Goal: Task Accomplishment & Management: Use online tool/utility

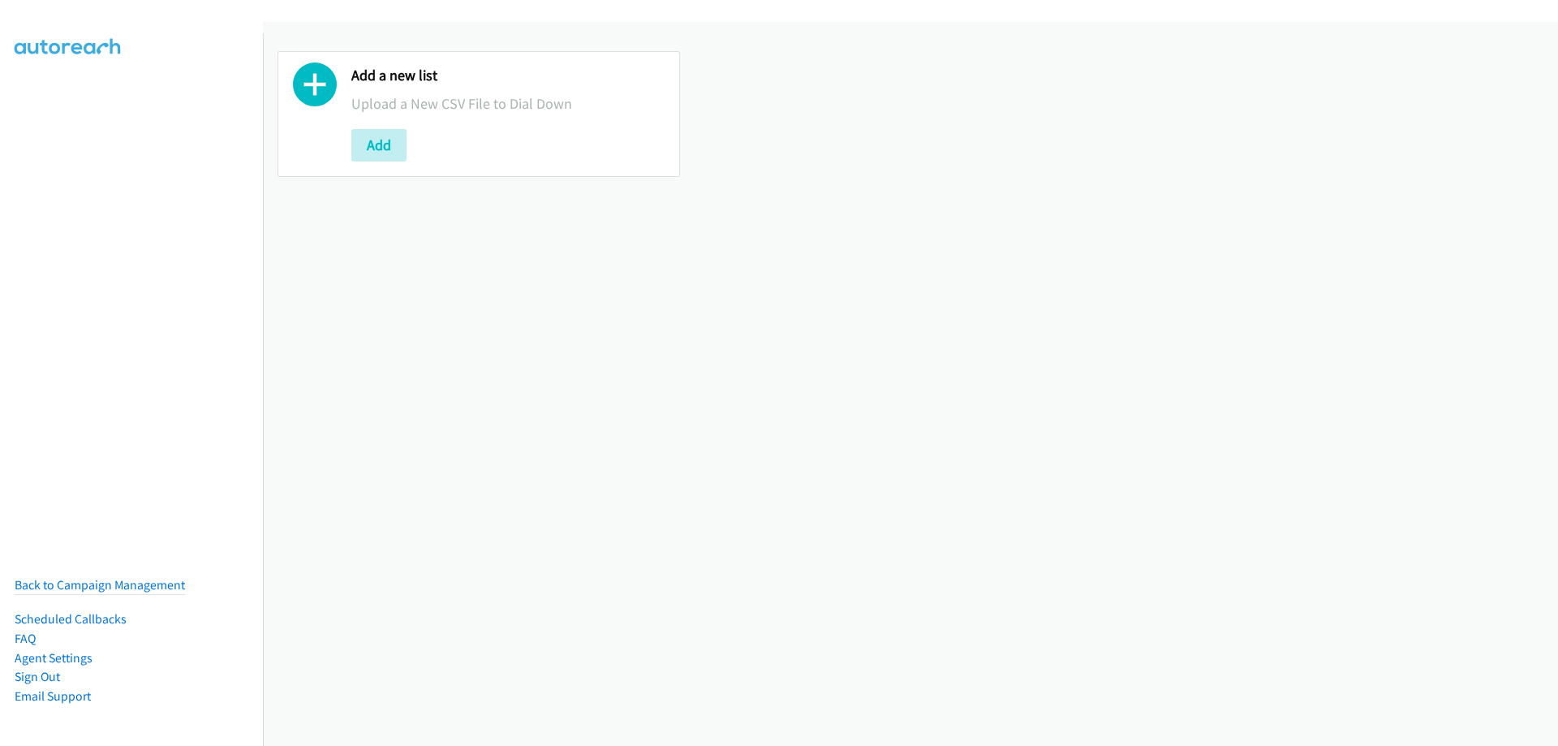
click at [373, 152] on button "Add" at bounding box center [378, 145] width 55 height 32
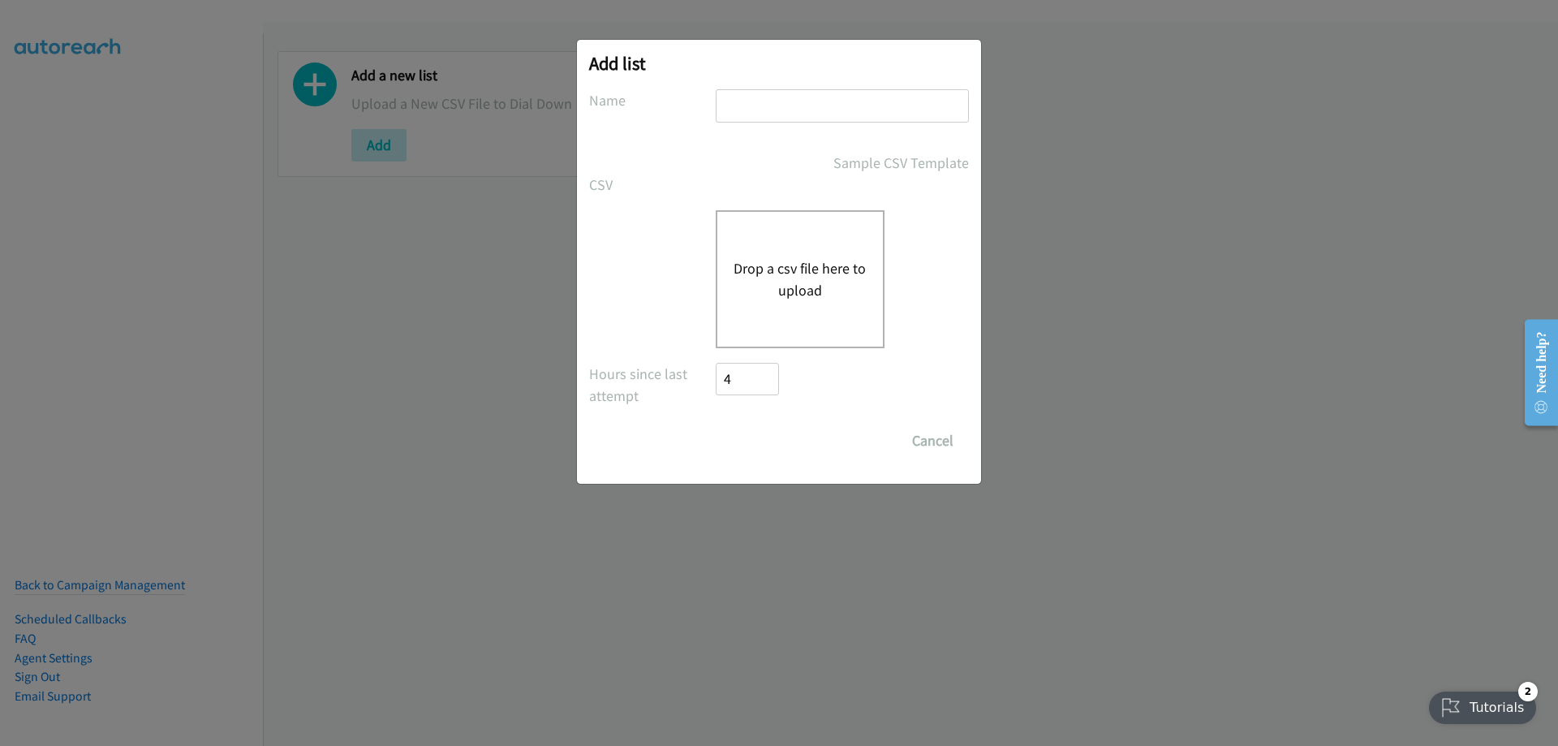
click at [764, 241] on div "Drop a csv file here to upload" at bounding box center [800, 279] width 169 height 138
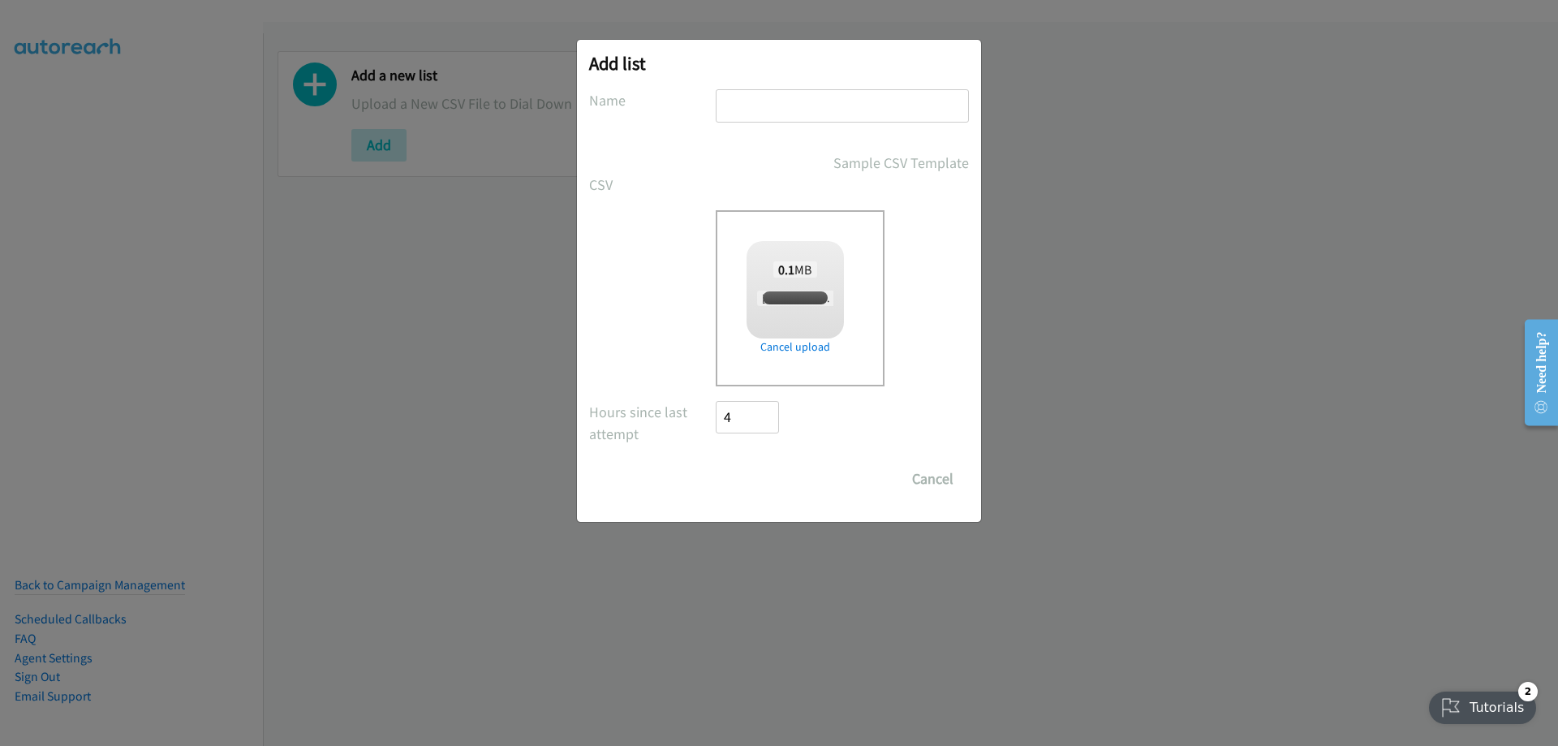
click at [751, 104] on input "text" at bounding box center [842, 105] width 253 height 33
checkbox input "true"
type input "Fujitsu"
click at [754, 492] on input "Save List" at bounding box center [758, 478] width 85 height 32
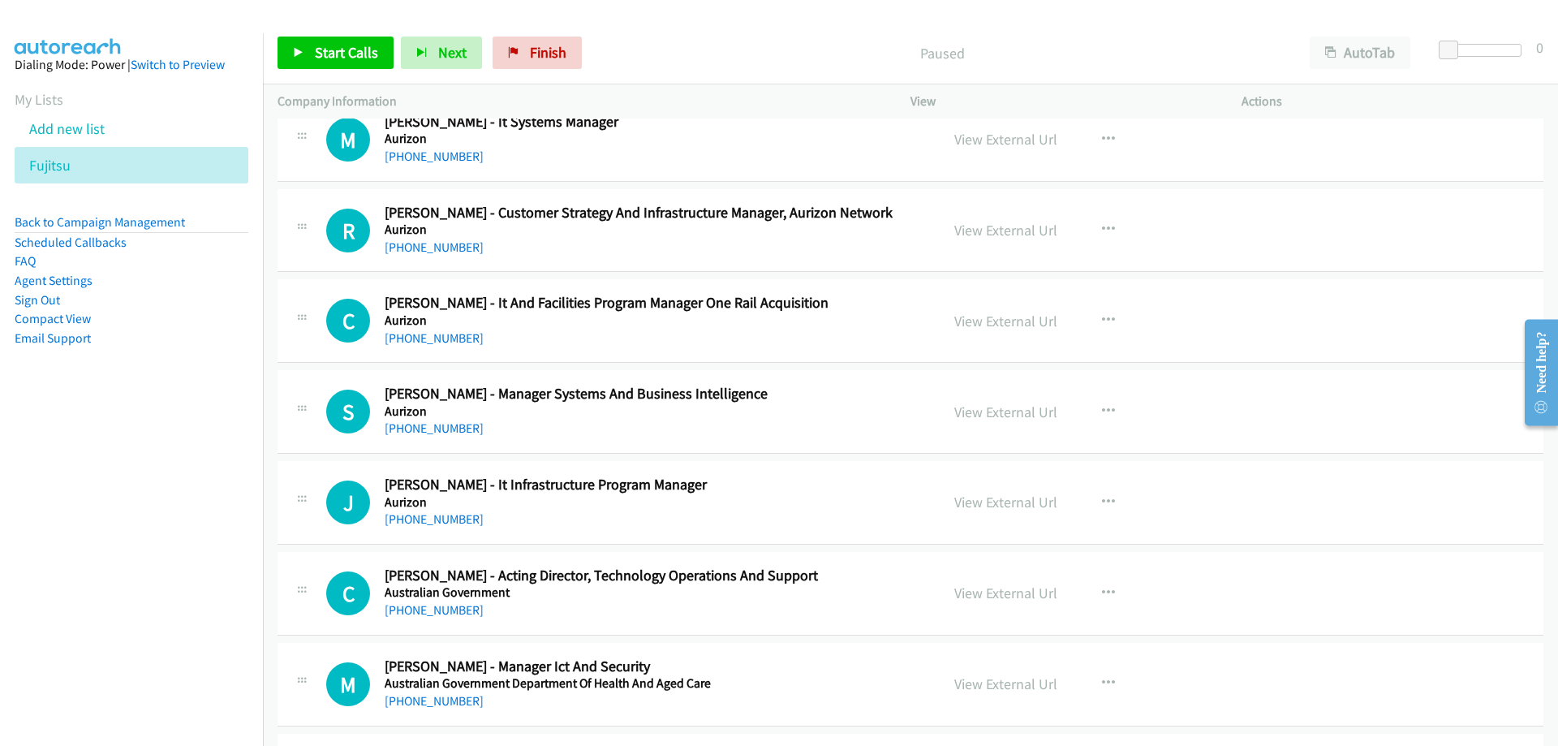
scroll to position [811, 0]
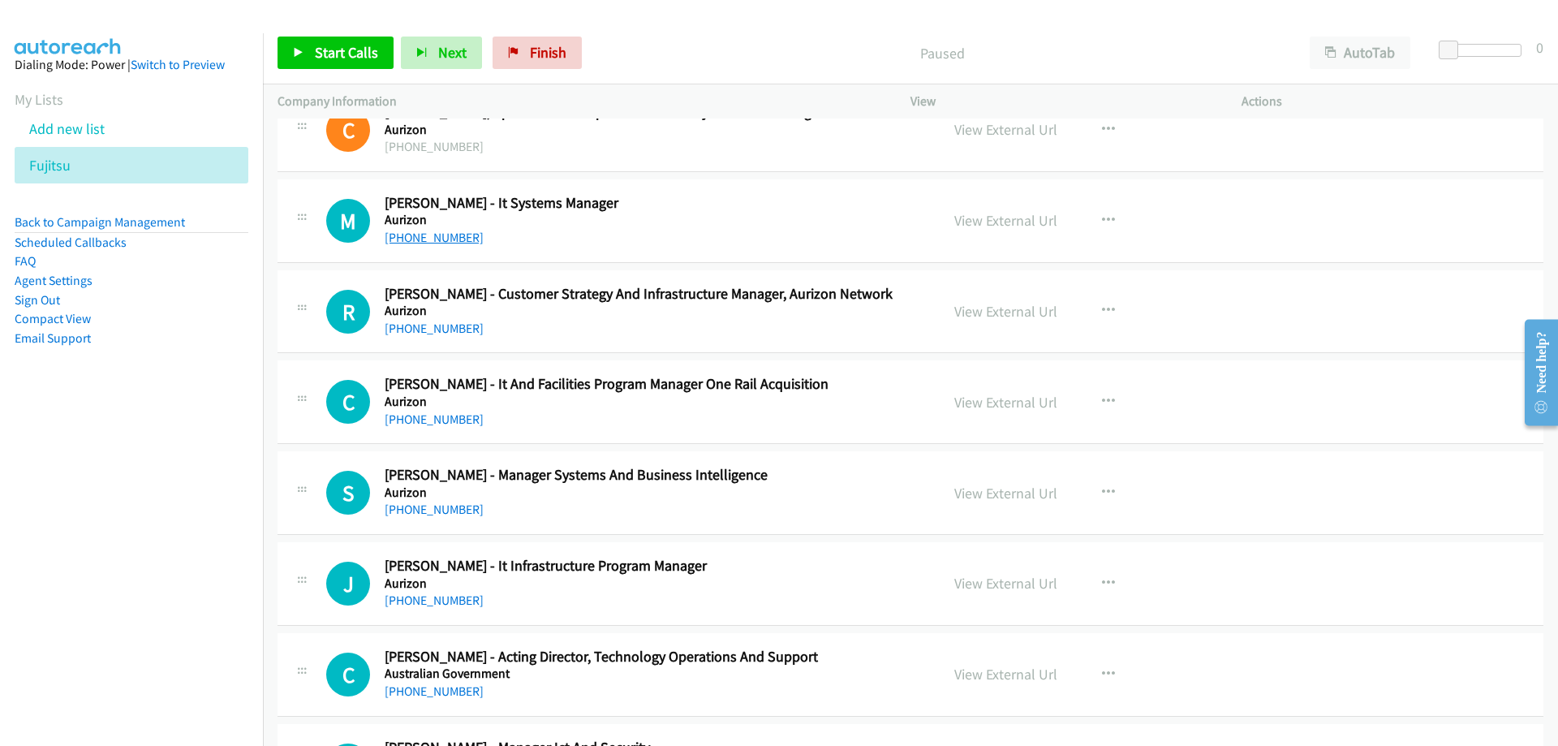
click at [433, 240] on link "[PHONE_NUMBER]" at bounding box center [434, 237] width 99 height 15
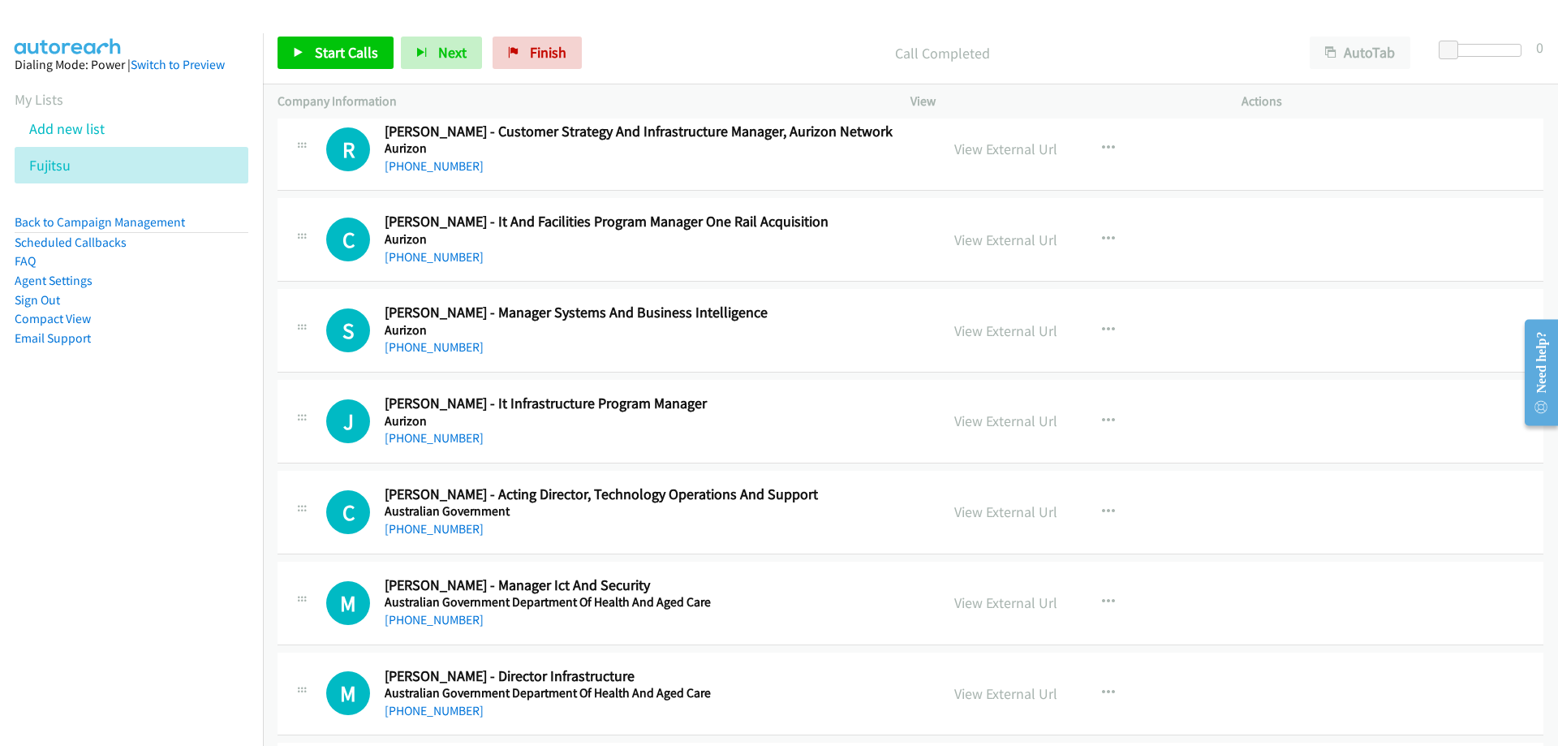
scroll to position [1055, 0]
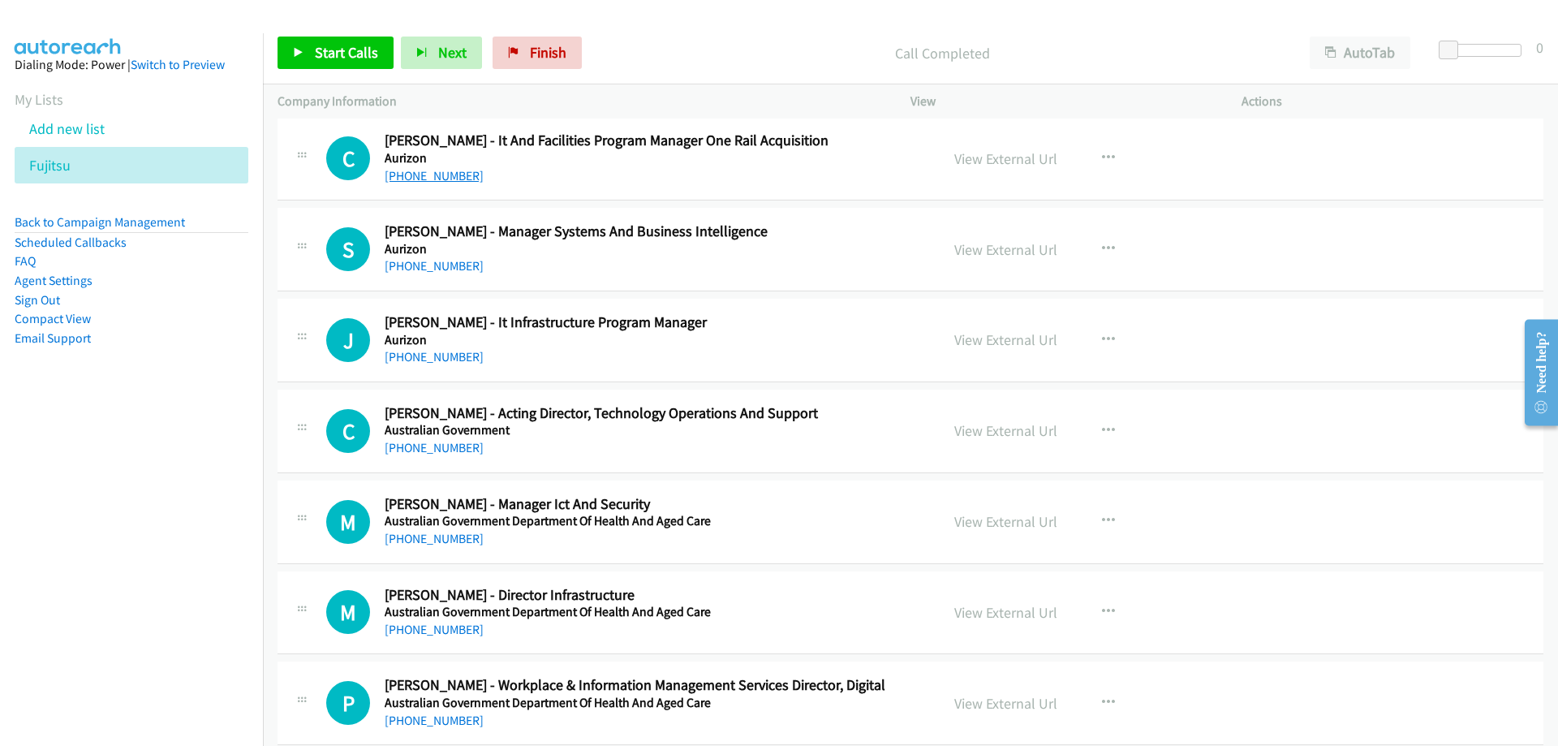
click at [435, 179] on link "[PHONE_NUMBER]" at bounding box center [434, 175] width 99 height 15
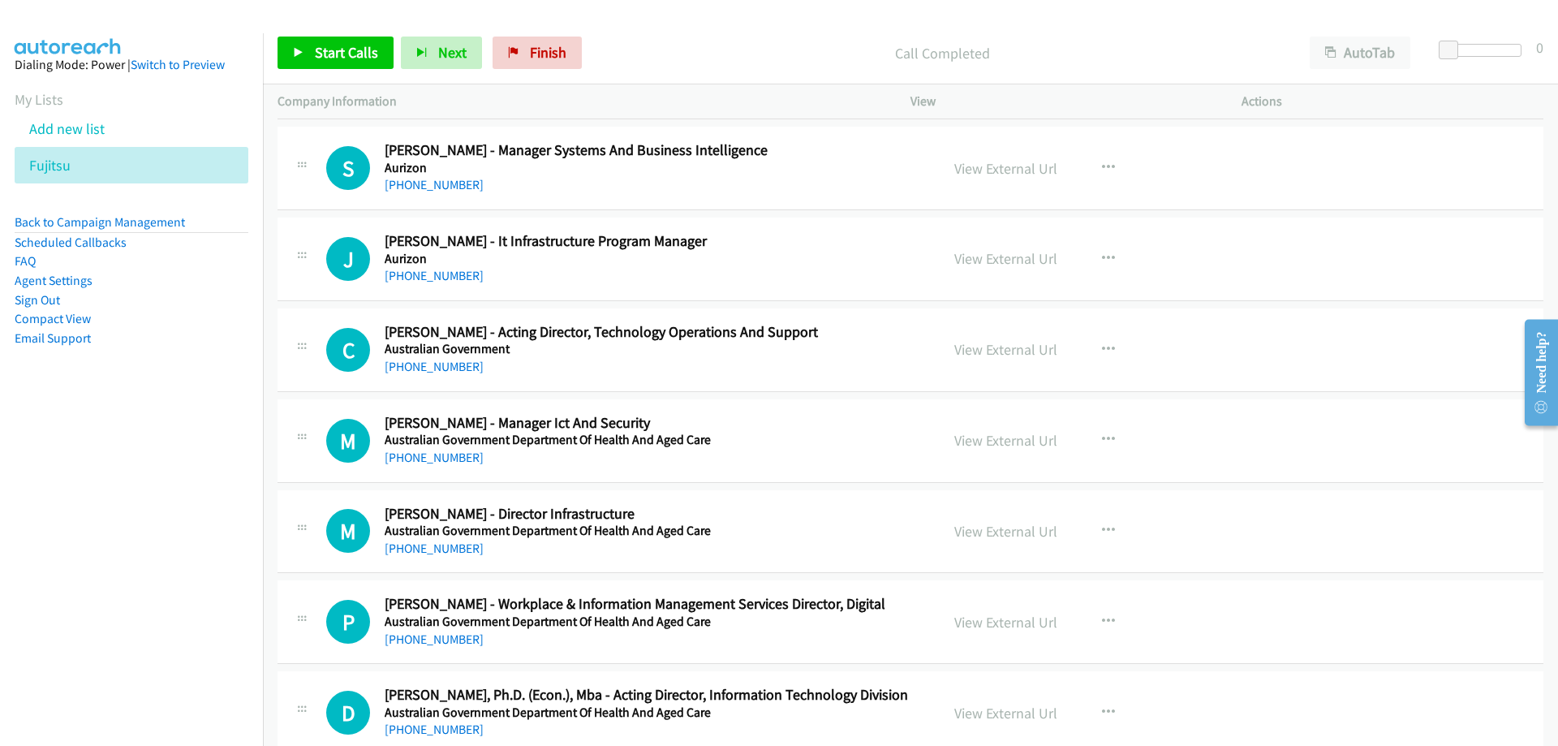
scroll to position [1217, 0]
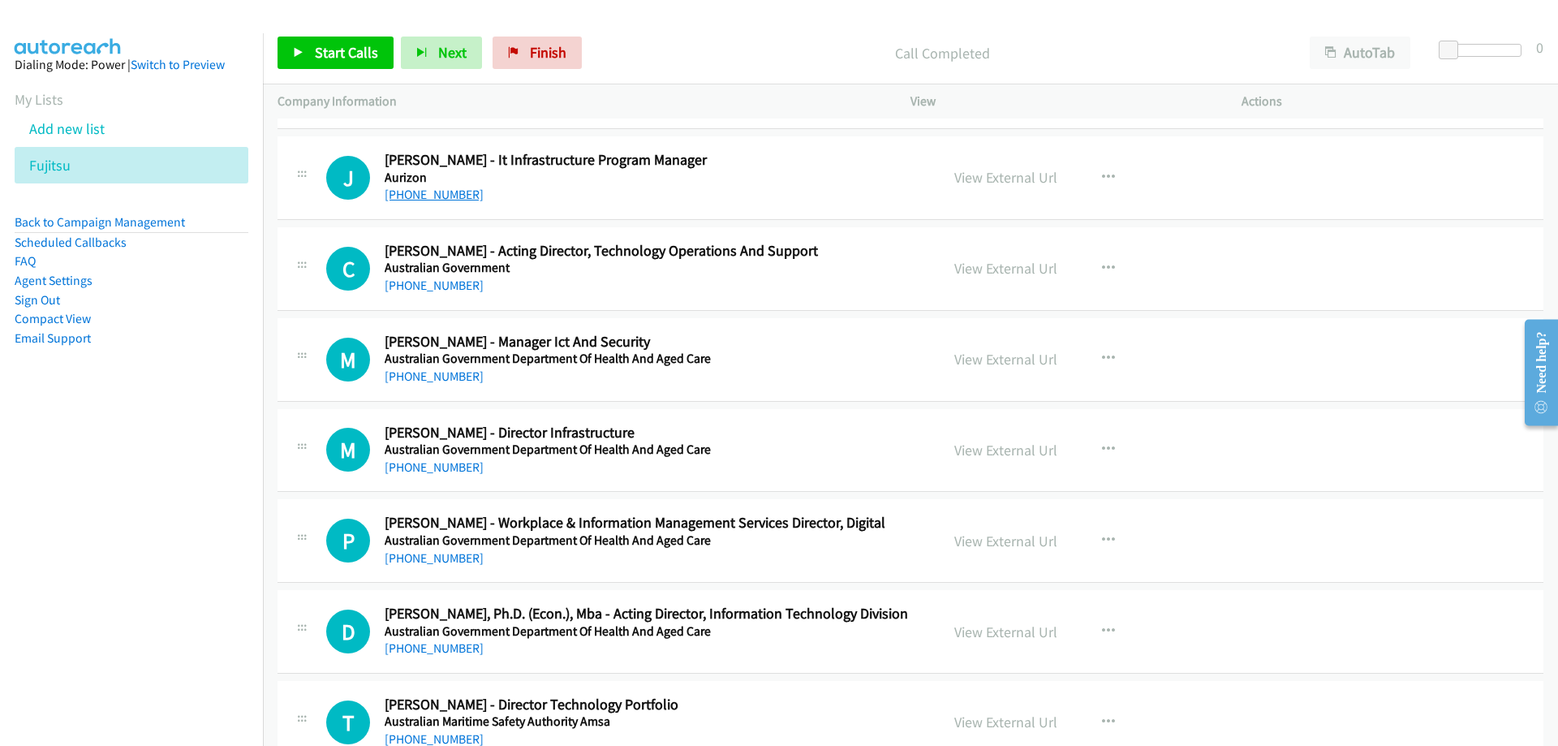
click at [455, 197] on link "[PHONE_NUMBER]" at bounding box center [434, 194] width 99 height 15
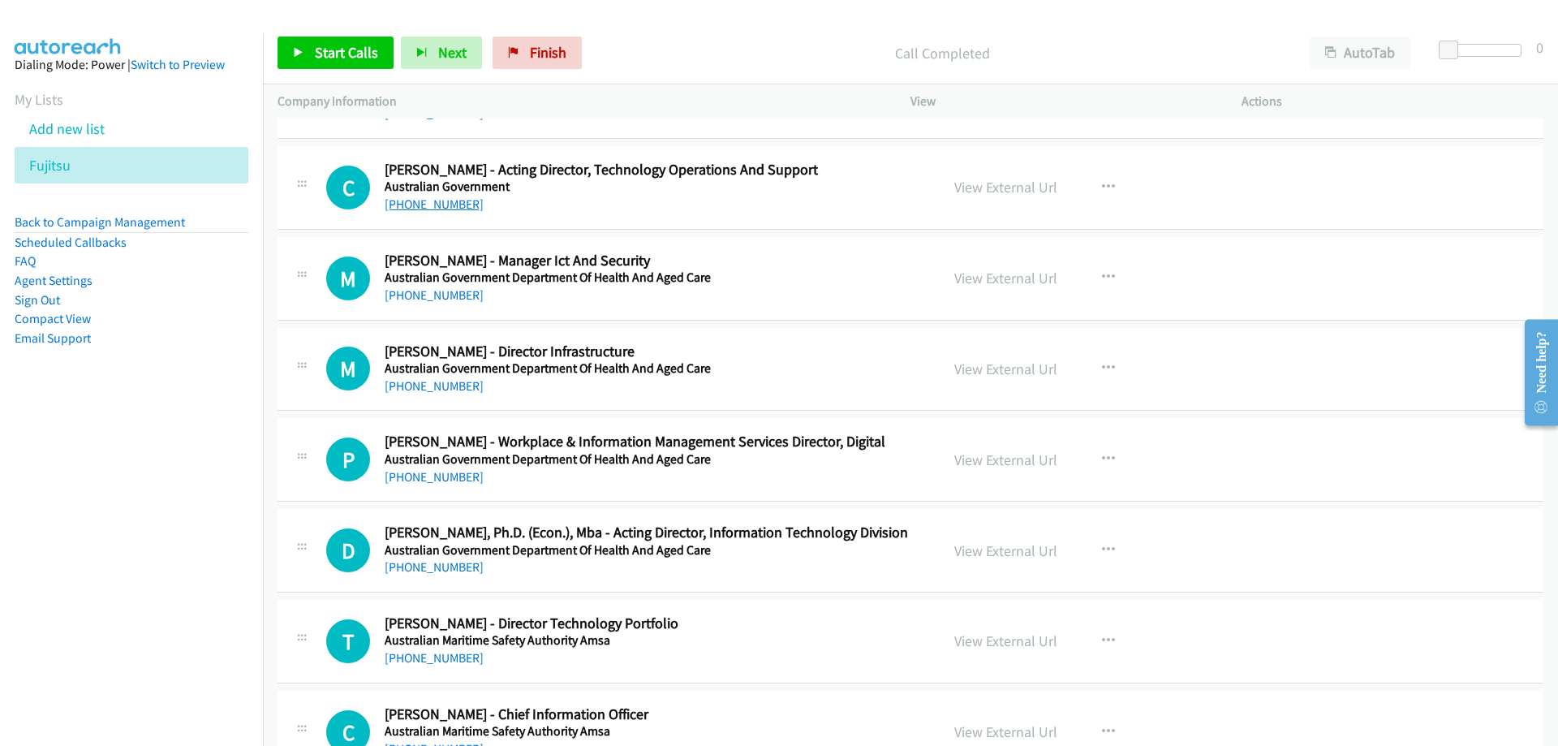
click at [461, 202] on link "[PHONE_NUMBER]" at bounding box center [434, 203] width 99 height 15
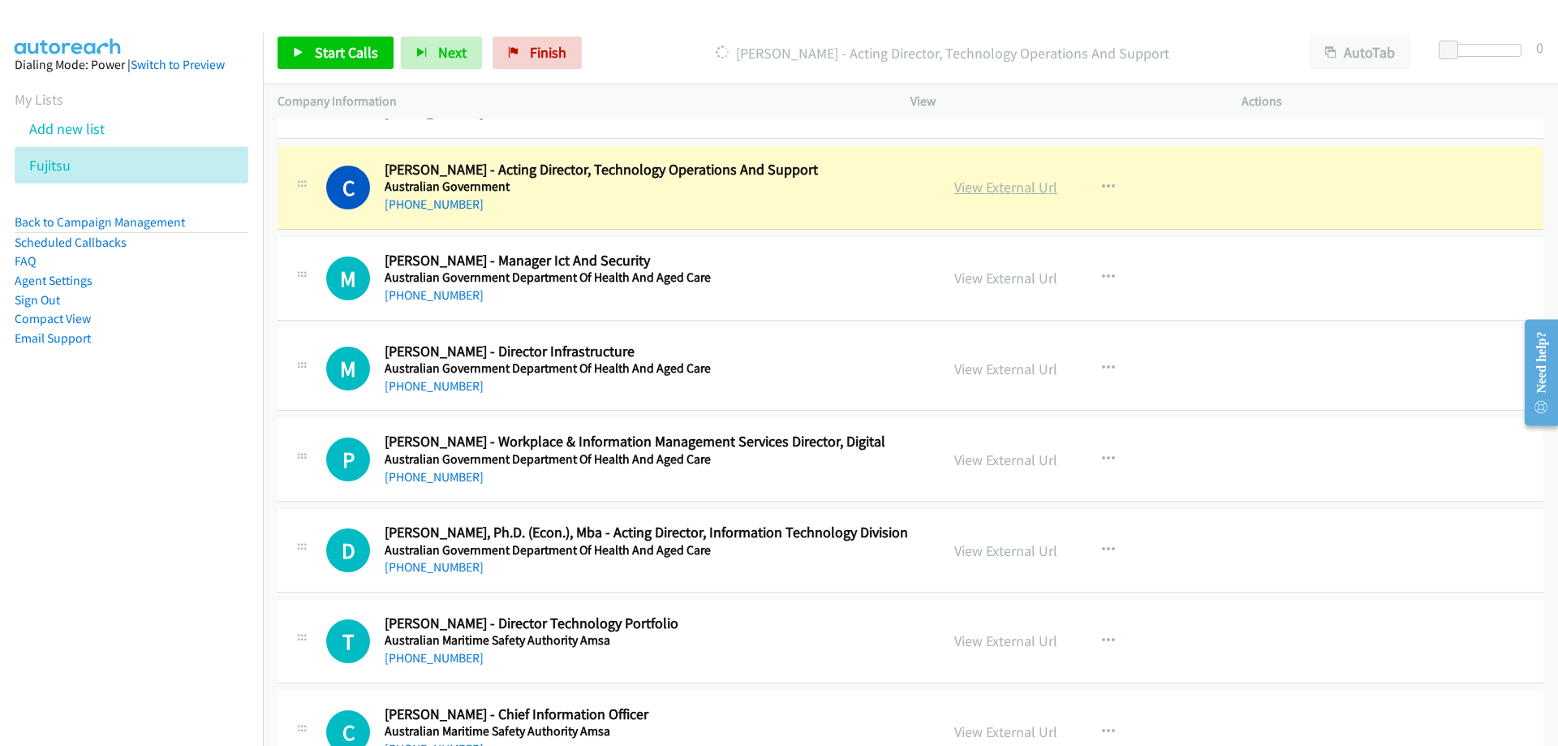
click at [954, 185] on link "View External Url" at bounding box center [1005, 187] width 103 height 19
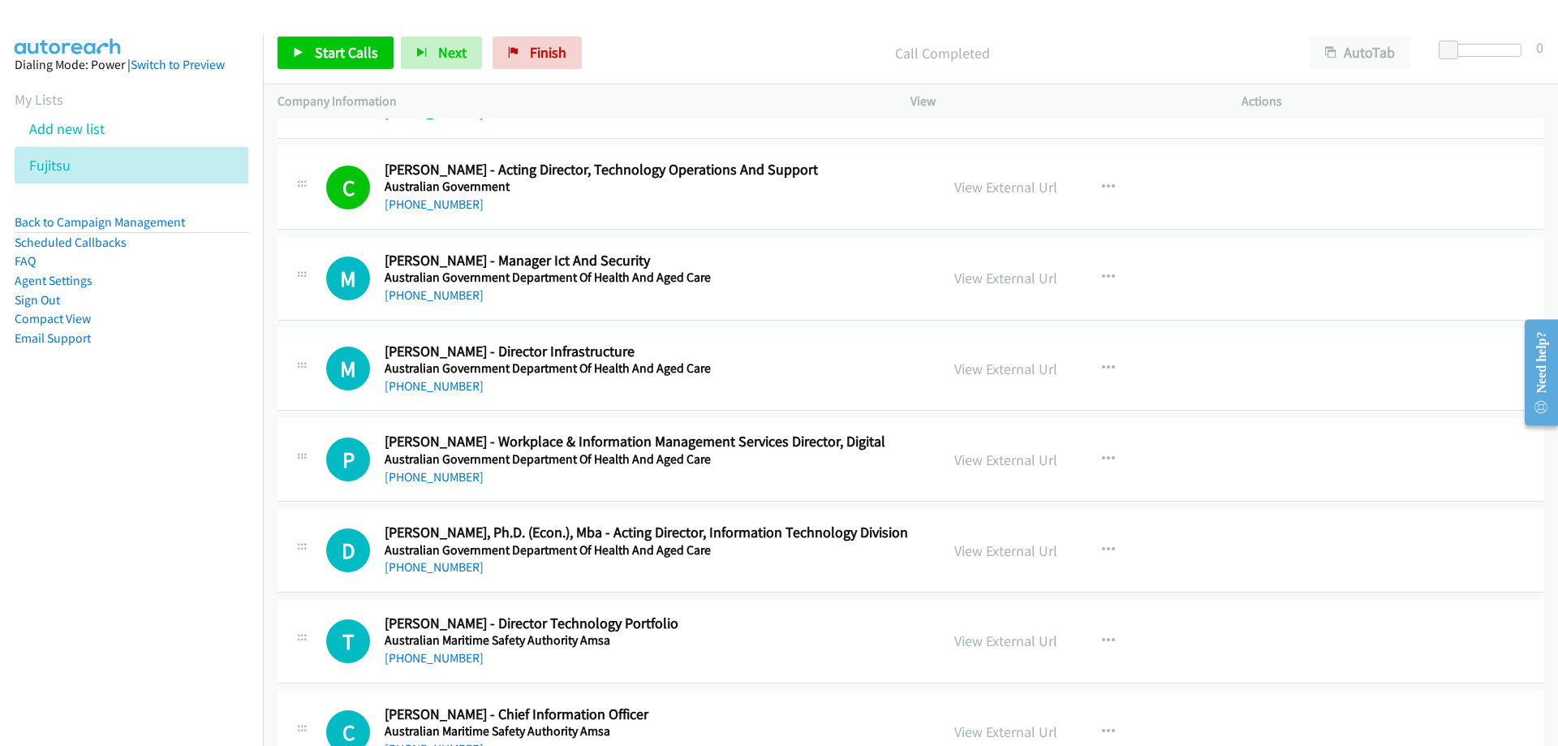
scroll to position [1379, 0]
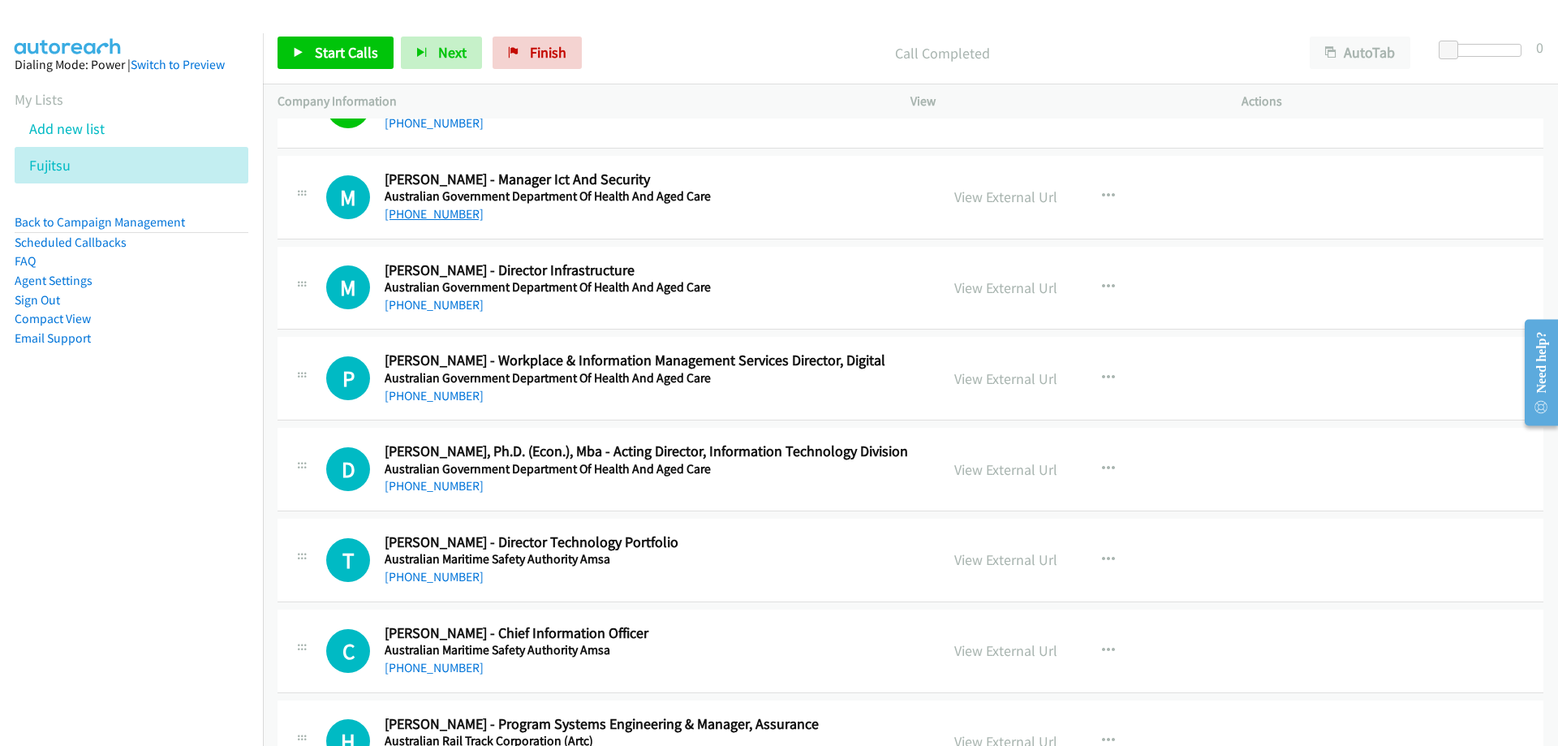
click at [435, 217] on link "[PHONE_NUMBER]" at bounding box center [434, 213] width 99 height 15
click at [416, 219] on link "[PHONE_NUMBER]" at bounding box center [434, 213] width 99 height 15
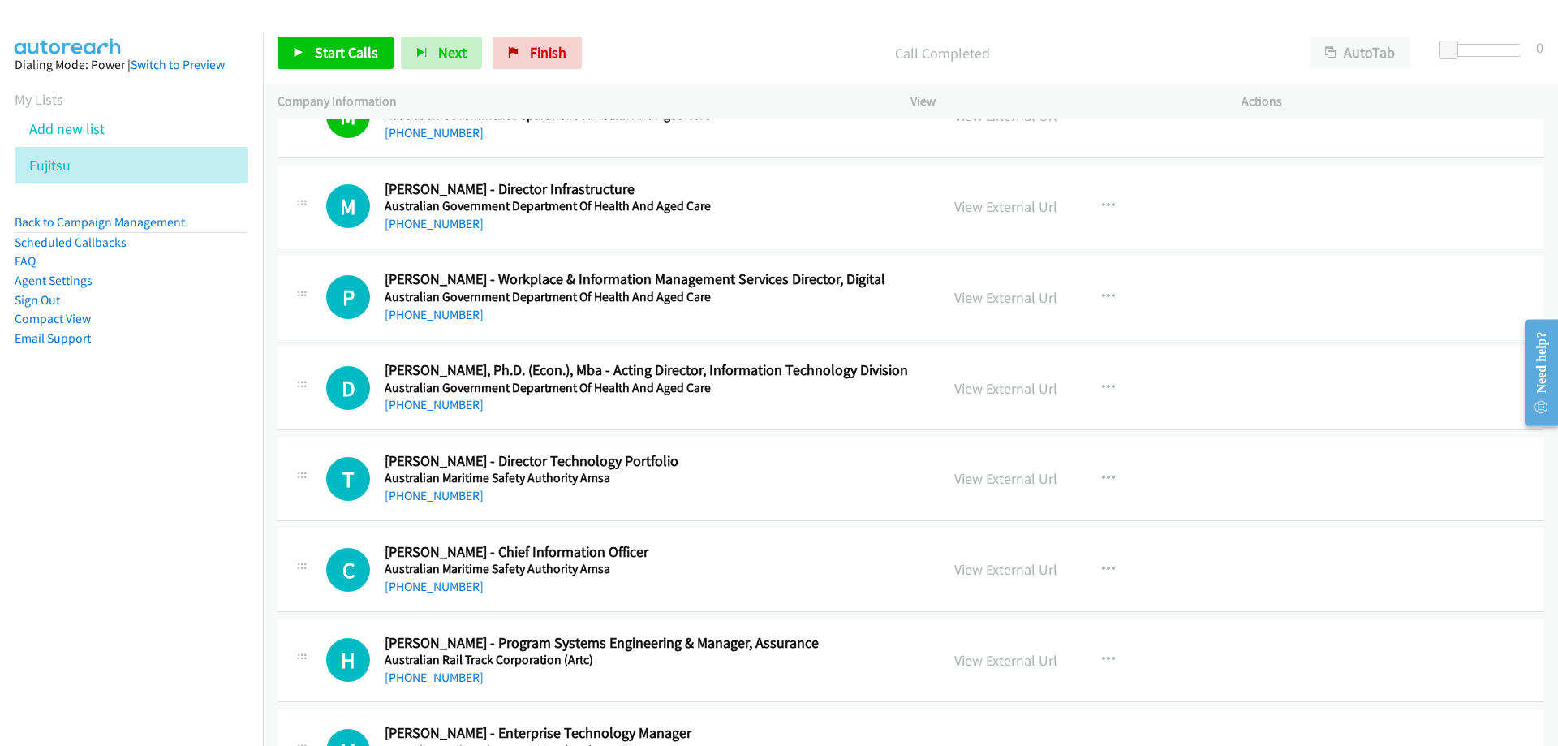
scroll to position [1542, 0]
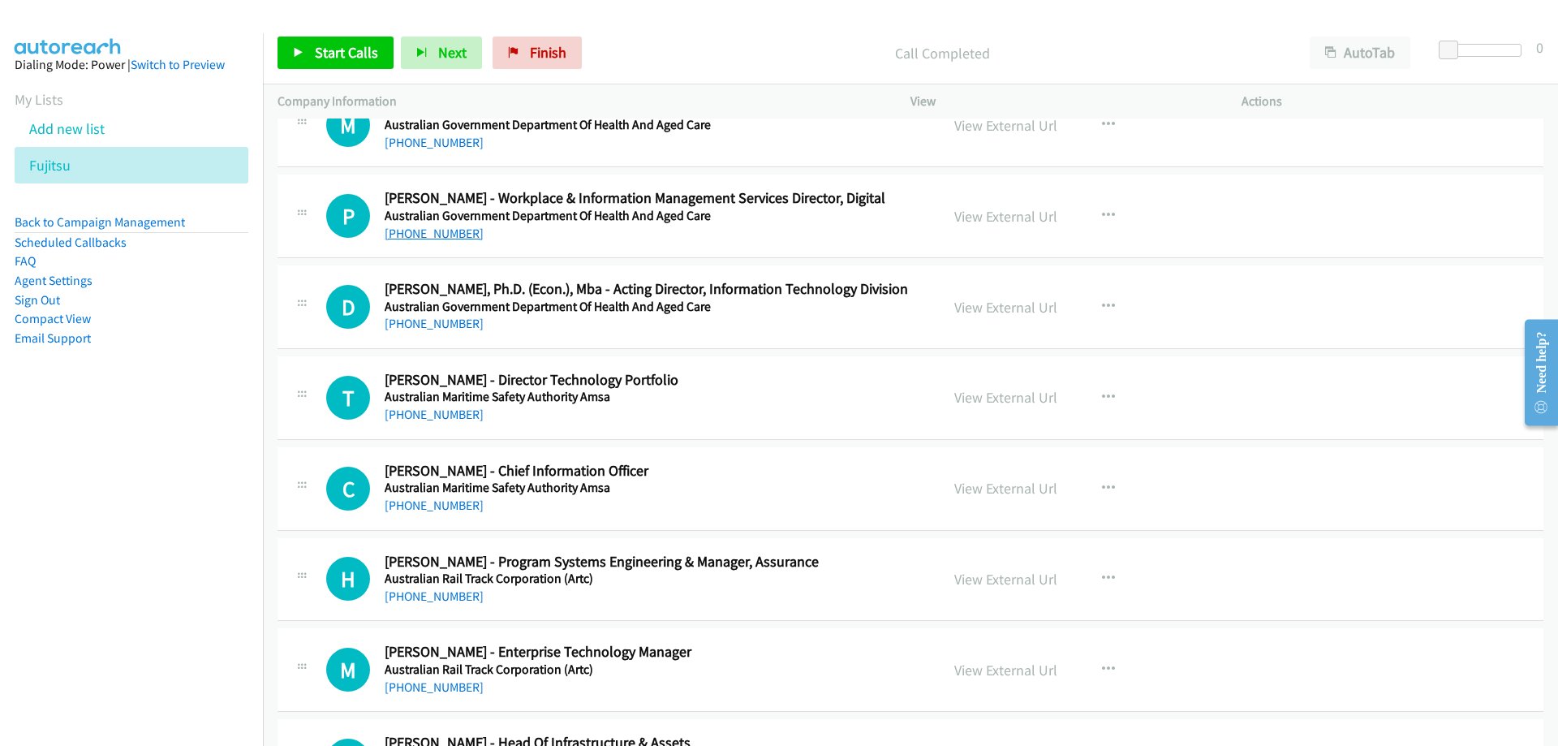
click at [462, 234] on link "[PHONE_NUMBER]" at bounding box center [434, 233] width 99 height 15
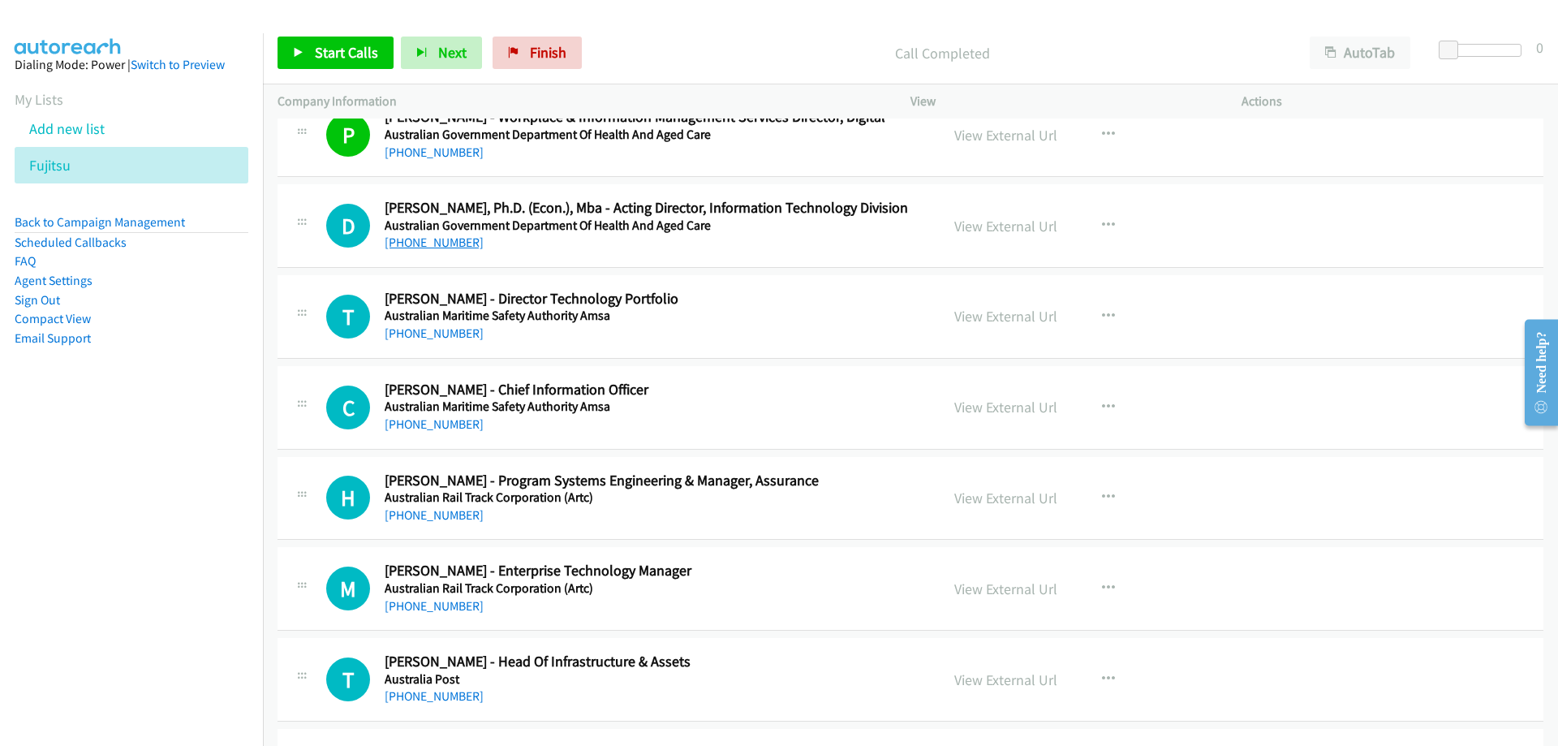
click at [428, 245] on link "[PHONE_NUMBER]" at bounding box center [434, 241] width 99 height 15
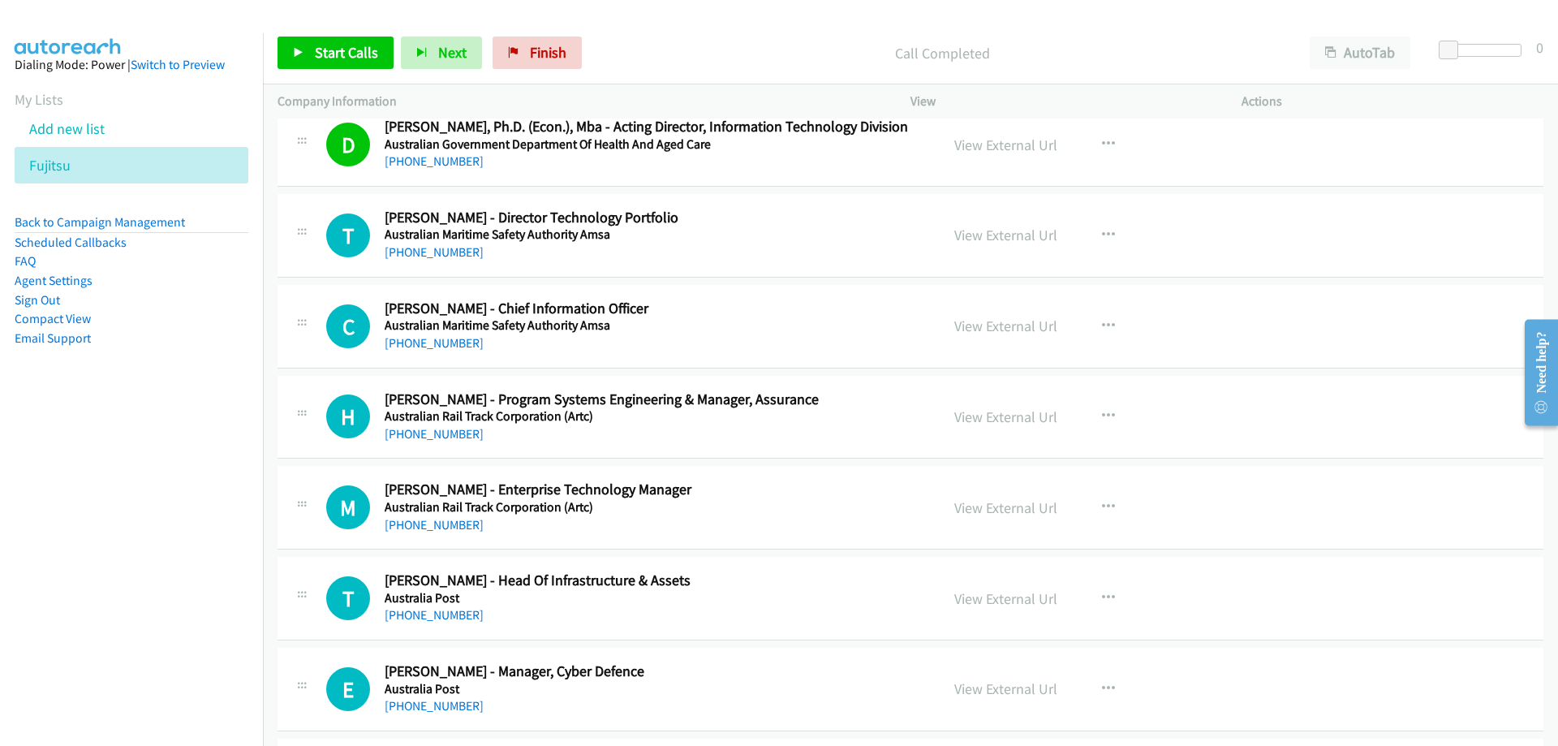
scroll to position [1785, 0]
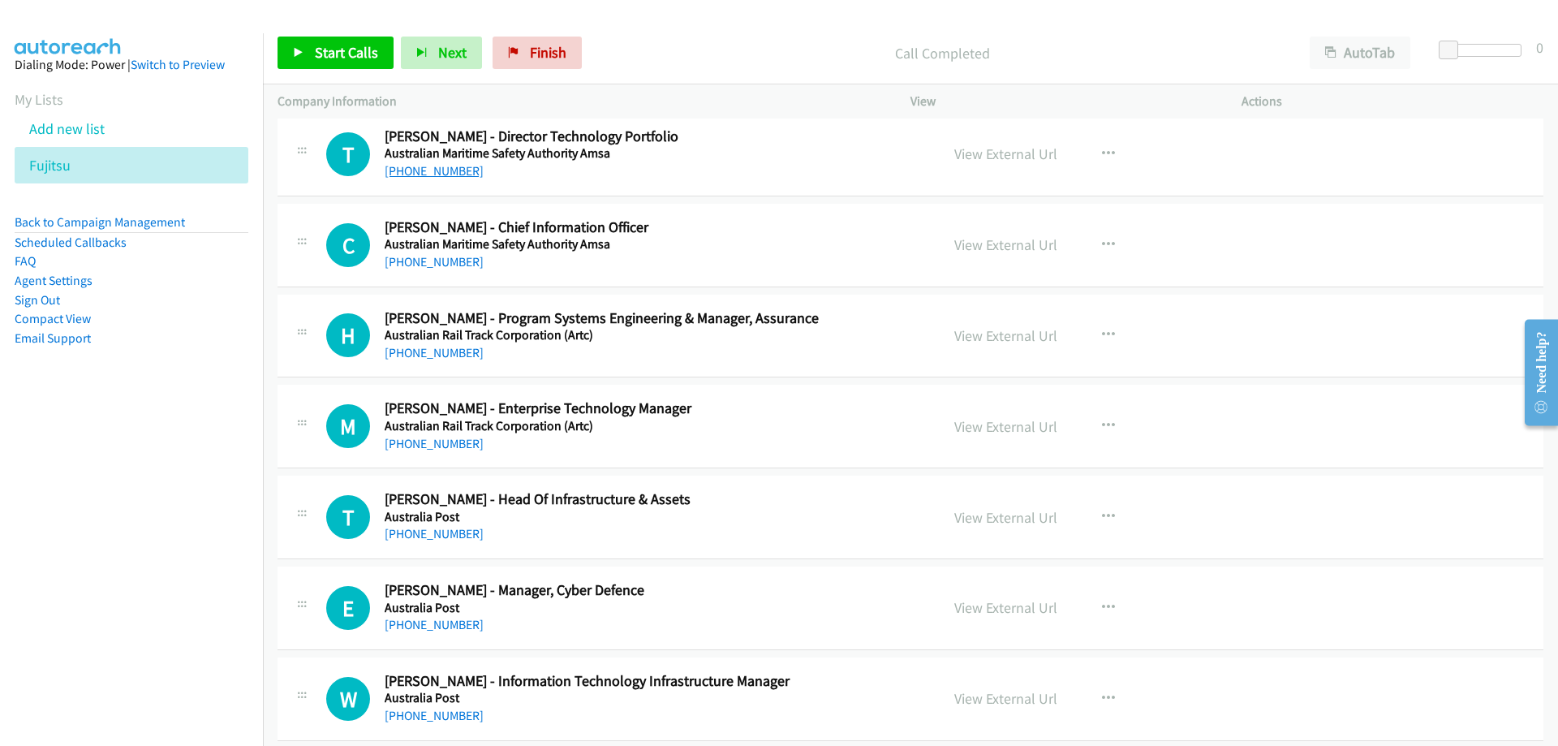
click at [449, 170] on link "[PHONE_NUMBER]" at bounding box center [434, 170] width 99 height 15
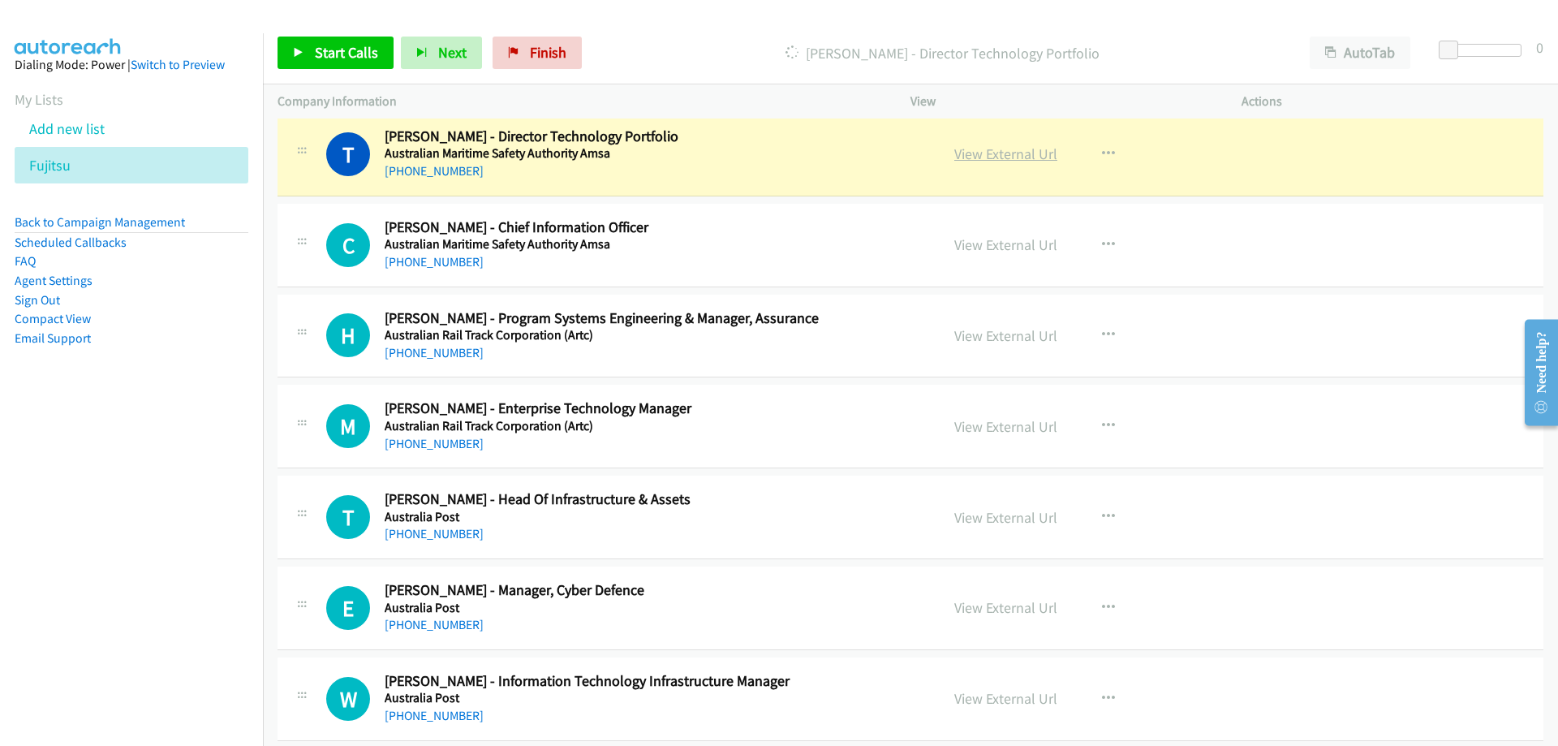
click at [968, 157] on link "View External Url" at bounding box center [1005, 153] width 103 height 19
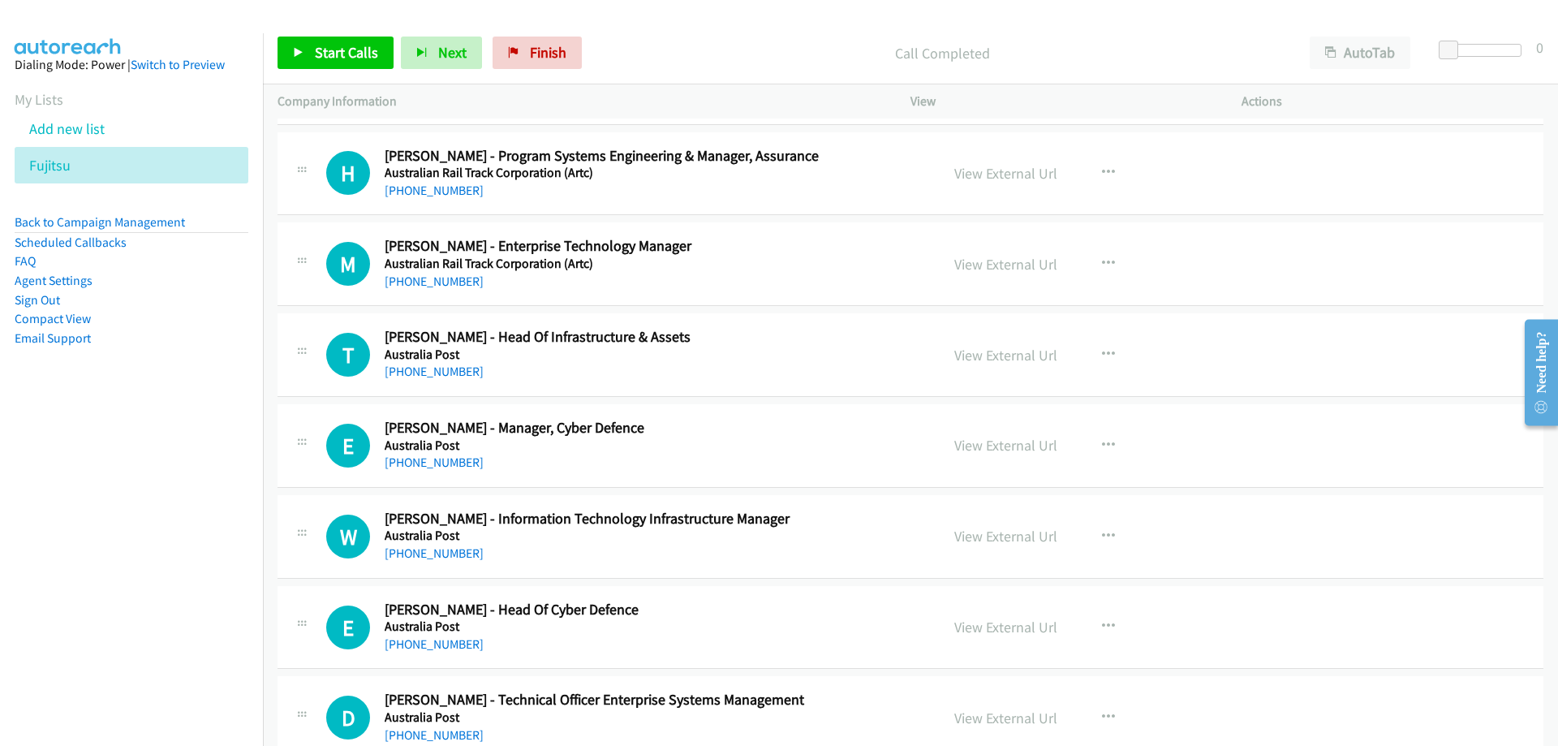
scroll to position [1866, 0]
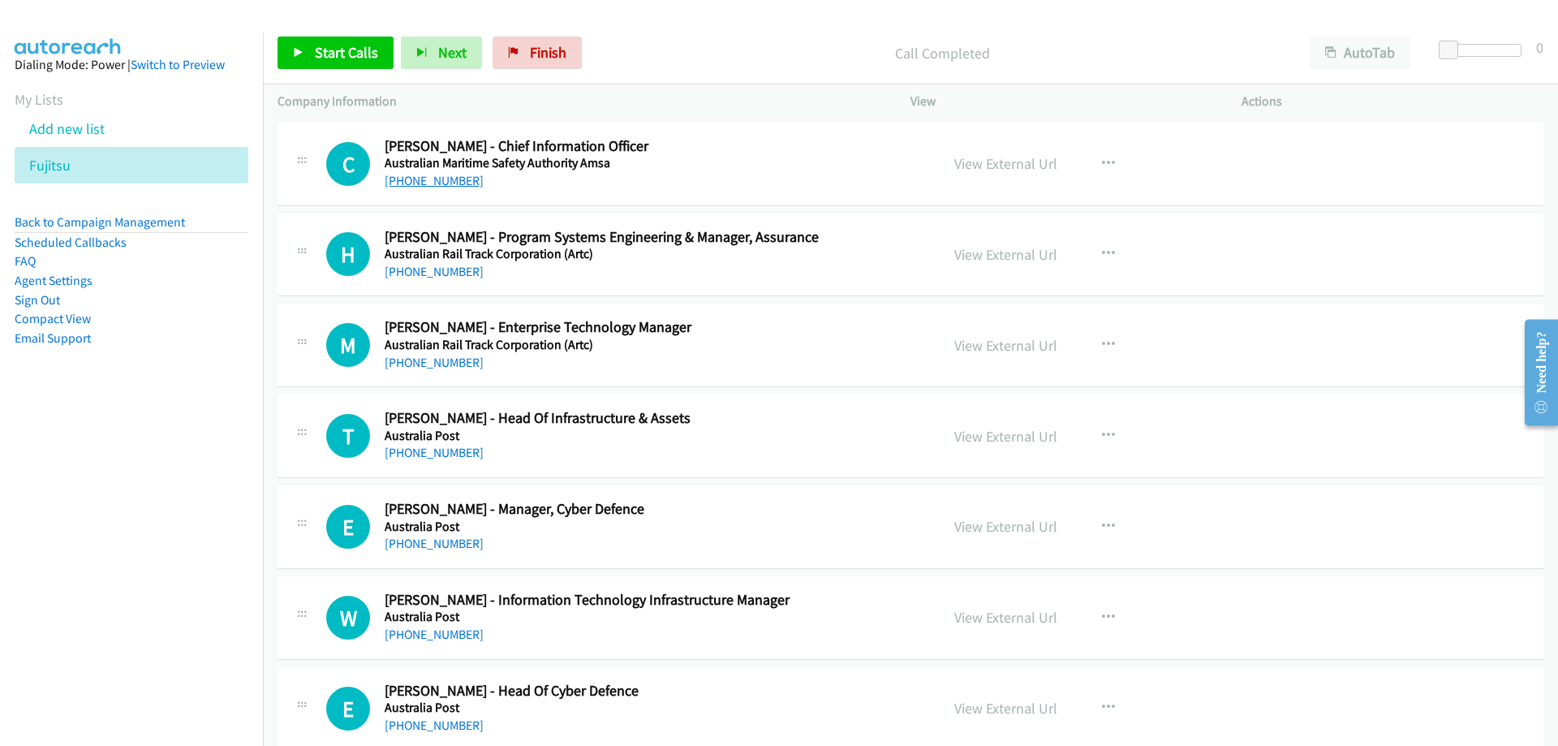
click at [453, 184] on link "[PHONE_NUMBER]" at bounding box center [434, 180] width 99 height 15
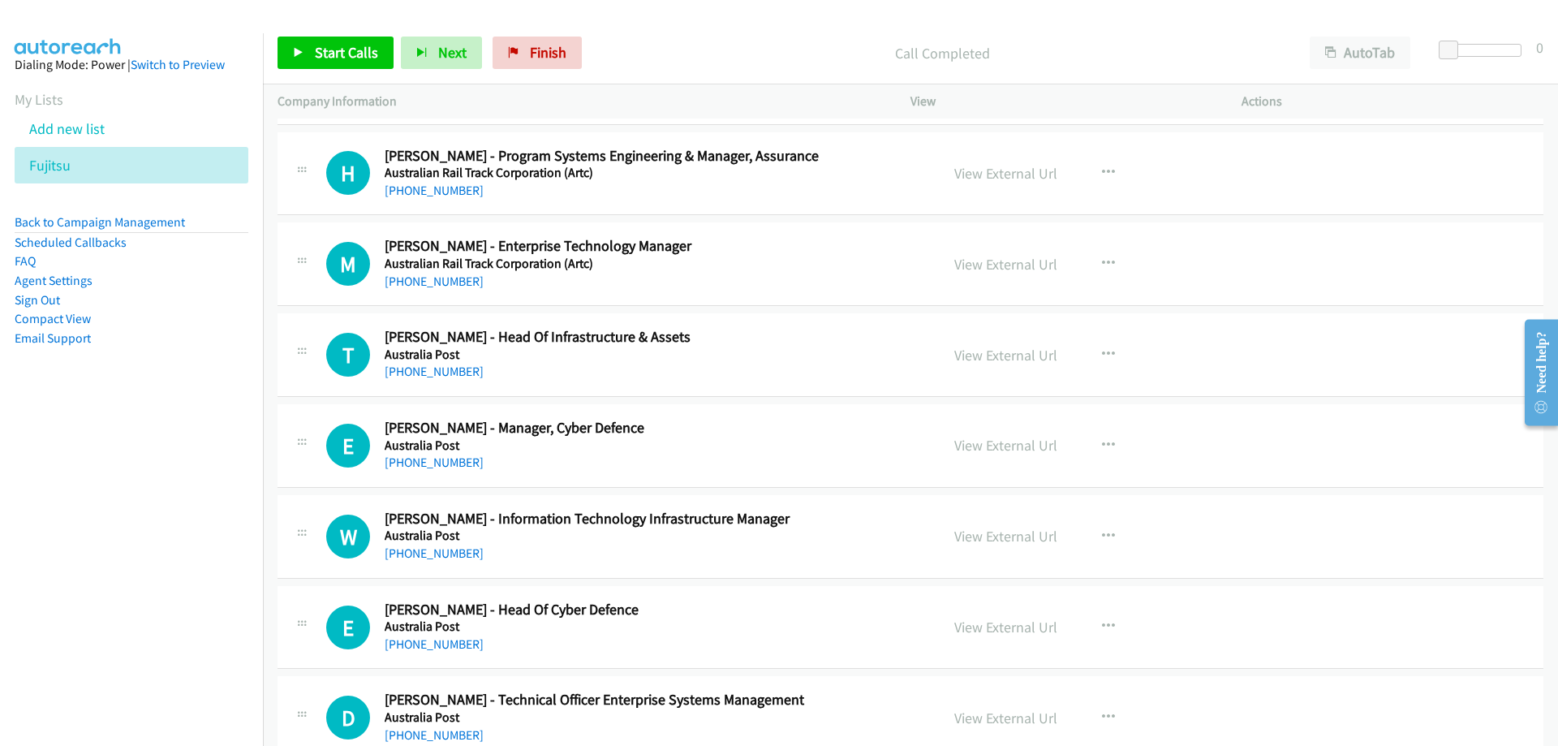
scroll to position [2028, 0]
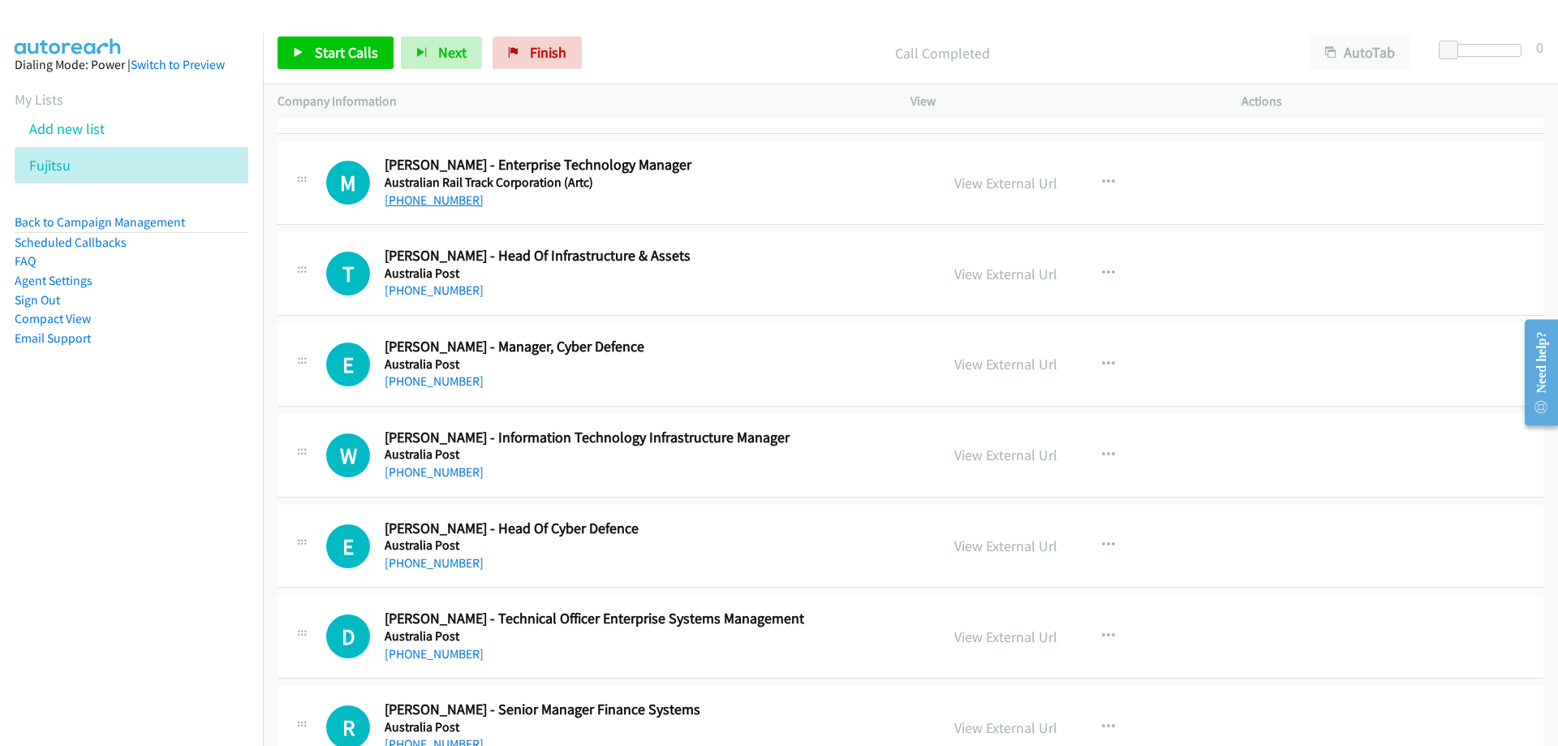
click at [440, 204] on link "[PHONE_NUMBER]" at bounding box center [434, 199] width 99 height 15
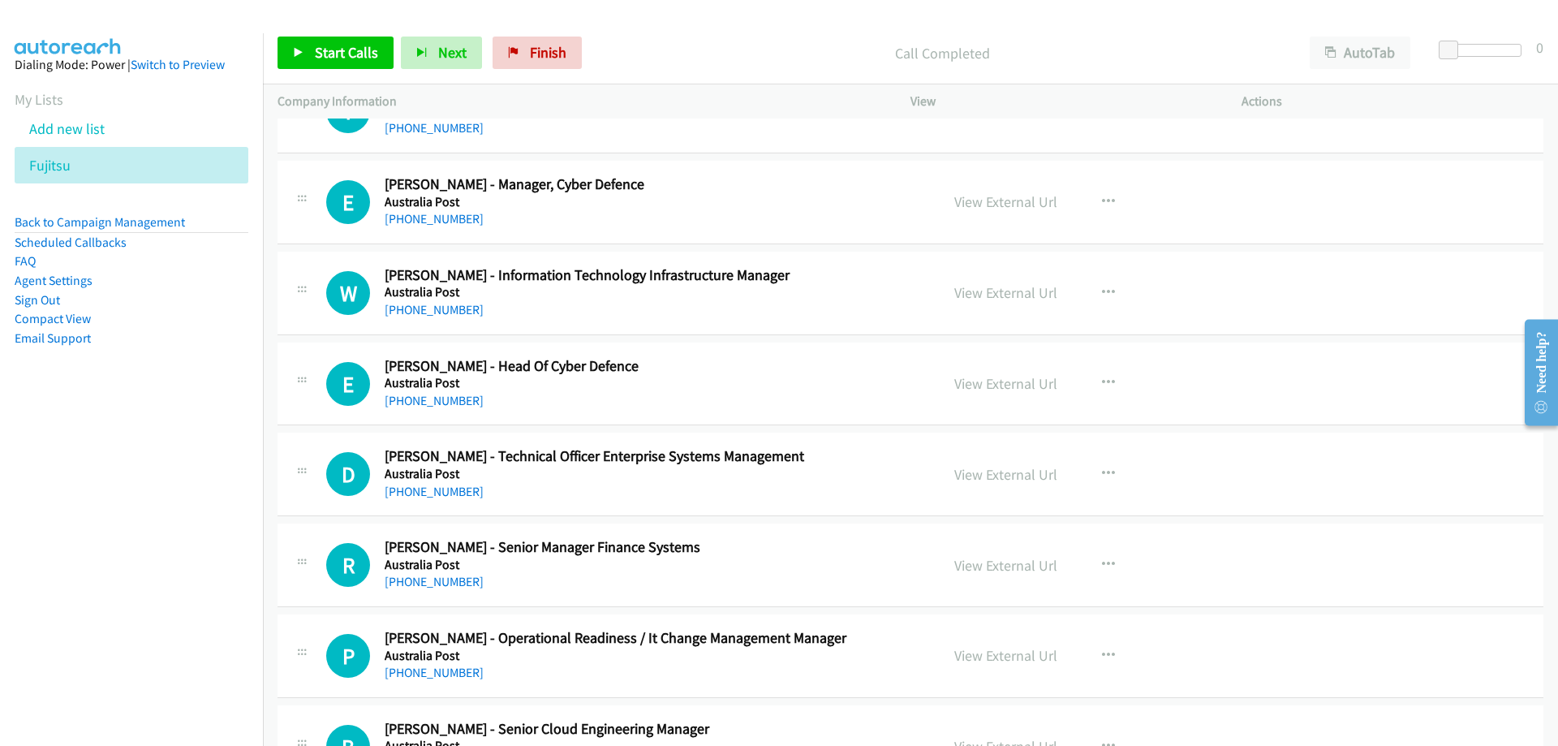
scroll to position [2272, 0]
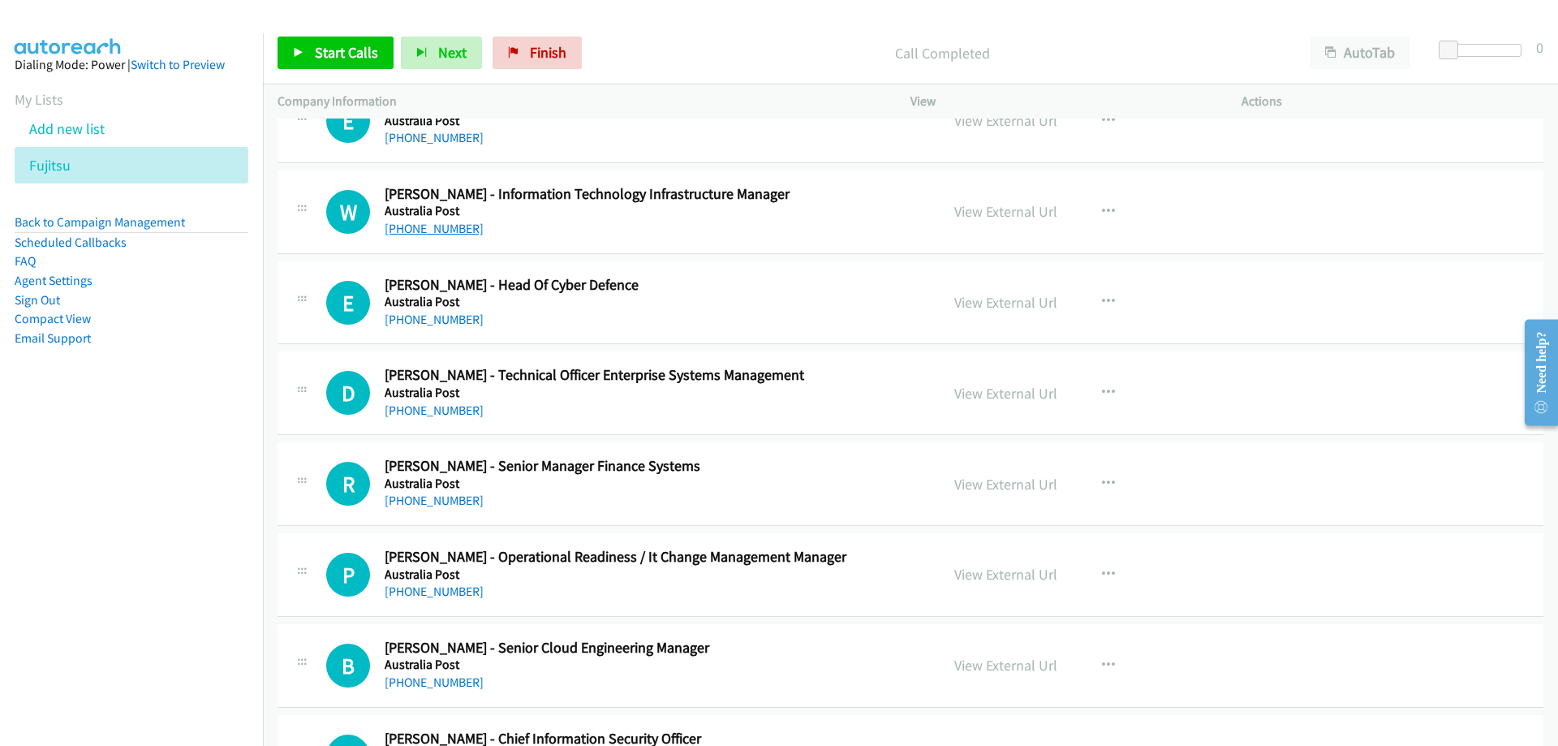
click at [445, 230] on link "[PHONE_NUMBER]" at bounding box center [434, 228] width 99 height 15
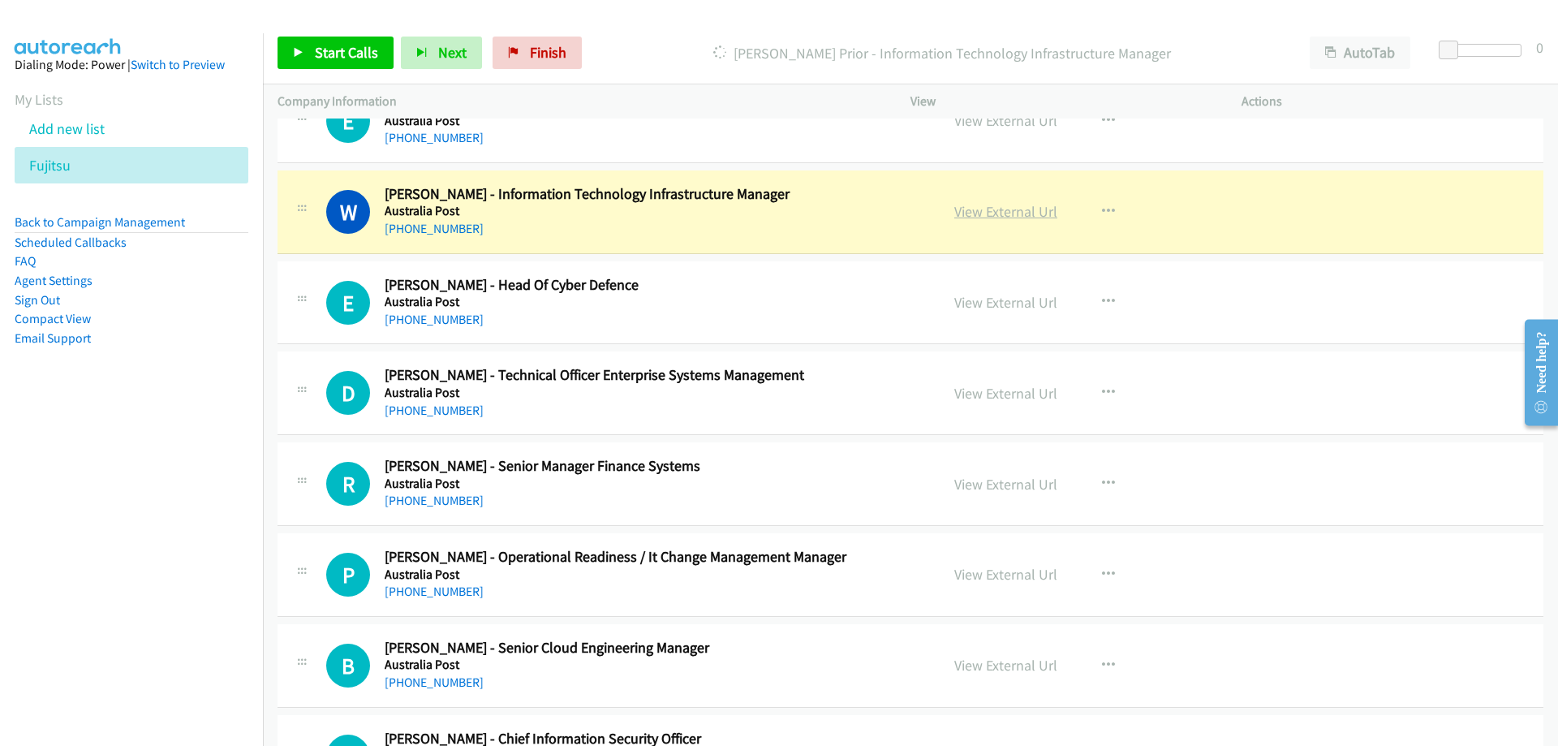
click at [965, 216] on link "View External Url" at bounding box center [1005, 211] width 103 height 19
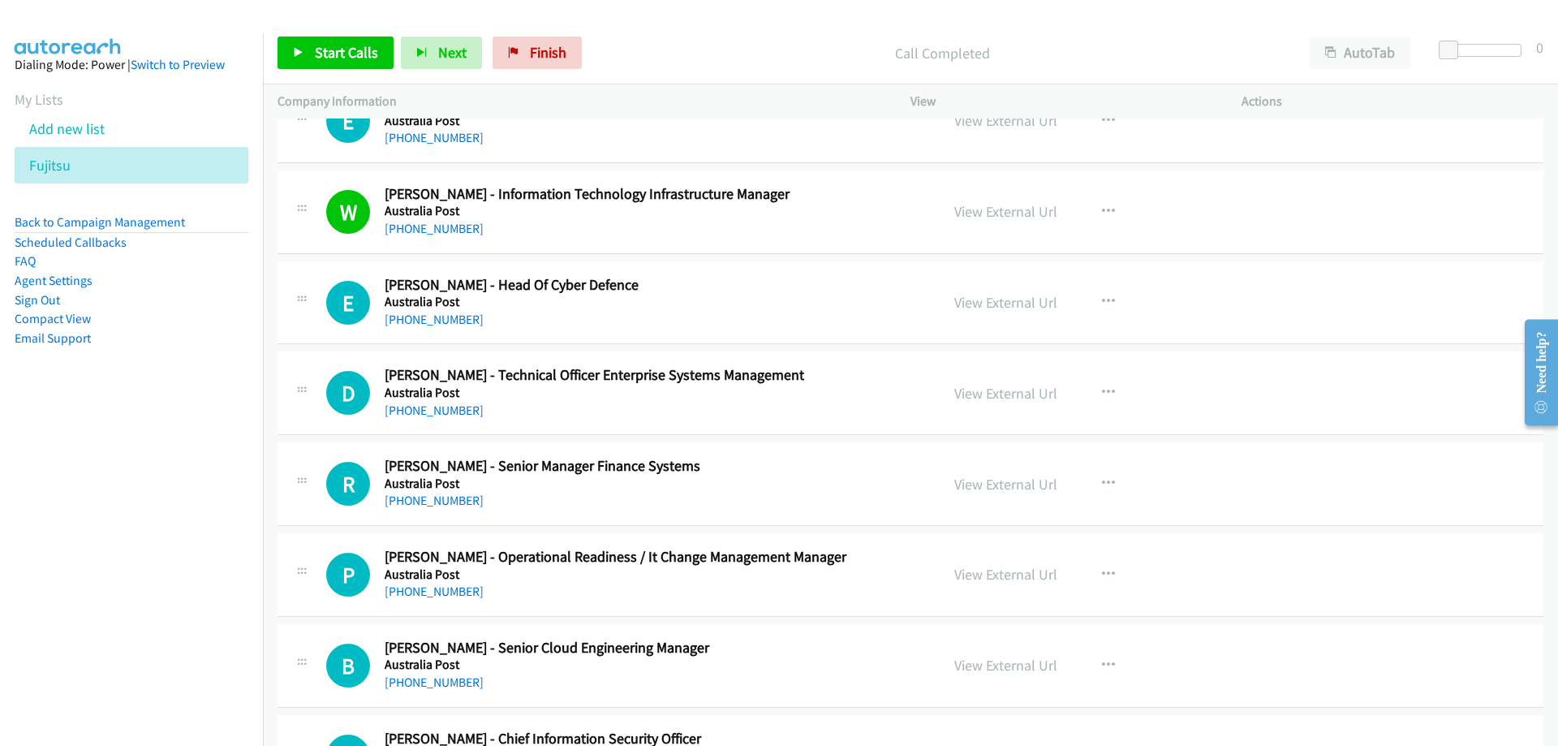
scroll to position [2353, 0]
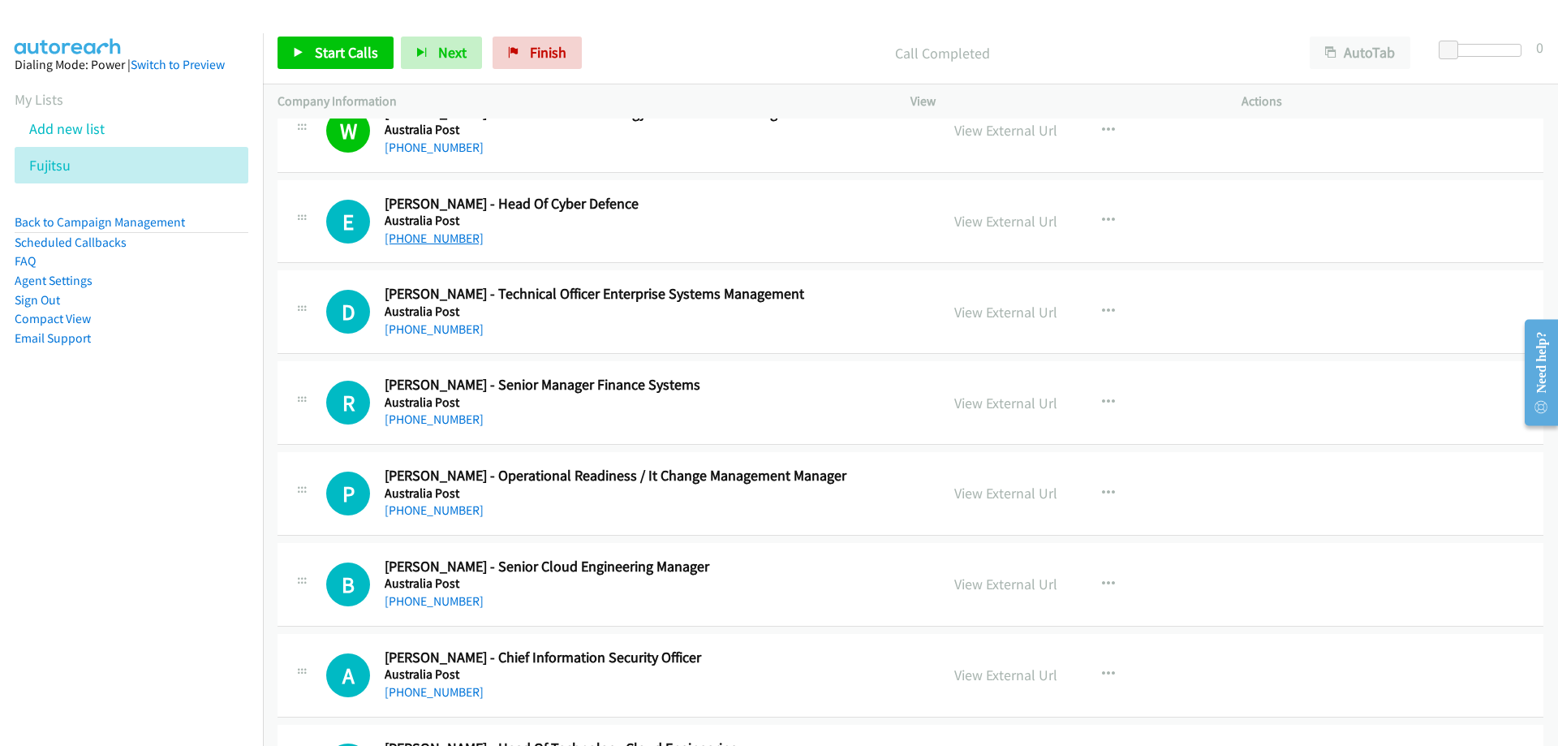
click at [453, 238] on link "[PHONE_NUMBER]" at bounding box center [434, 237] width 99 height 15
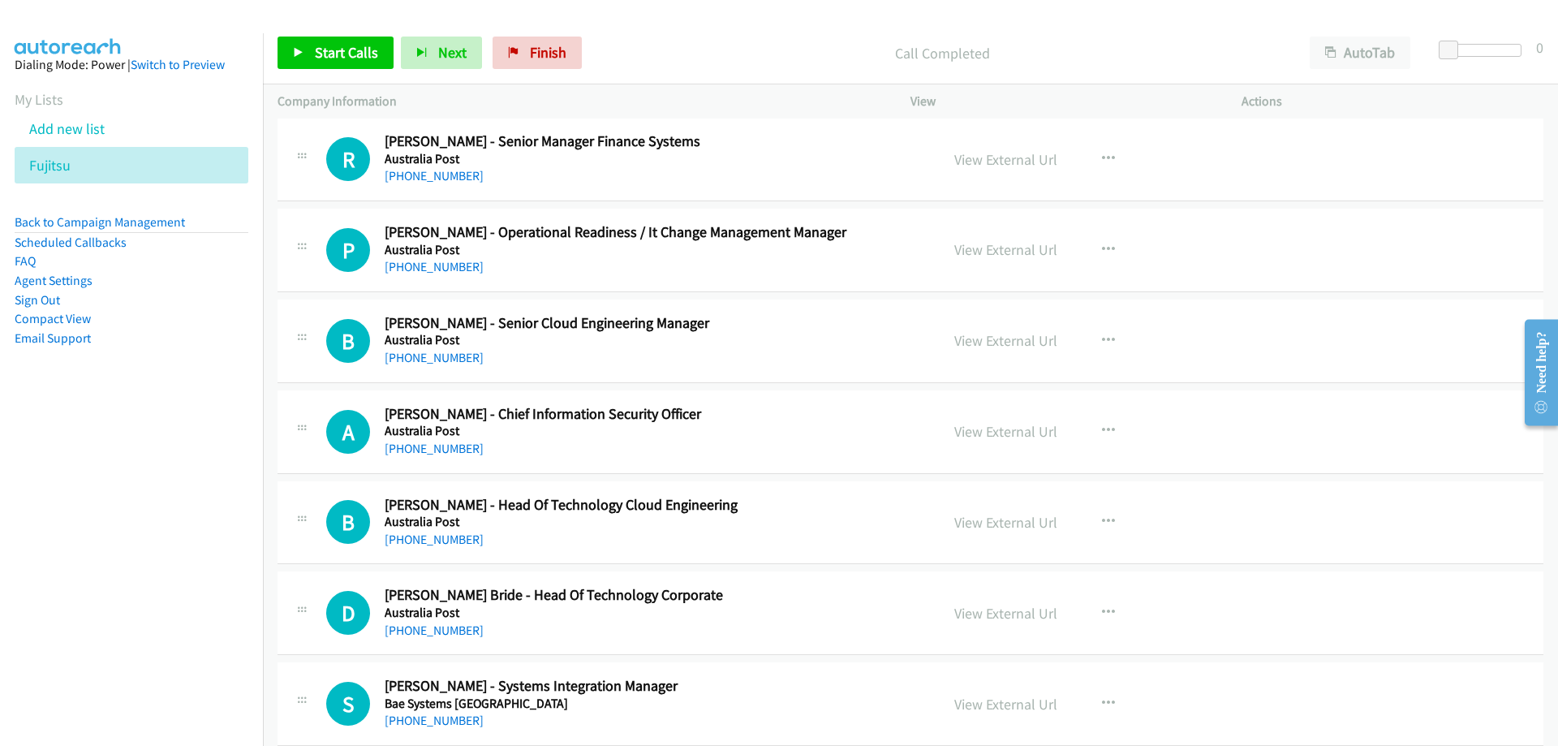
scroll to position [2677, 0]
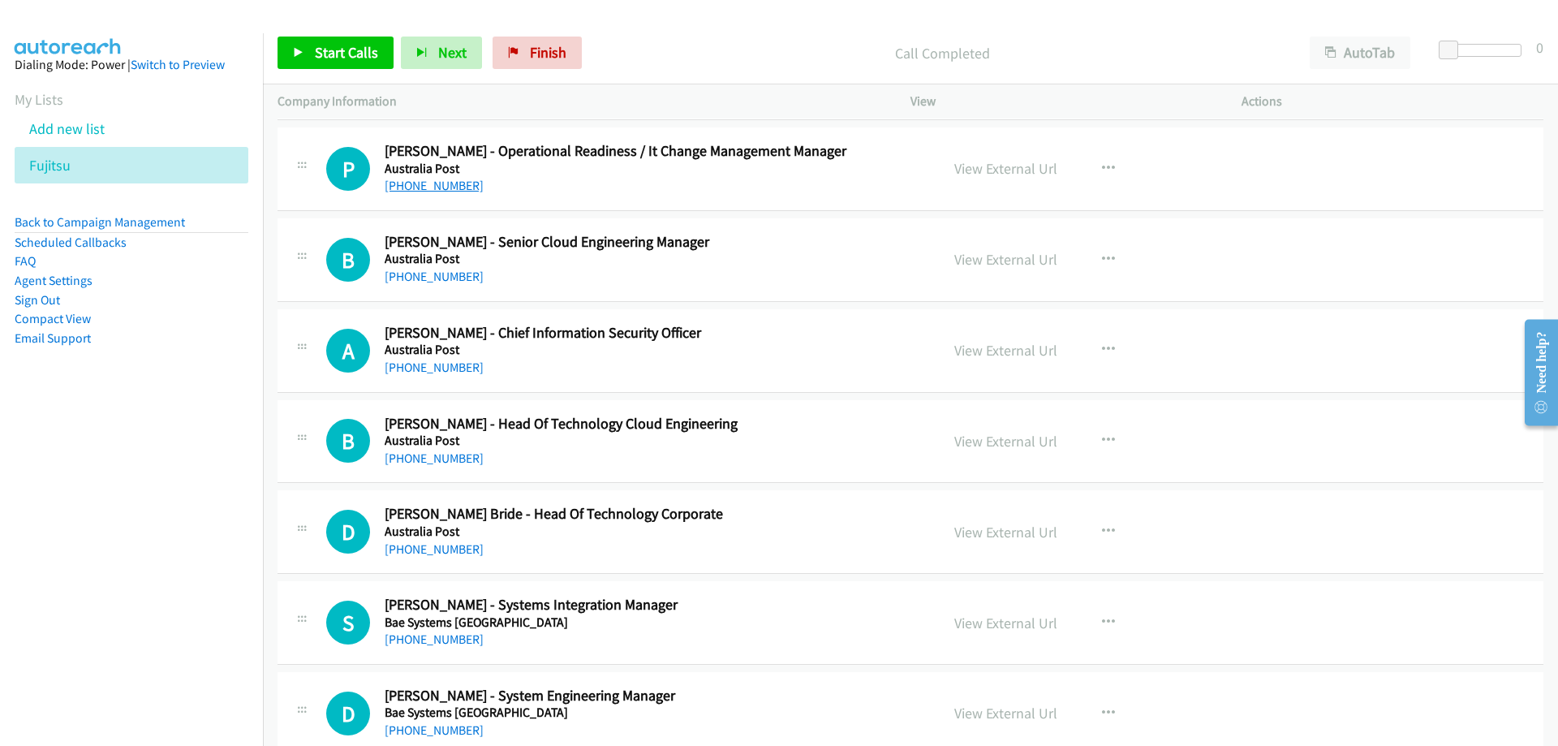
click at [436, 185] on link "[PHONE_NUMBER]" at bounding box center [434, 185] width 99 height 15
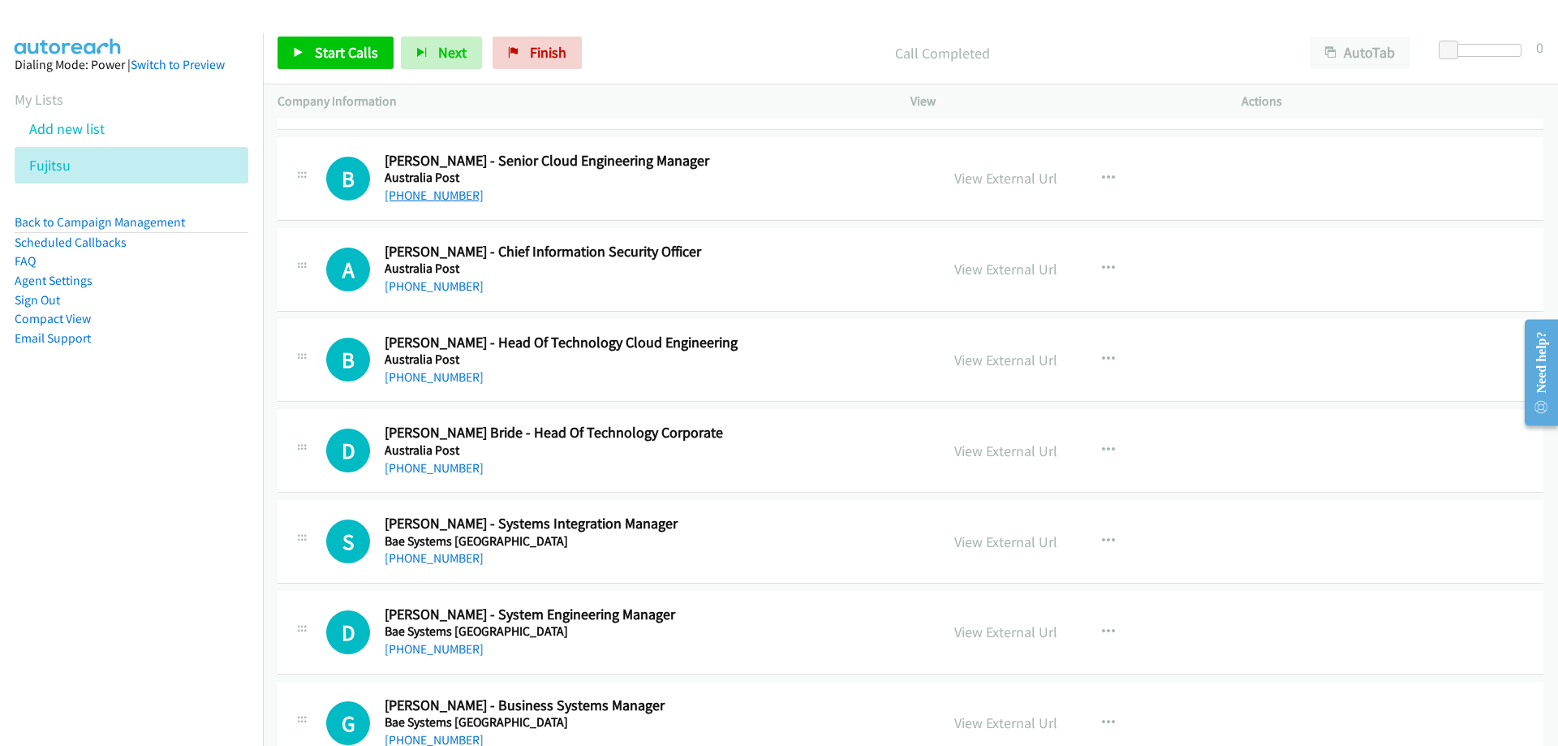
click at [428, 198] on link "[PHONE_NUMBER]" at bounding box center [434, 194] width 99 height 15
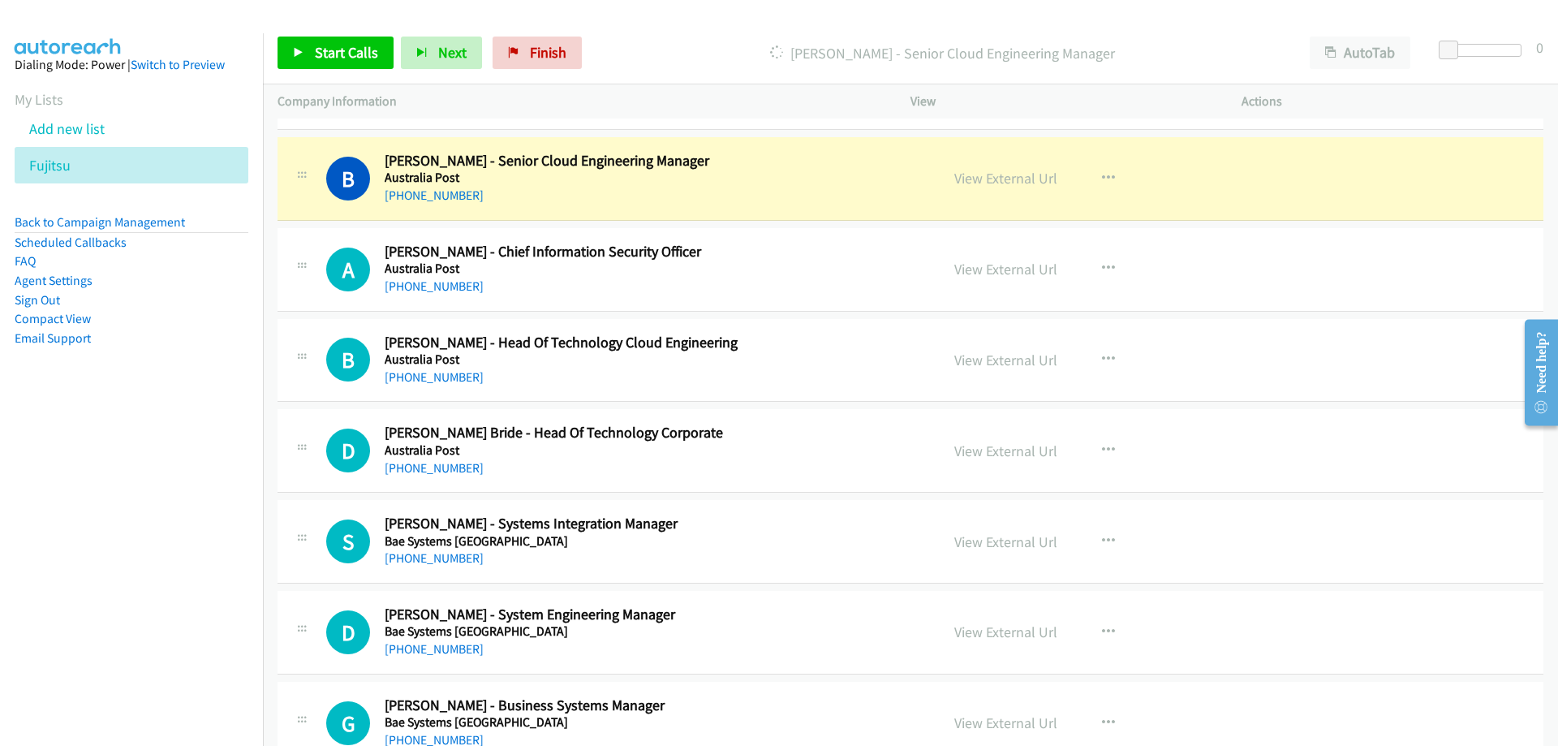
scroll to position [2840, 0]
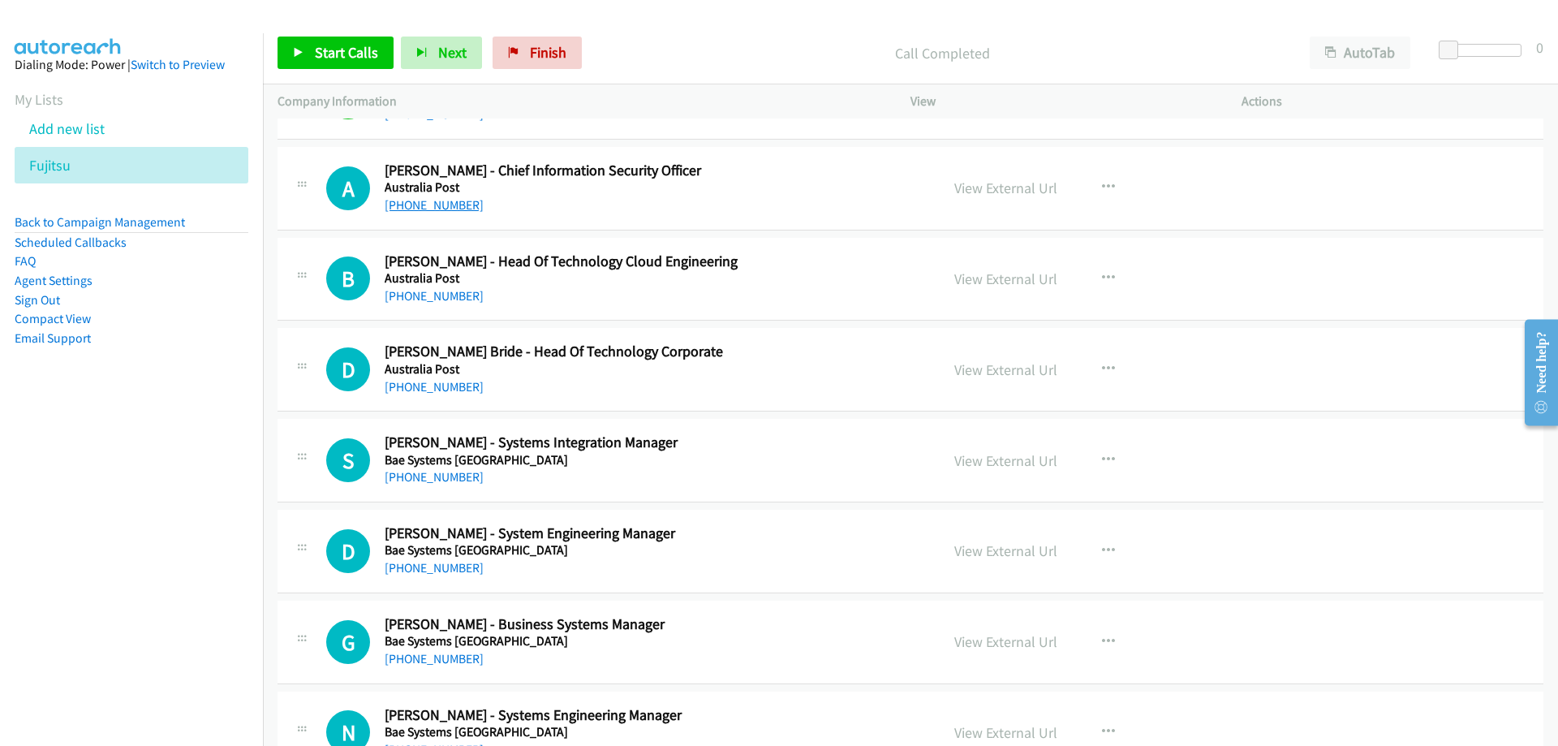
click at [453, 208] on link "[PHONE_NUMBER]" at bounding box center [434, 204] width 99 height 15
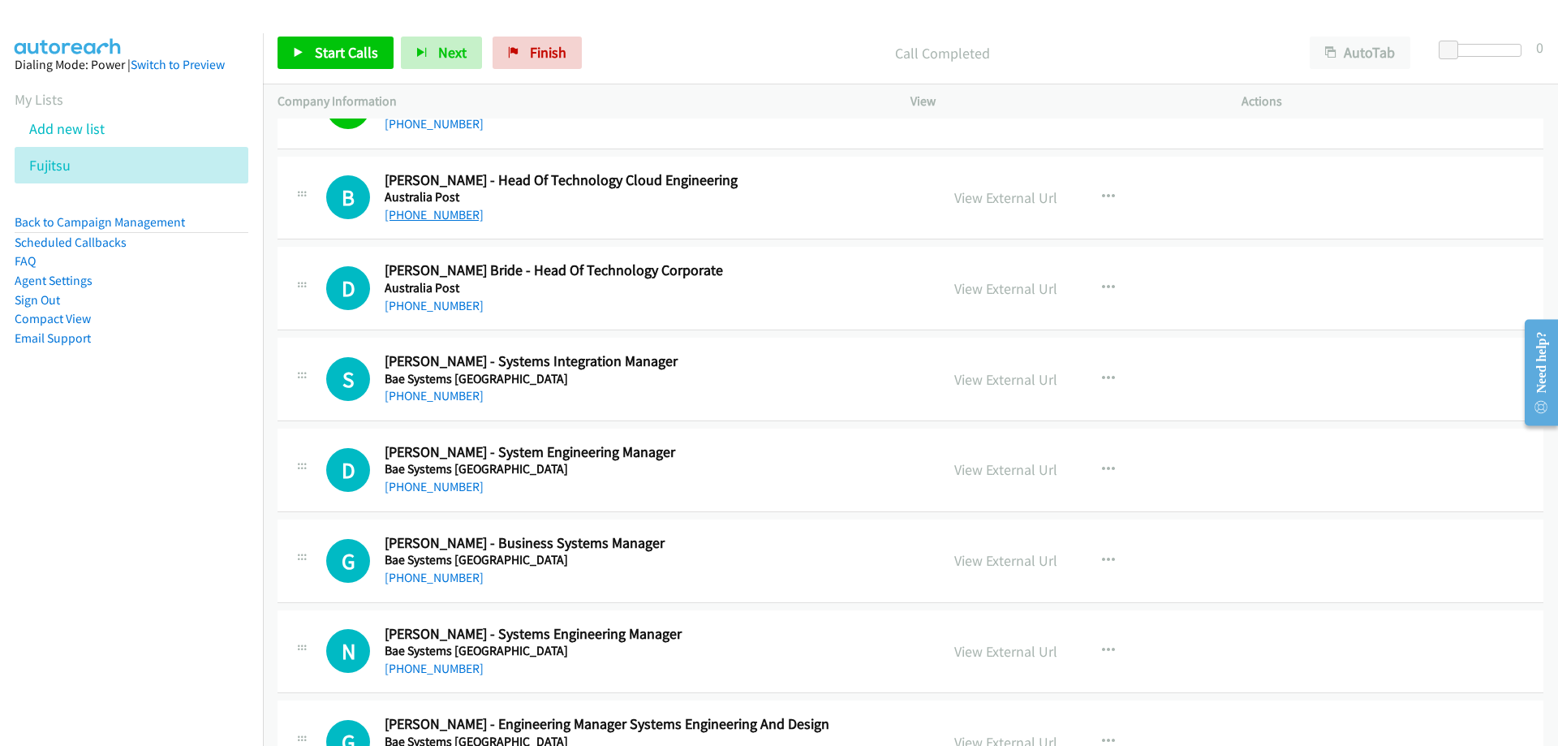
click at [449, 217] on link "[PHONE_NUMBER]" at bounding box center [434, 214] width 99 height 15
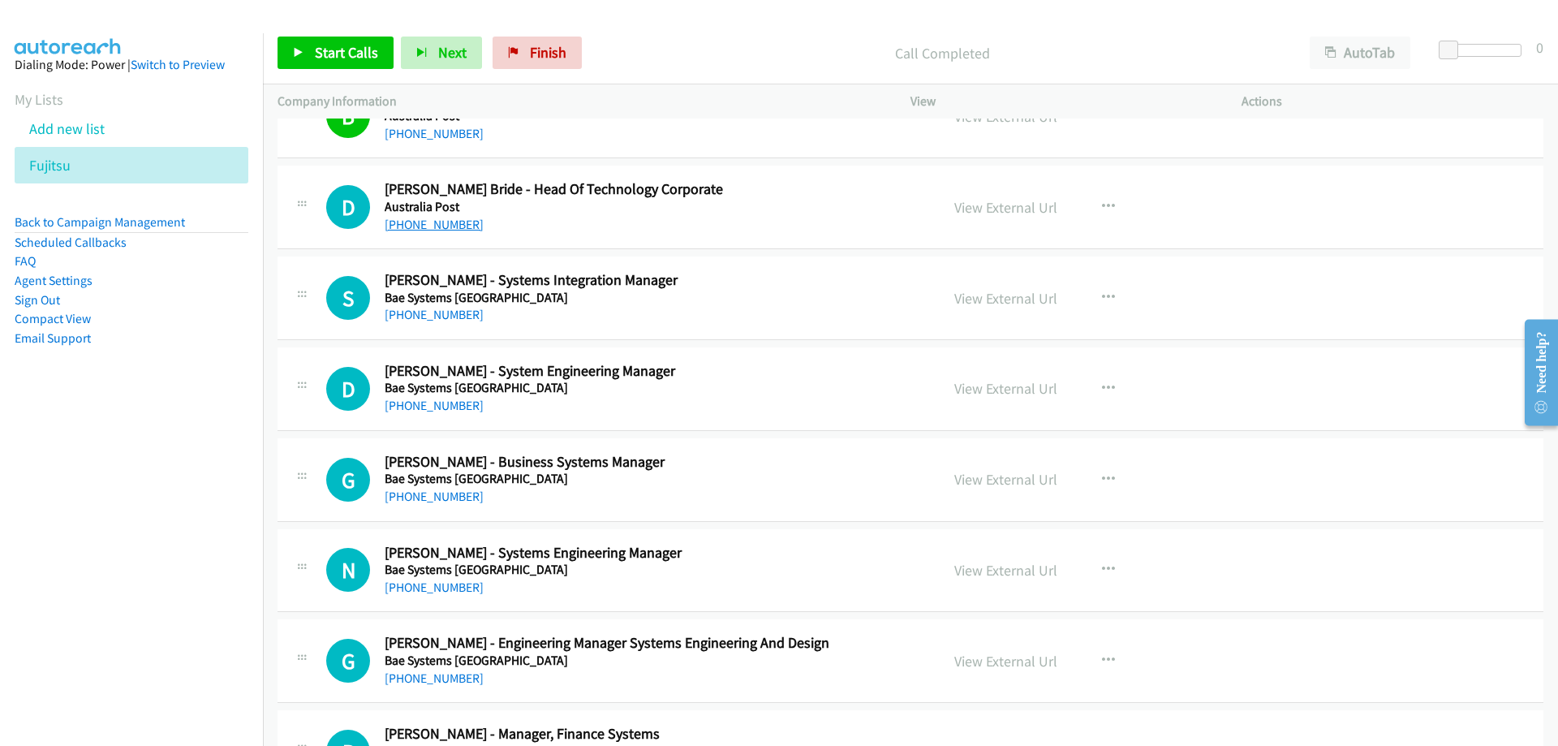
click at [446, 218] on link "[PHONE_NUMBER]" at bounding box center [434, 224] width 99 height 15
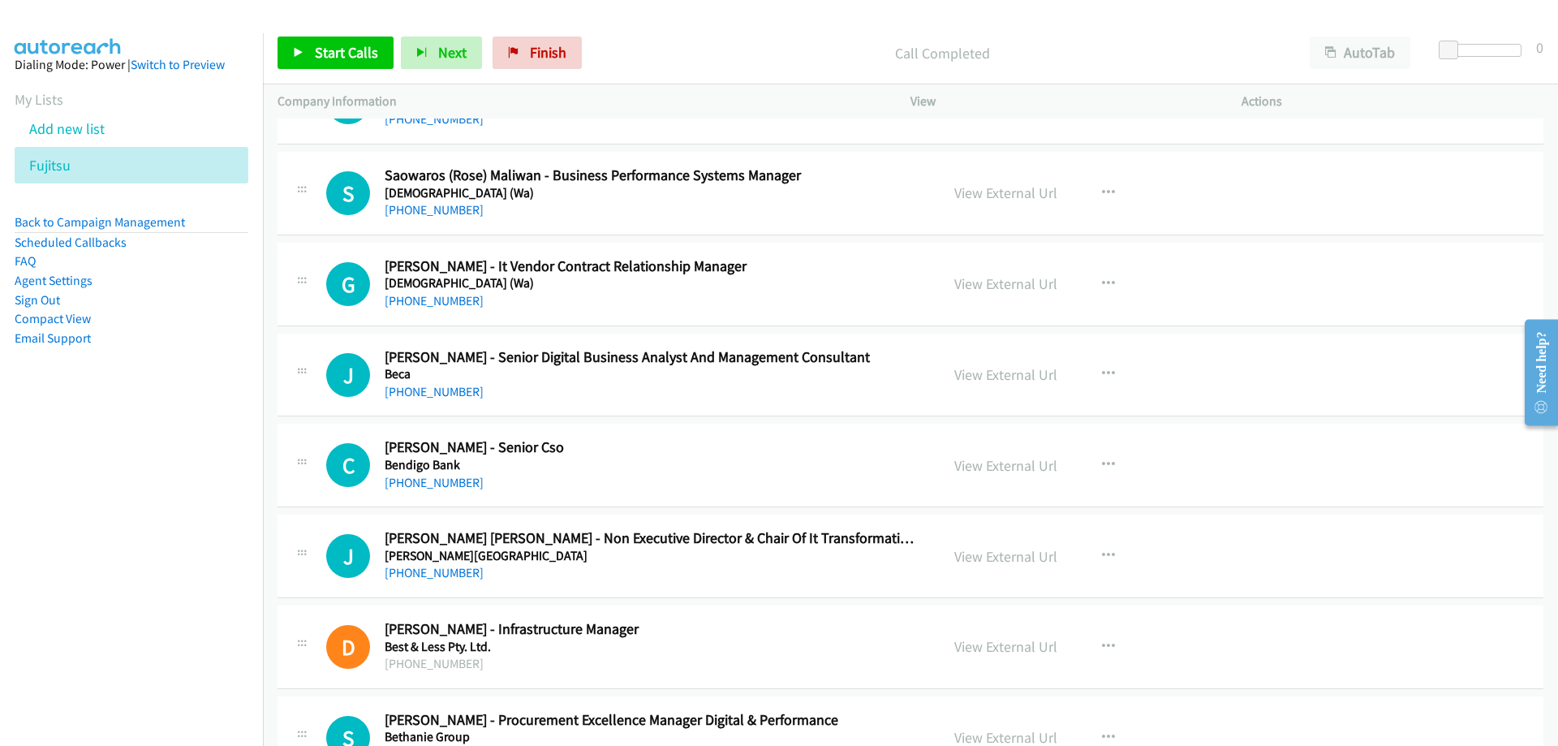
scroll to position [3732, 0]
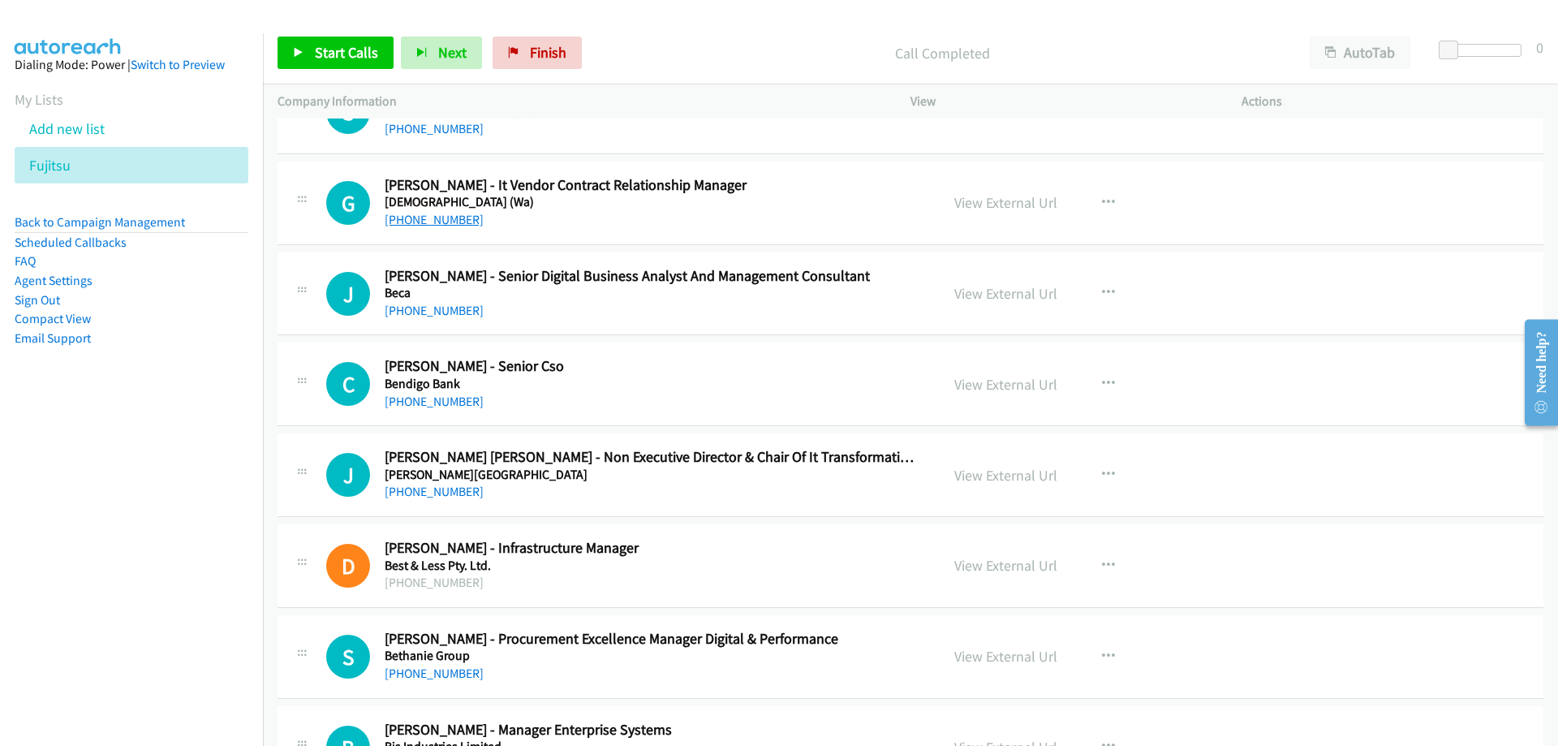
click at [442, 214] on link "[PHONE_NUMBER]" at bounding box center [434, 219] width 99 height 15
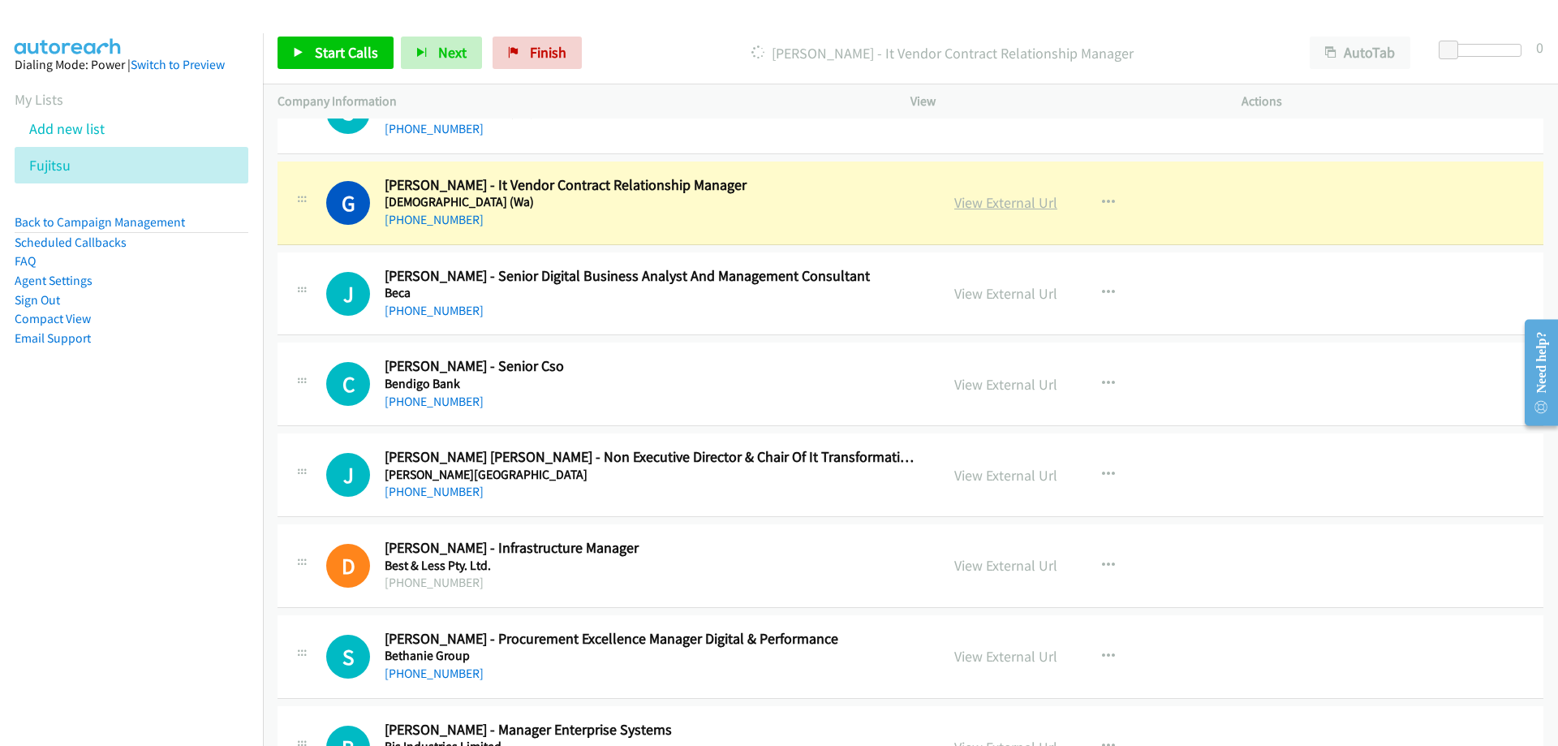
click at [1007, 196] on link "View External Url" at bounding box center [1005, 202] width 103 height 19
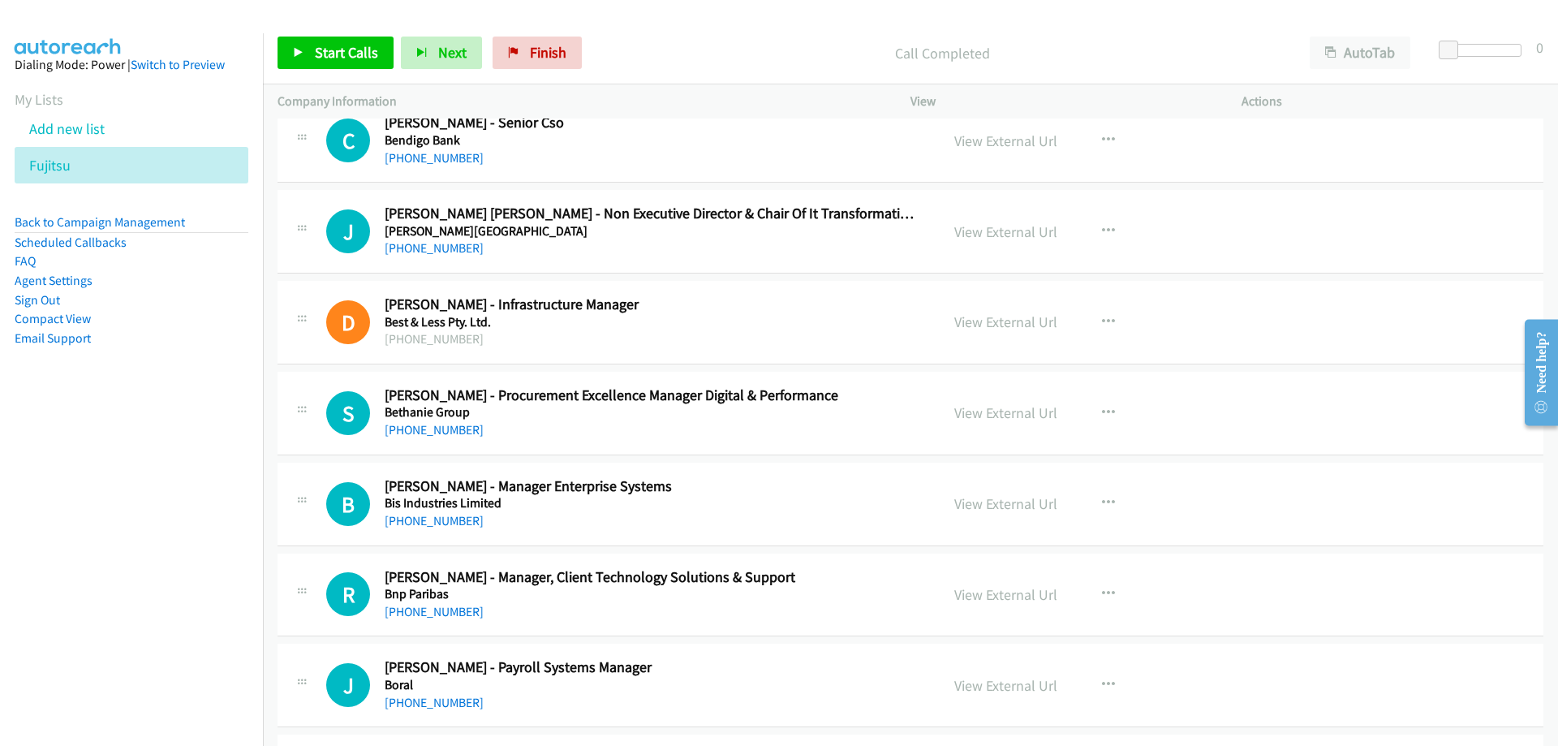
scroll to position [4057, 0]
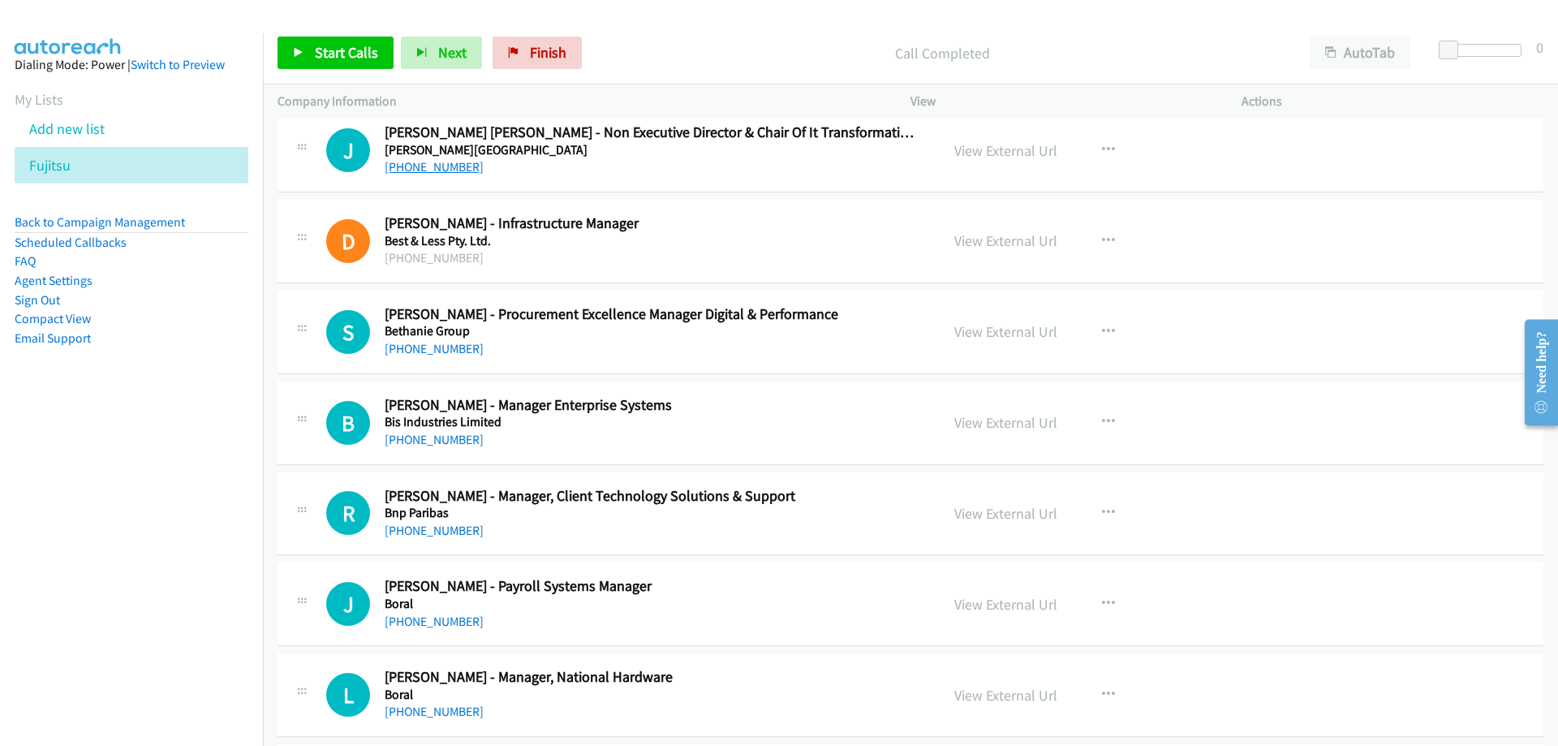
click at [428, 171] on link "[PHONE_NUMBER]" at bounding box center [434, 166] width 99 height 15
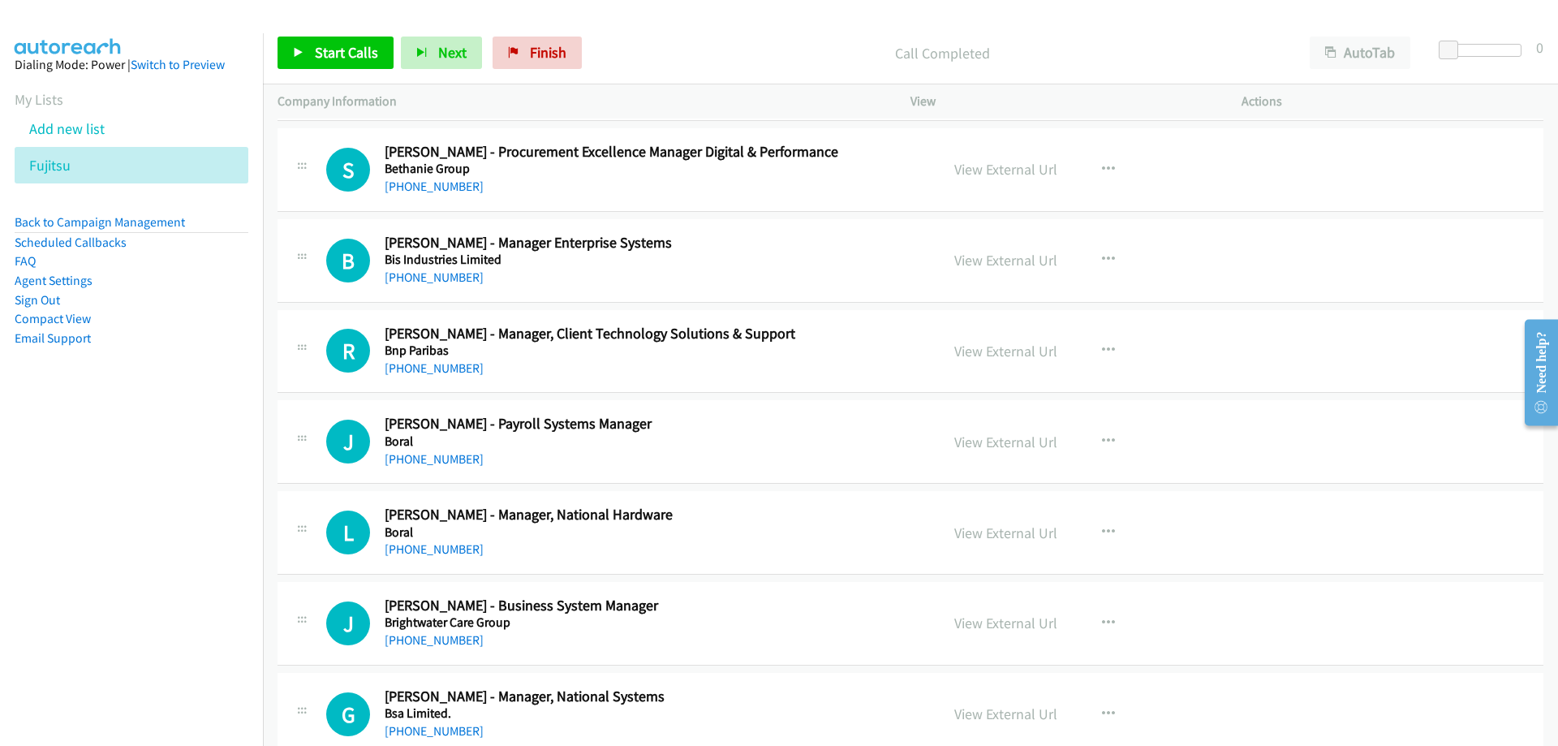
scroll to position [4300, 0]
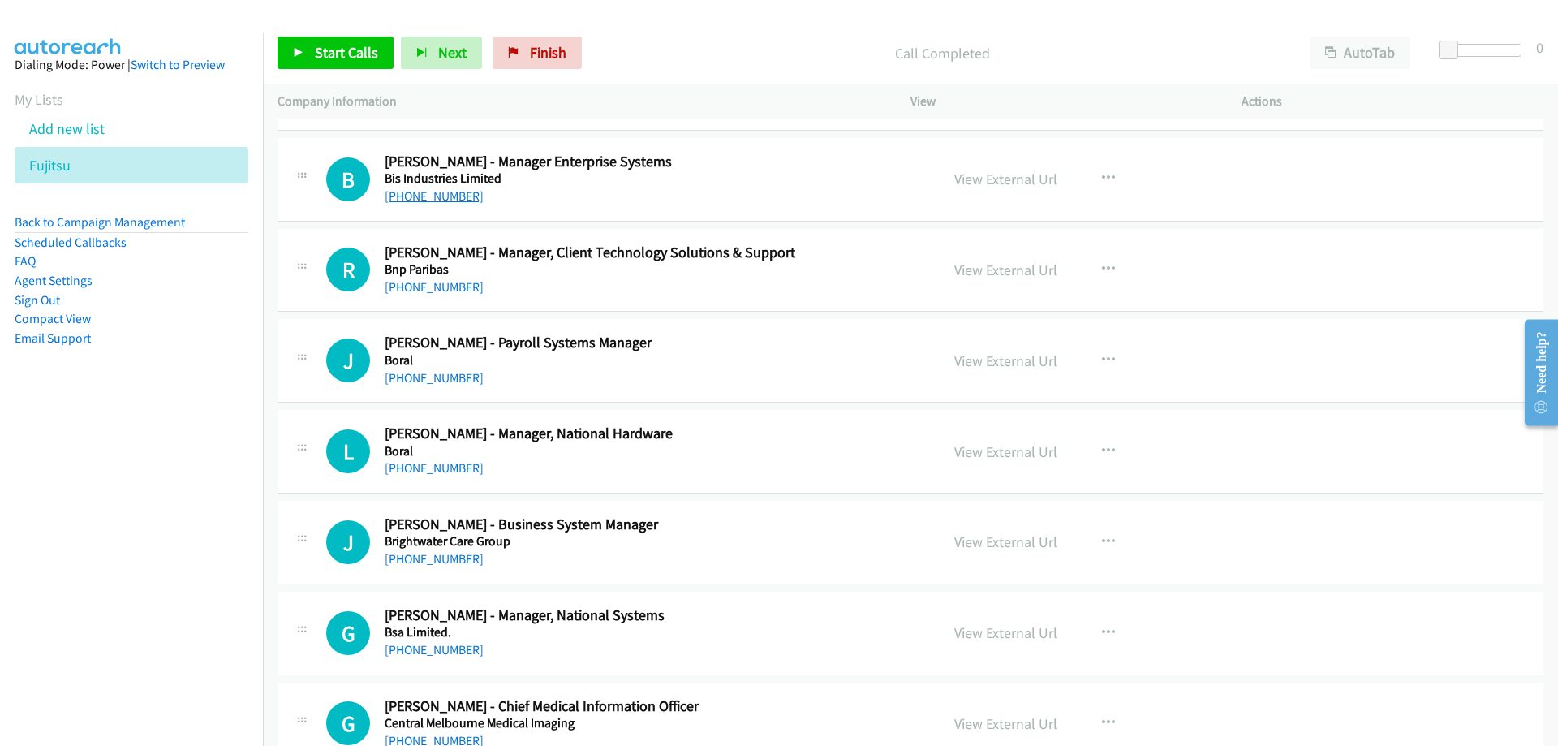
click at [445, 197] on link "[PHONE_NUMBER]" at bounding box center [434, 195] width 99 height 15
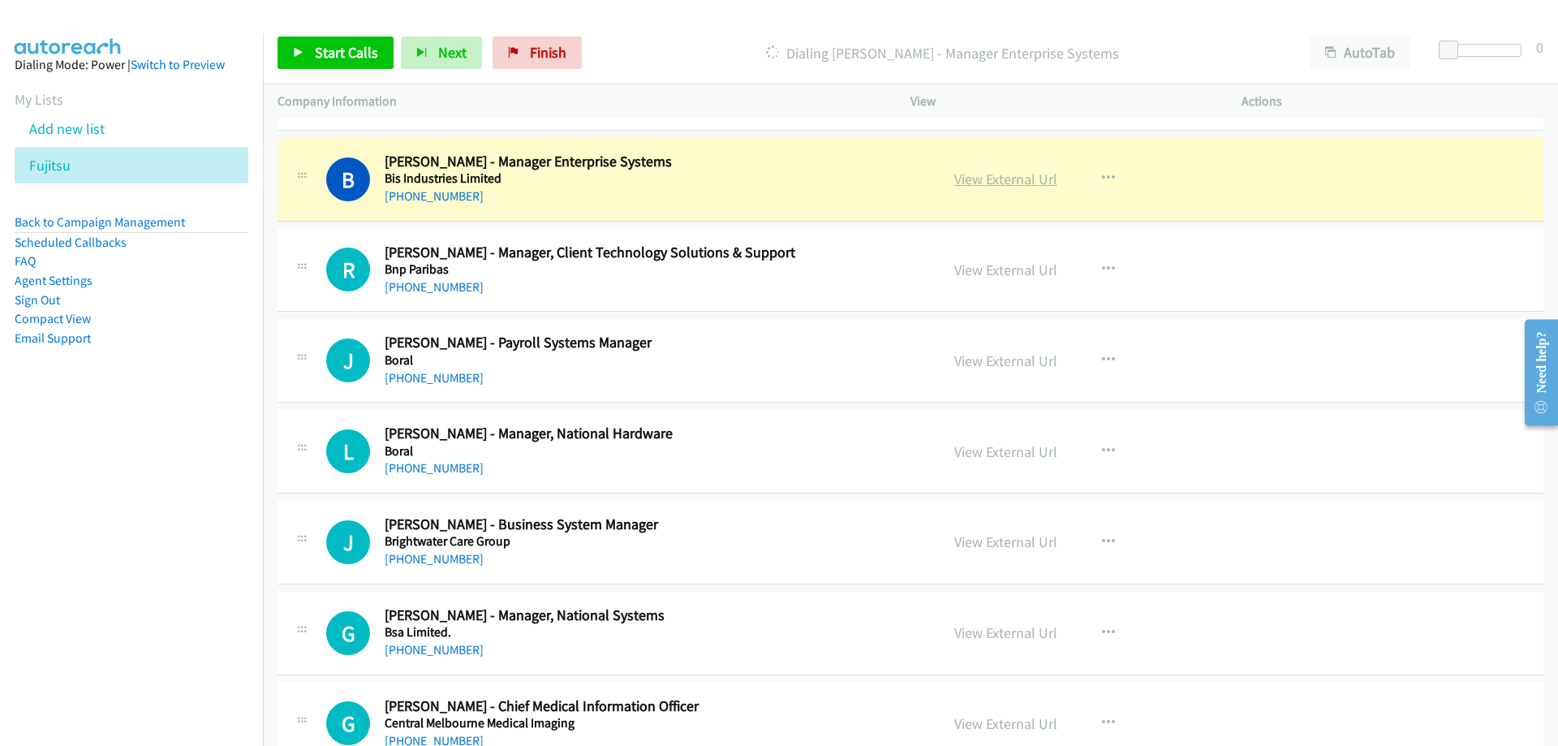
click at [975, 174] on link "View External Url" at bounding box center [1005, 179] width 103 height 19
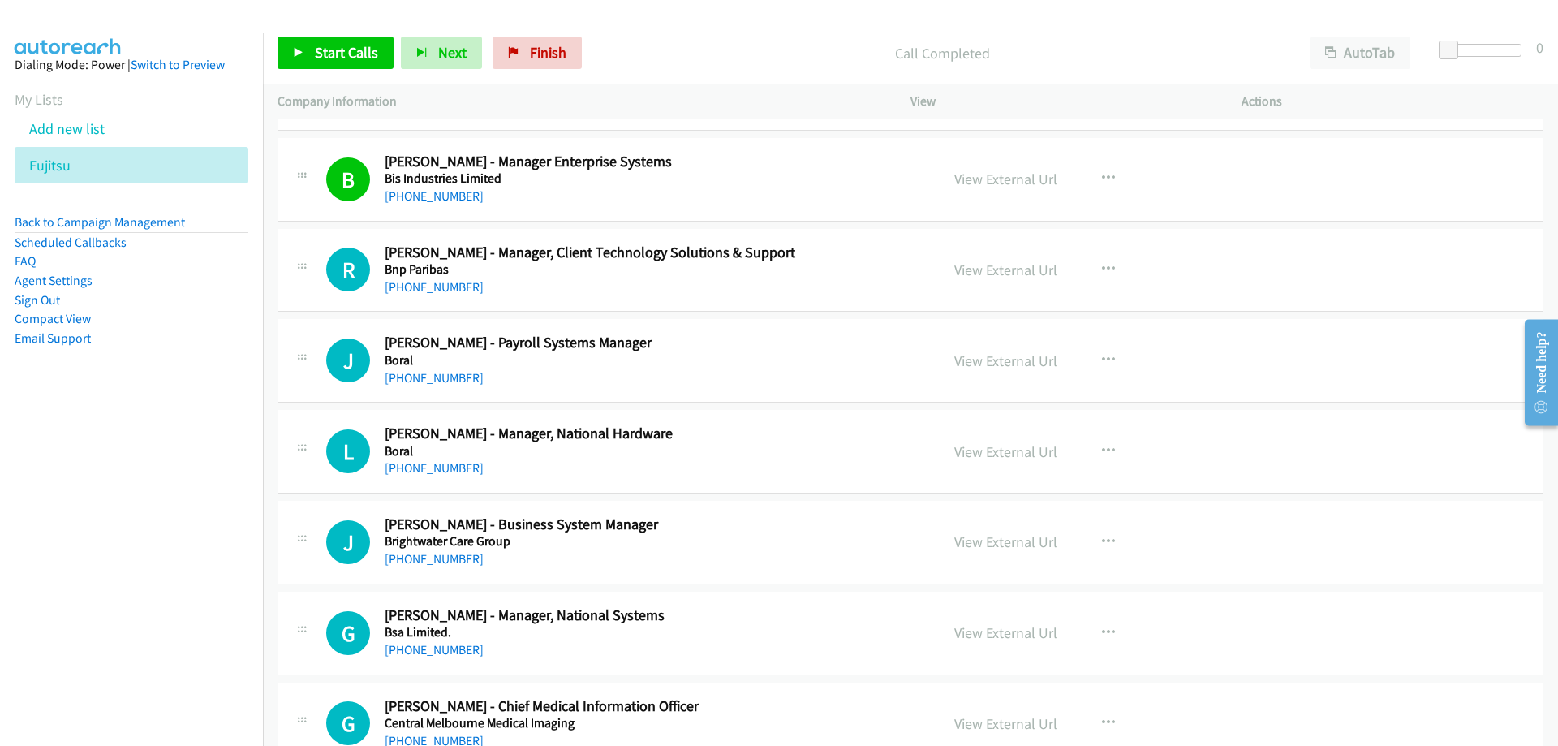
scroll to position [4381, 0]
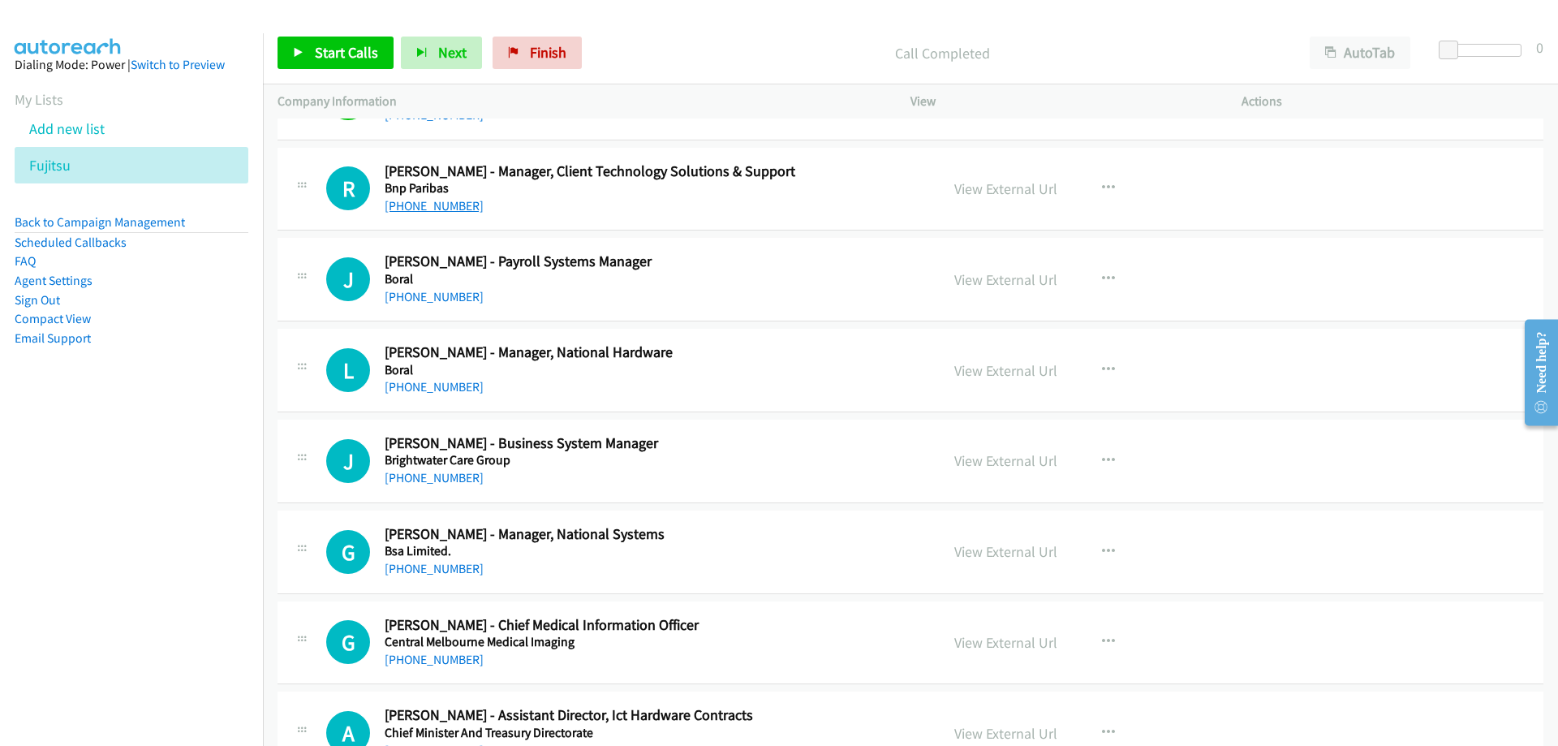
click at [454, 206] on link "[PHONE_NUMBER]" at bounding box center [434, 205] width 99 height 15
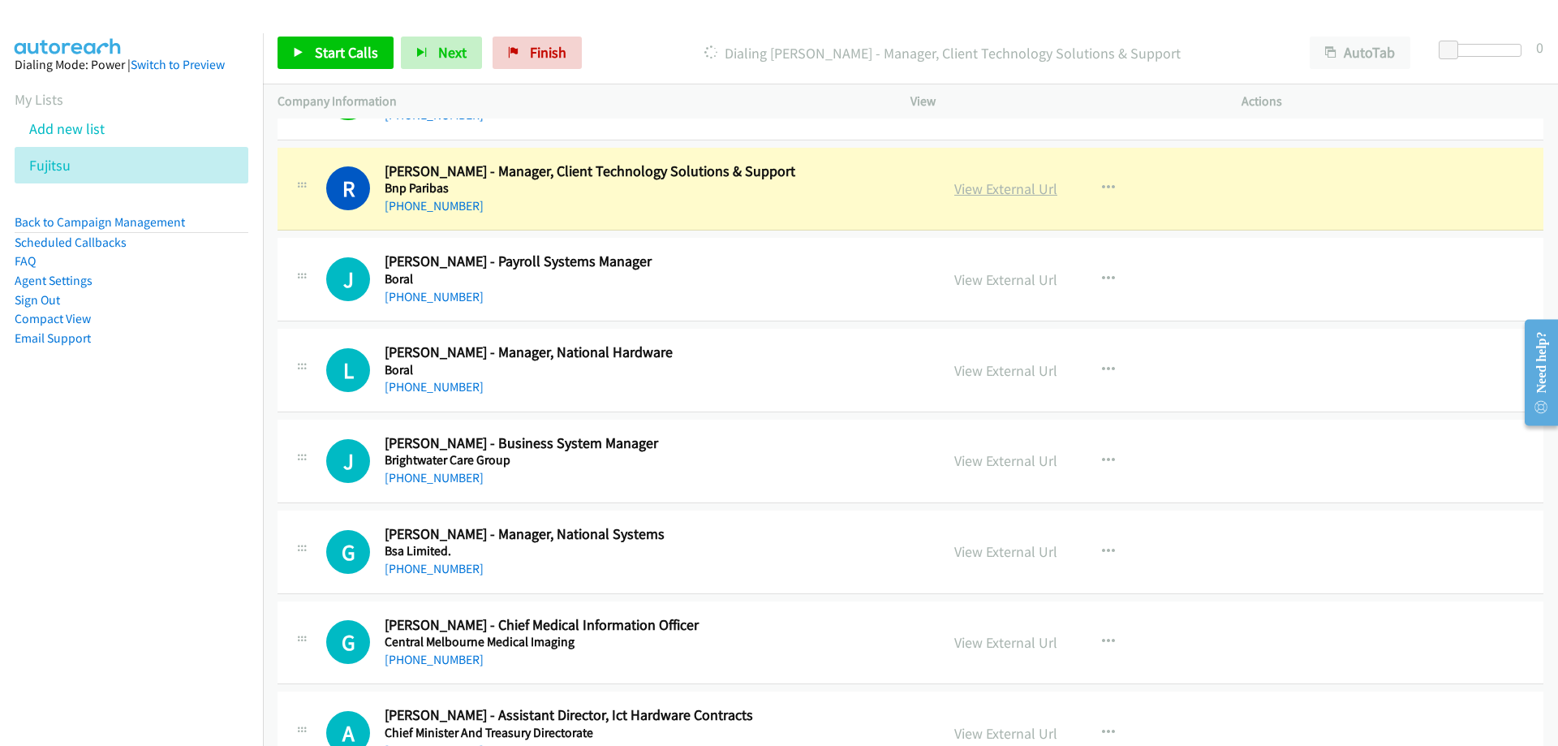
click at [974, 182] on link "View External Url" at bounding box center [1005, 188] width 103 height 19
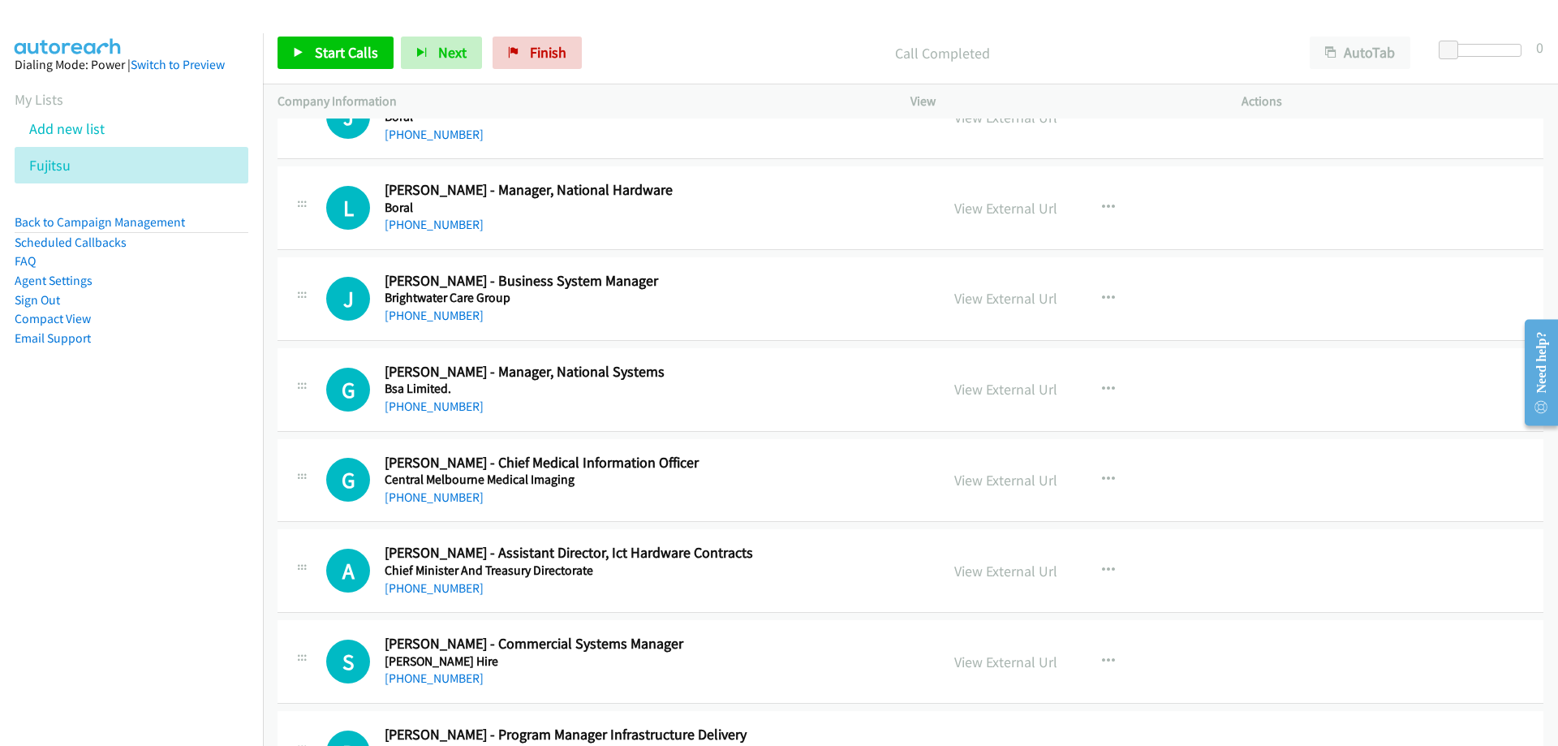
scroll to position [4625, 0]
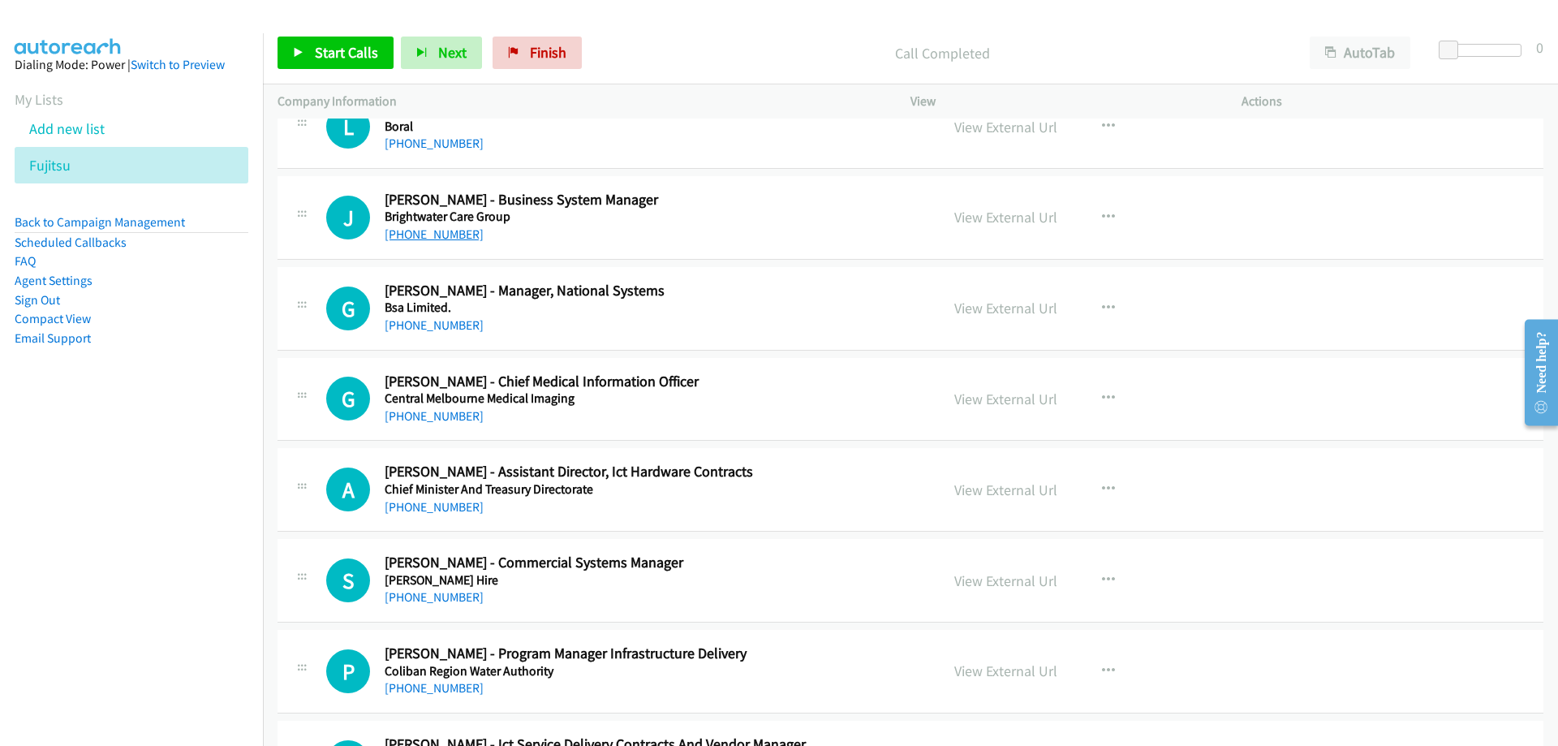
click at [465, 227] on link "[PHONE_NUMBER]" at bounding box center [434, 233] width 99 height 15
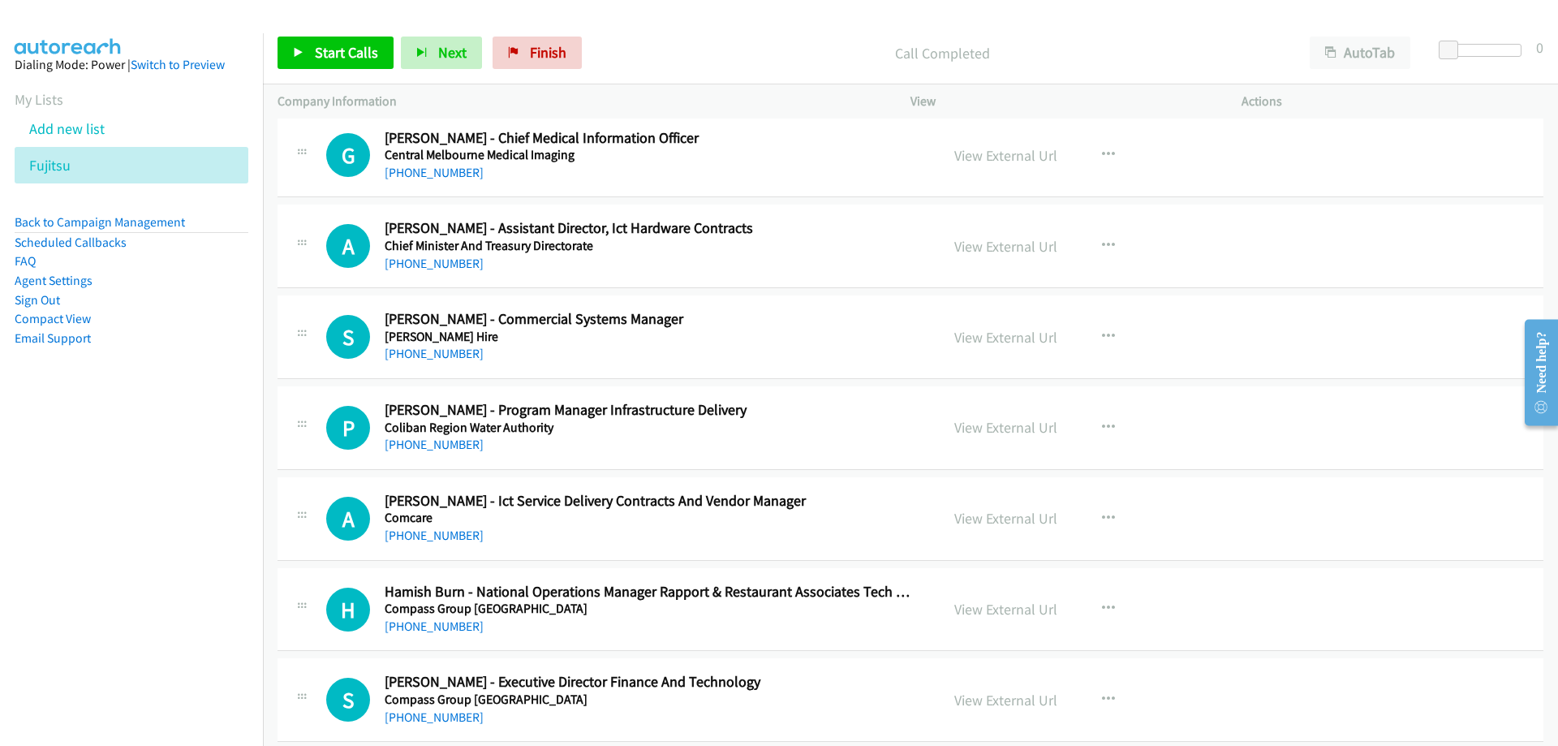
scroll to position [4949, 0]
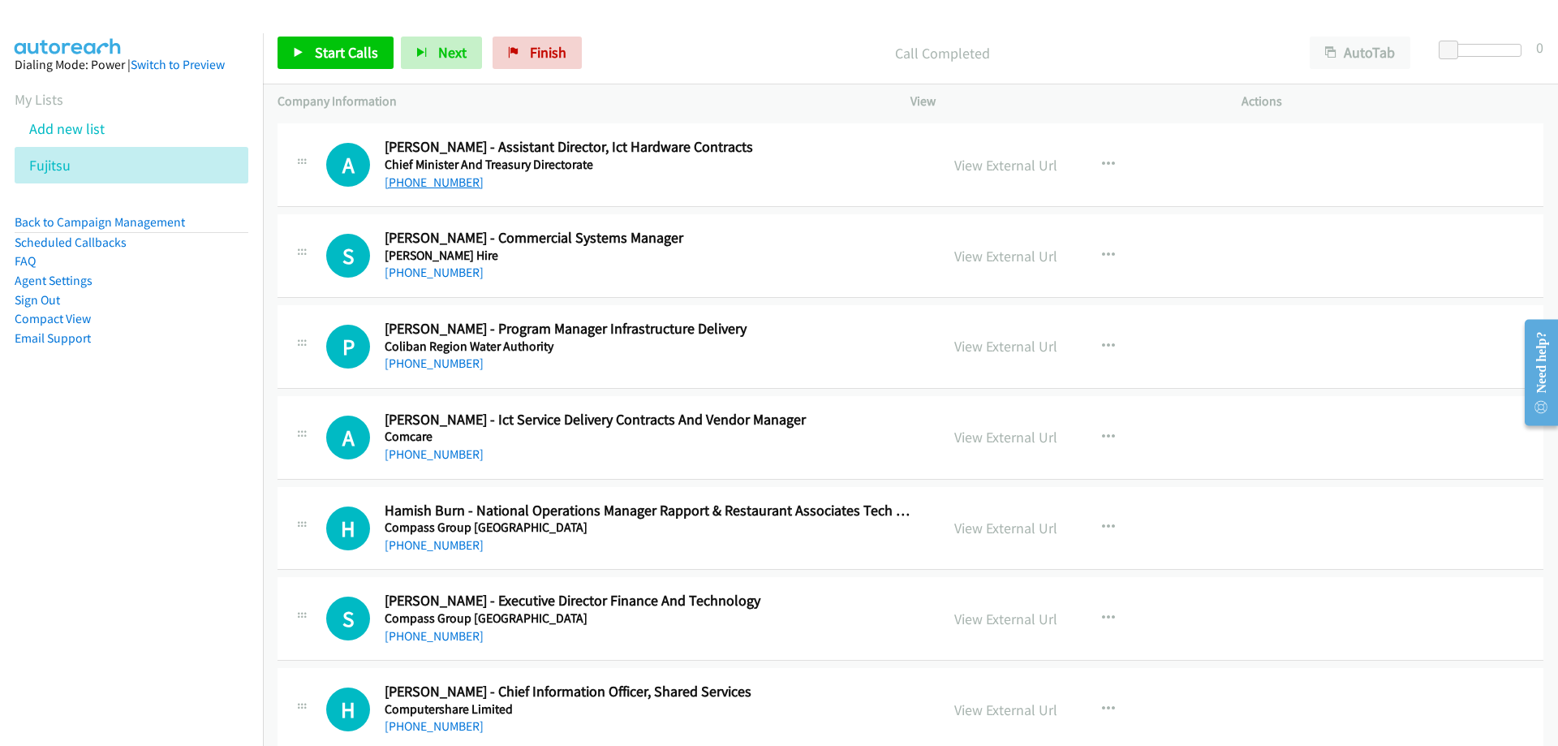
click at [441, 177] on link "[PHONE_NUMBER]" at bounding box center [434, 181] width 99 height 15
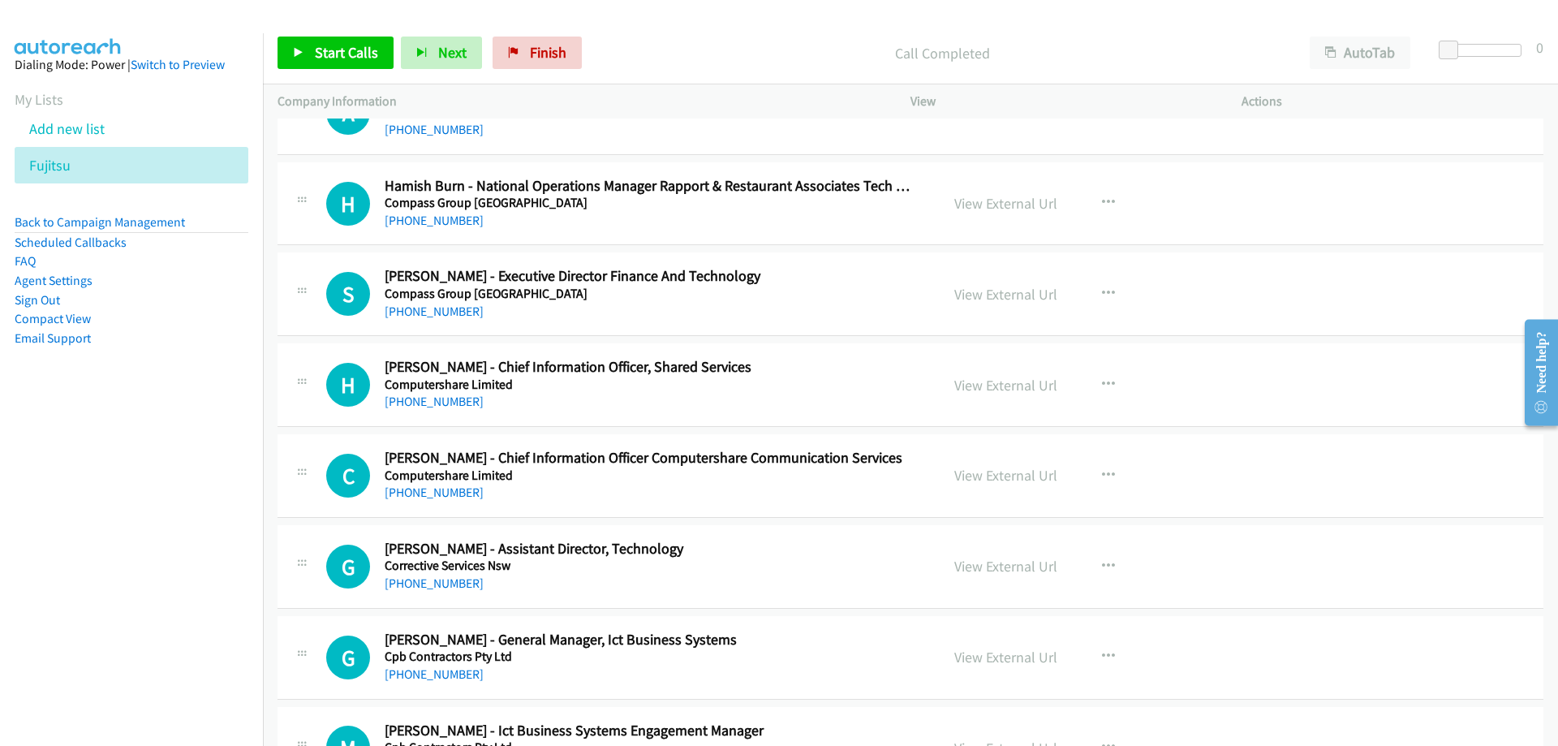
scroll to position [5355, 0]
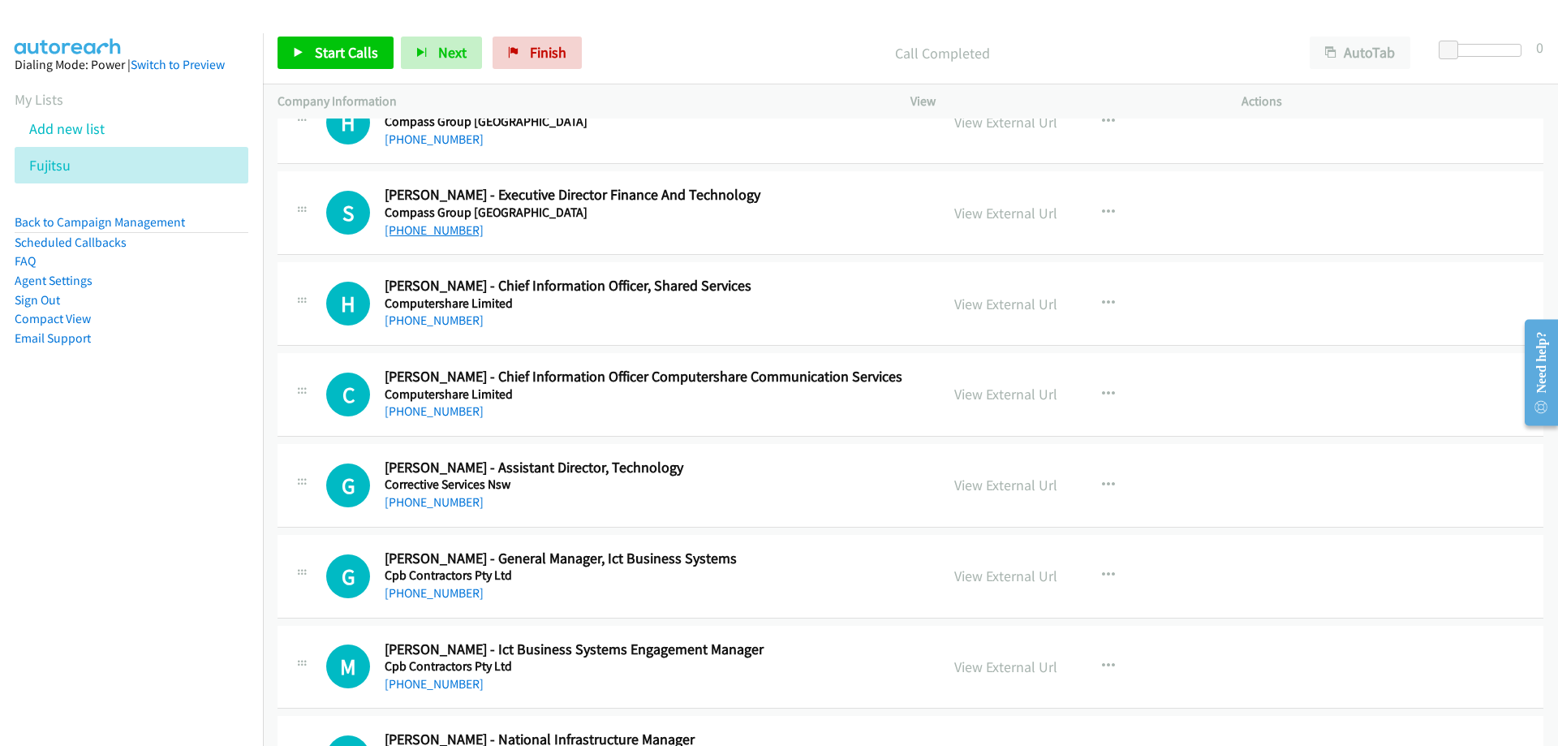
click at [458, 226] on link "[PHONE_NUMBER]" at bounding box center [434, 229] width 99 height 15
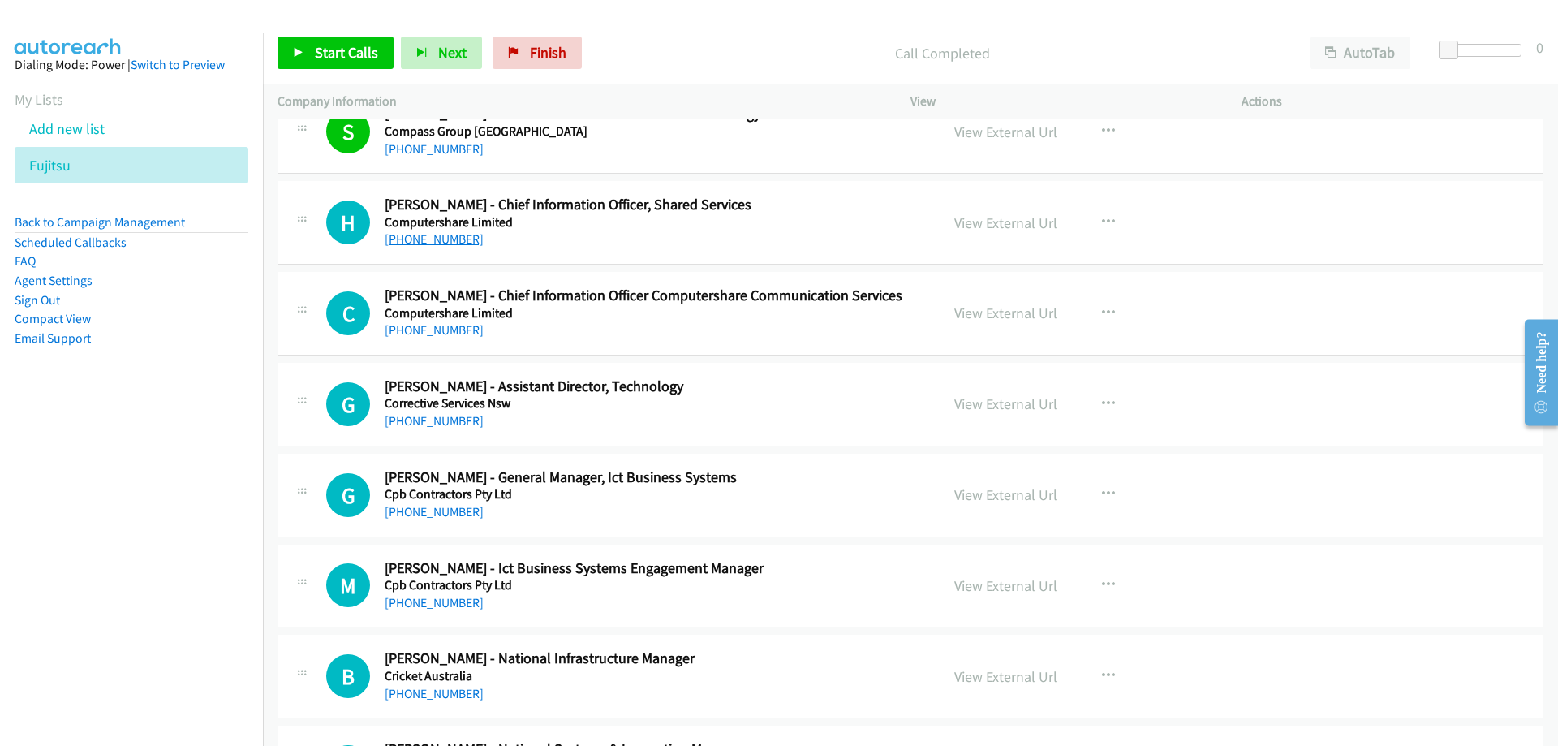
click at [463, 244] on link "[PHONE_NUMBER]" at bounding box center [434, 238] width 99 height 15
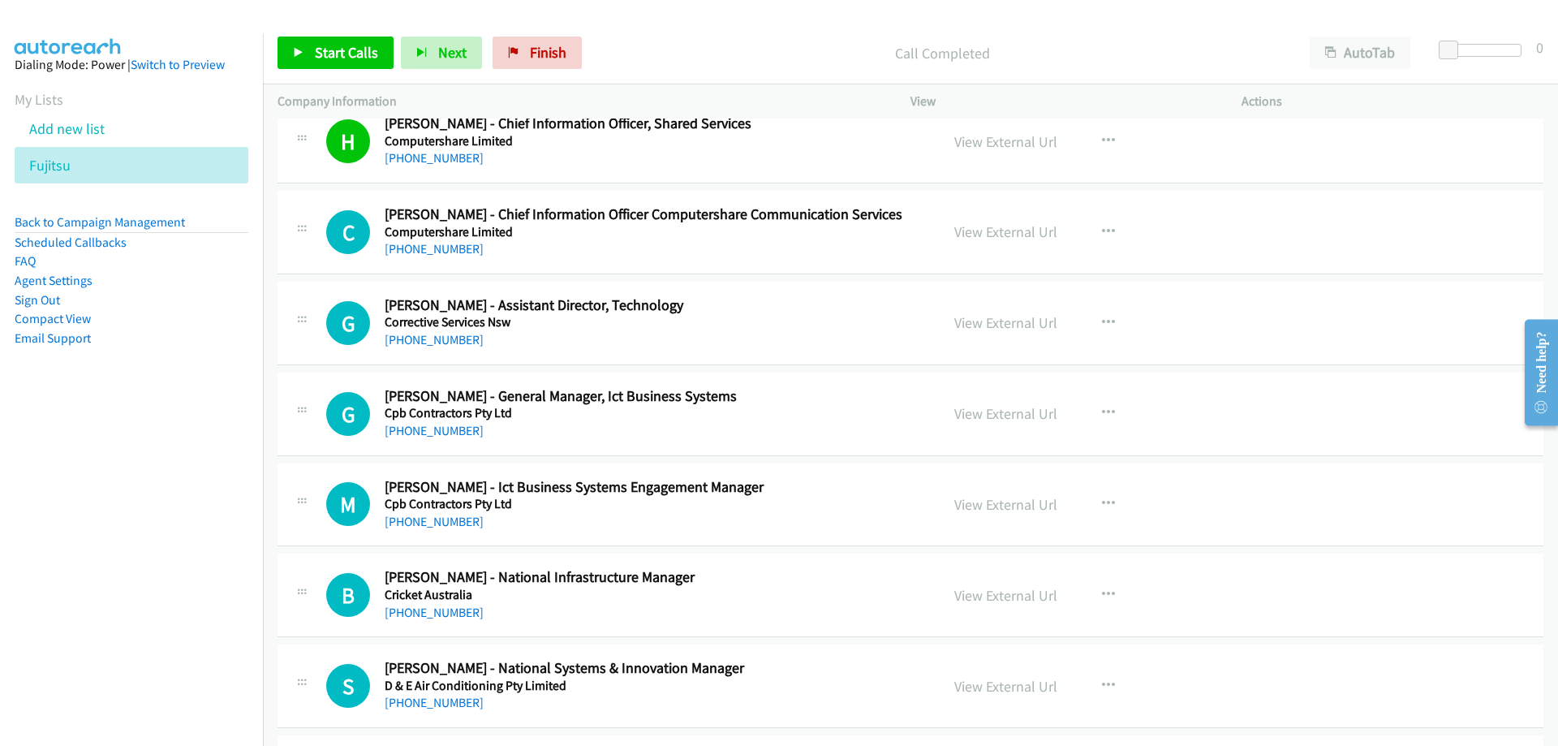
scroll to position [5598, 0]
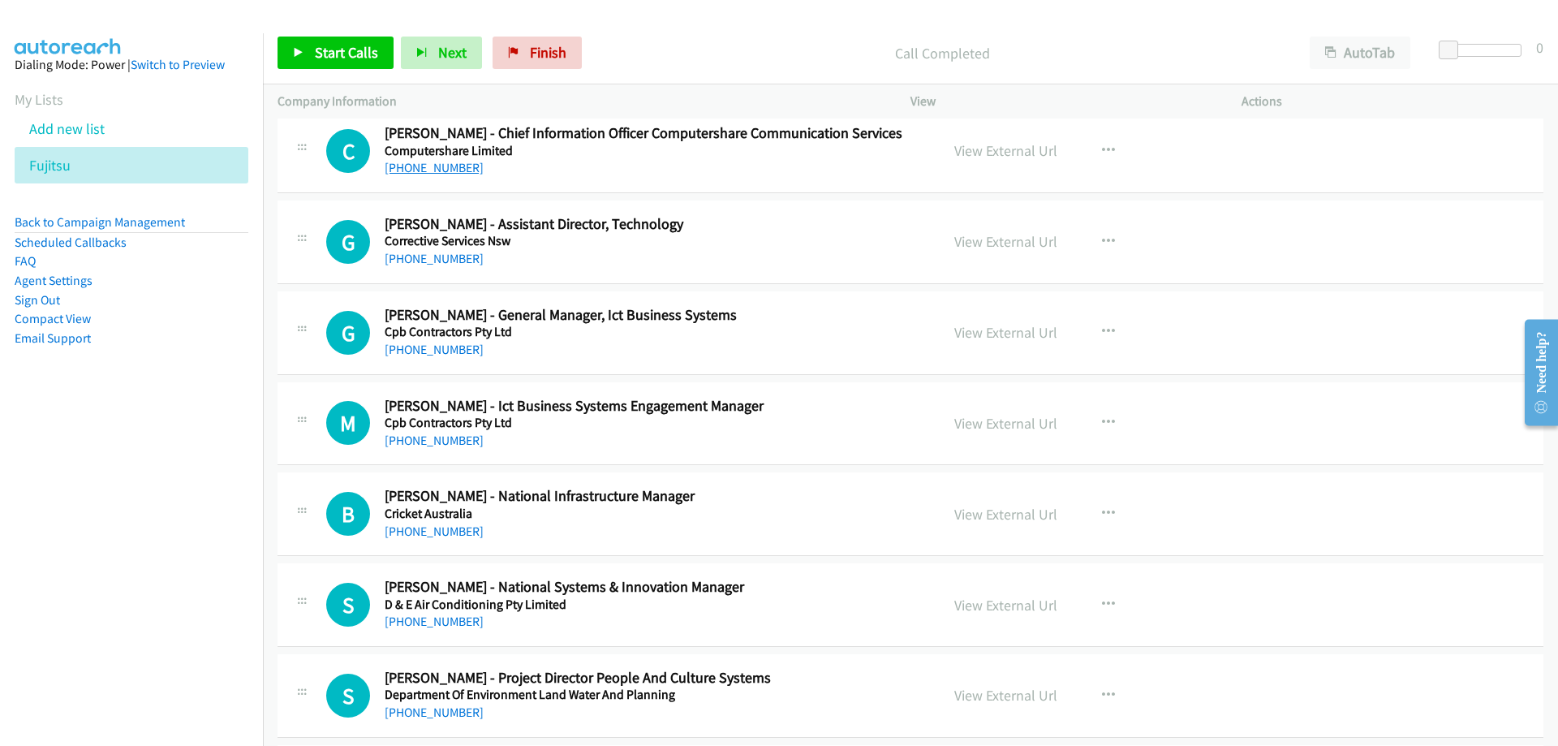
click at [450, 170] on link "[PHONE_NUMBER]" at bounding box center [434, 167] width 99 height 15
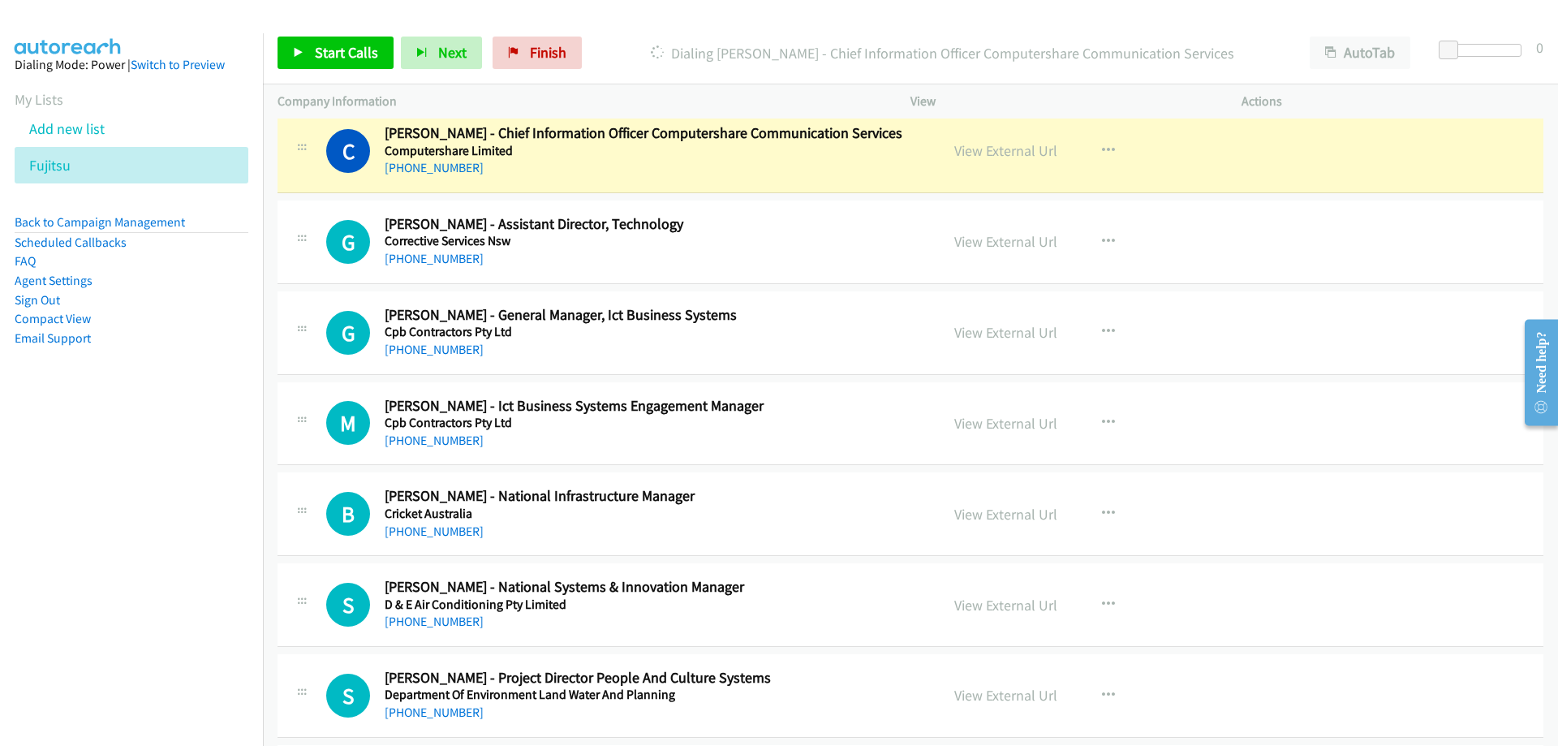
scroll to position [5680, 0]
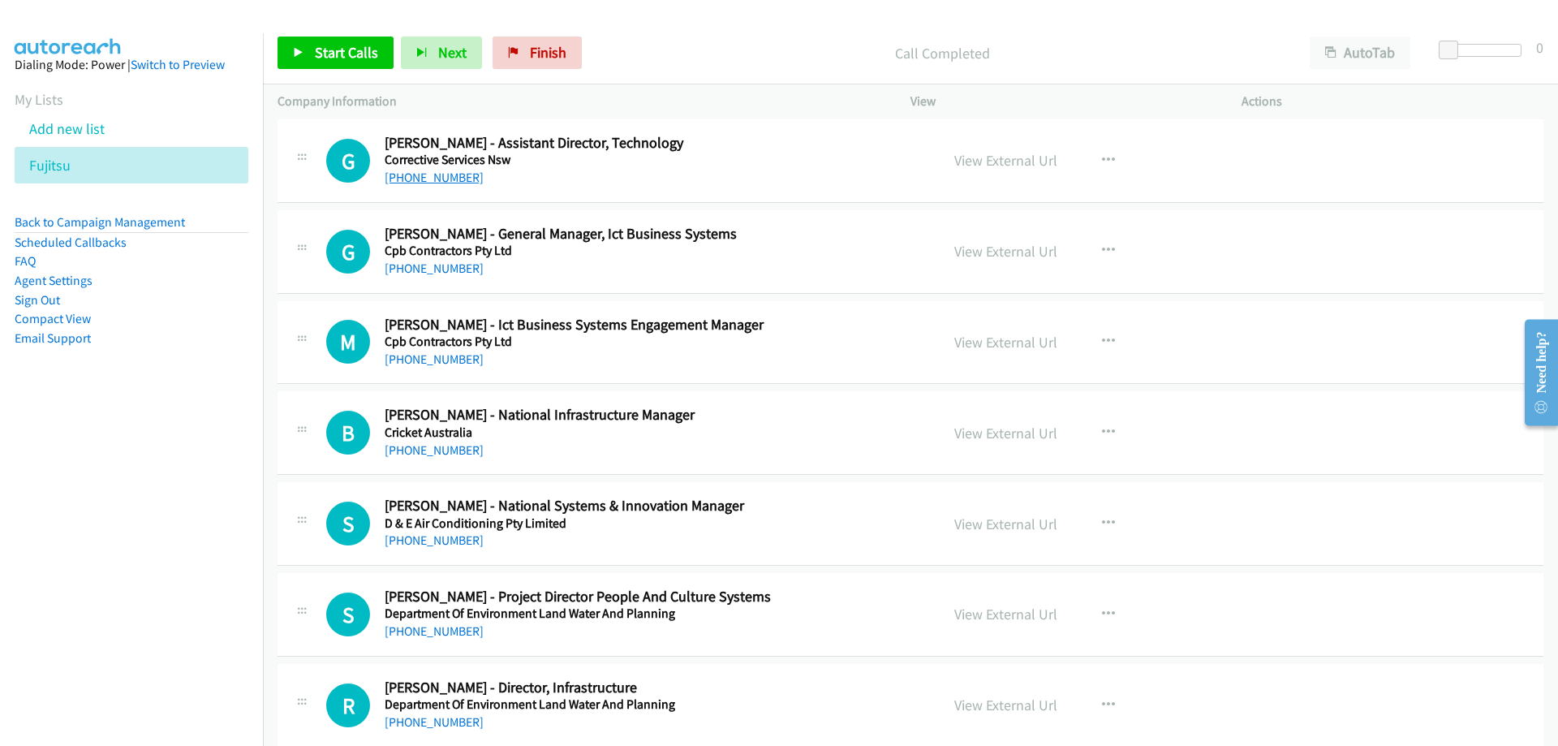
click at [437, 177] on link "[PHONE_NUMBER]" at bounding box center [434, 177] width 99 height 15
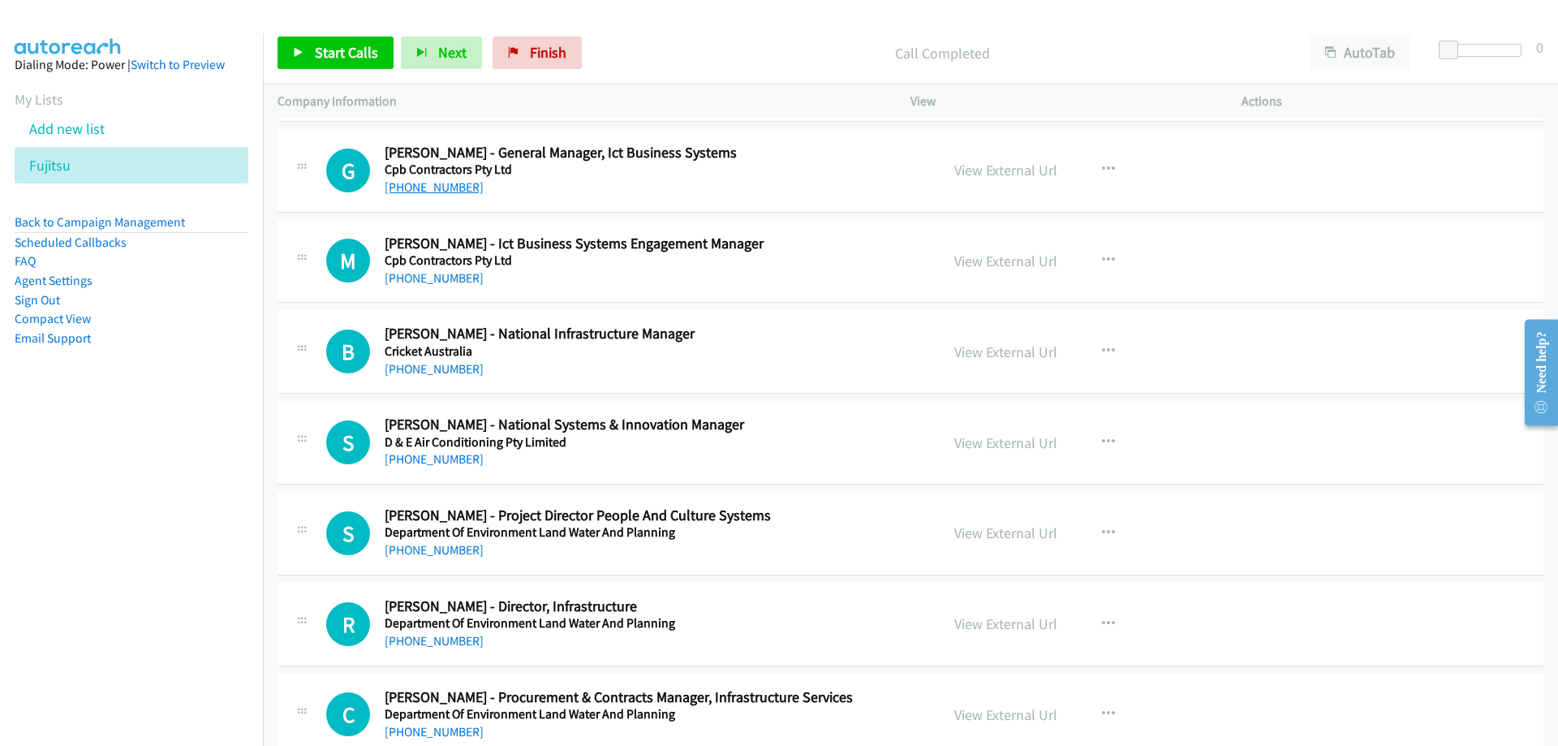
click at [461, 191] on link "[PHONE_NUMBER]" at bounding box center [434, 186] width 99 height 15
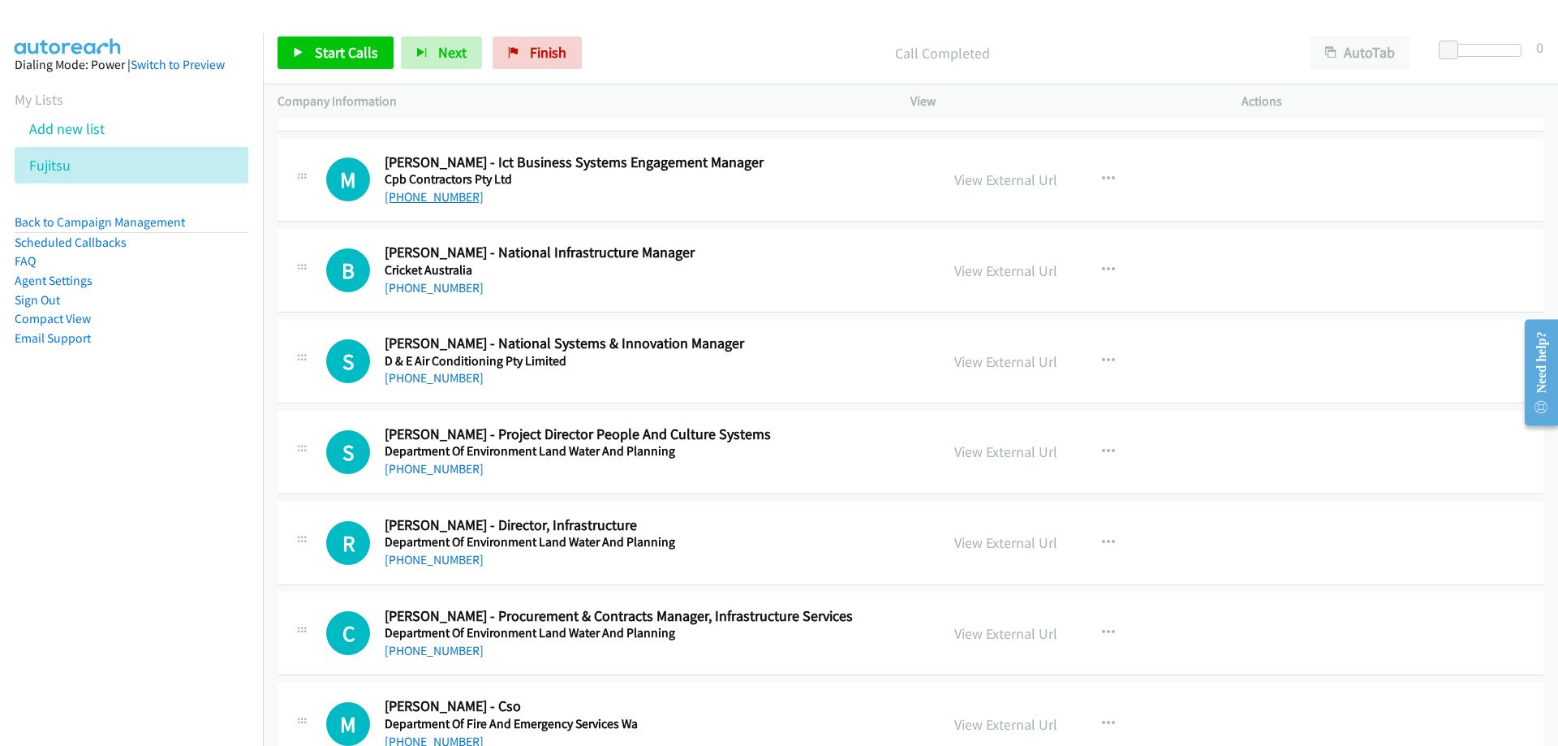
click at [421, 195] on link "[PHONE_NUMBER]" at bounding box center [434, 196] width 99 height 15
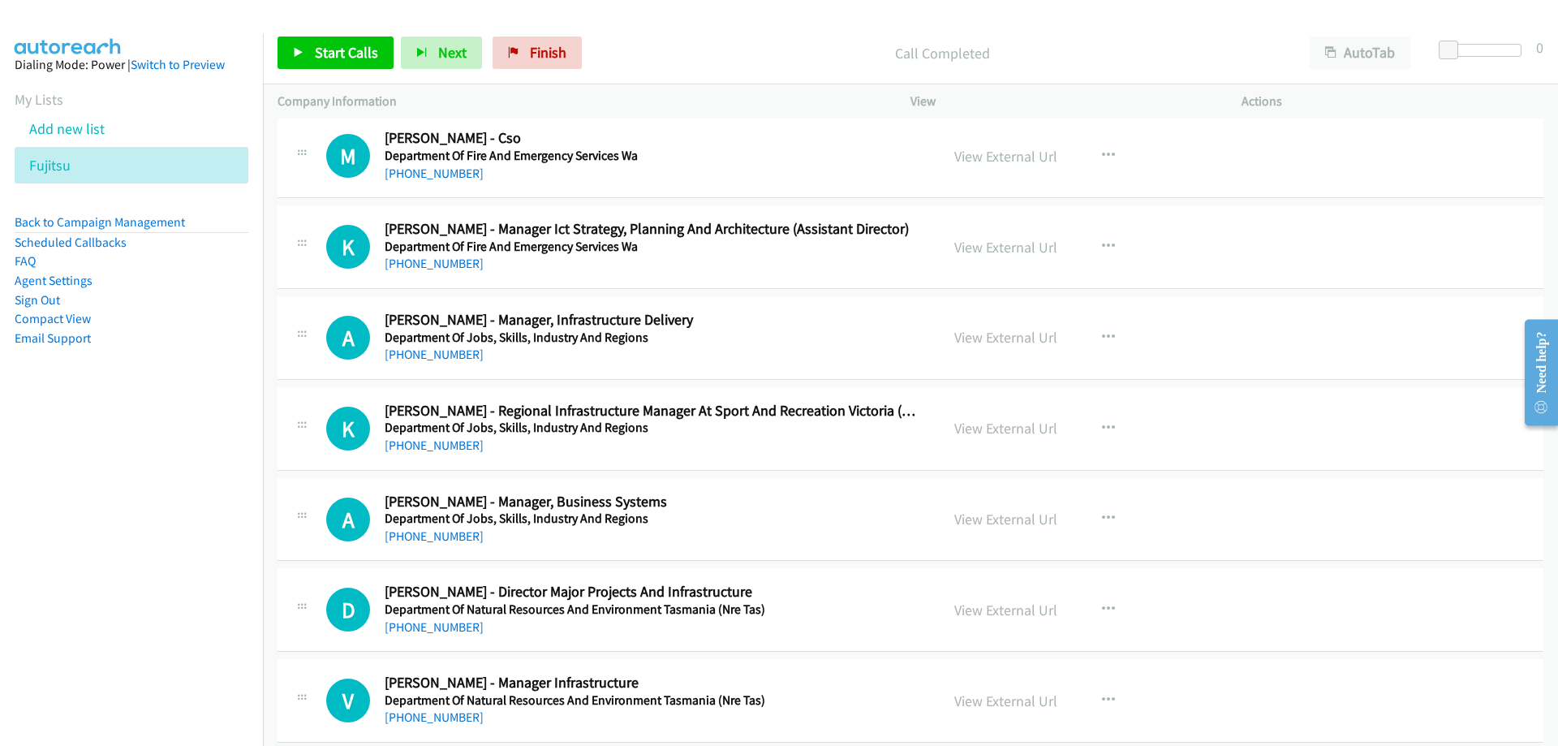
scroll to position [6491, 0]
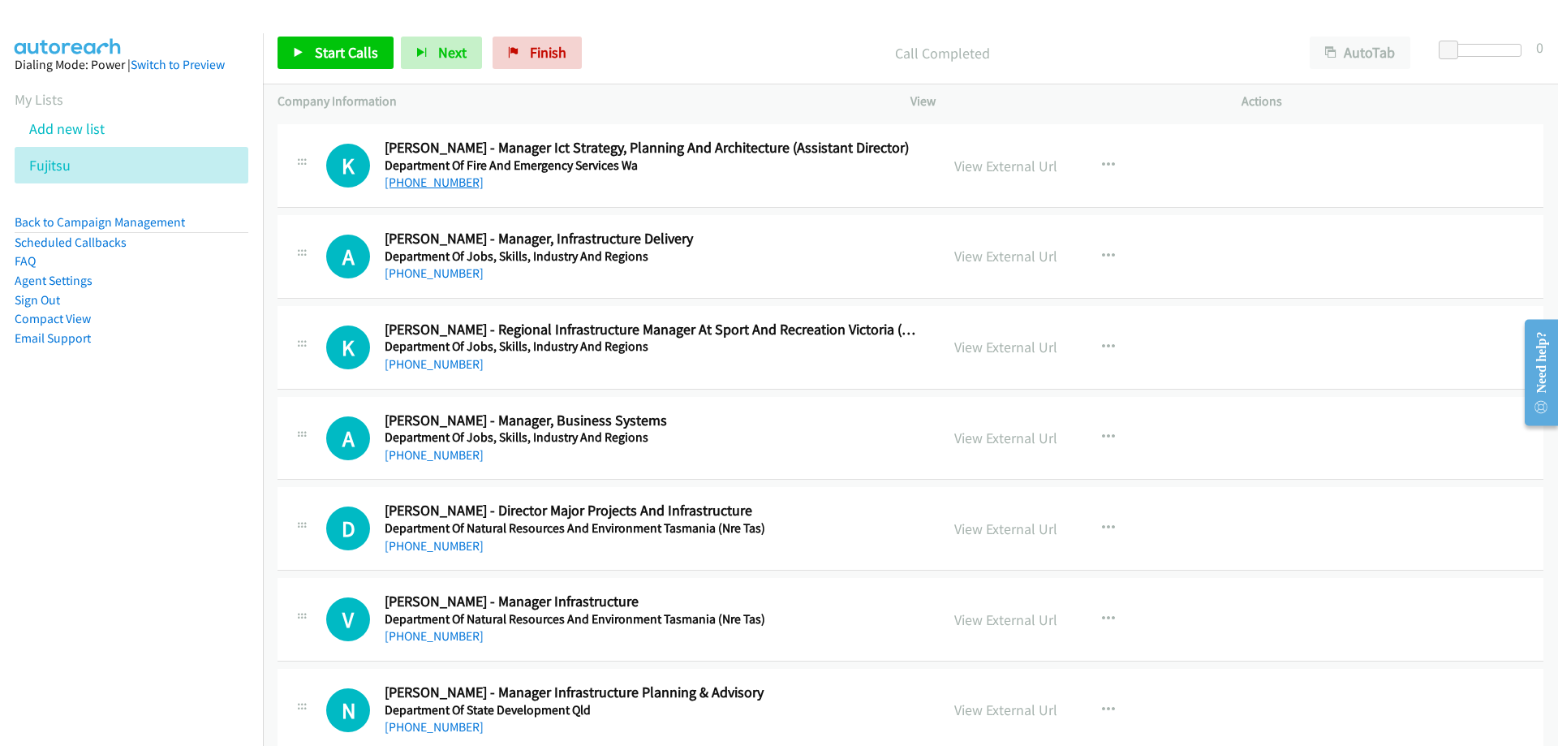
click at [435, 188] on link "[PHONE_NUMBER]" at bounding box center [434, 181] width 99 height 15
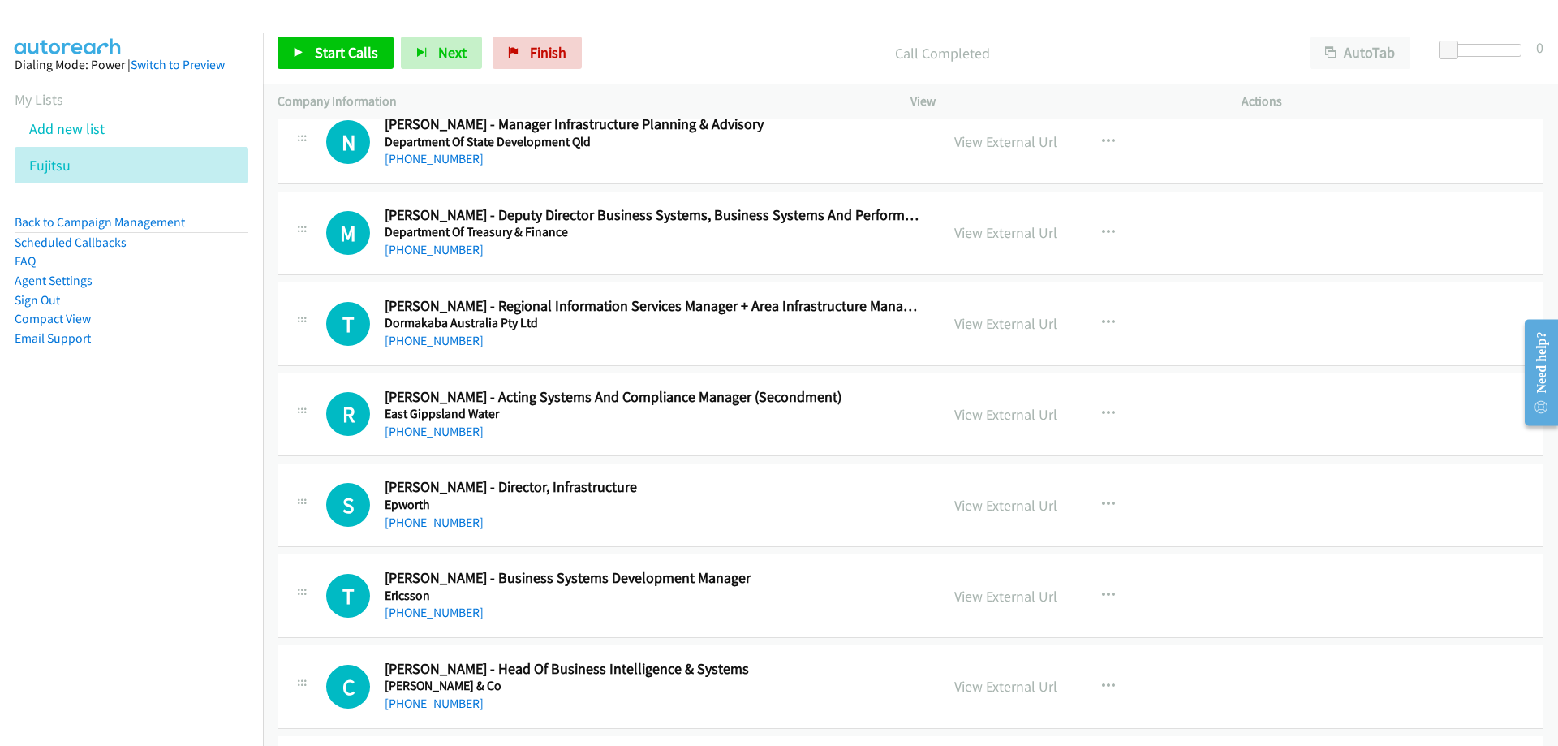
scroll to position [7140, 0]
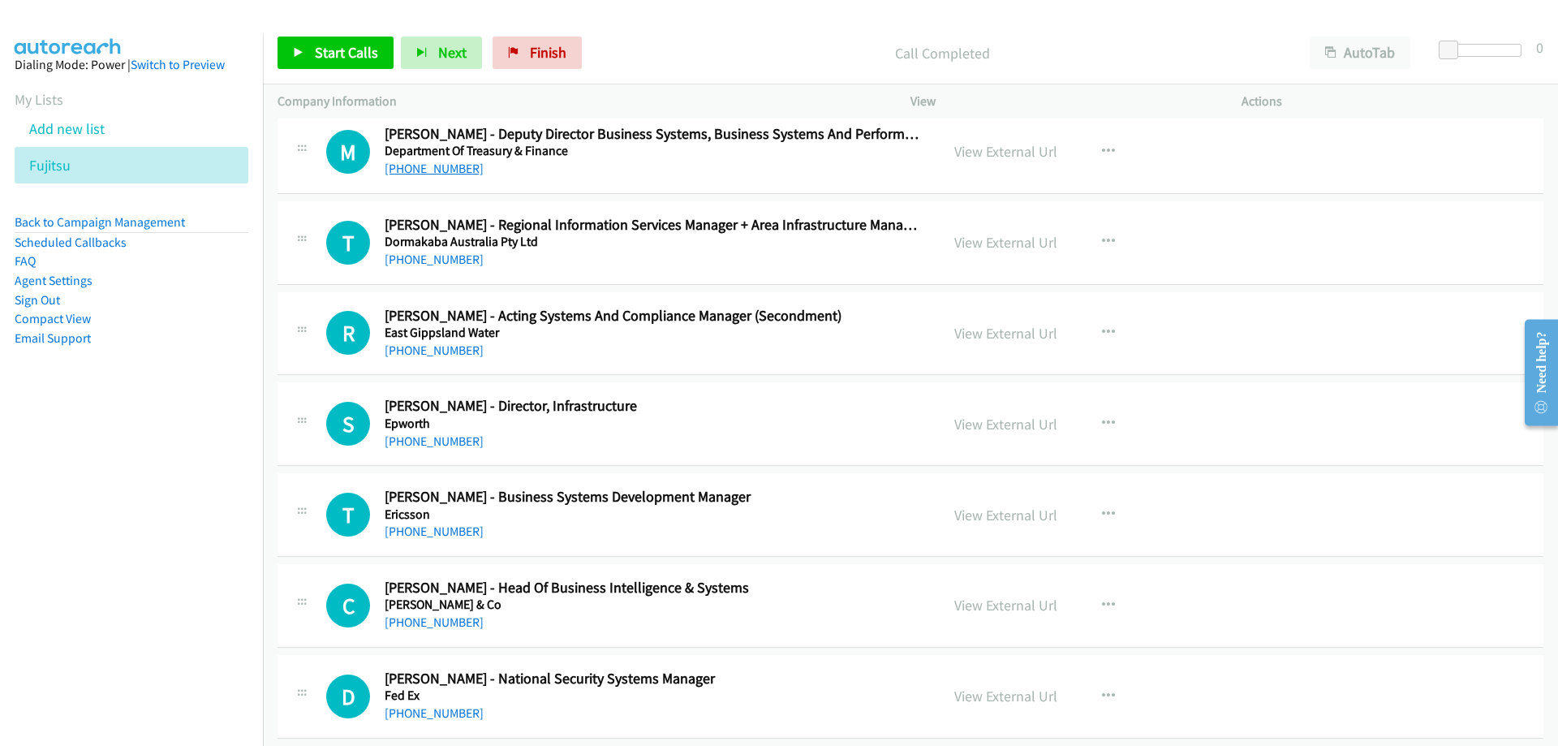
click at [416, 167] on link "[PHONE_NUMBER]" at bounding box center [434, 168] width 99 height 15
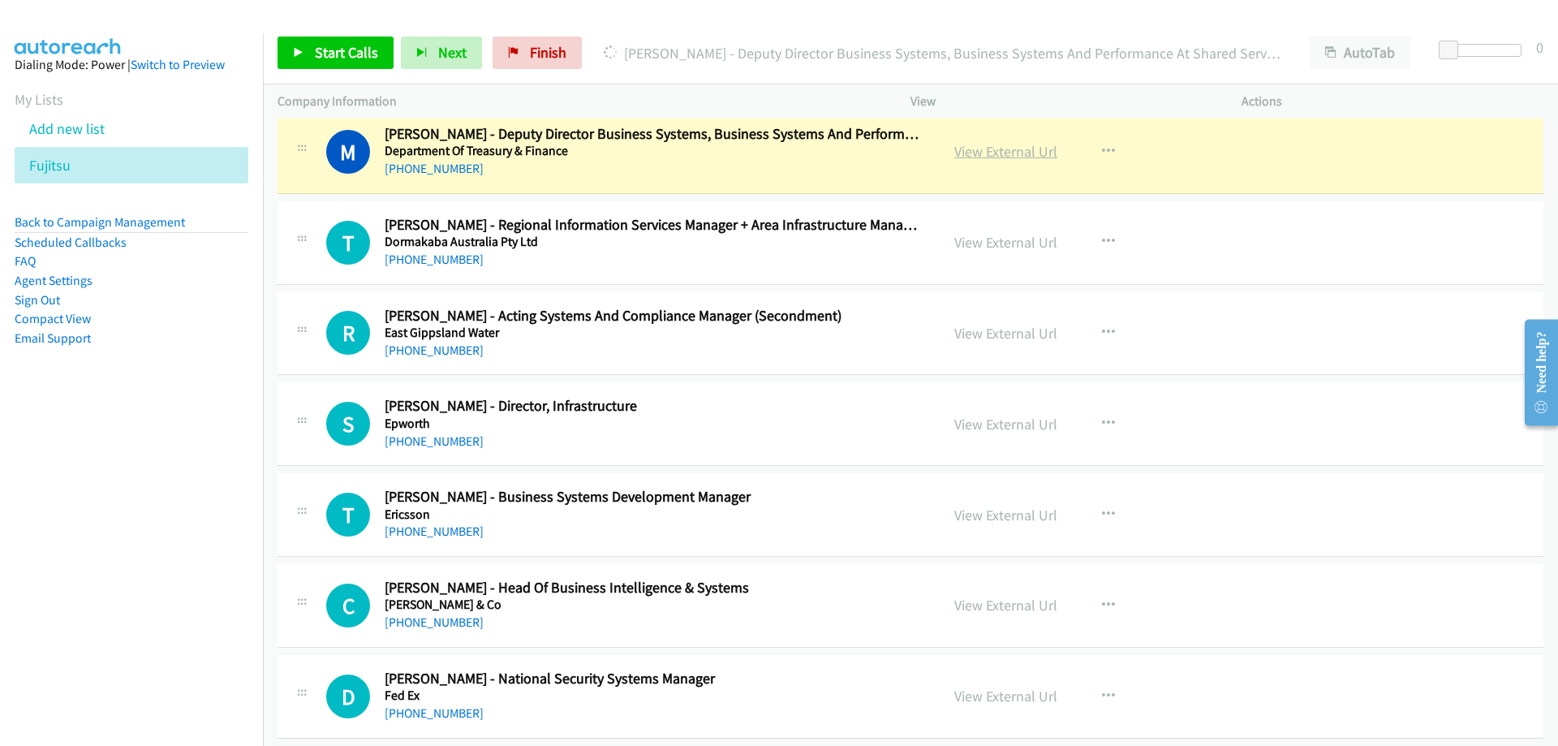
click at [1008, 151] on link "View External Url" at bounding box center [1005, 151] width 103 height 19
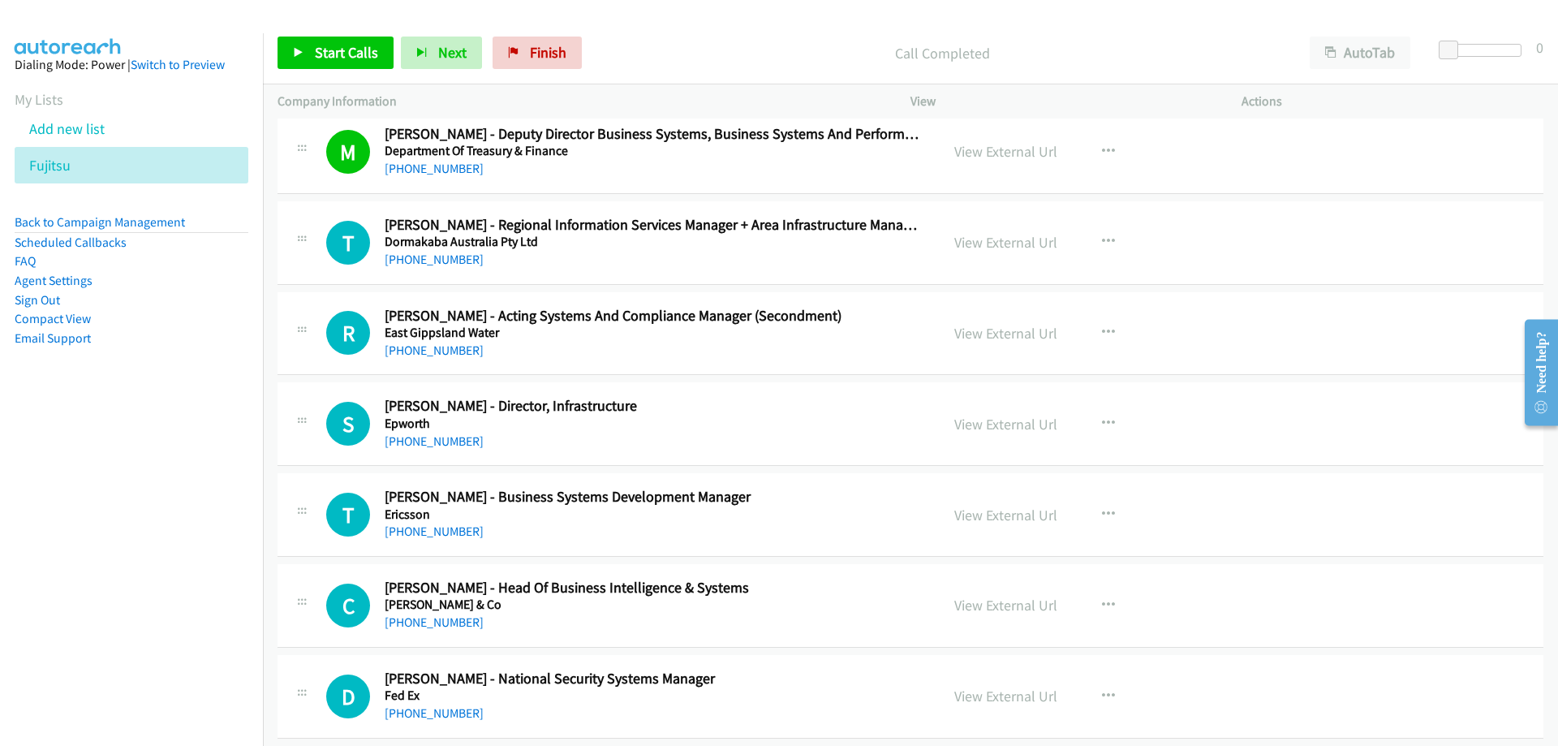
scroll to position [7221, 0]
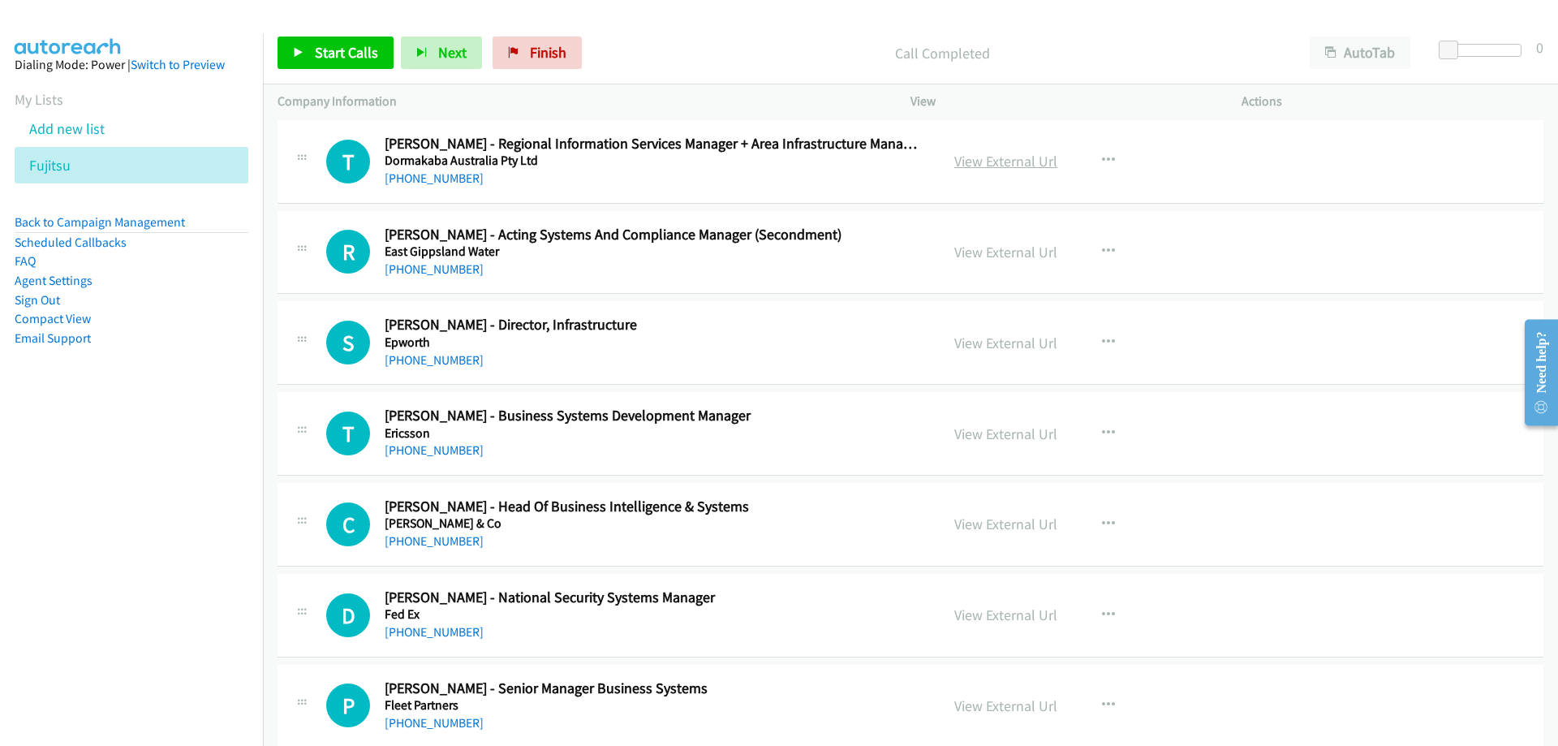
click at [971, 156] on link "View External Url" at bounding box center [1005, 161] width 103 height 19
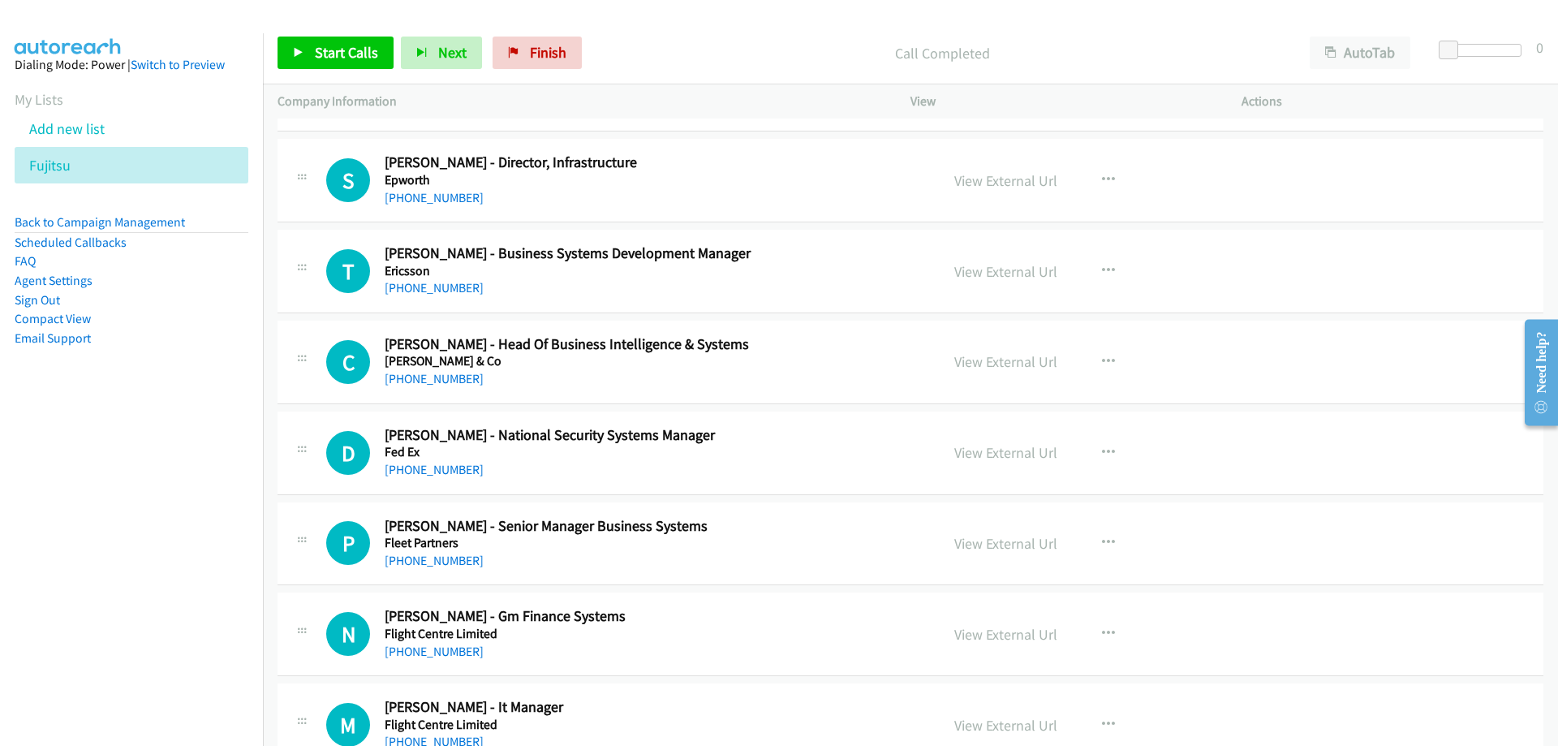
scroll to position [7464, 0]
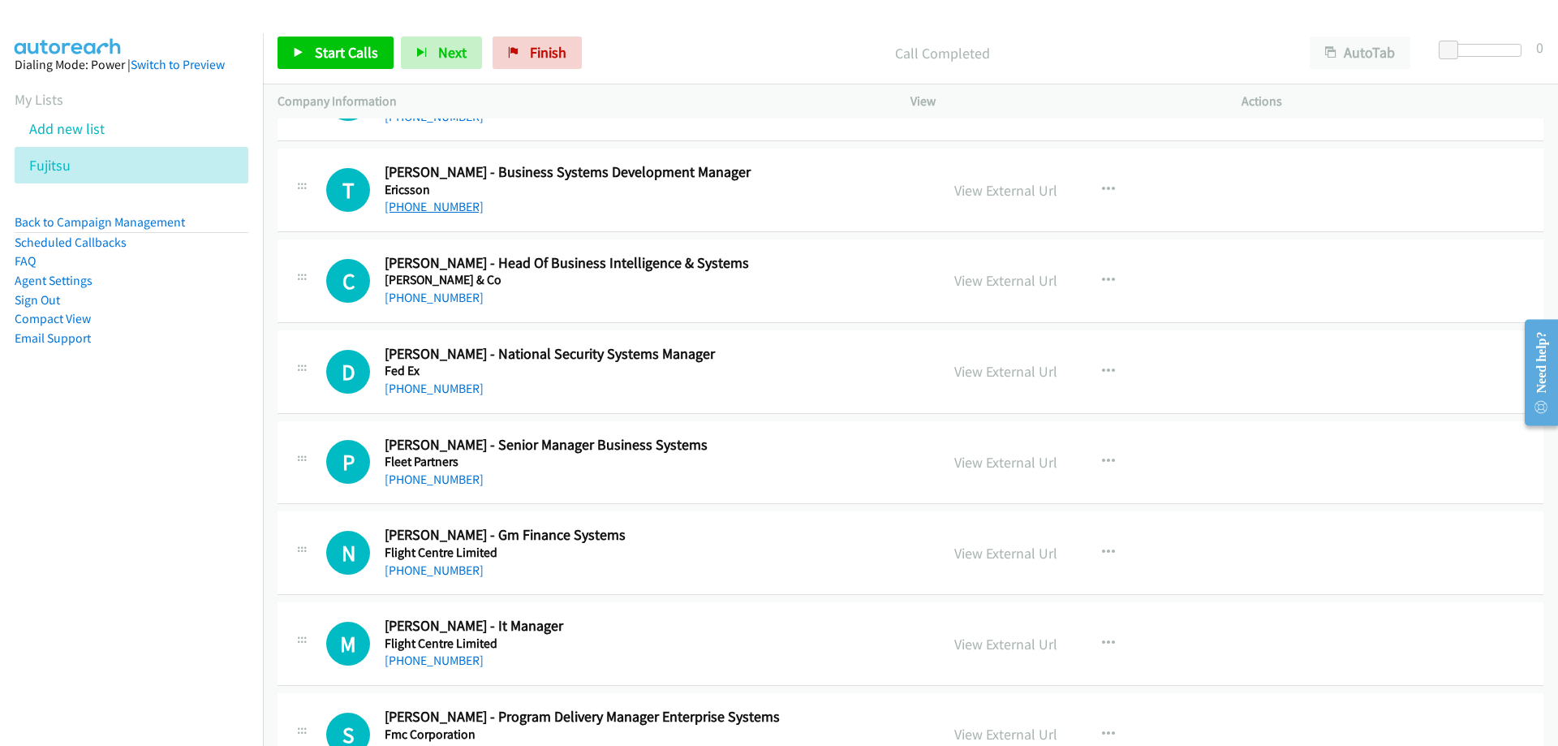
click at [434, 209] on link "[PHONE_NUMBER]" at bounding box center [434, 206] width 99 height 15
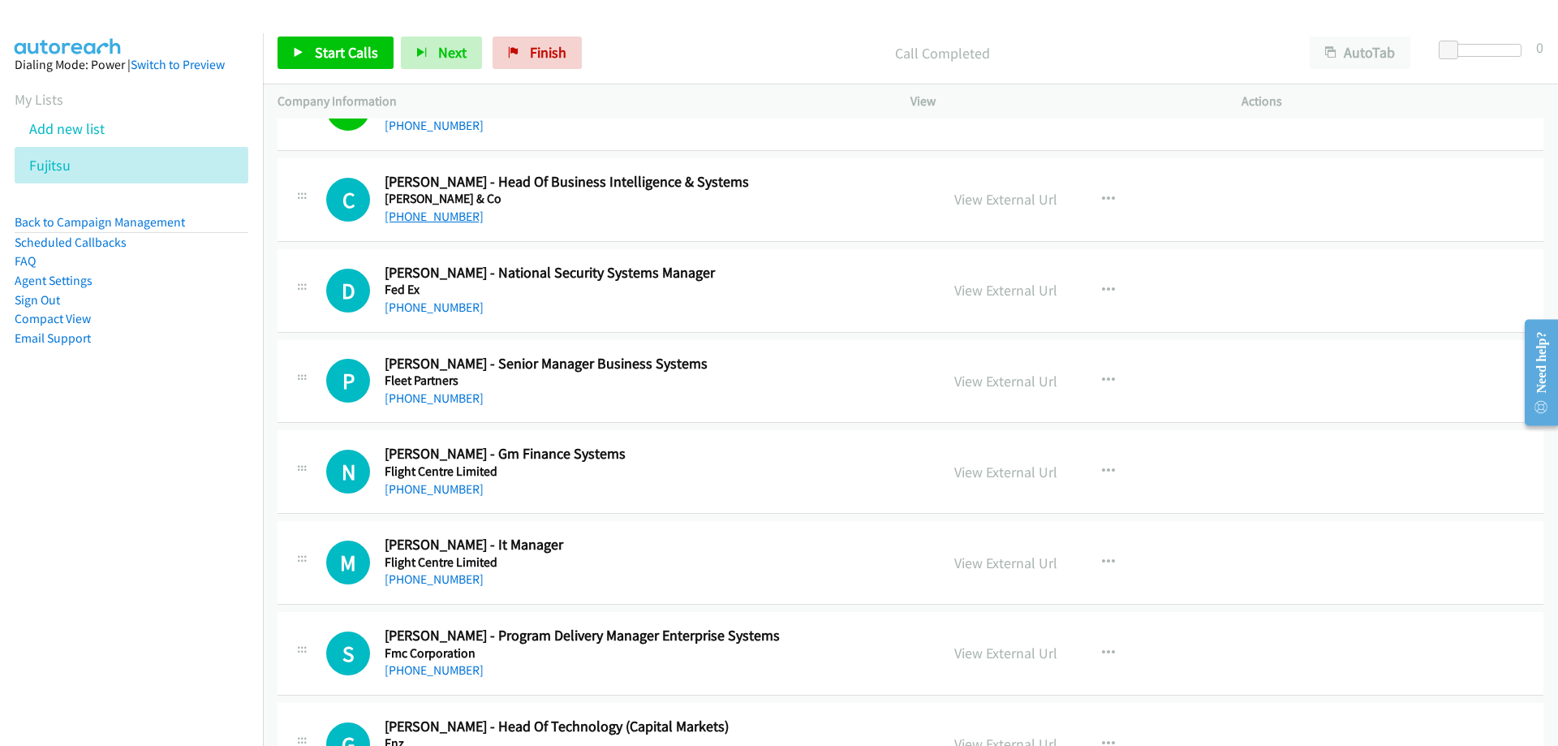
click at [458, 214] on link "[PHONE_NUMBER]" at bounding box center [434, 216] width 99 height 15
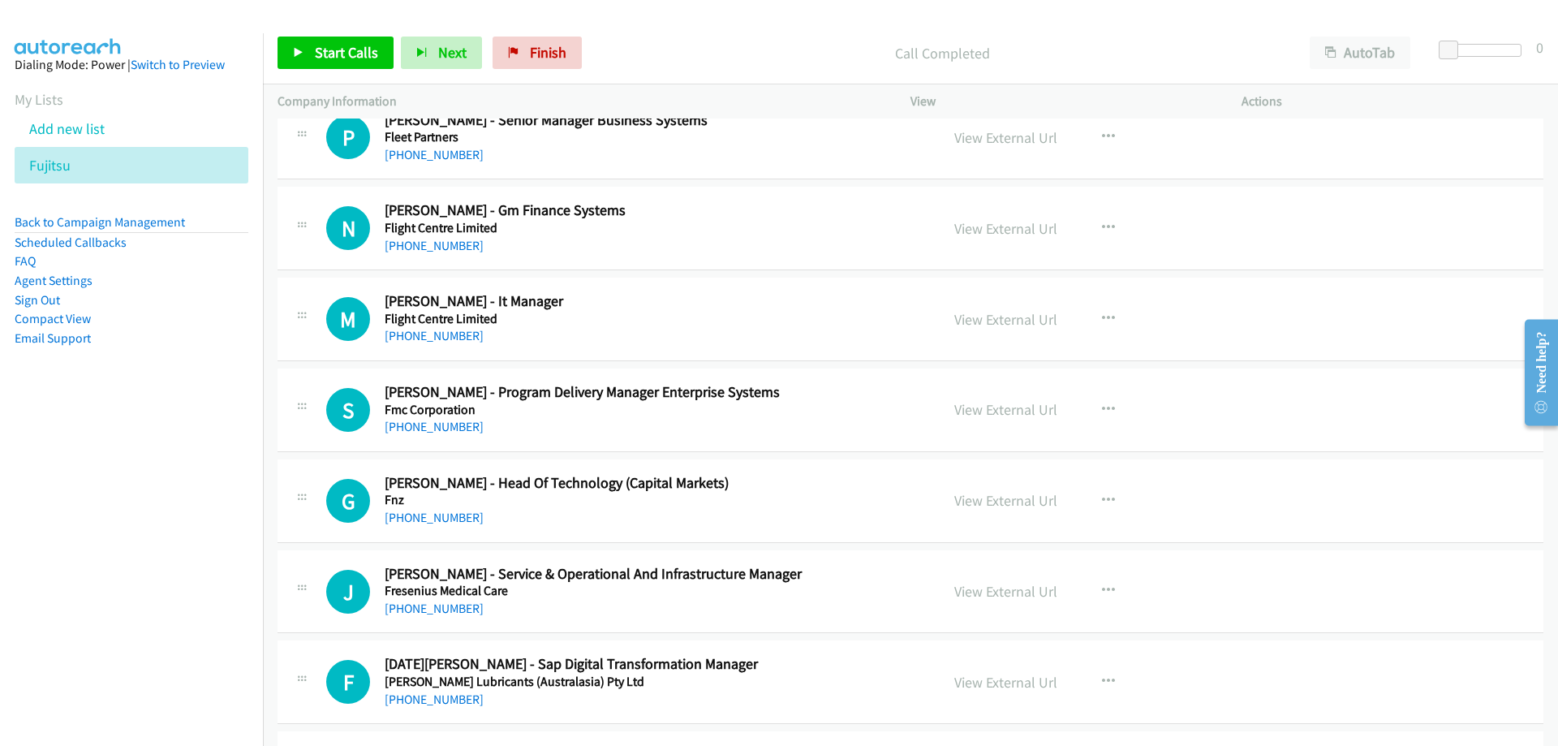
scroll to position [7708, 0]
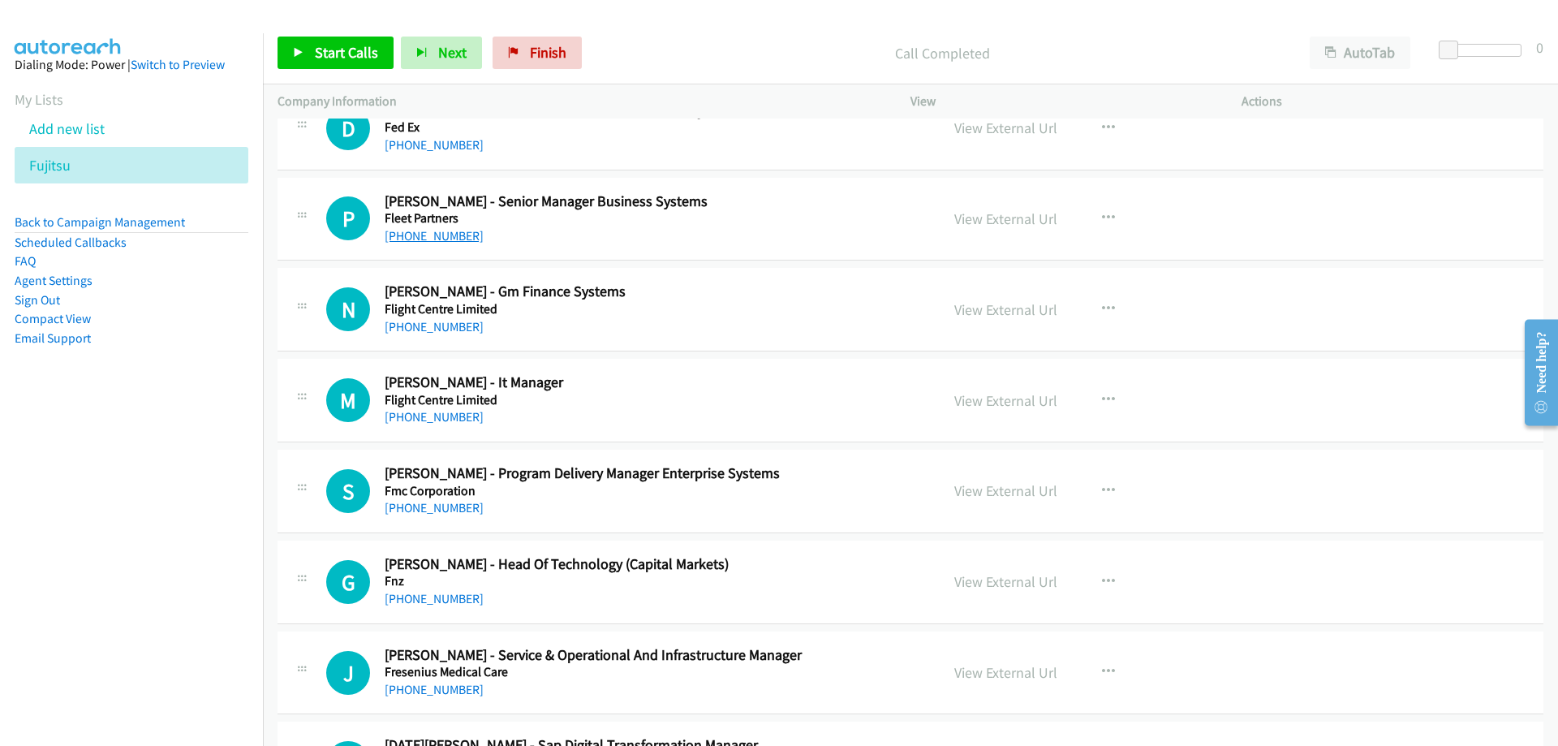
click at [437, 241] on link "[PHONE_NUMBER]" at bounding box center [434, 235] width 99 height 15
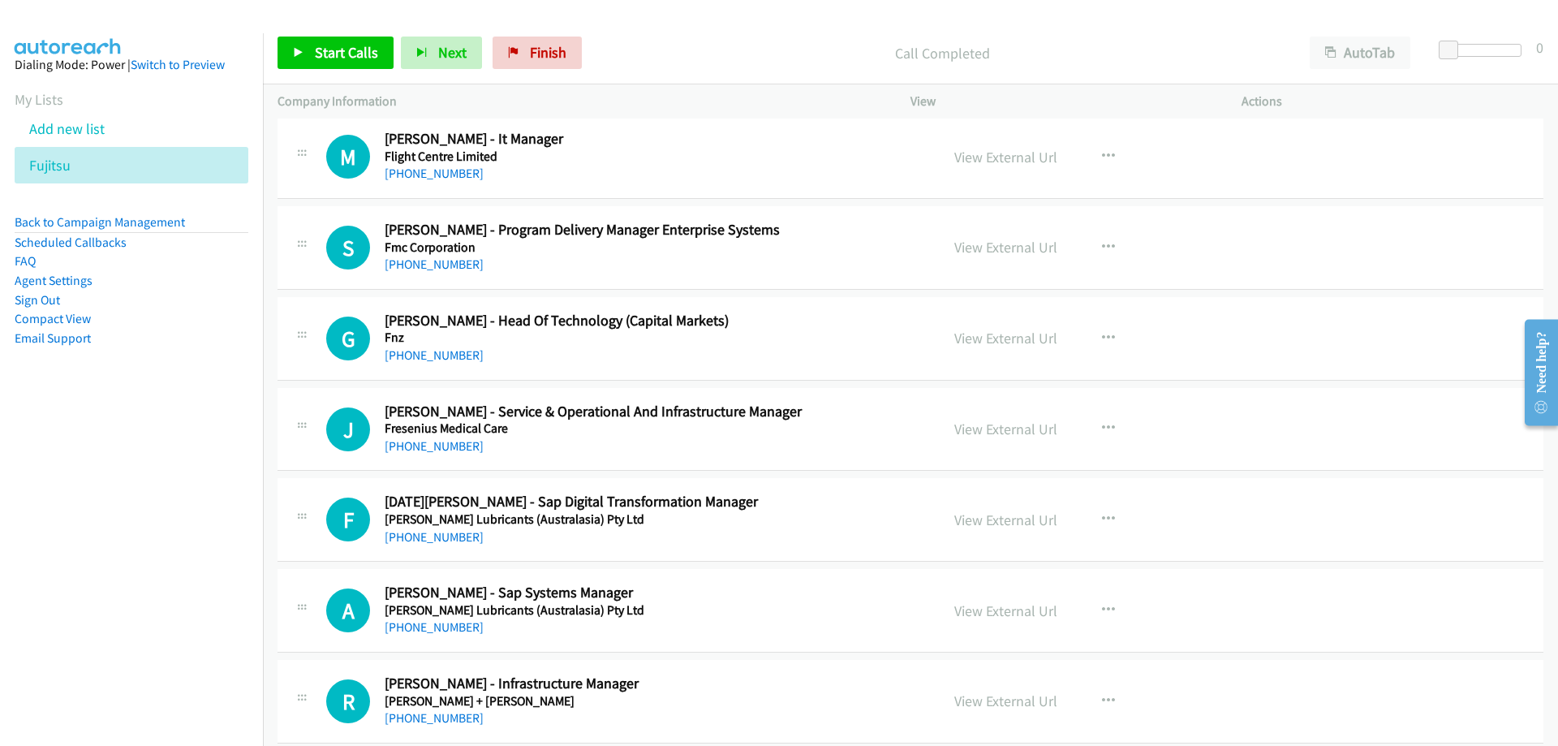
scroll to position [8032, 0]
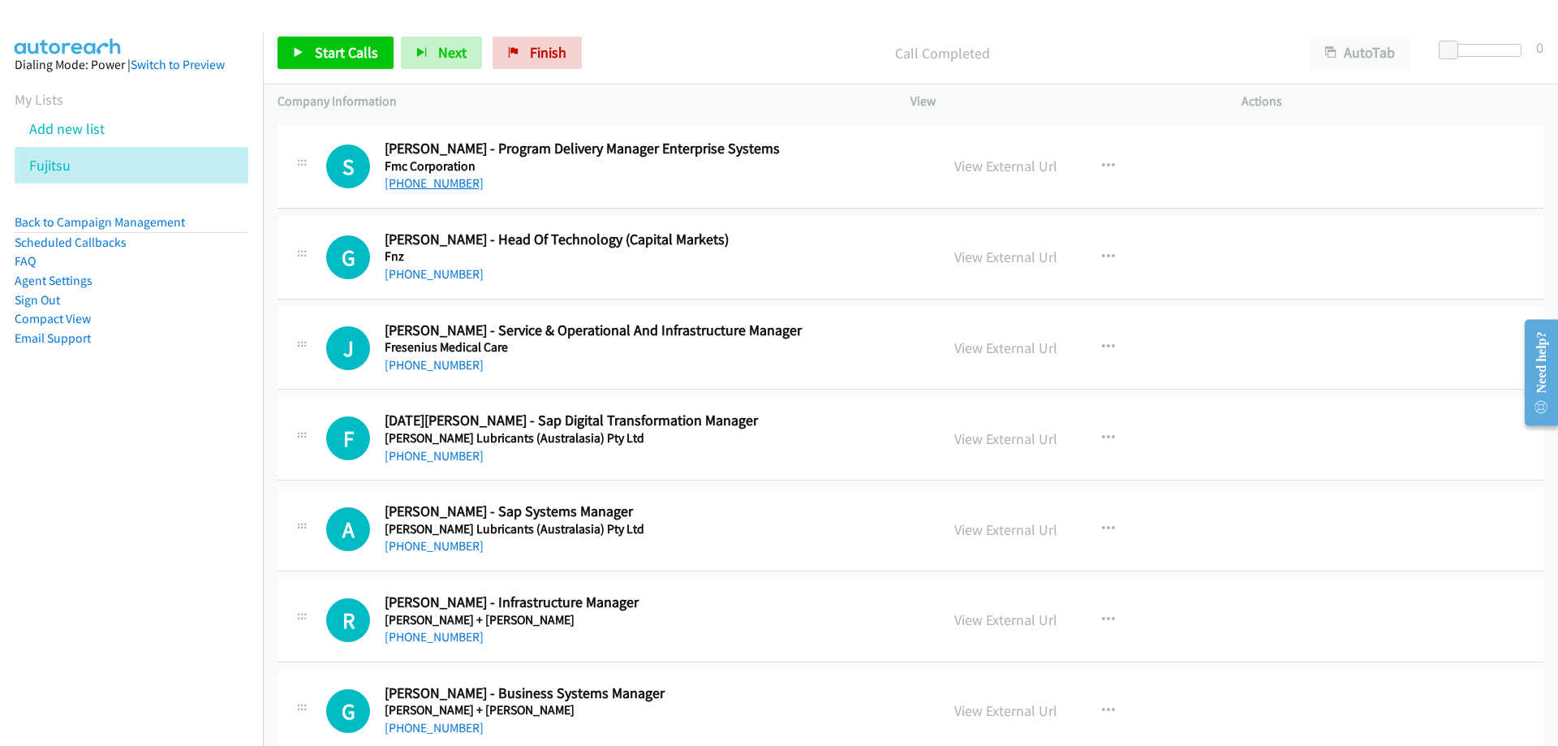
click at [443, 186] on link "[PHONE_NUMBER]" at bounding box center [434, 182] width 99 height 15
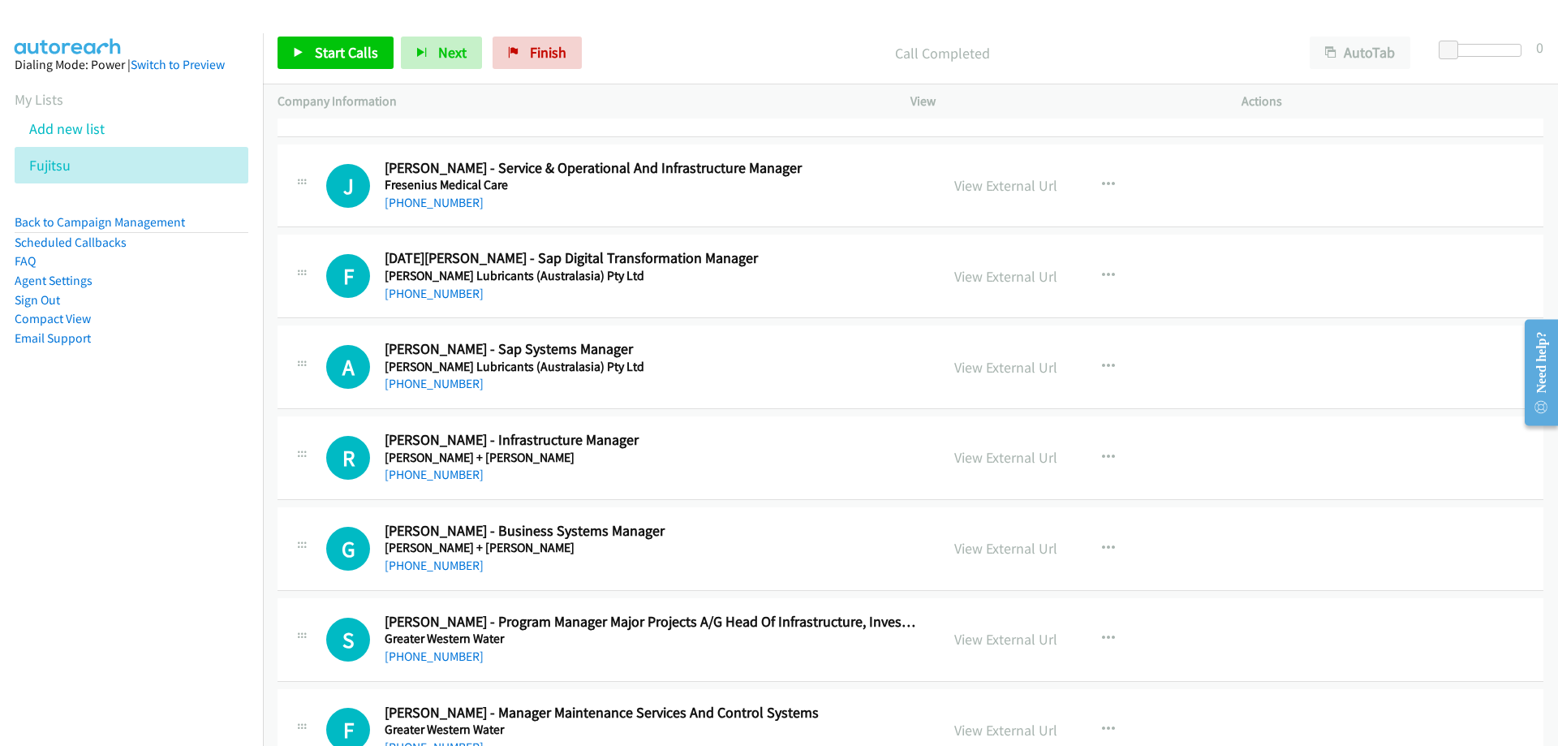
scroll to position [8276, 0]
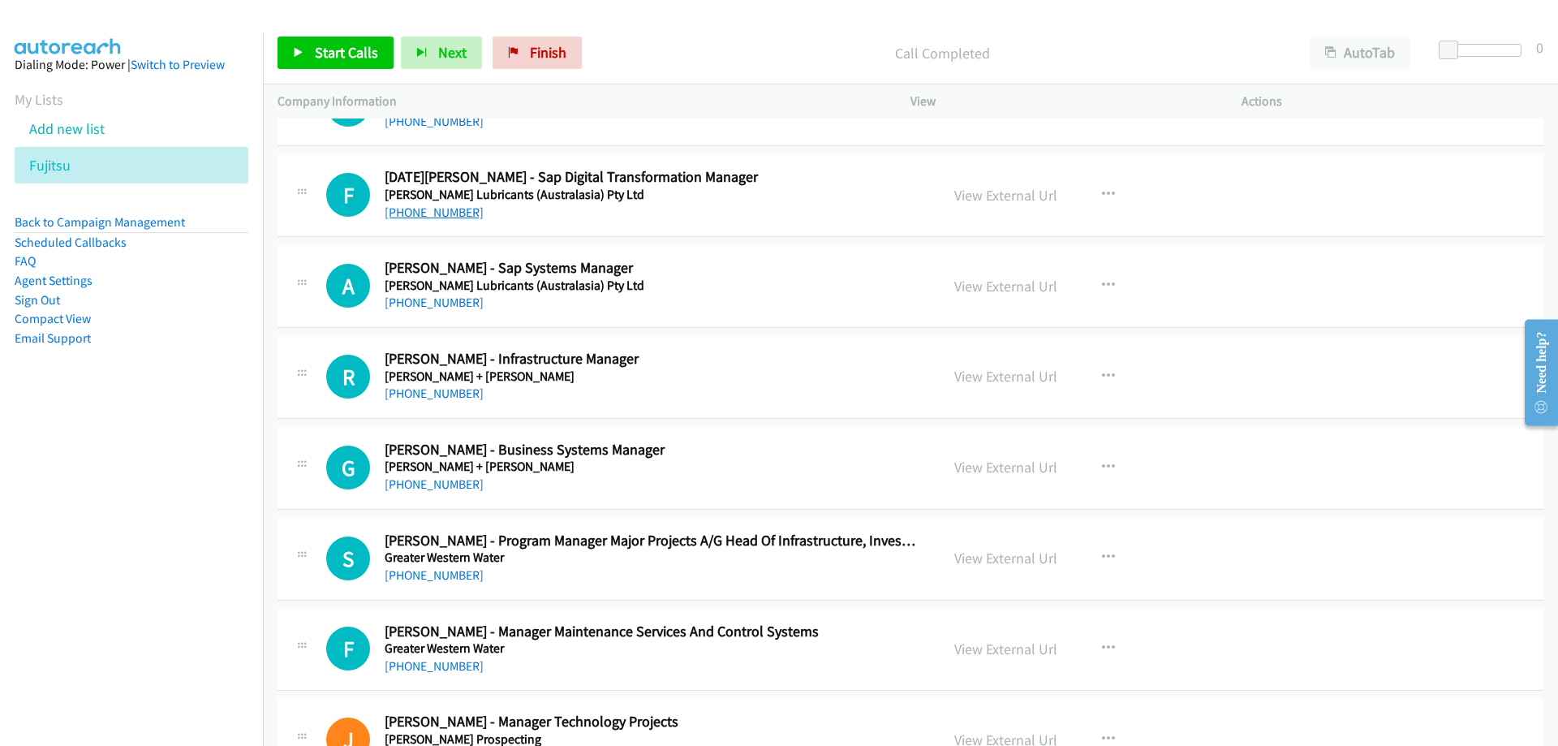
click at [450, 211] on link "[PHONE_NUMBER]" at bounding box center [434, 211] width 99 height 15
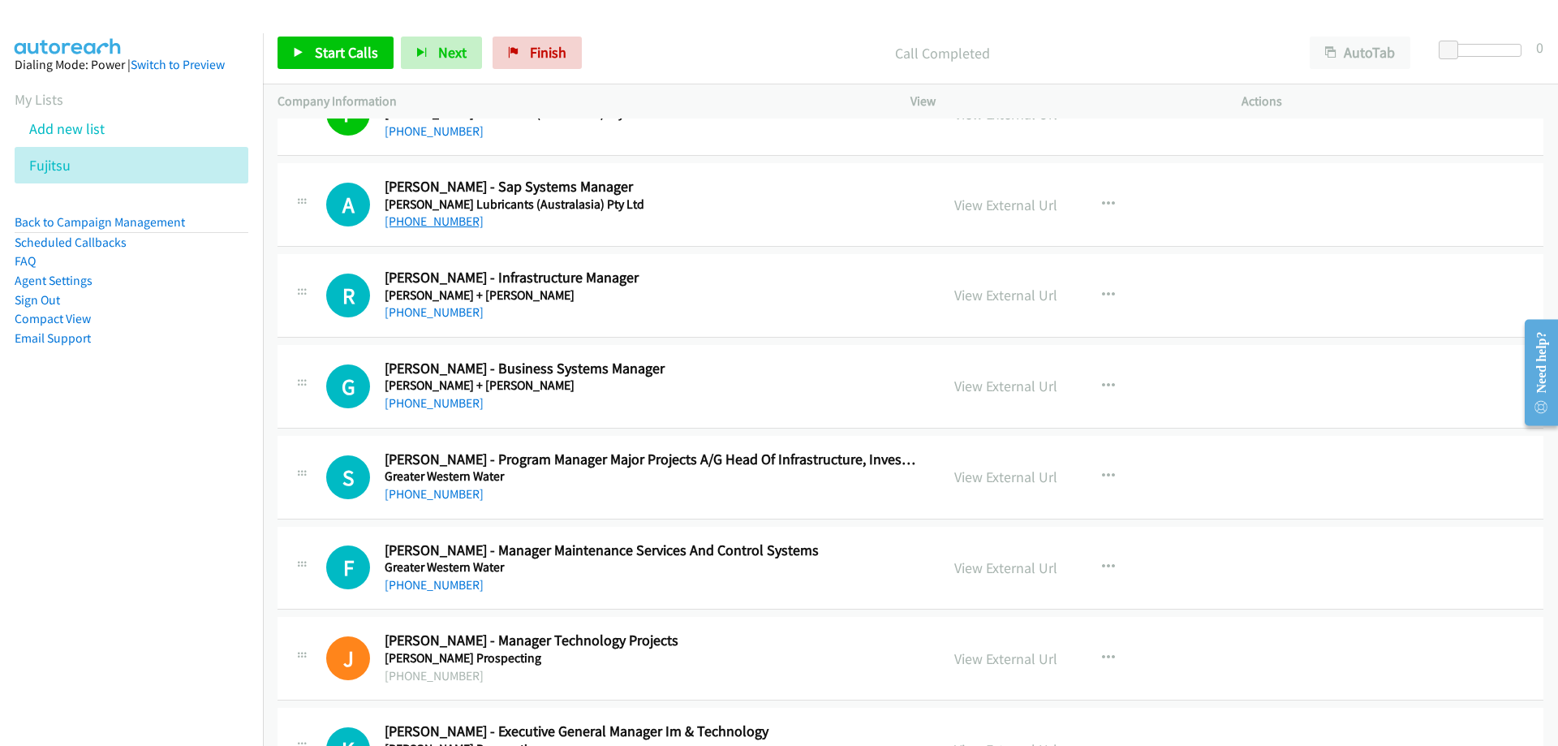
click at [419, 218] on link "[PHONE_NUMBER]" at bounding box center [434, 220] width 99 height 15
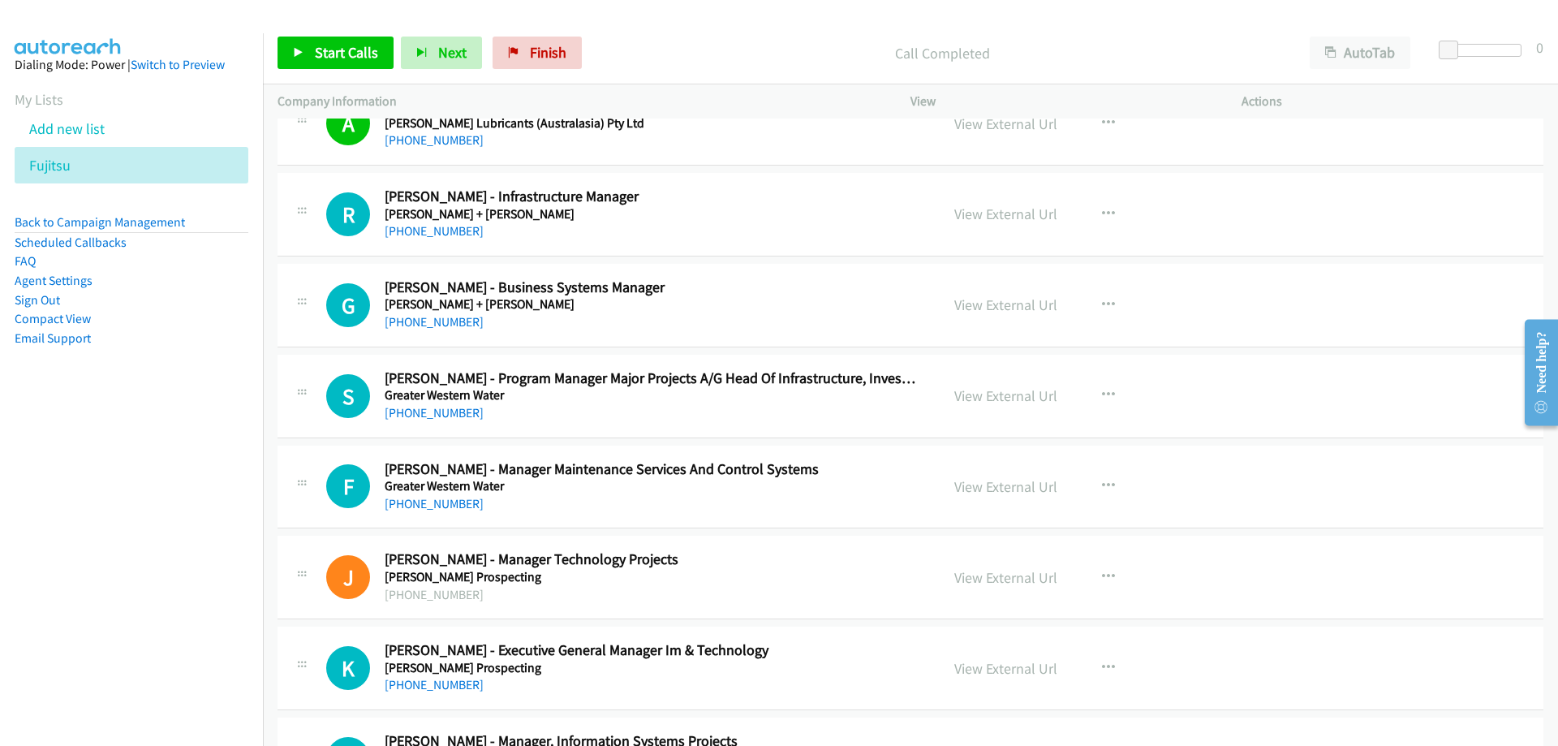
scroll to position [8519, 0]
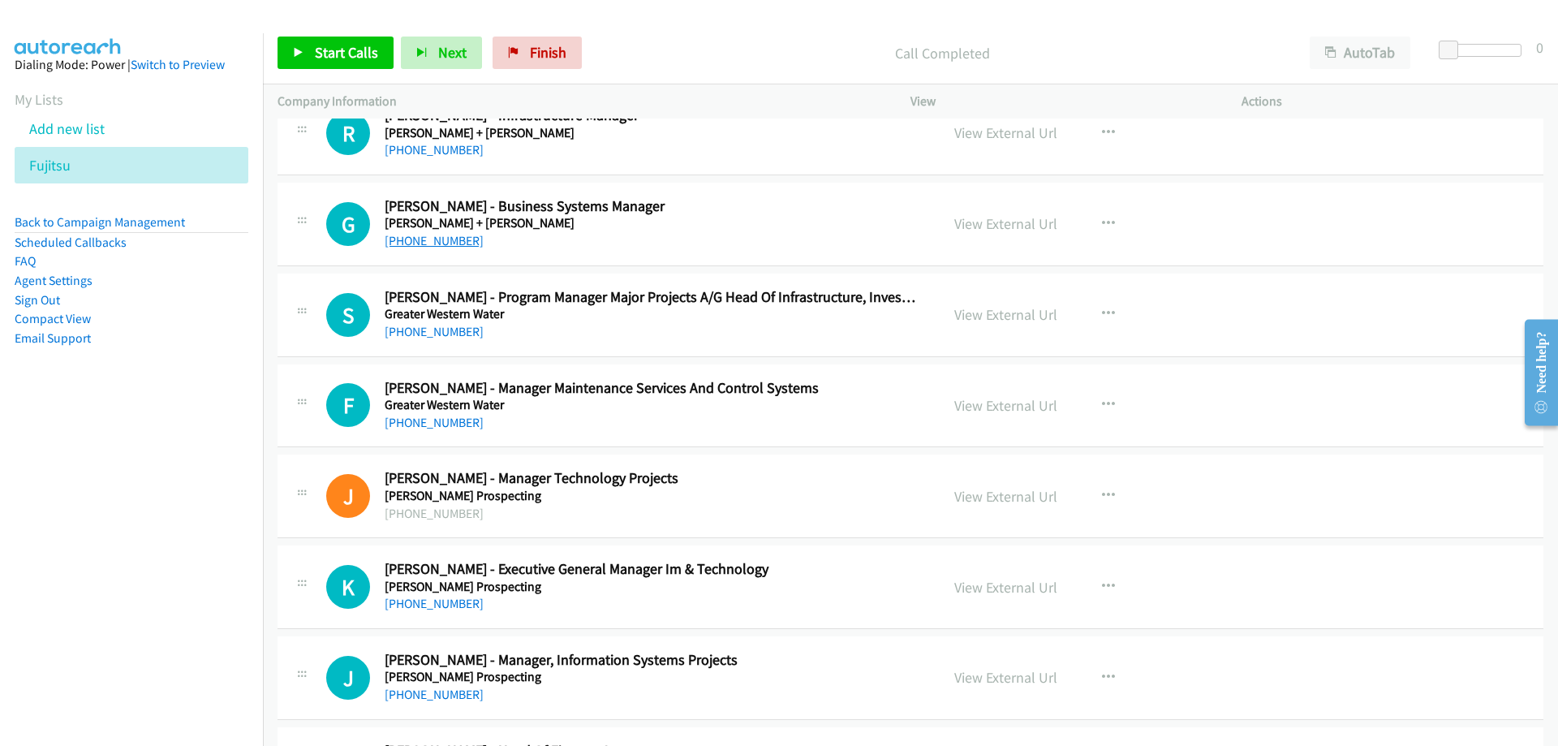
click at [441, 244] on link "[PHONE_NUMBER]" at bounding box center [434, 240] width 99 height 15
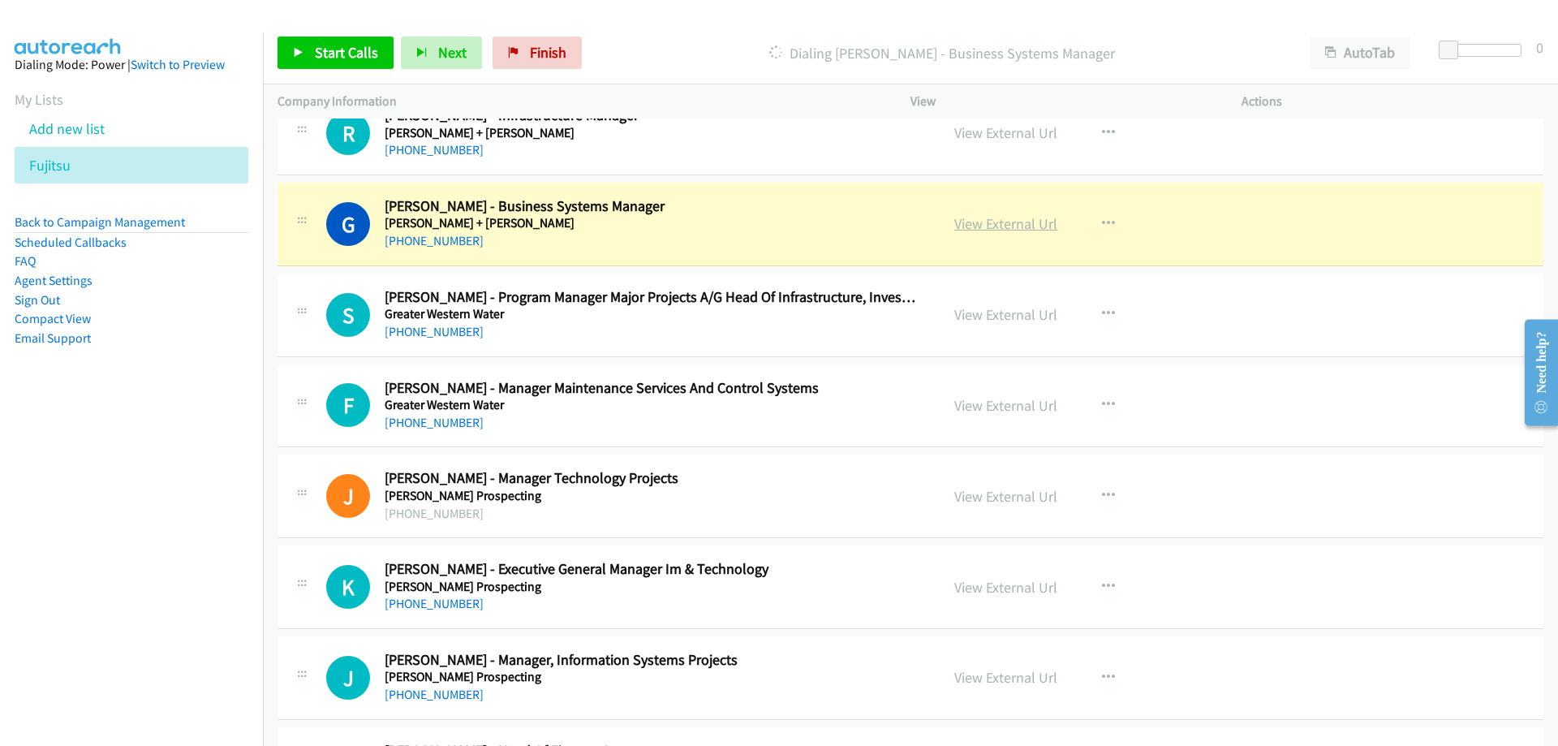
click at [966, 217] on link "View External Url" at bounding box center [1005, 223] width 103 height 19
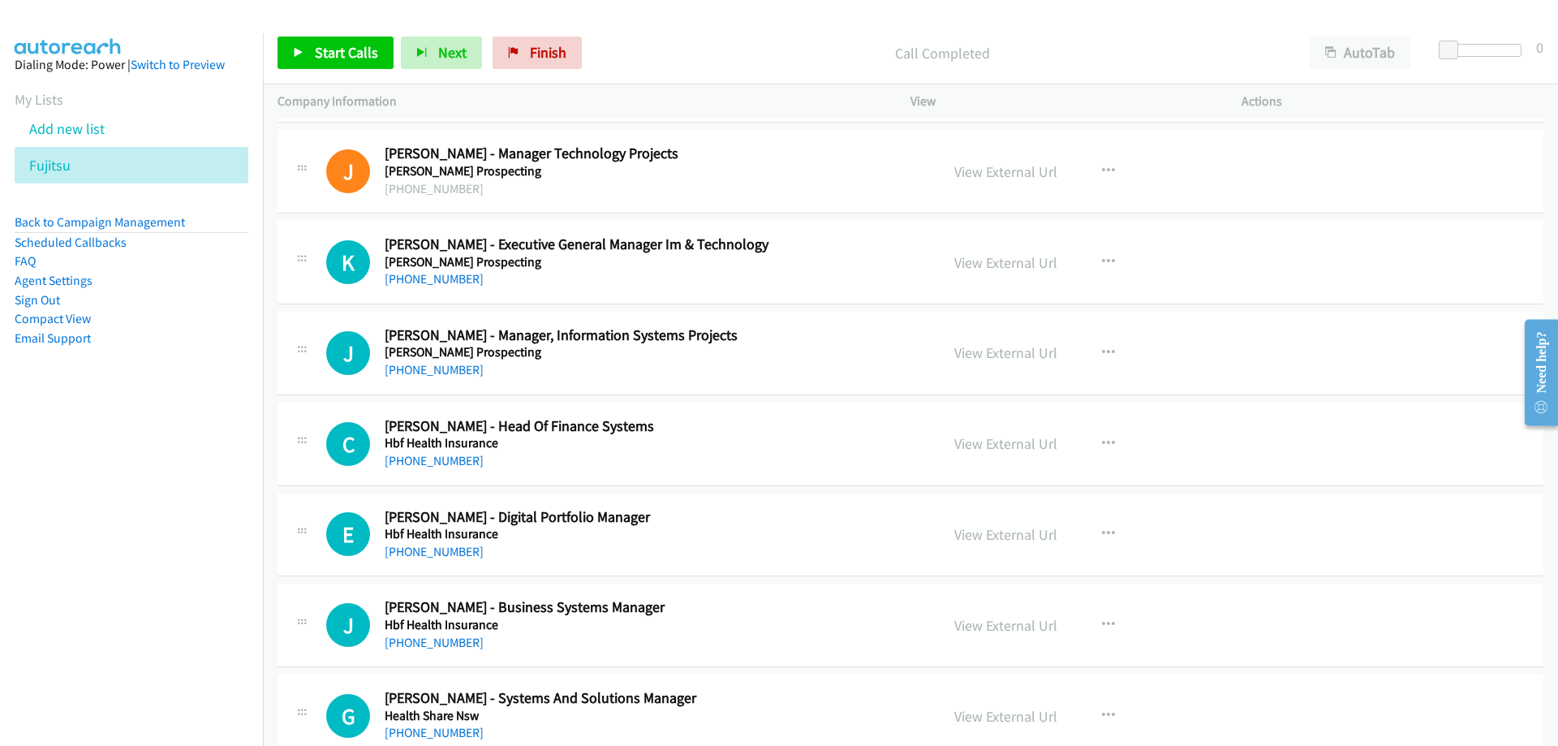
scroll to position [8925, 0]
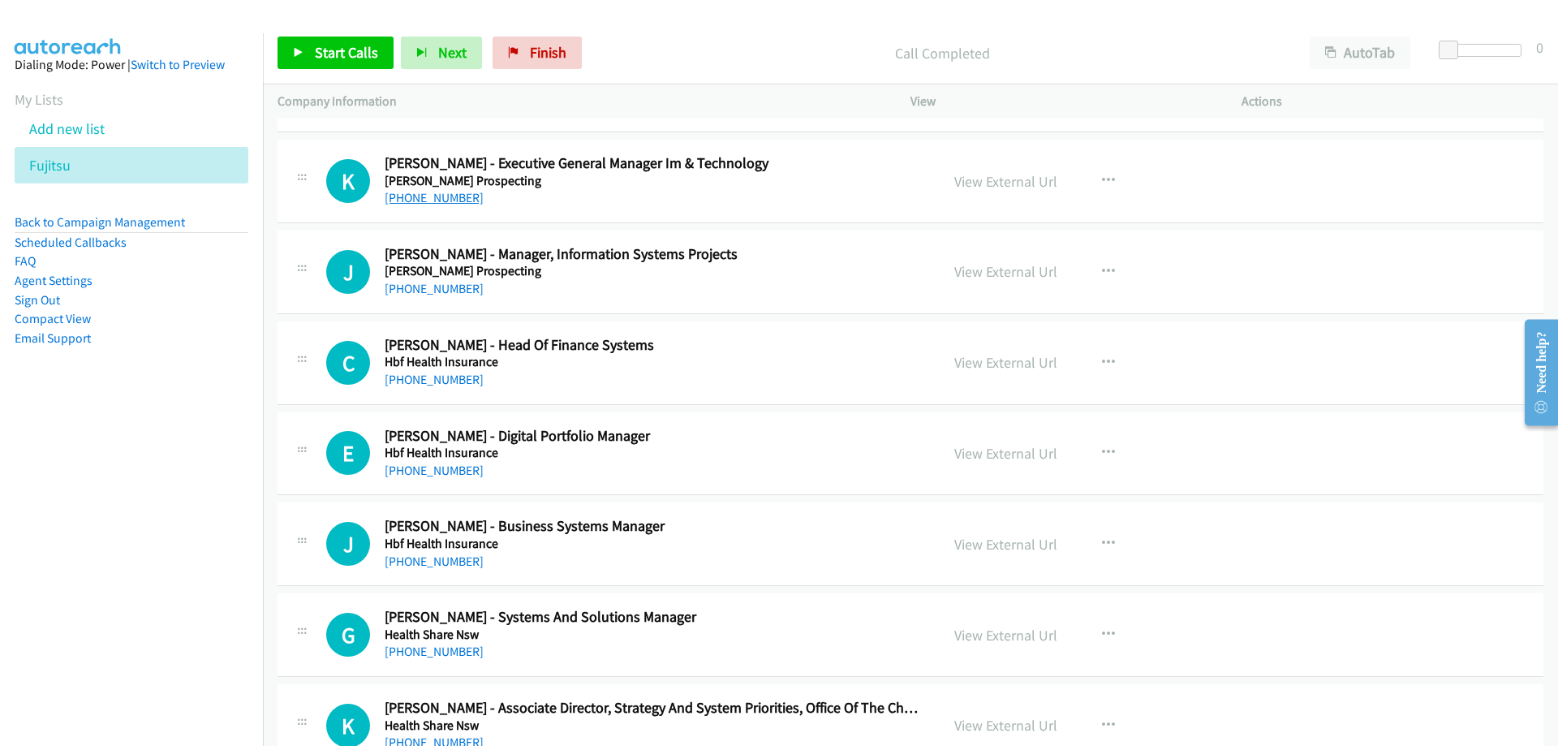
click at [456, 201] on link "[PHONE_NUMBER]" at bounding box center [434, 197] width 99 height 15
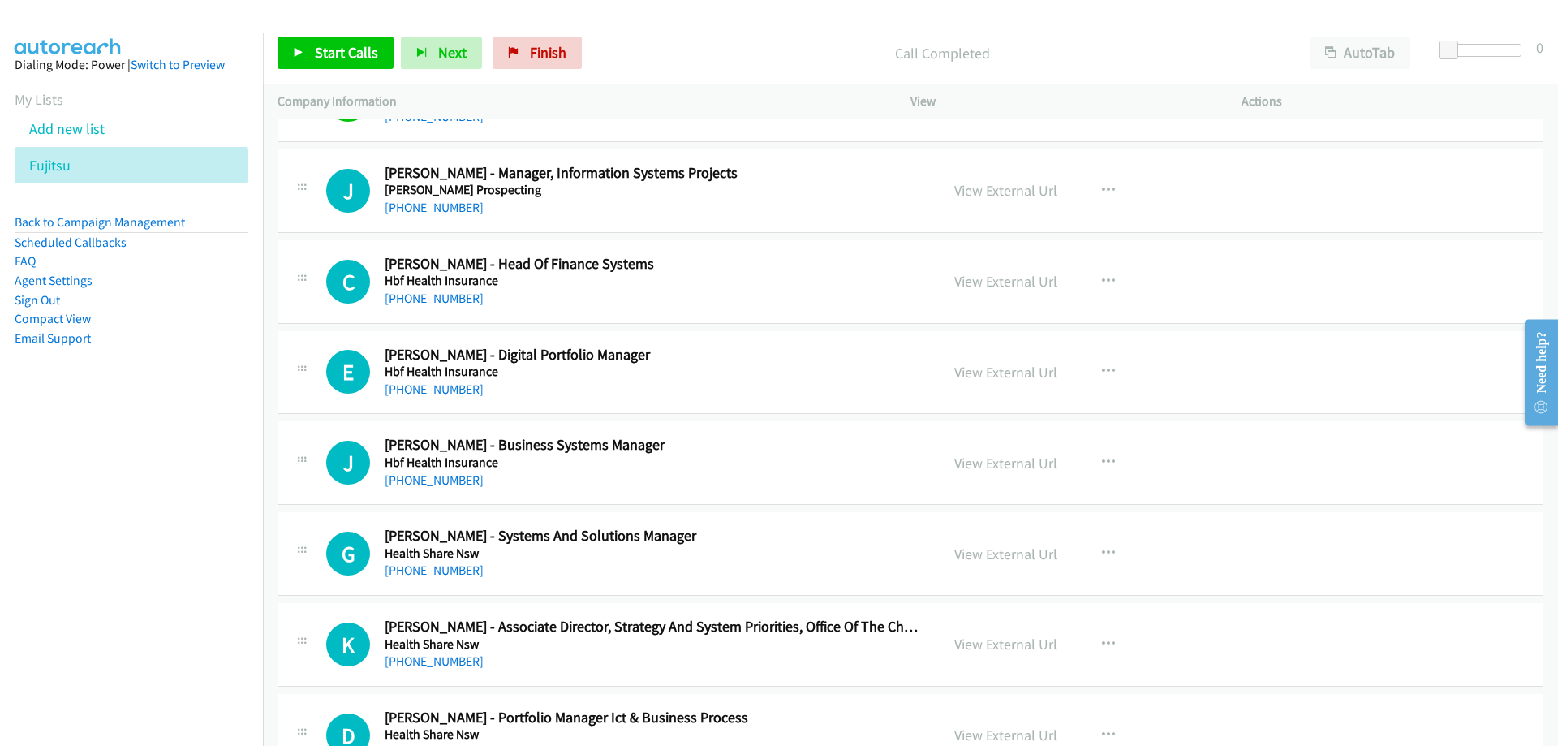
click at [421, 206] on link "[PHONE_NUMBER]" at bounding box center [434, 207] width 99 height 15
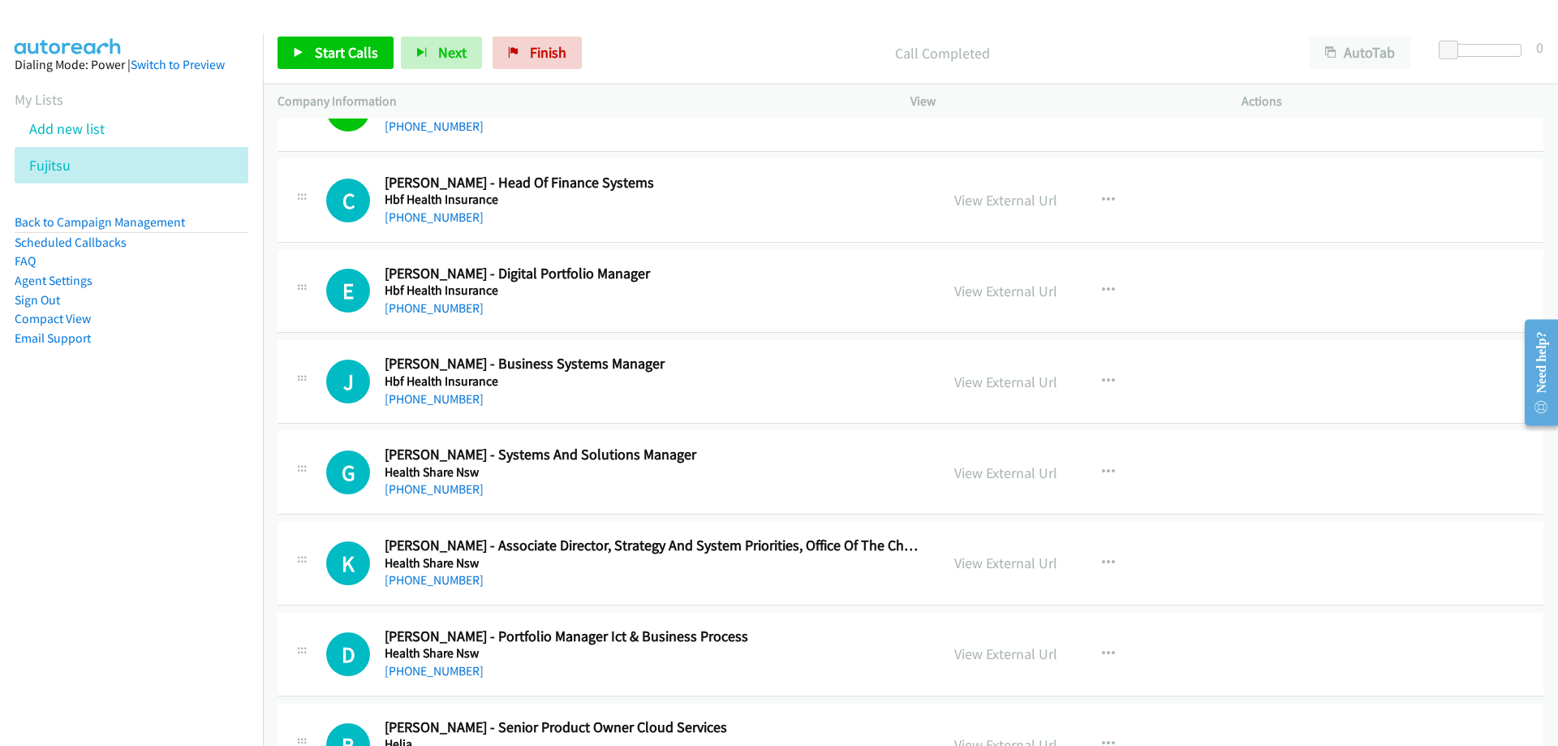
scroll to position [9168, 0]
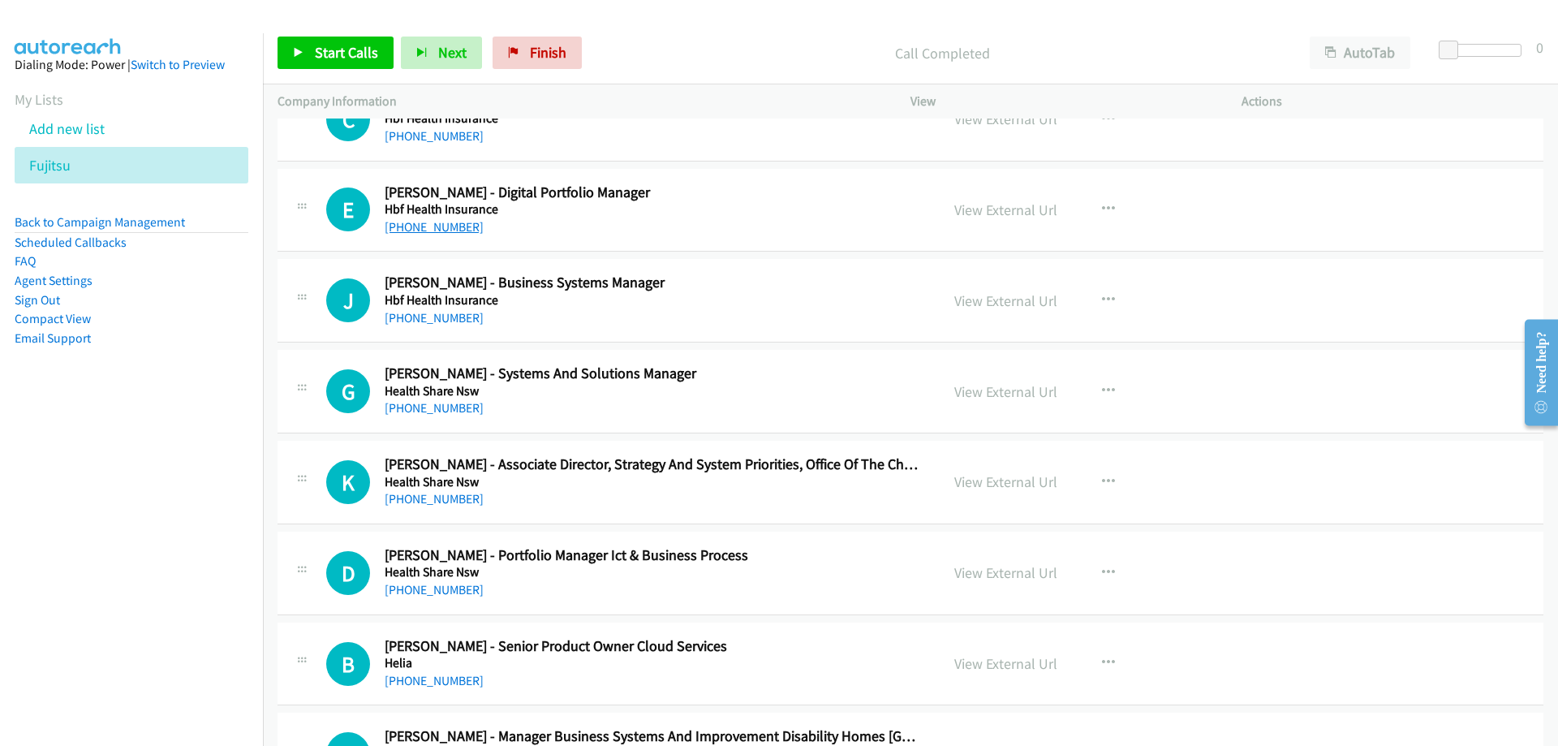
click at [423, 225] on link "[PHONE_NUMBER]" at bounding box center [434, 226] width 99 height 15
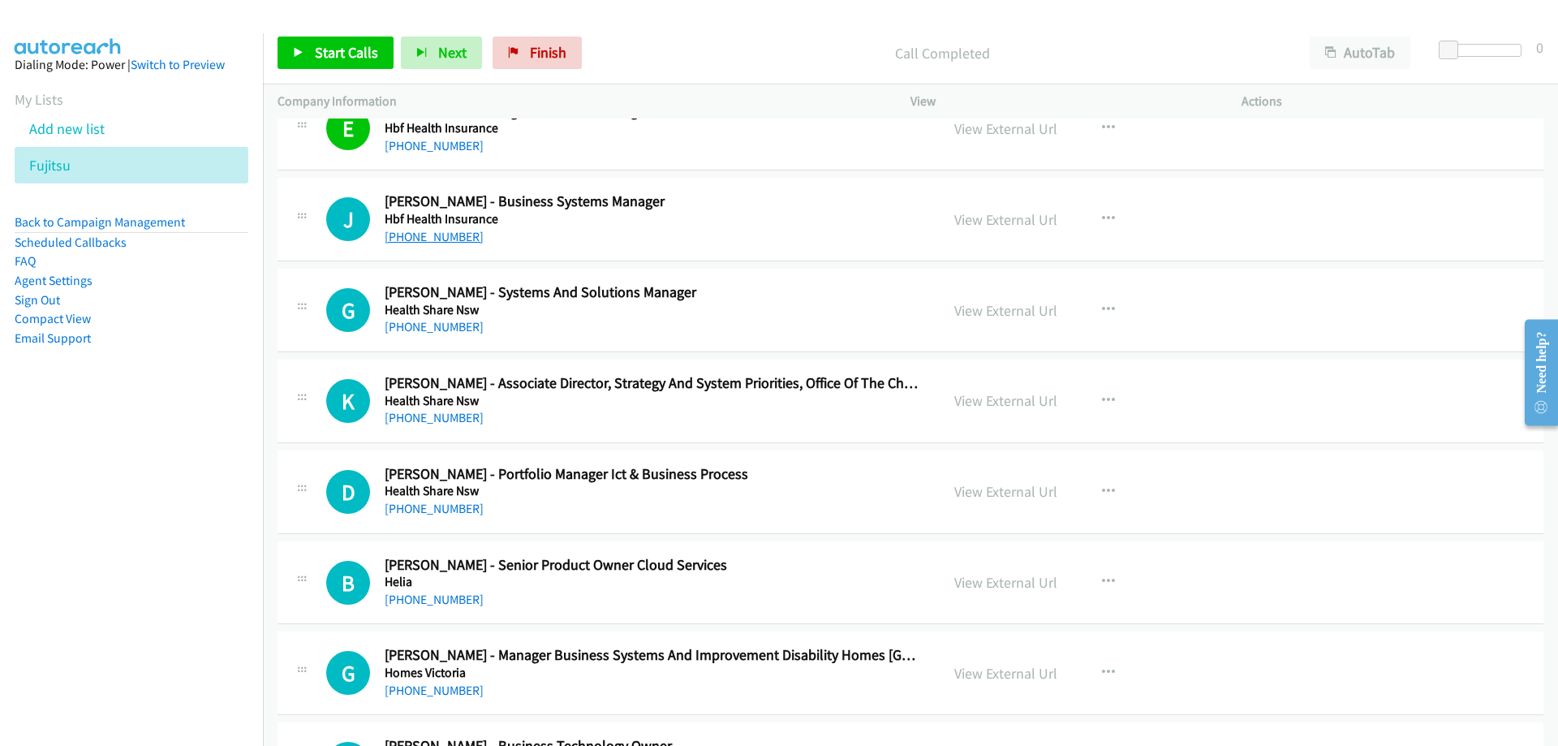
click at [463, 235] on link "[PHONE_NUMBER]" at bounding box center [434, 236] width 99 height 15
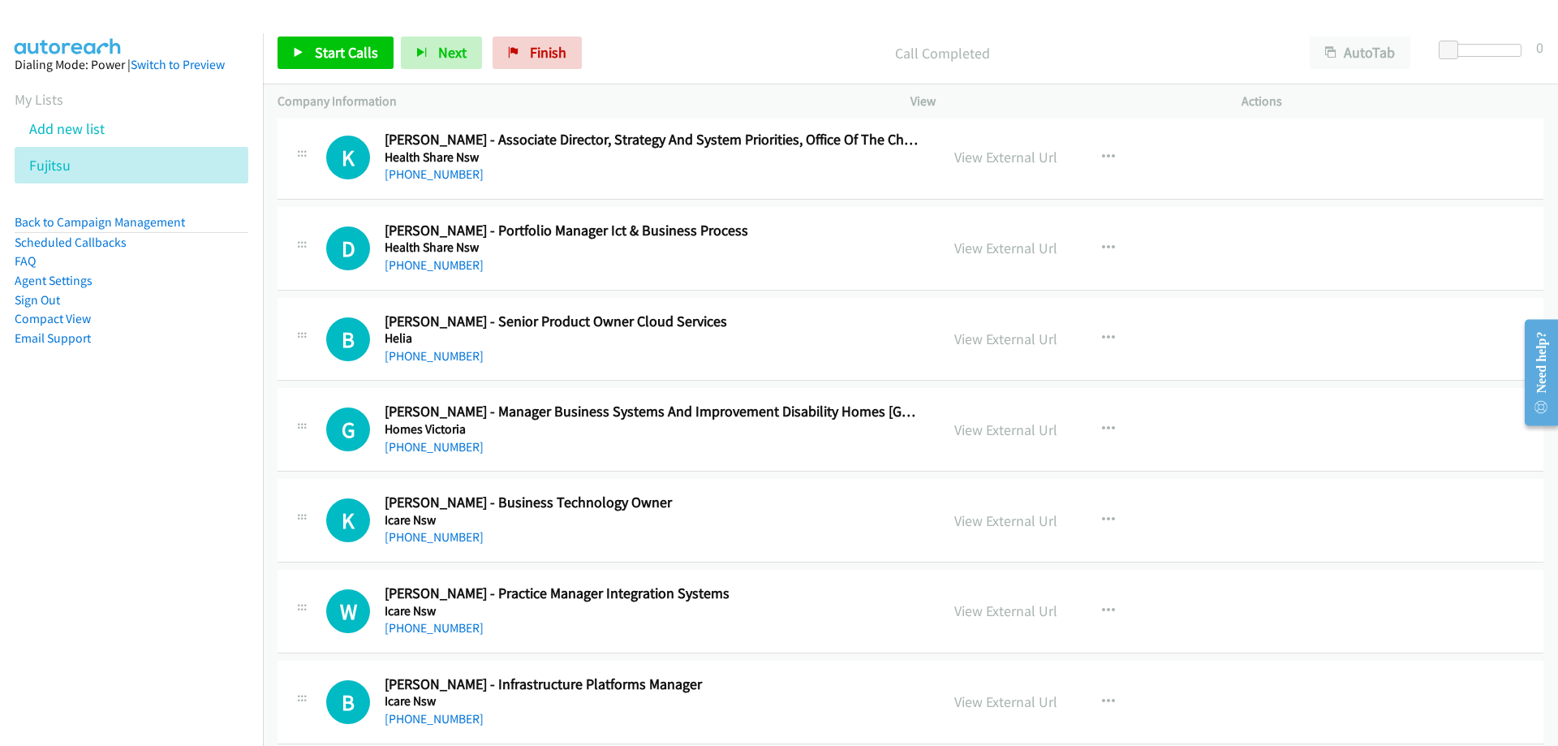
scroll to position [9574, 0]
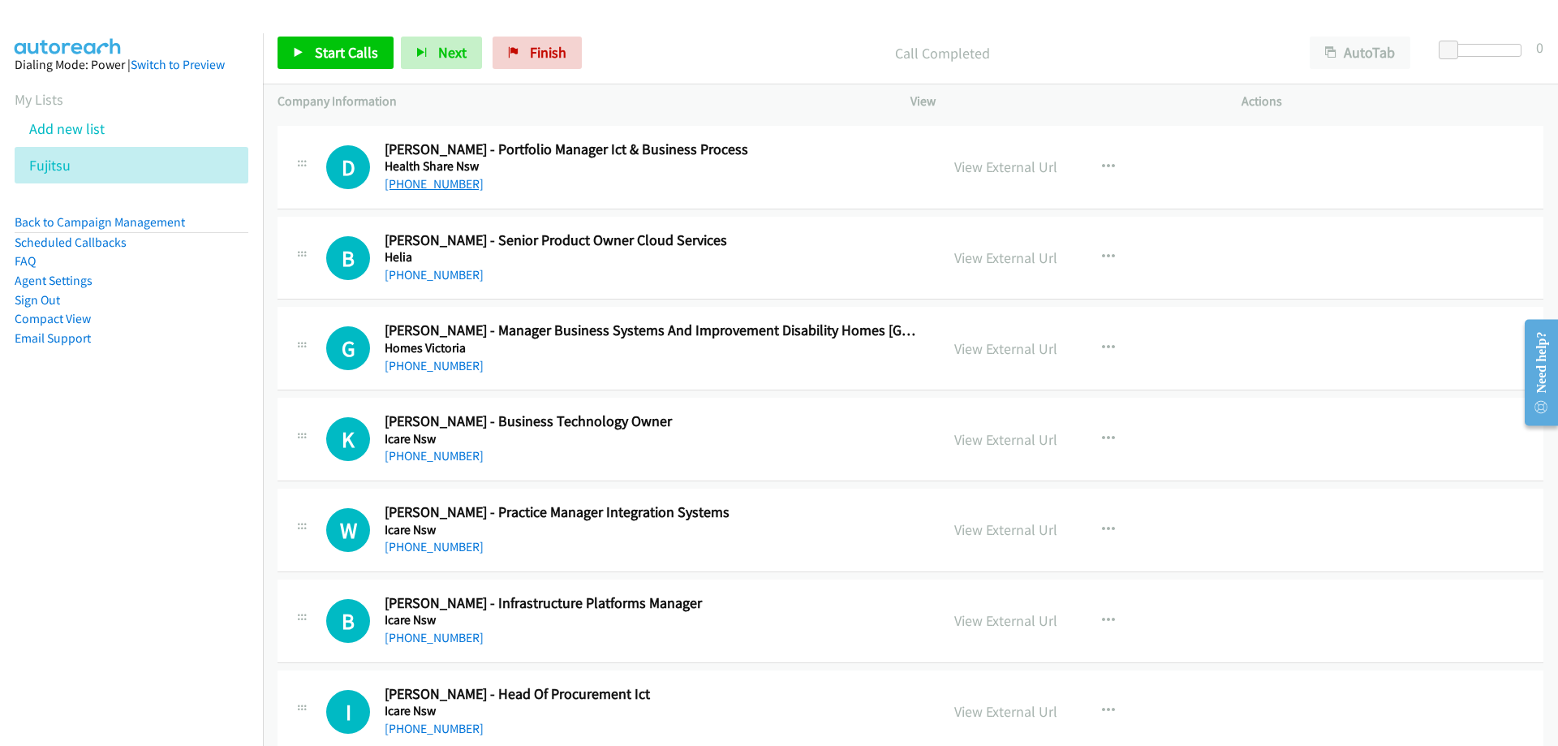
click at [439, 186] on link "[PHONE_NUMBER]" at bounding box center [434, 183] width 99 height 15
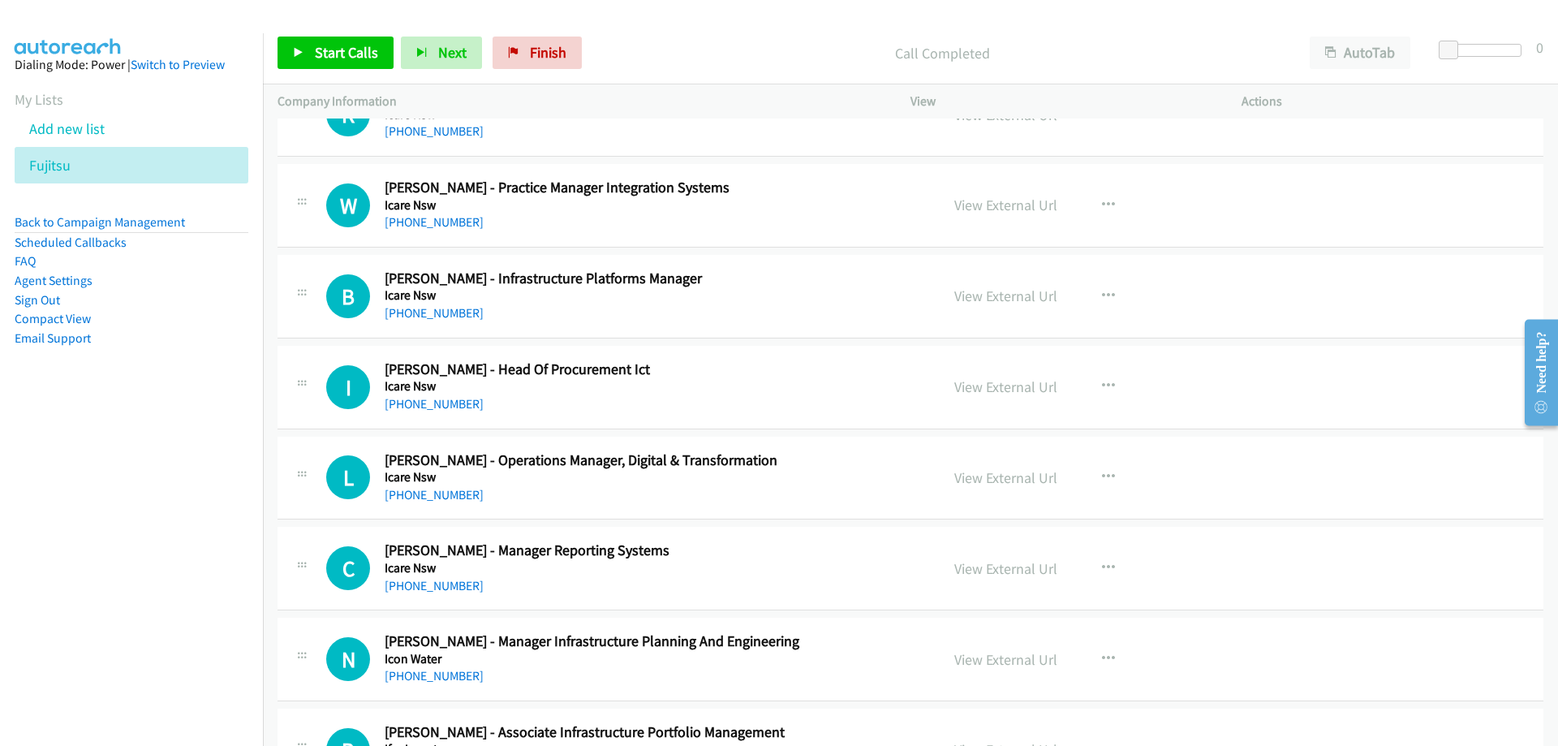
scroll to position [9980, 0]
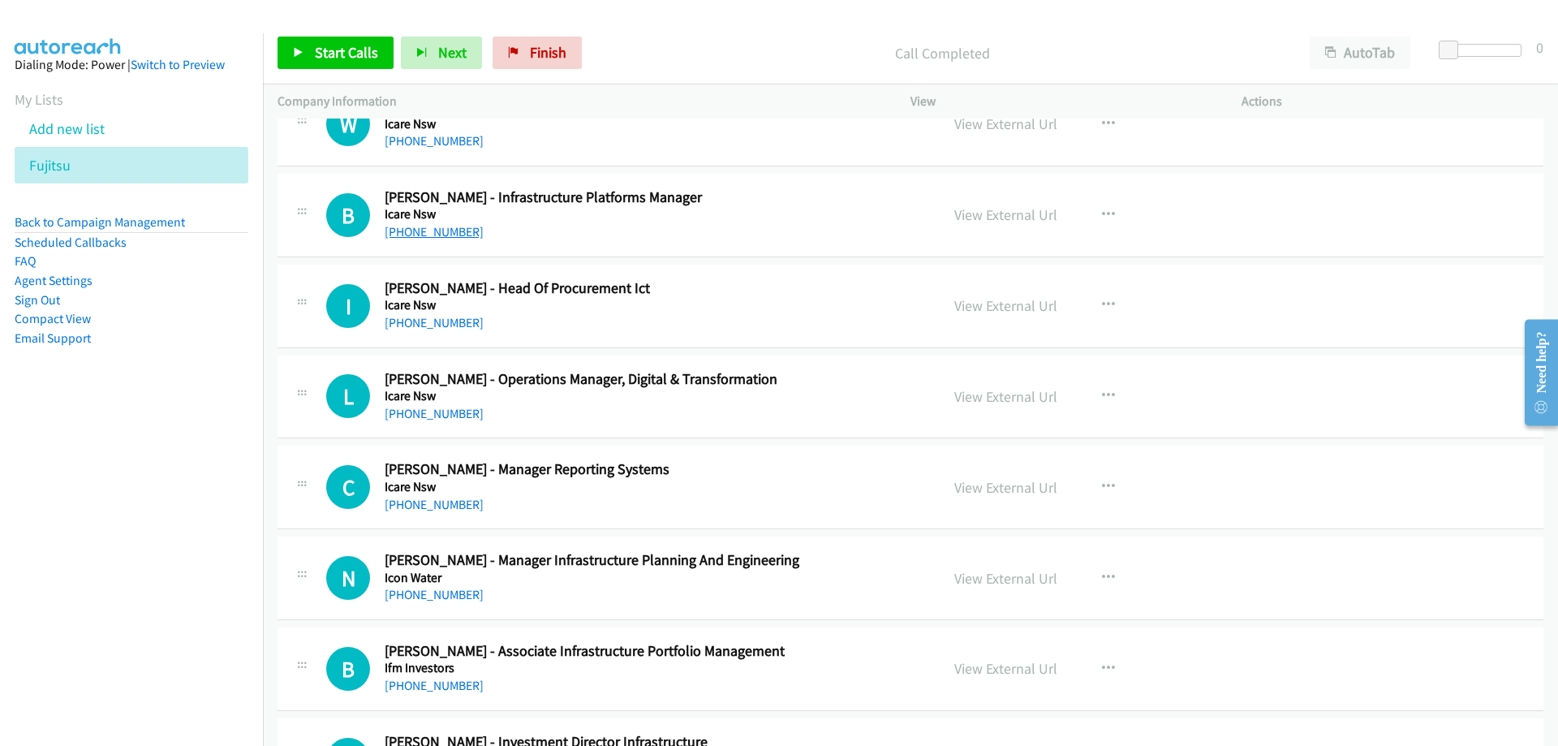
click at [457, 235] on link "[PHONE_NUMBER]" at bounding box center [434, 231] width 99 height 15
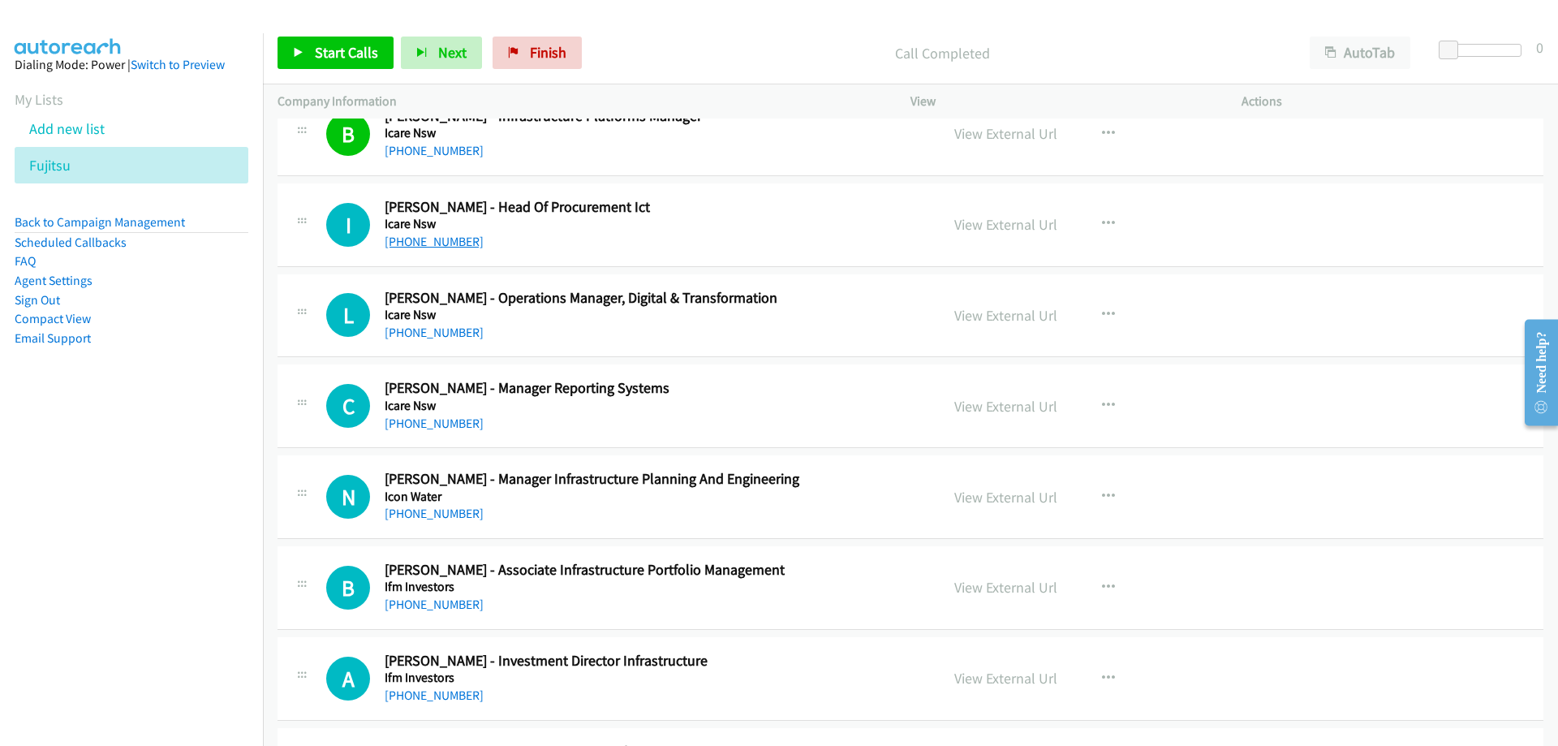
click at [437, 247] on link "[PHONE_NUMBER]" at bounding box center [434, 241] width 99 height 15
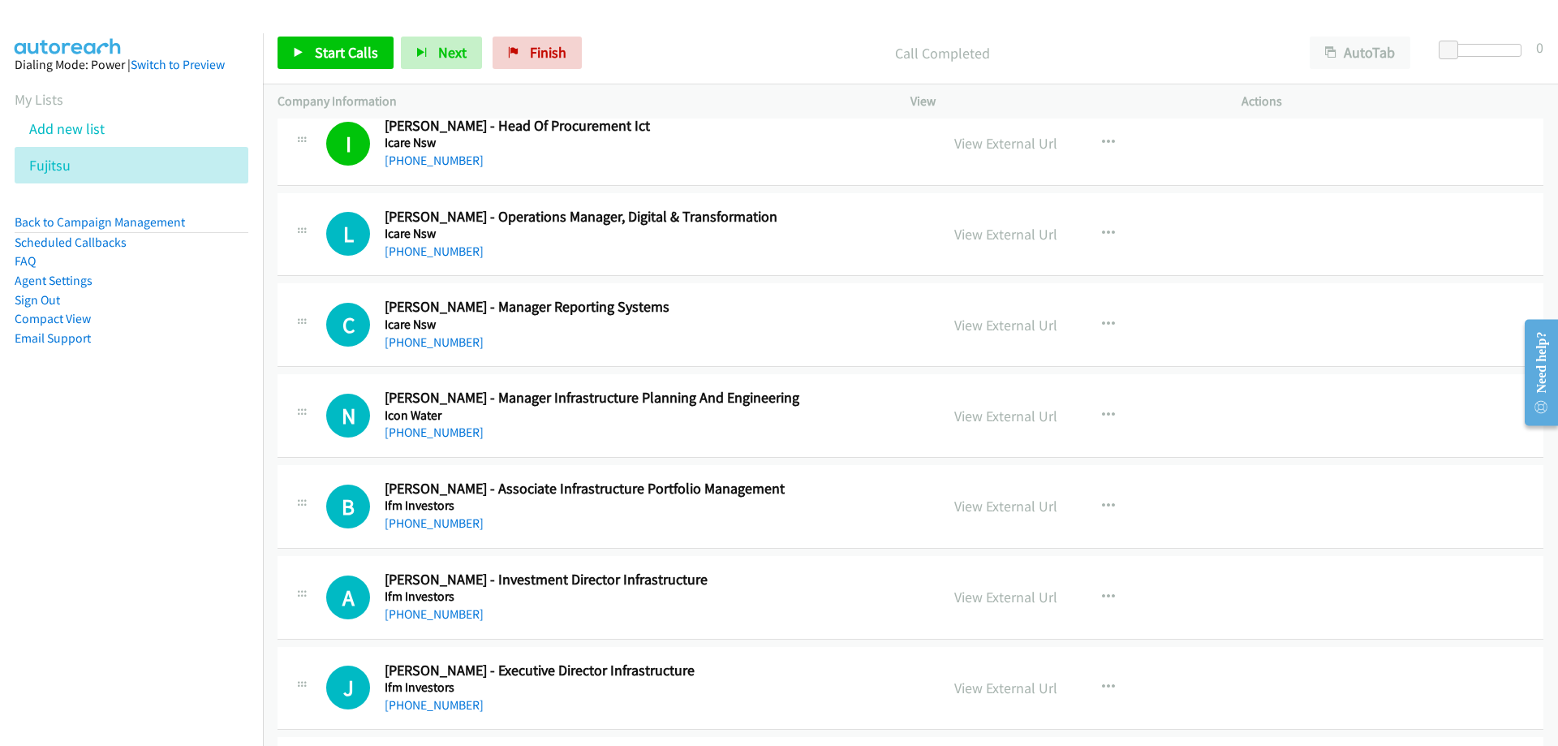
scroll to position [10223, 0]
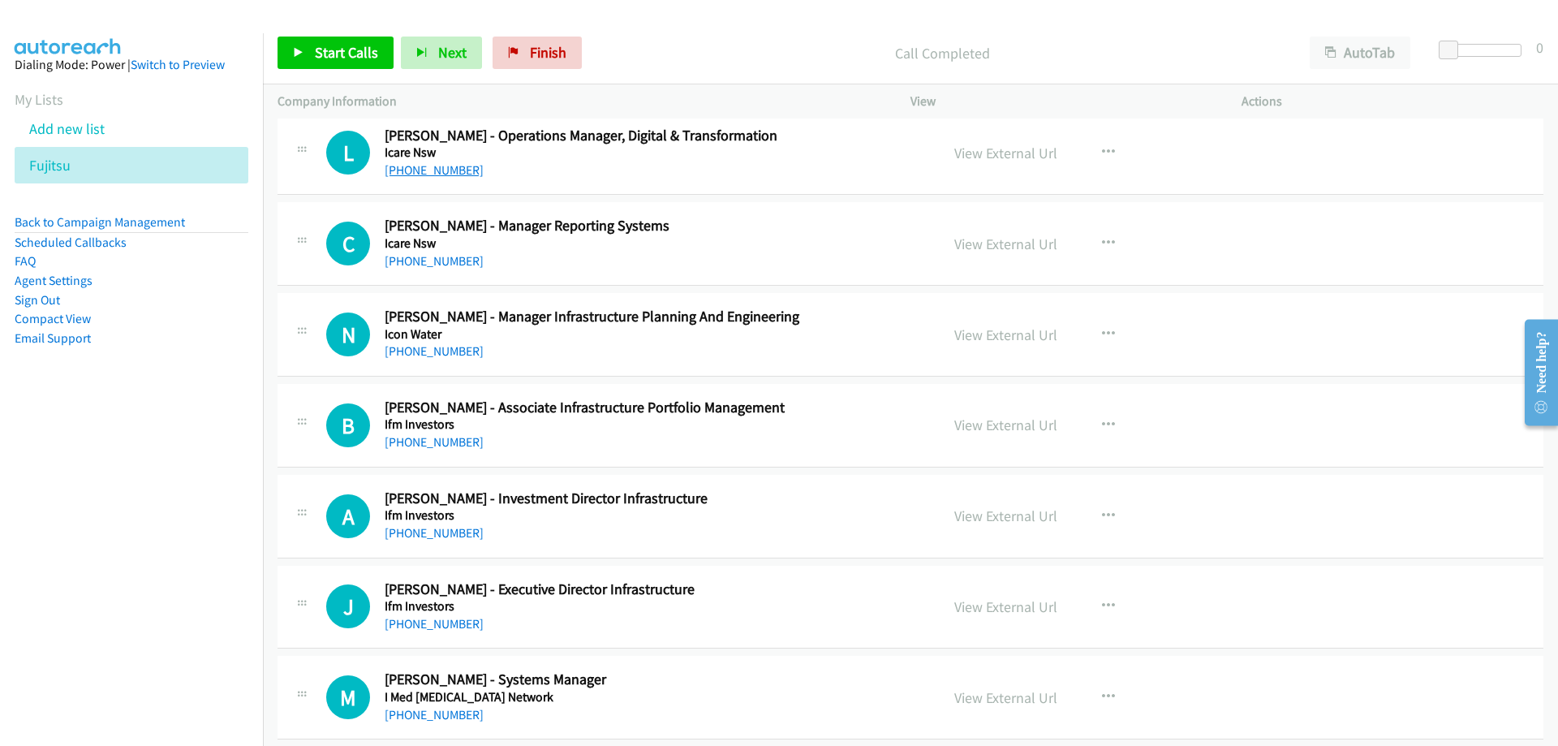
click at [427, 164] on link "[PHONE_NUMBER]" at bounding box center [434, 169] width 99 height 15
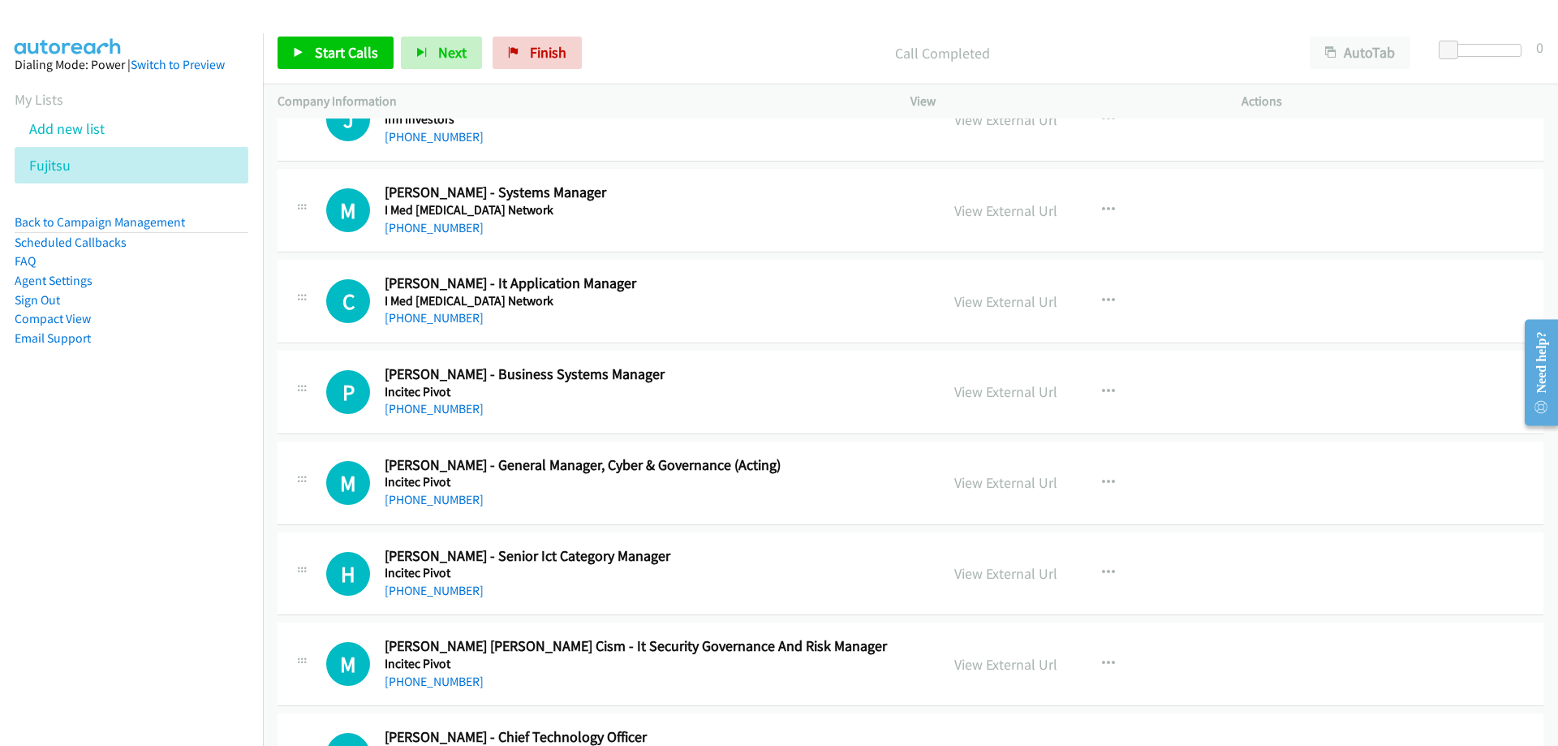
scroll to position [10791, 0]
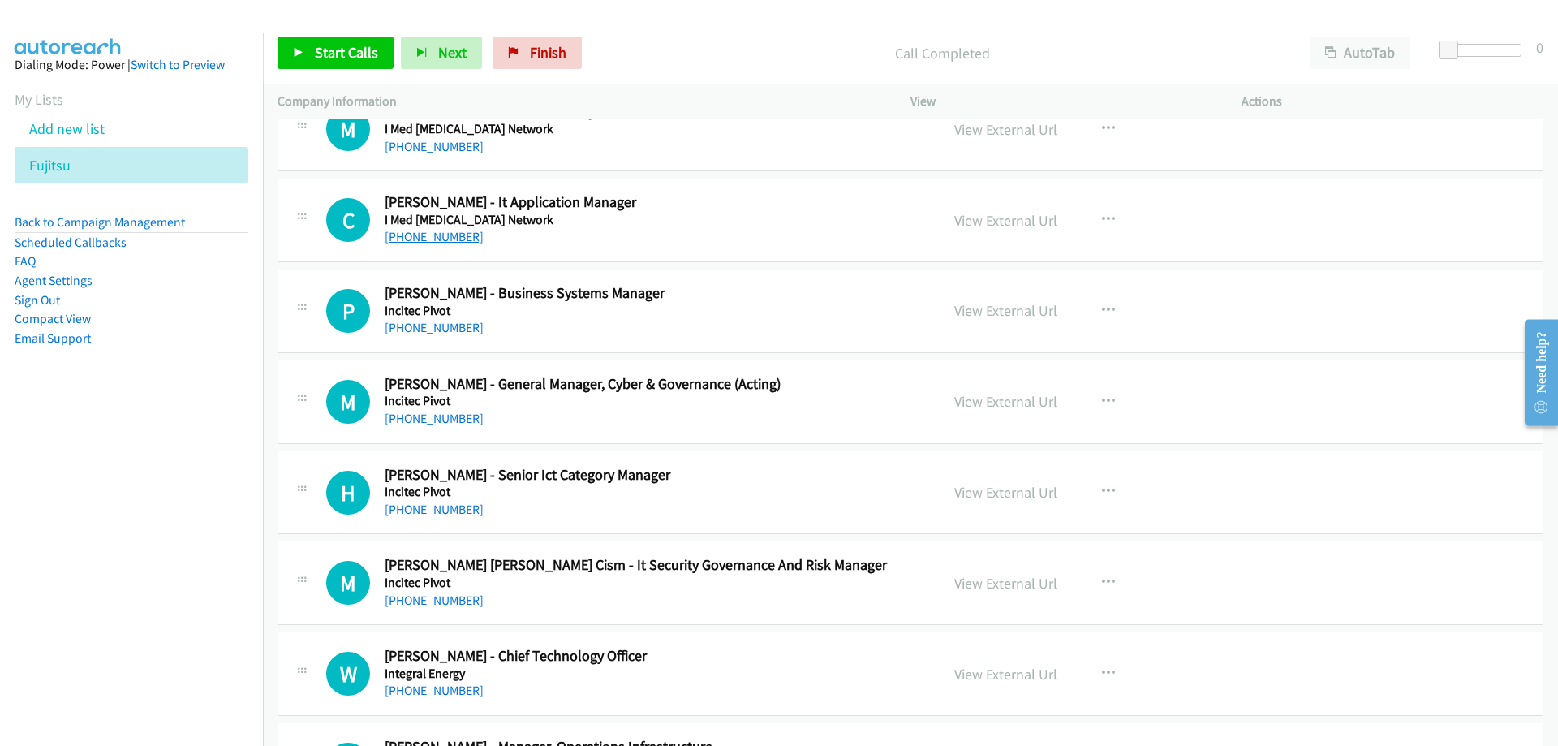
click at [441, 237] on link "[PHONE_NUMBER]" at bounding box center [434, 236] width 99 height 15
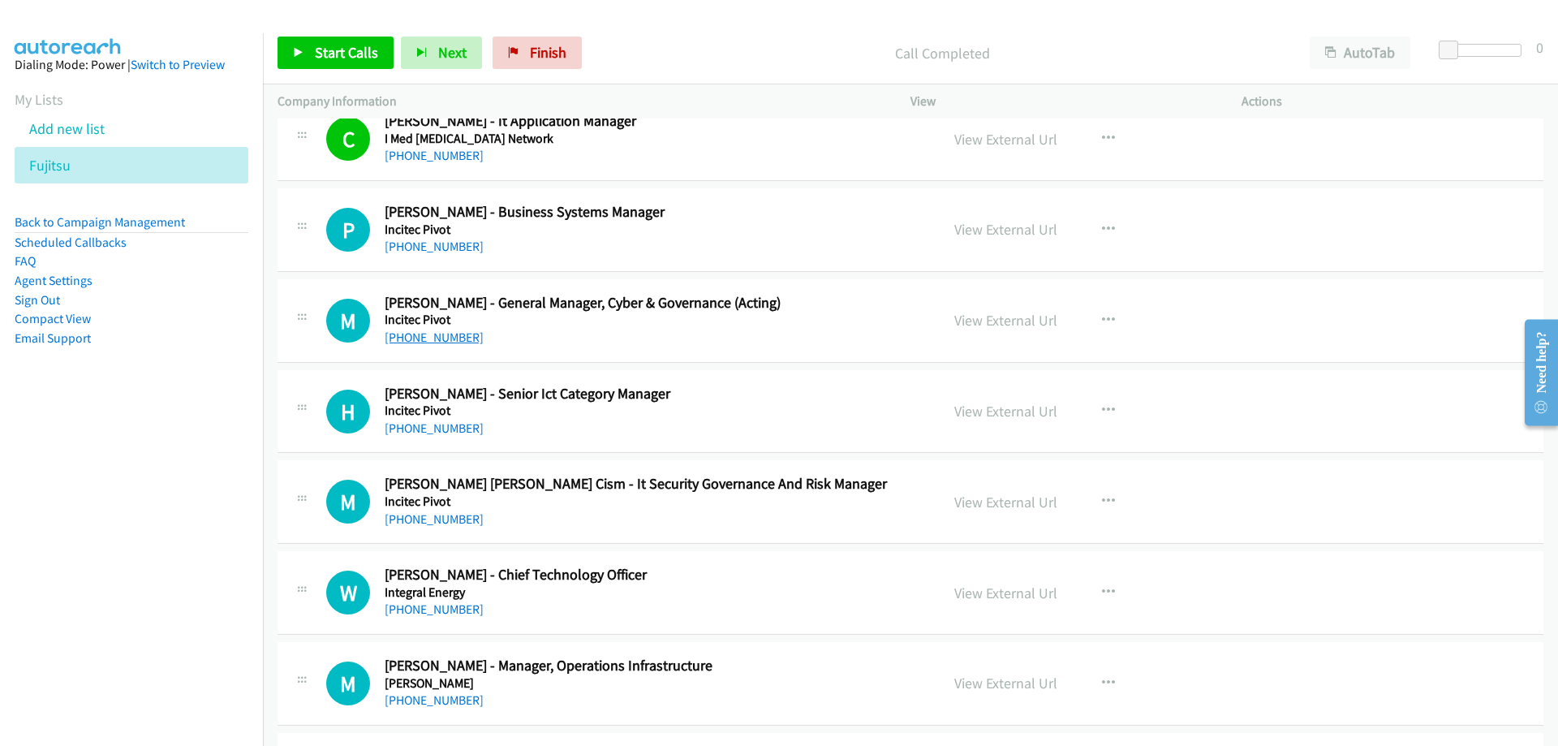
scroll to position [10953, 0]
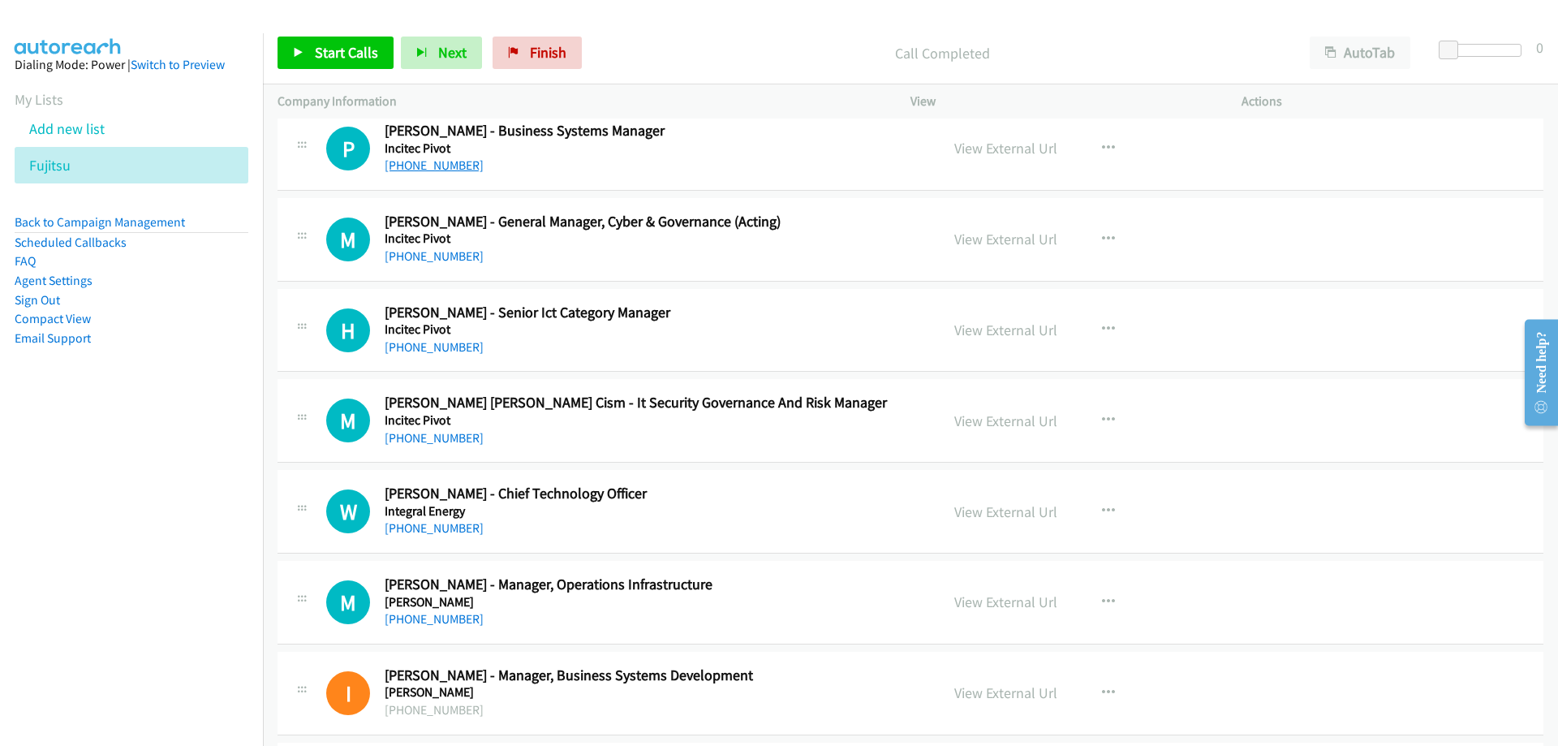
click at [441, 172] on link "[PHONE_NUMBER]" at bounding box center [434, 164] width 99 height 15
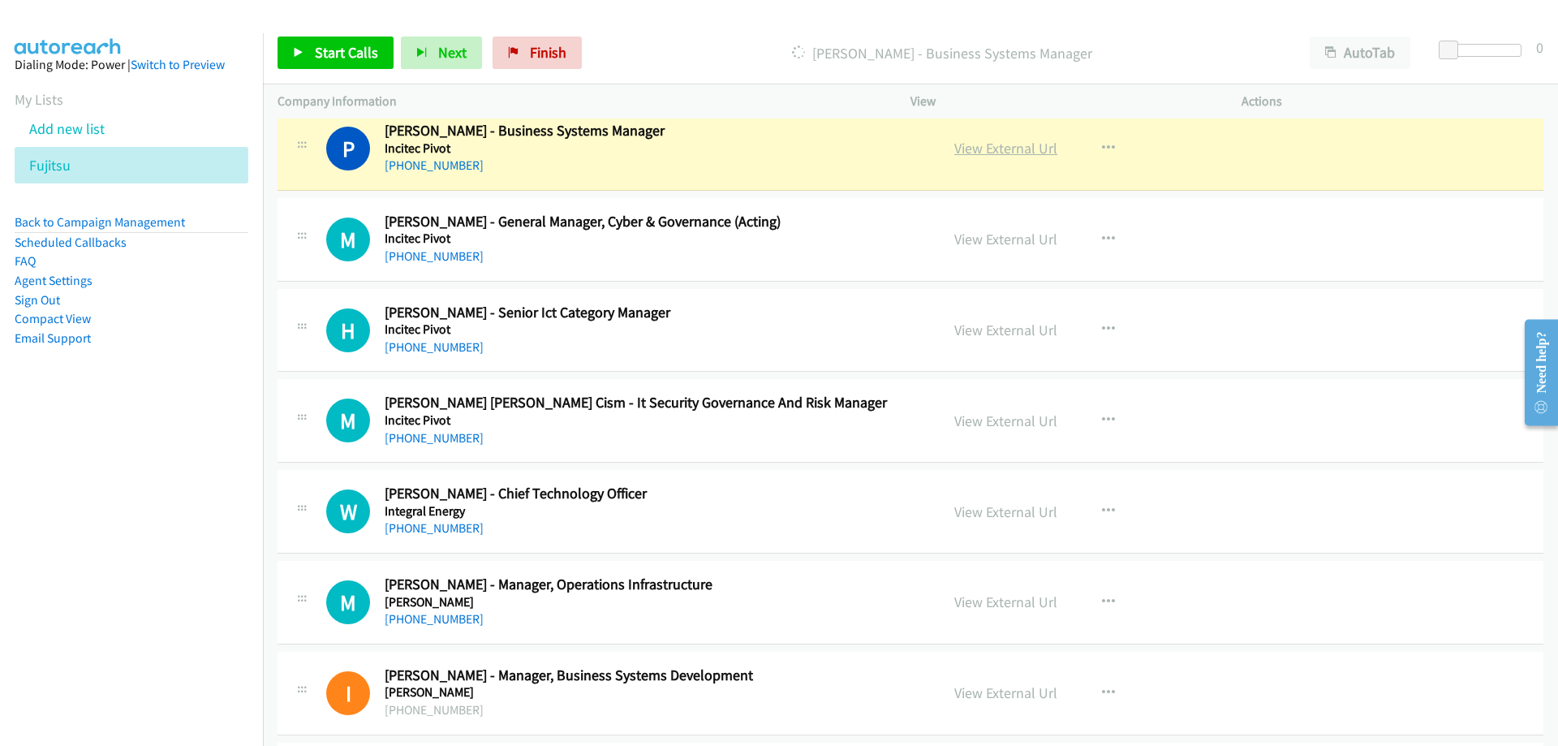
click at [1013, 155] on link "View External Url" at bounding box center [1005, 148] width 103 height 19
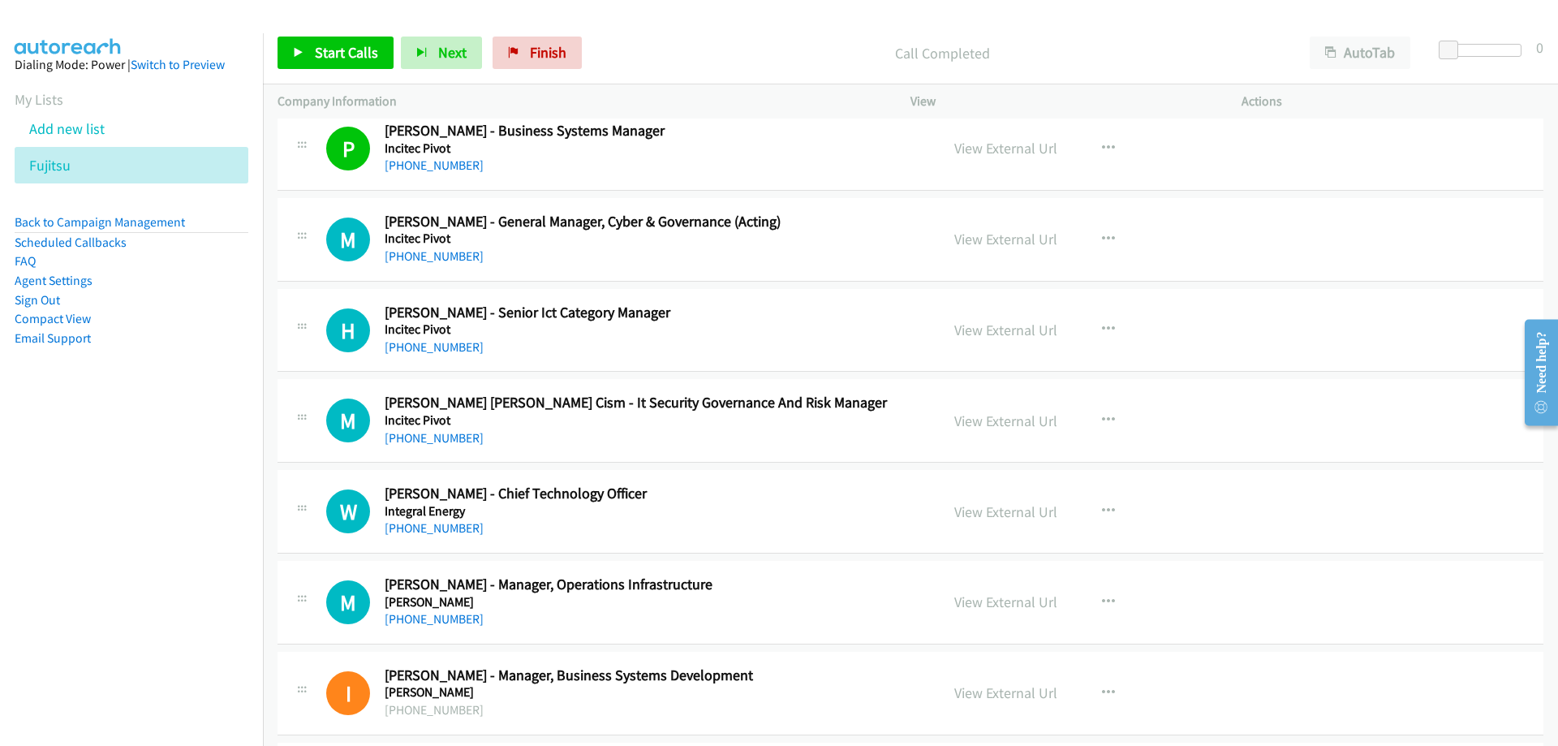
scroll to position [11034, 0]
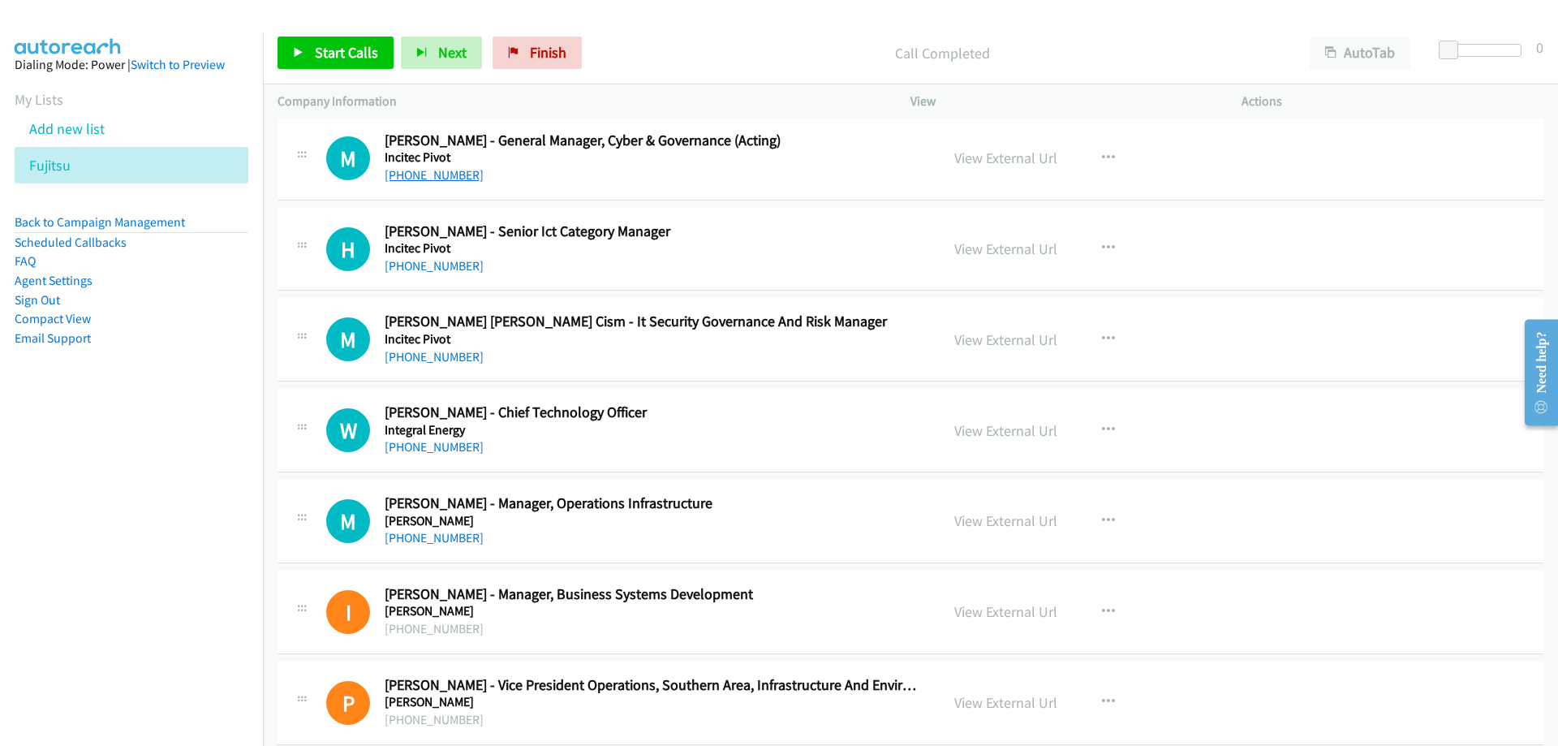
click at [415, 171] on link "[PHONE_NUMBER]" at bounding box center [434, 174] width 99 height 15
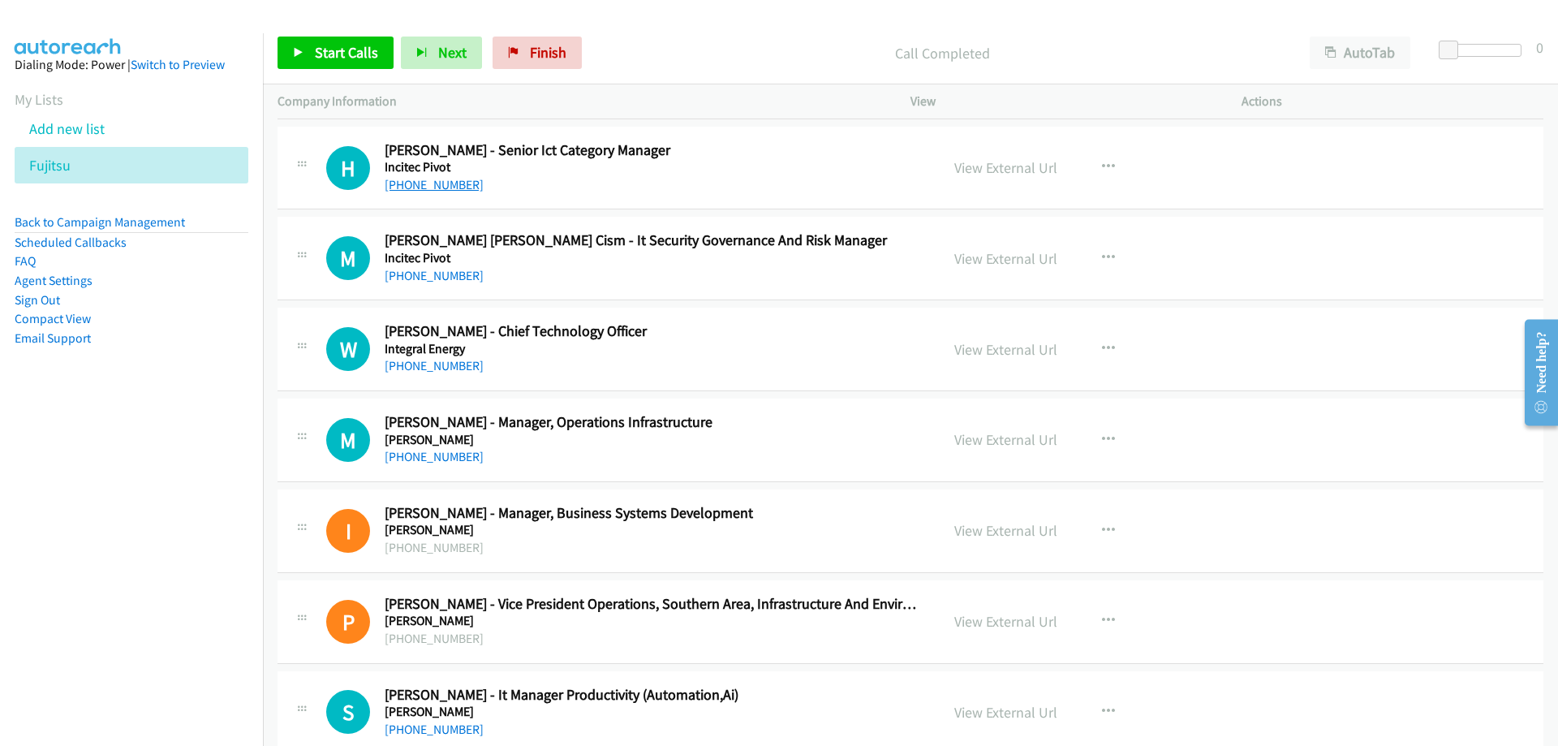
click at [395, 190] on link "[PHONE_NUMBER]" at bounding box center [434, 184] width 99 height 15
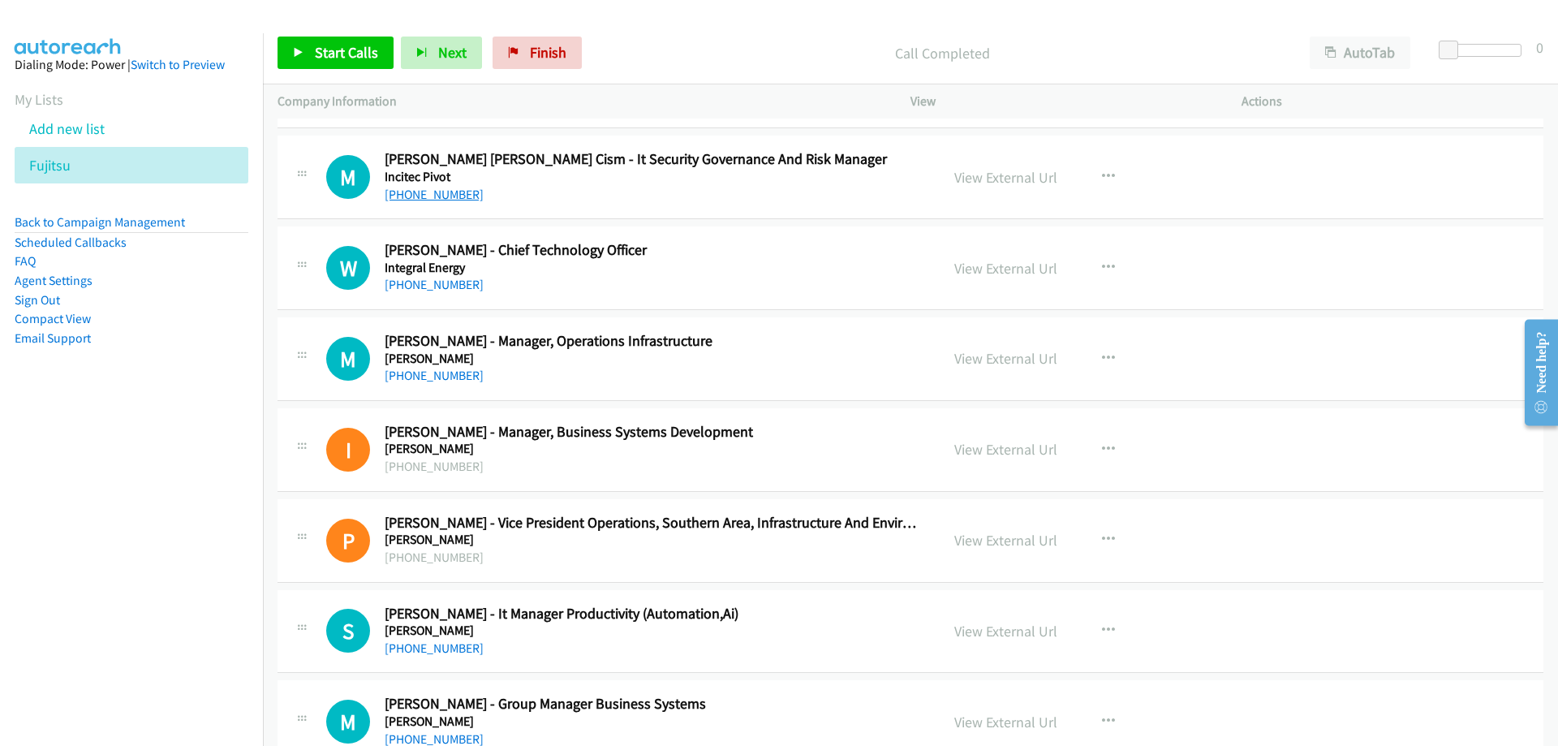
click at [432, 200] on link "[PHONE_NUMBER]" at bounding box center [434, 194] width 99 height 15
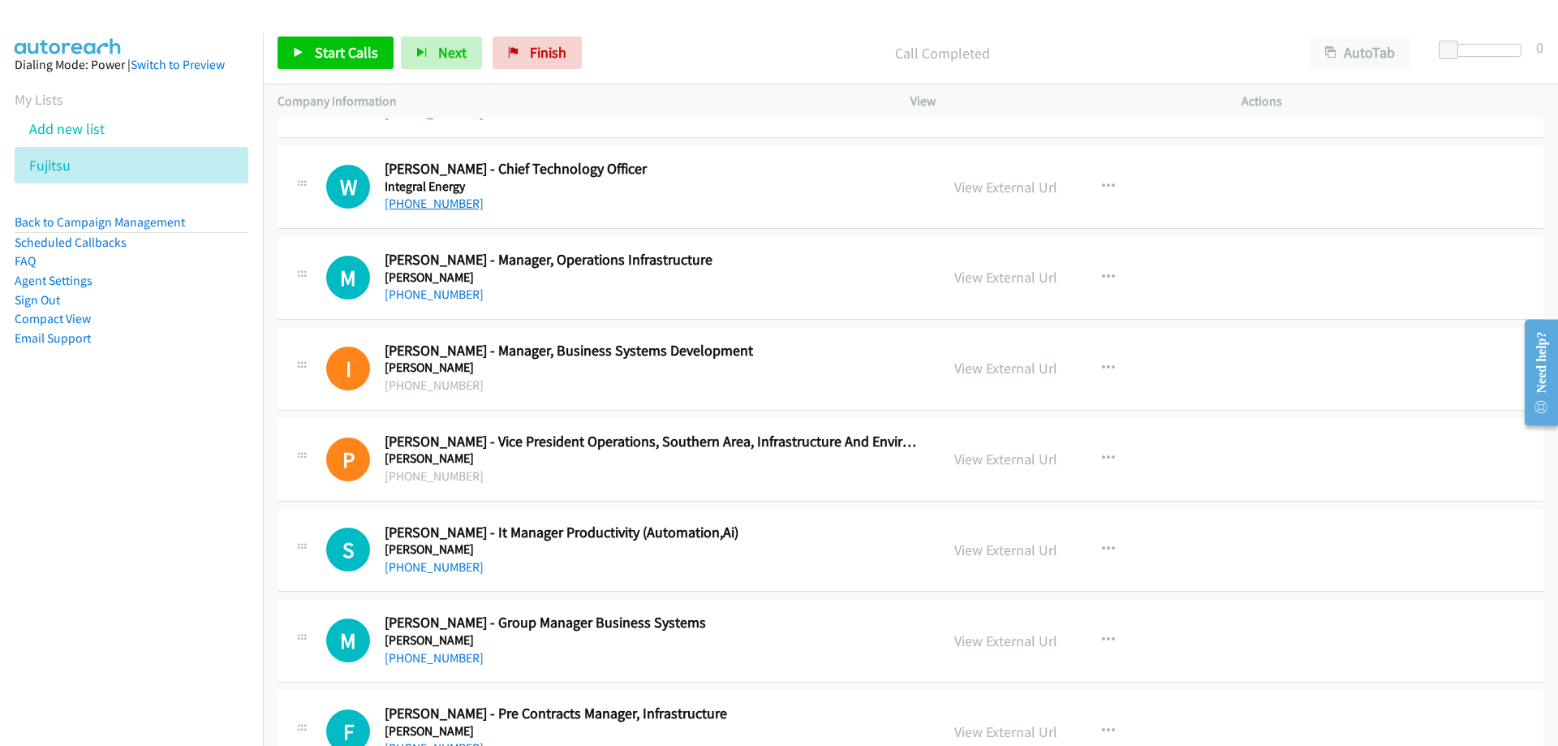
click at [426, 206] on link "[PHONE_NUMBER]" at bounding box center [434, 203] width 99 height 15
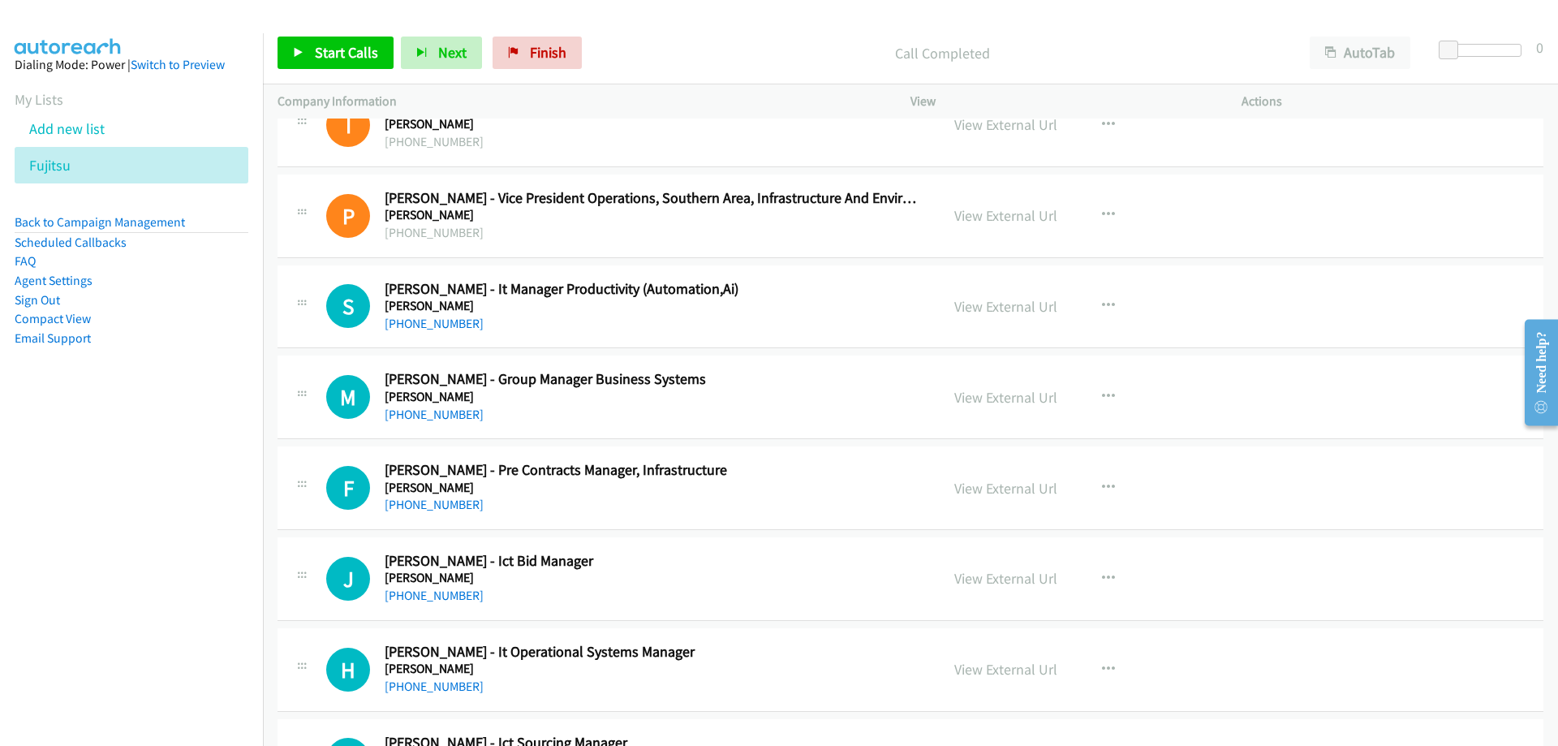
scroll to position [11602, 0]
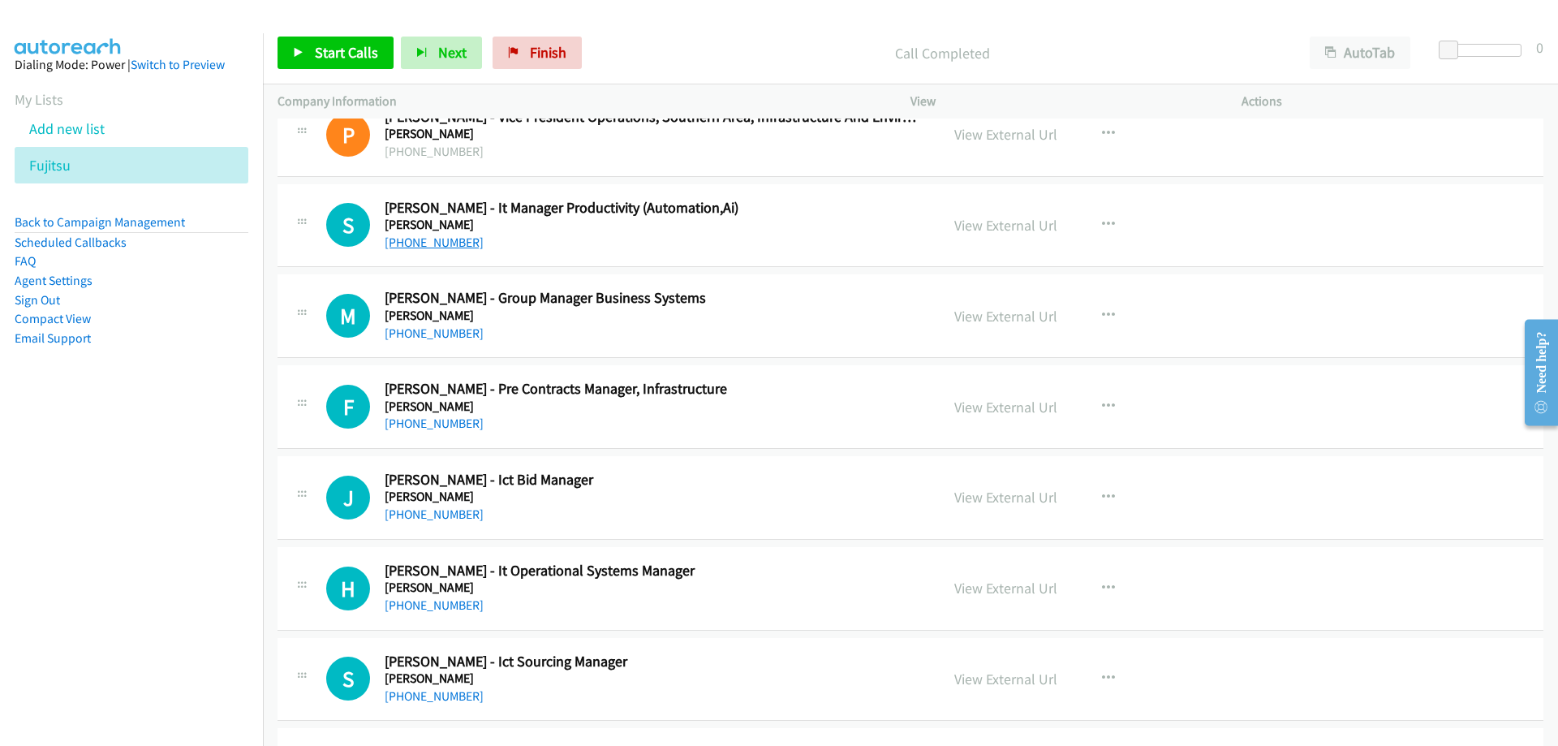
click at [447, 245] on link "[PHONE_NUMBER]" at bounding box center [434, 241] width 99 height 15
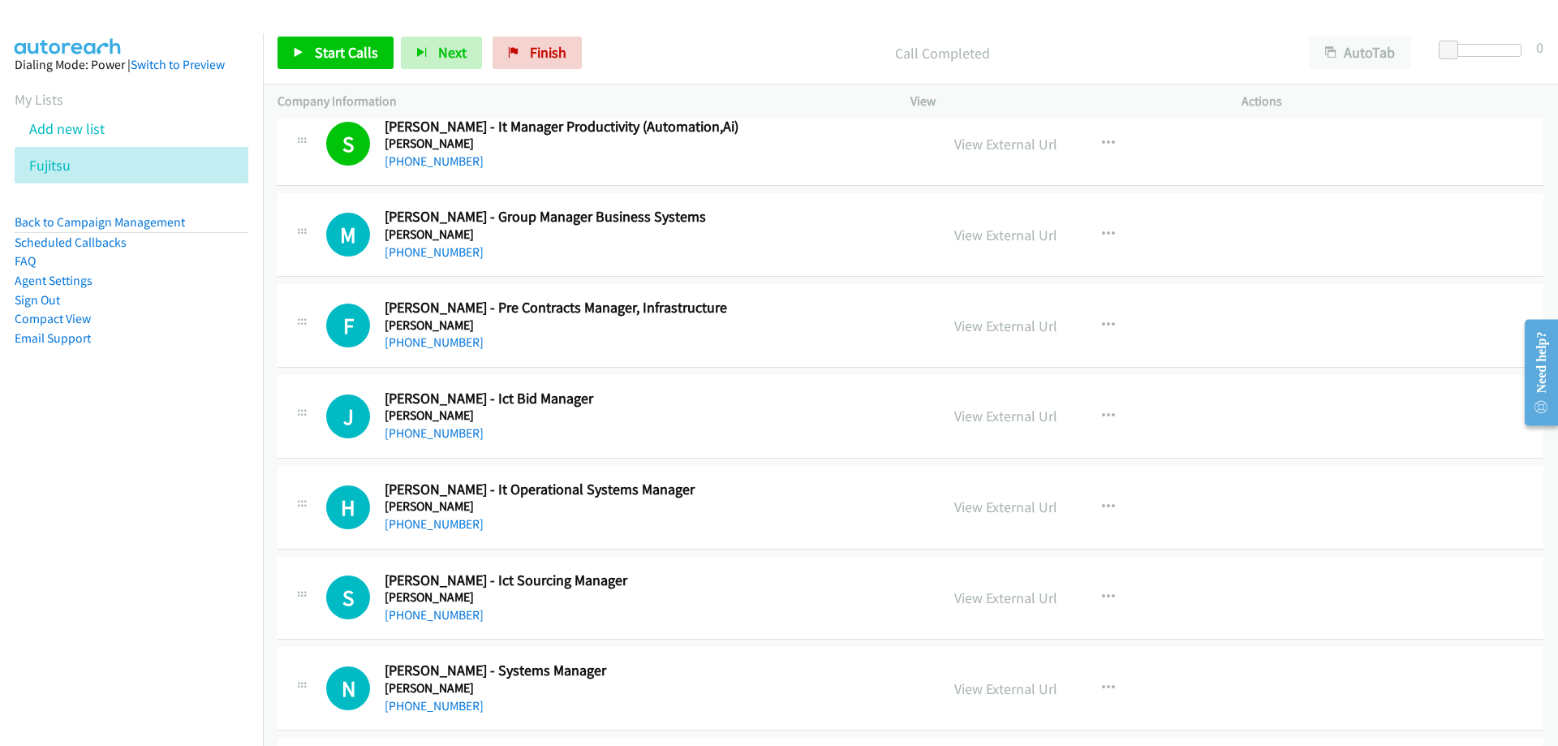
scroll to position [11765, 0]
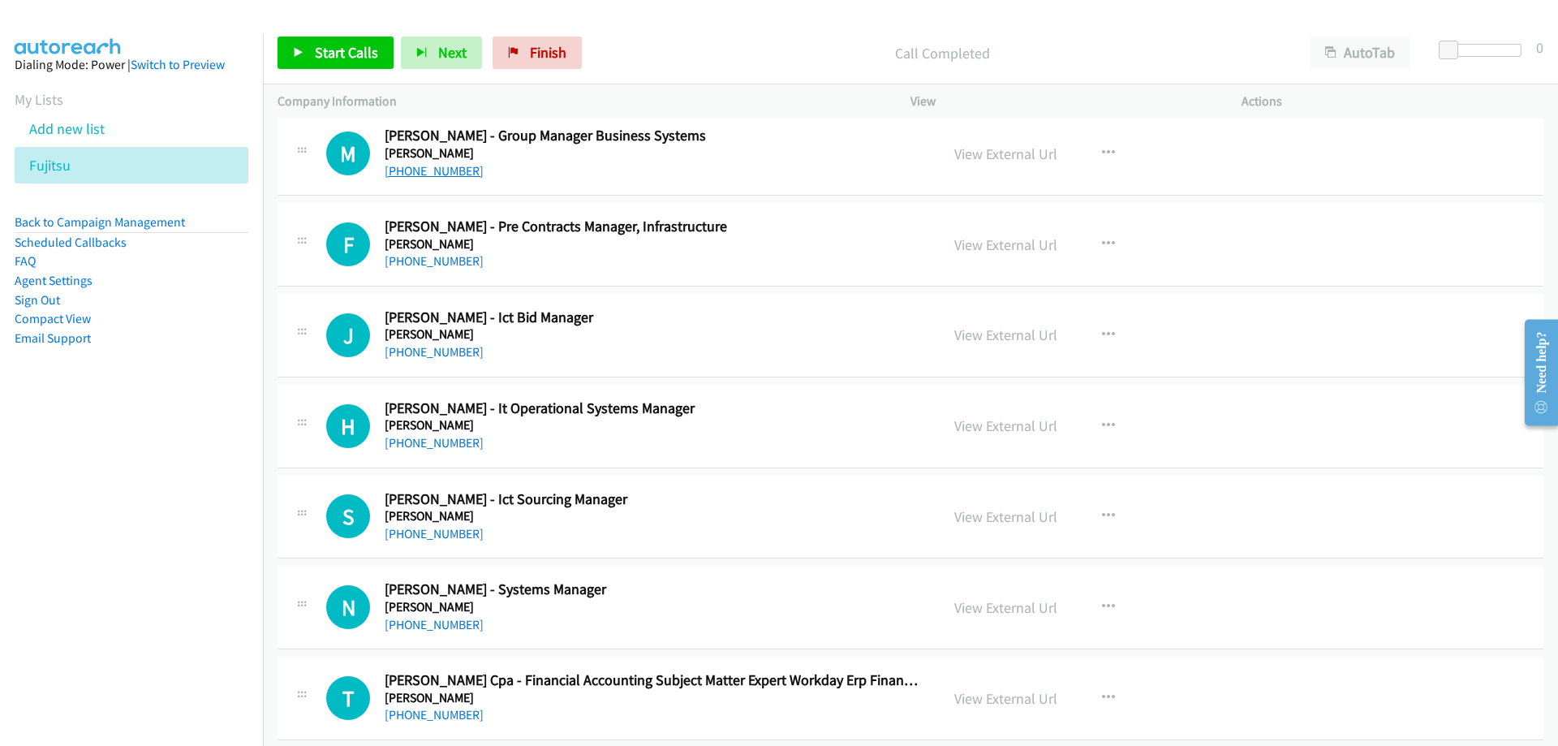
click at [455, 174] on link "[PHONE_NUMBER]" at bounding box center [434, 170] width 99 height 15
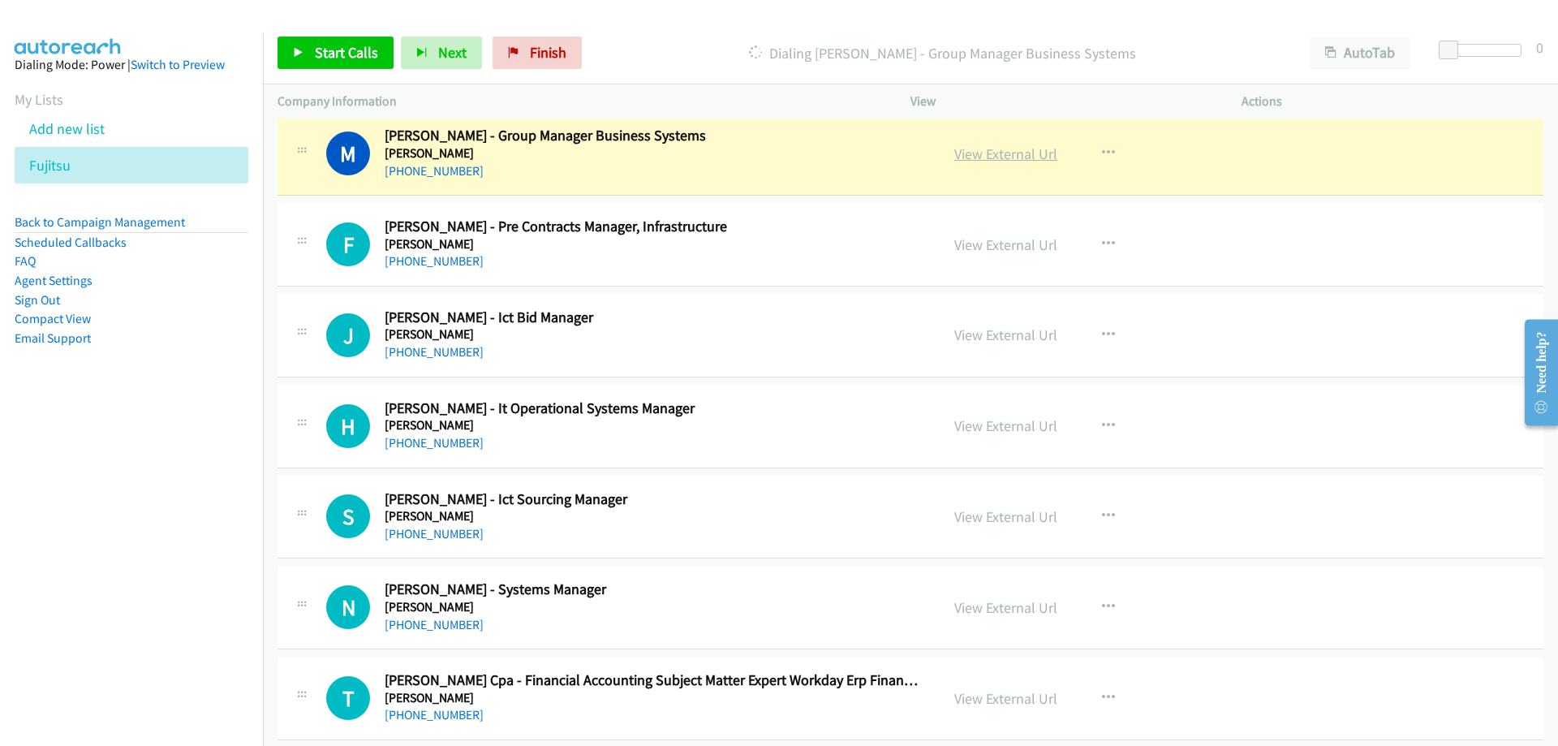
click at [996, 150] on link "View External Url" at bounding box center [1005, 153] width 103 height 19
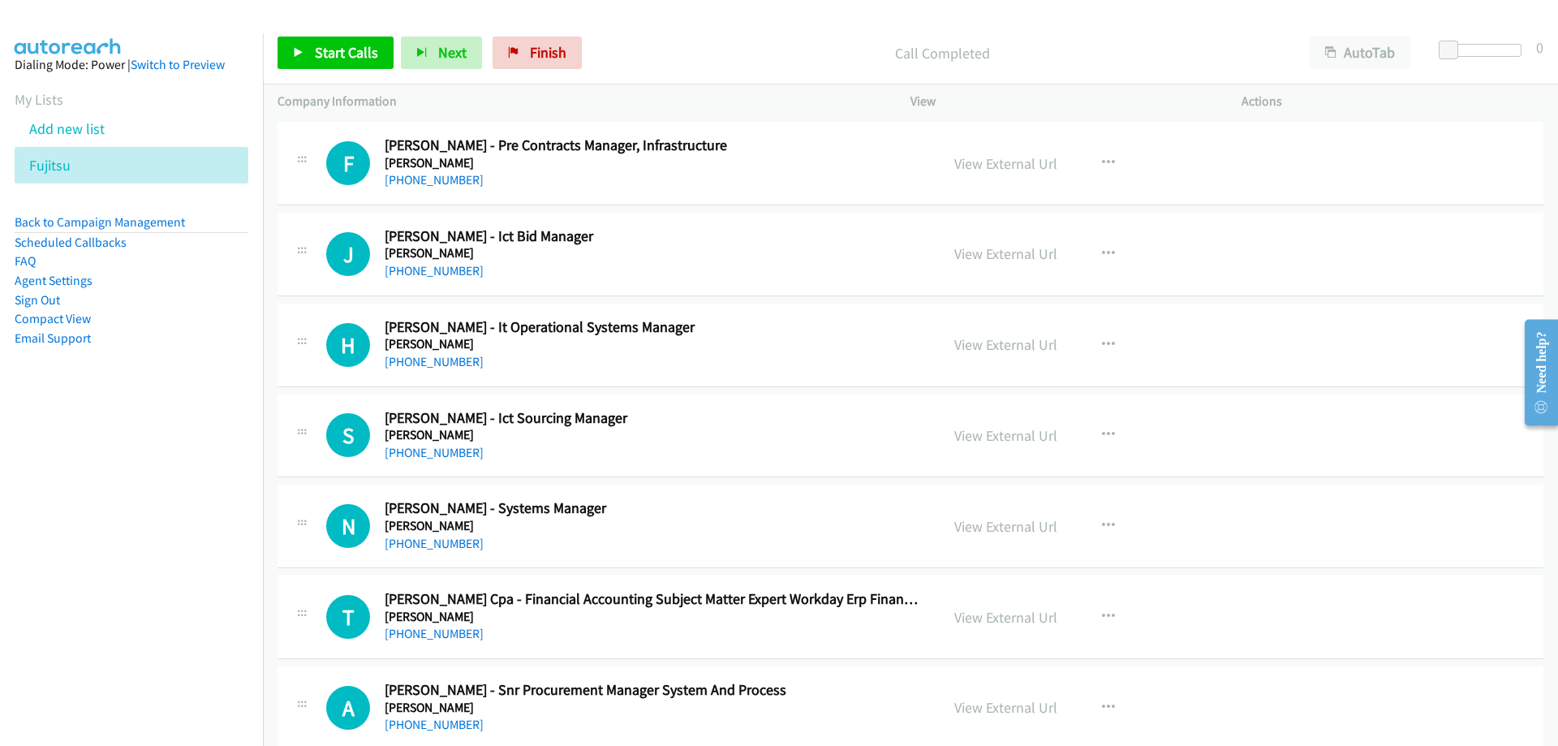
scroll to position [11927, 0]
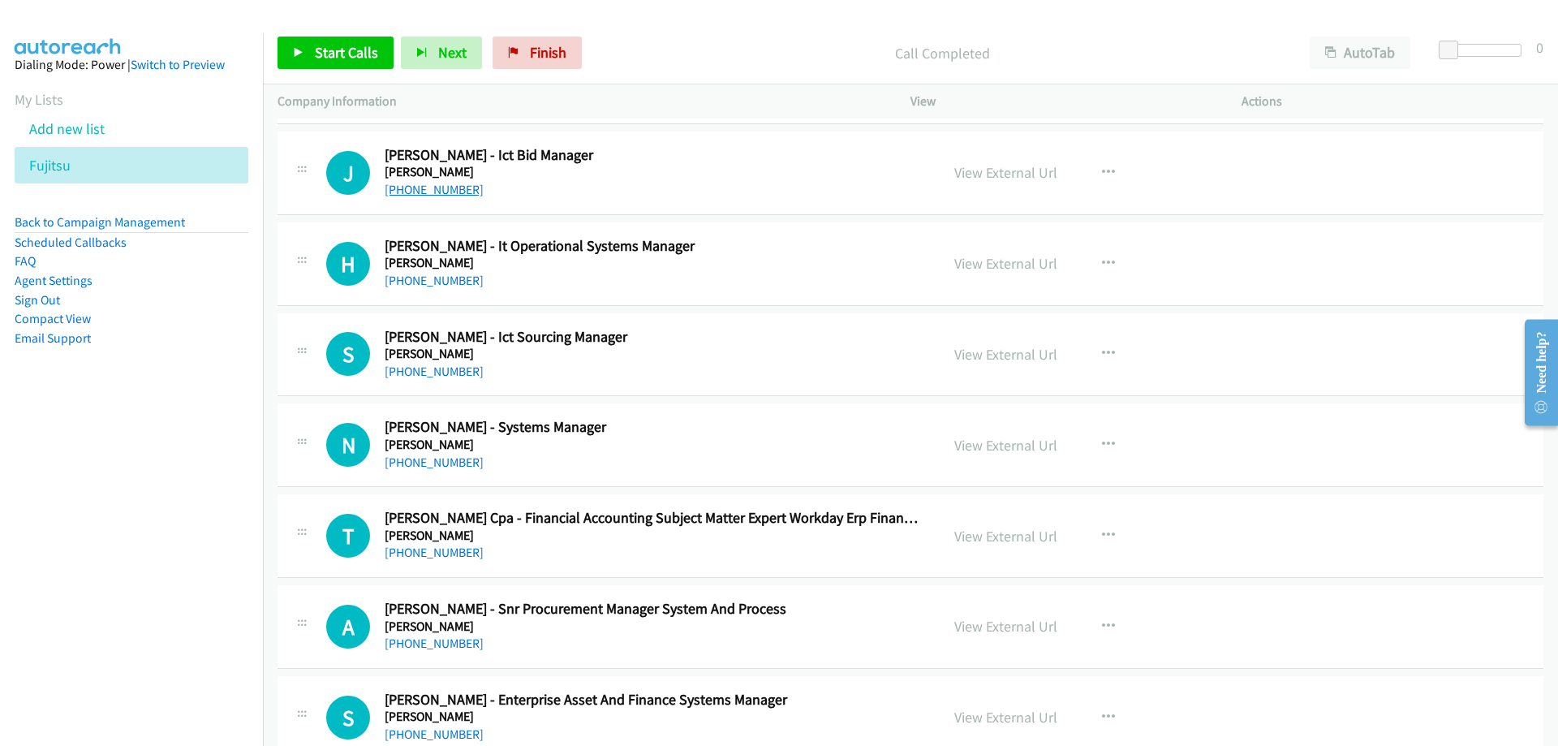
click at [467, 187] on link "[PHONE_NUMBER]" at bounding box center [434, 189] width 99 height 15
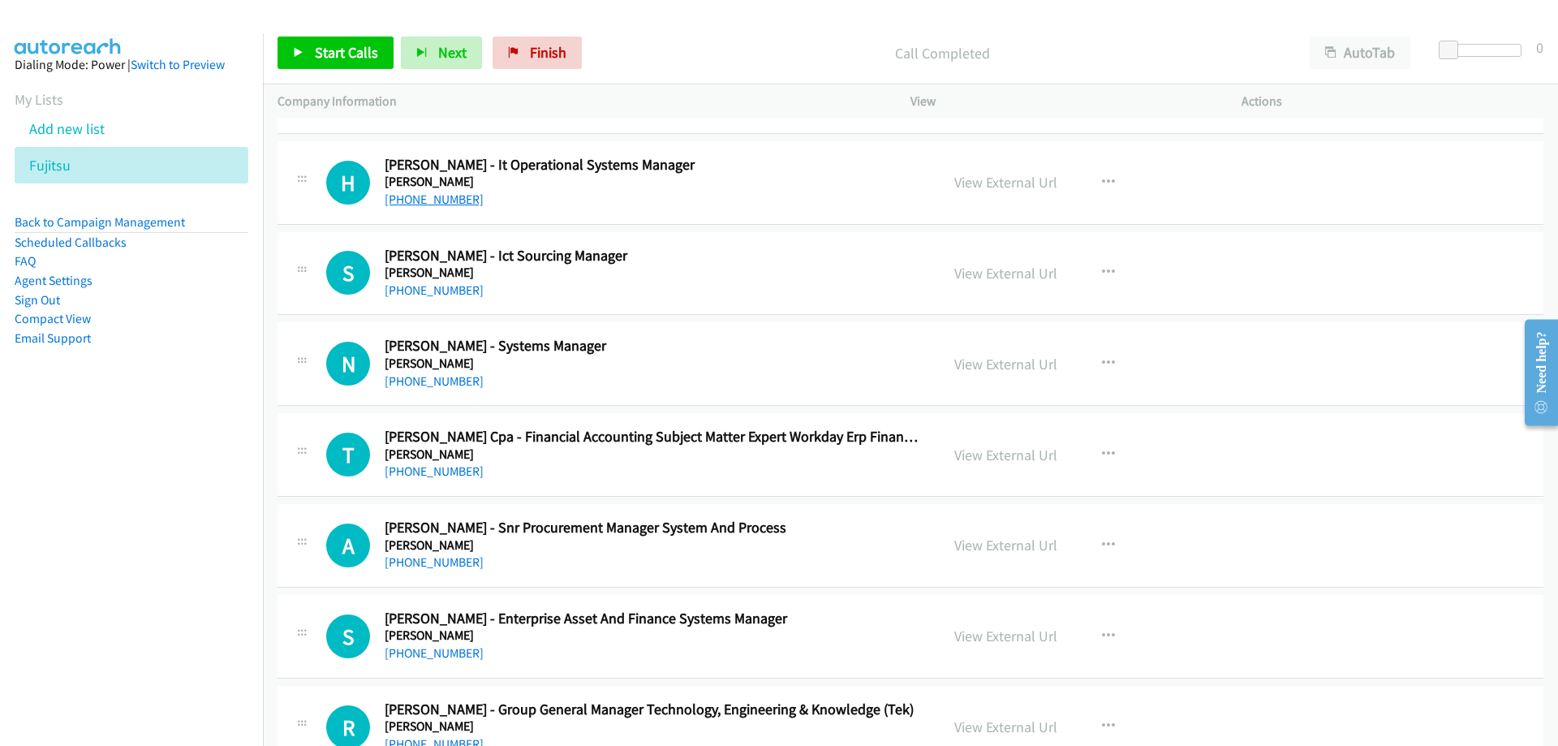
click at [445, 201] on link "[PHONE_NUMBER]" at bounding box center [434, 198] width 99 height 15
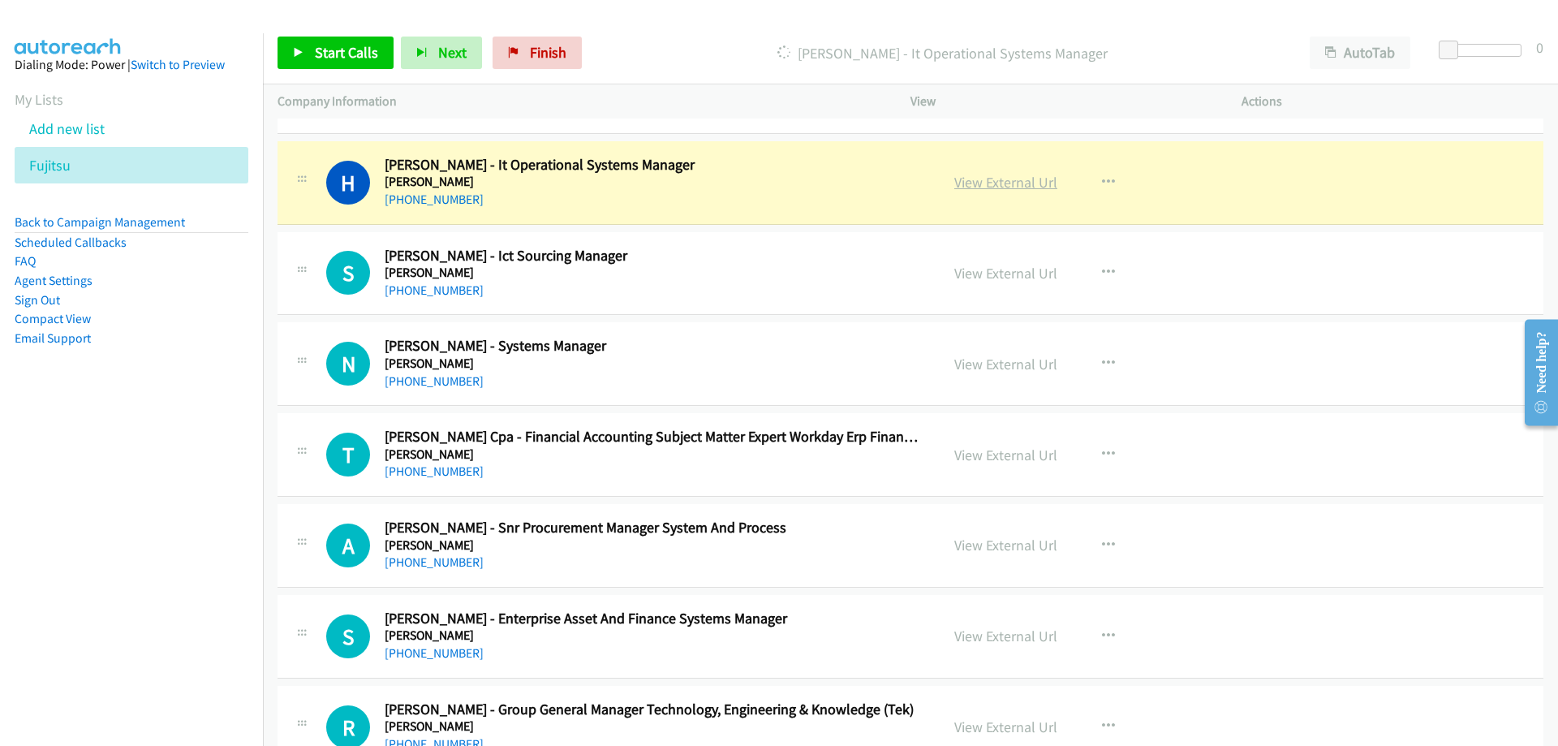
click at [981, 188] on link "View External Url" at bounding box center [1005, 182] width 103 height 19
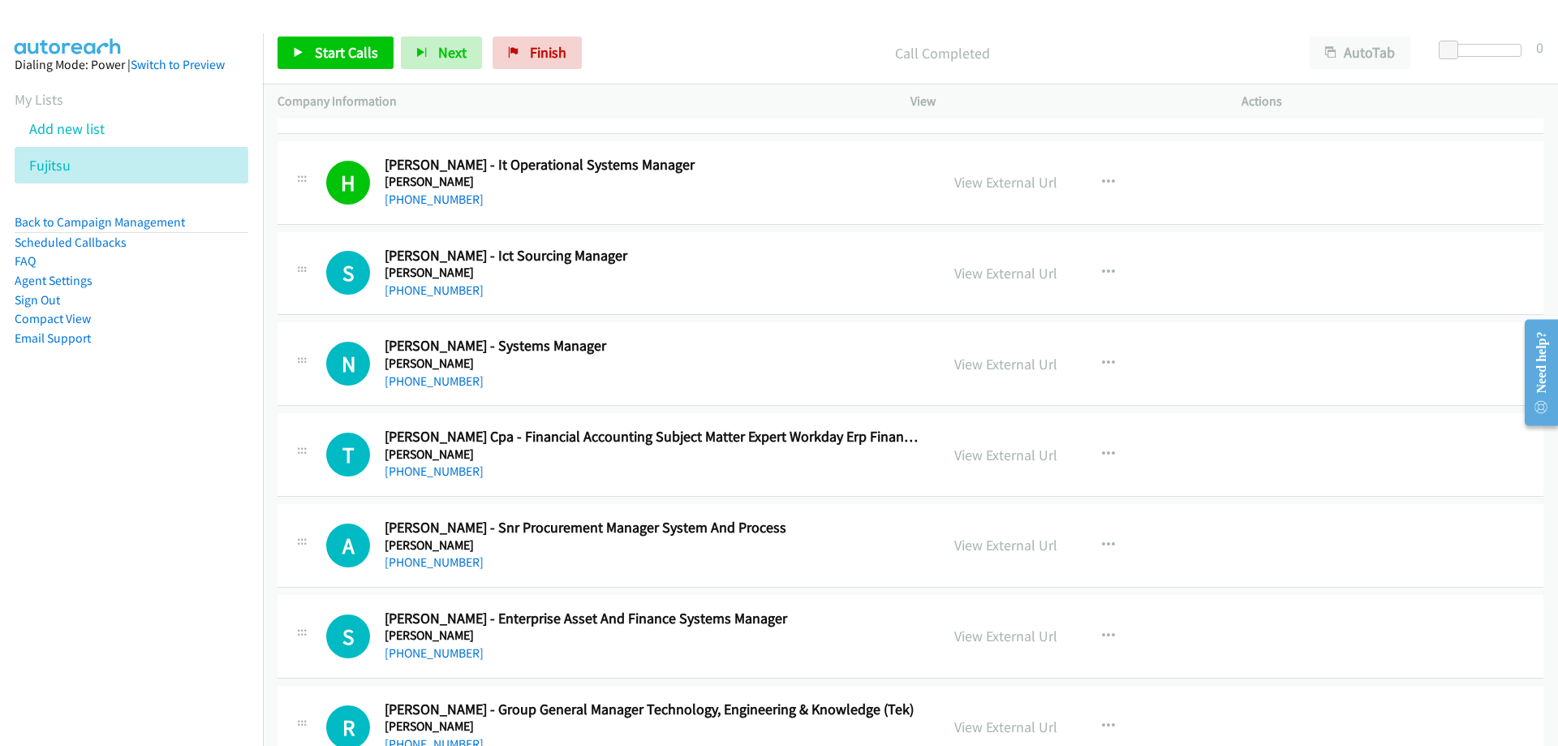
scroll to position [12089, 0]
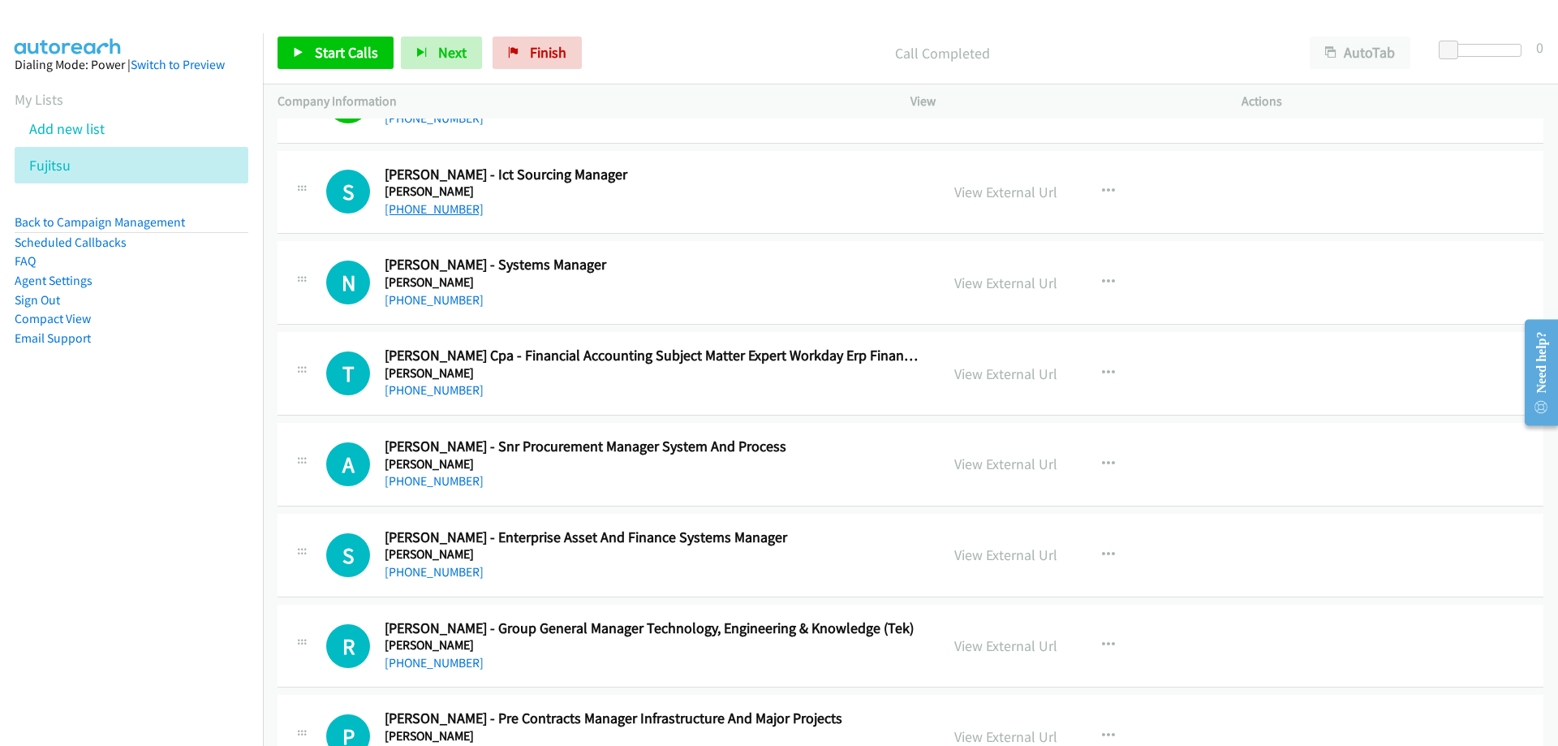
click at [389, 211] on link "[PHONE_NUMBER]" at bounding box center [434, 208] width 99 height 15
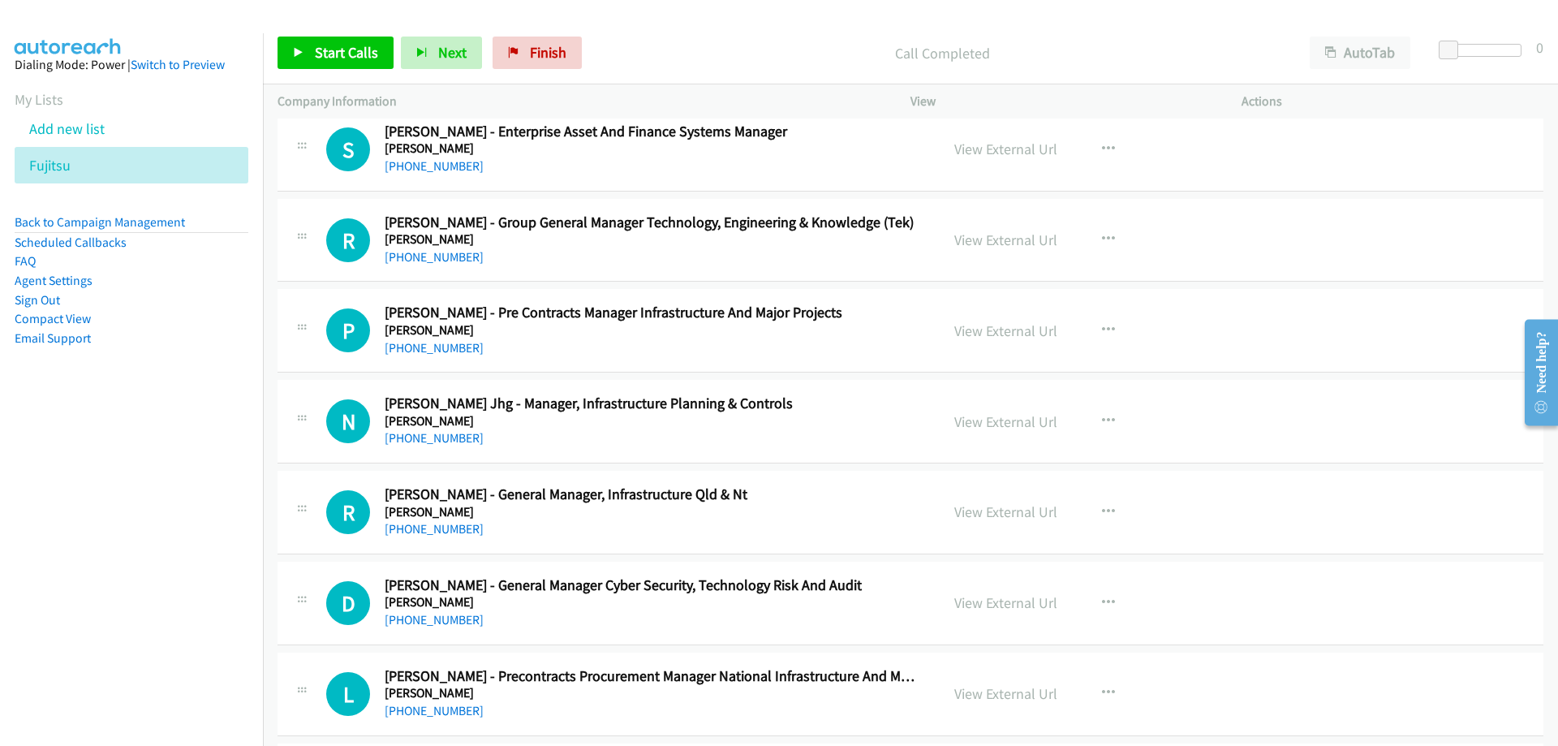
scroll to position [12576, 0]
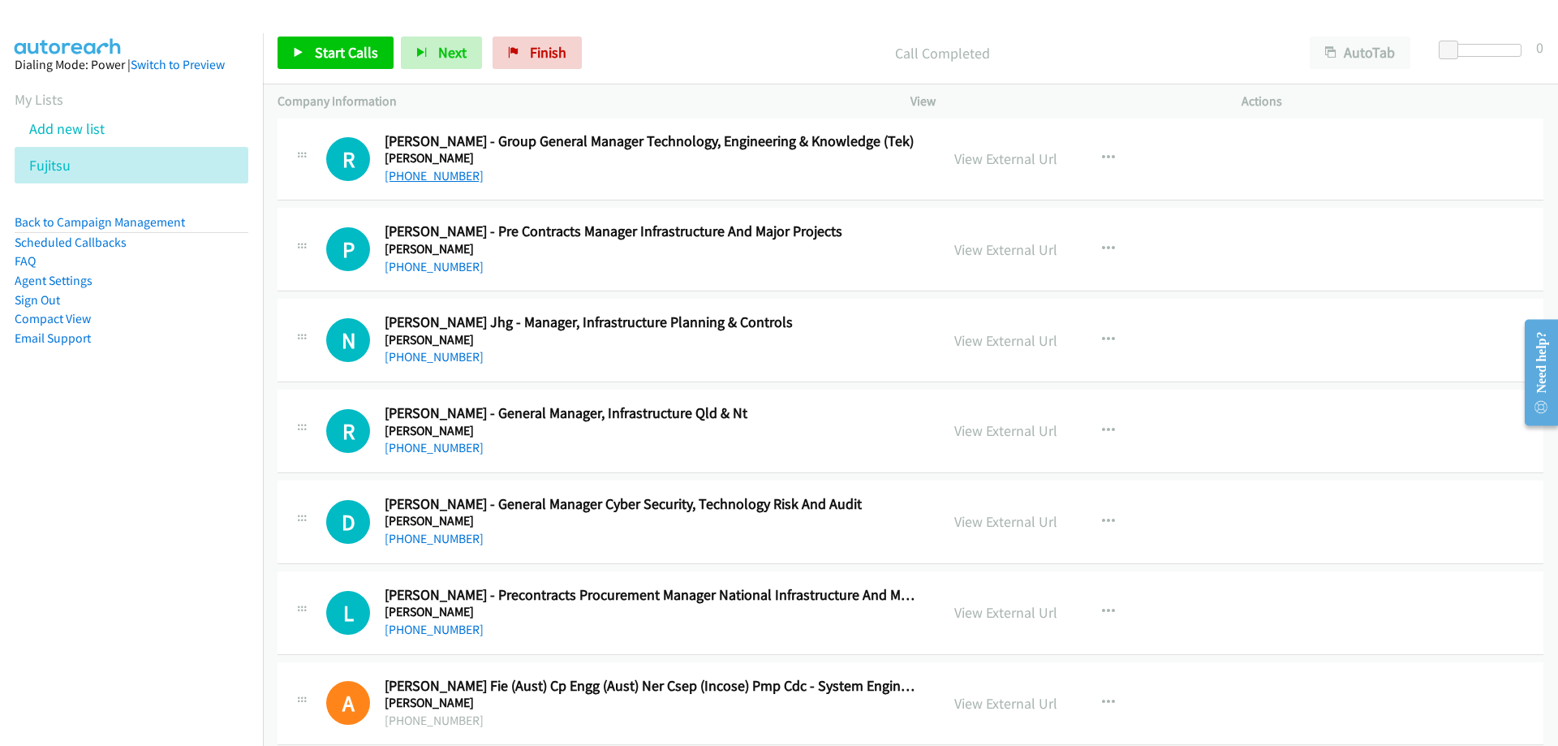
click at [418, 179] on link "[PHONE_NUMBER]" at bounding box center [434, 175] width 99 height 15
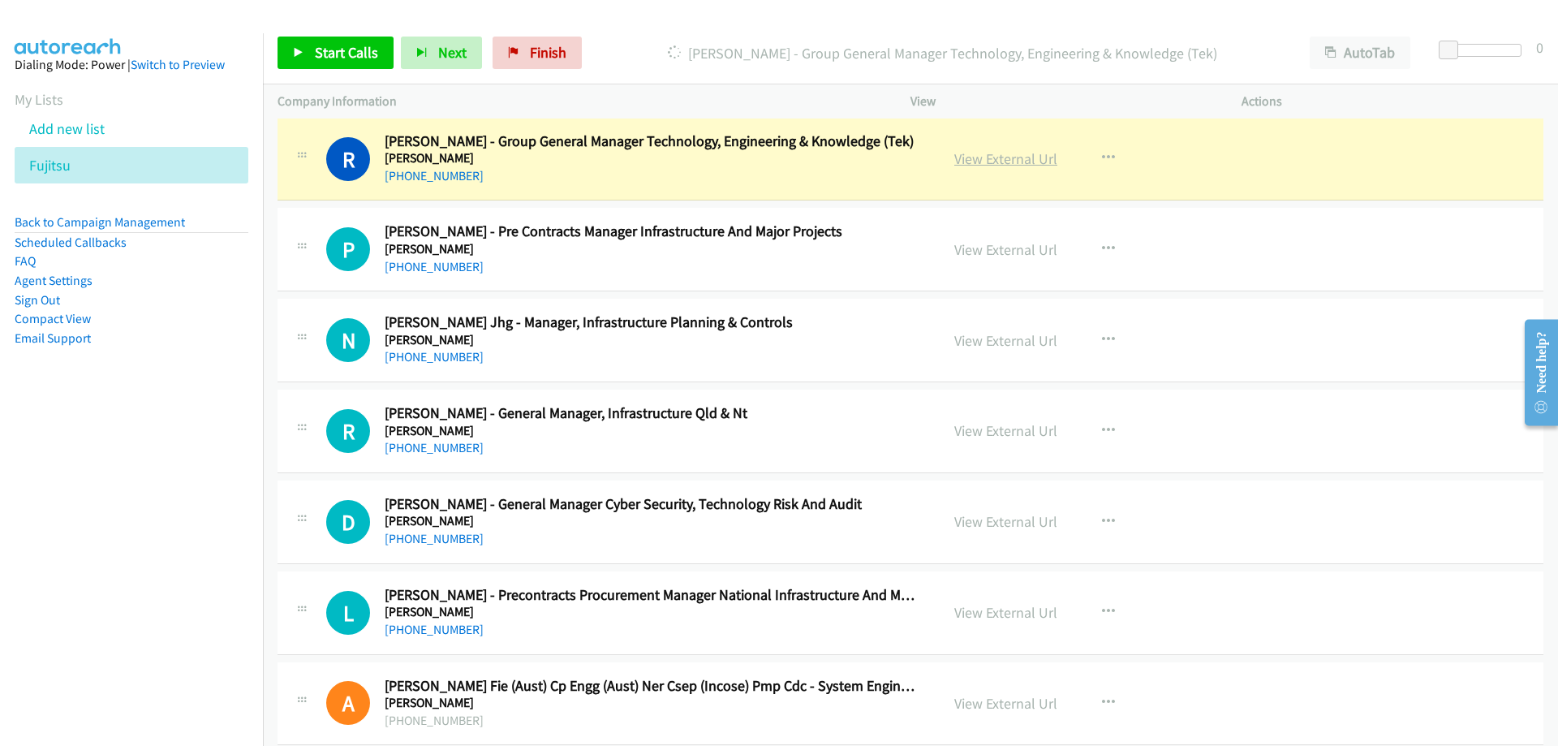
click at [960, 156] on link "View External Url" at bounding box center [1005, 158] width 103 height 19
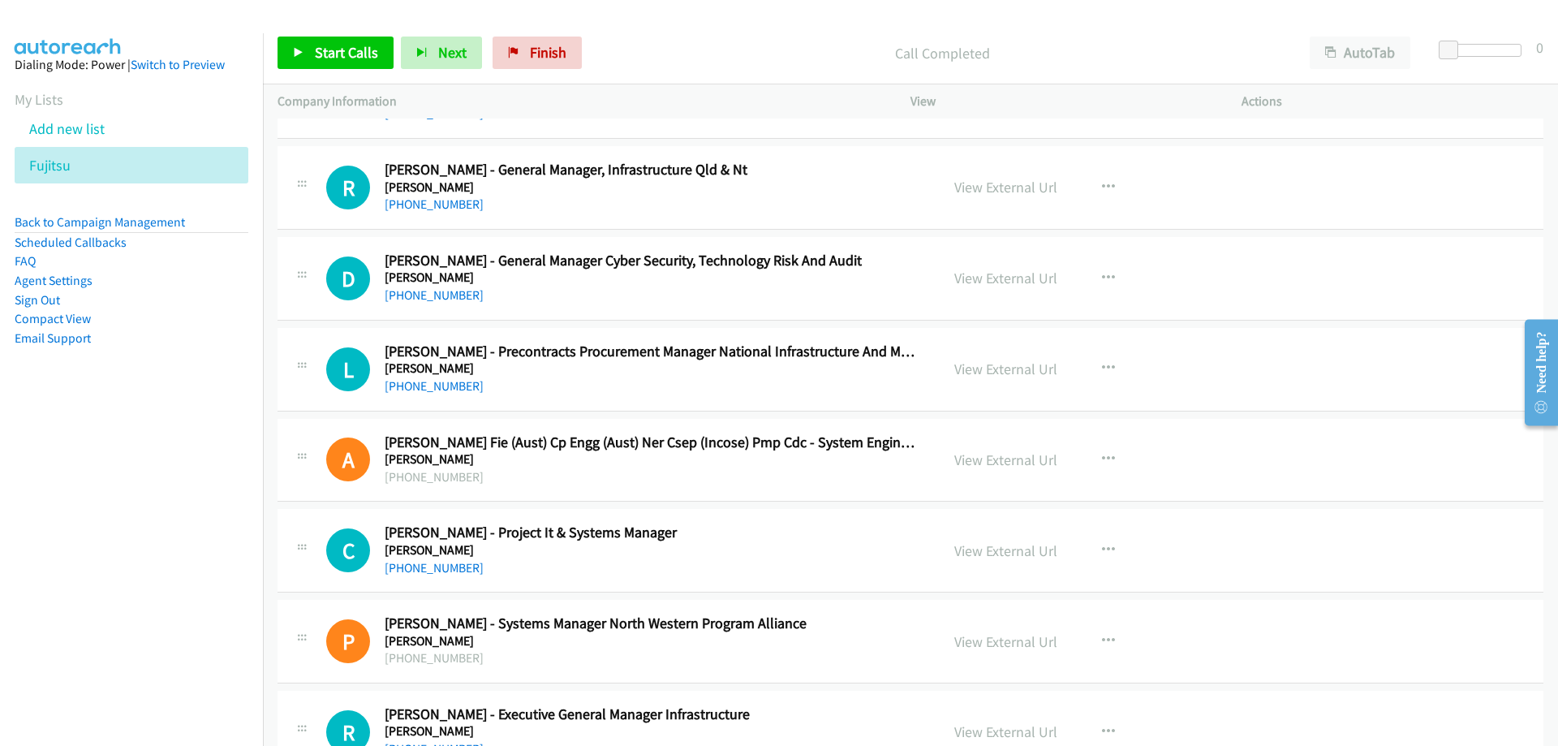
scroll to position [12901, 0]
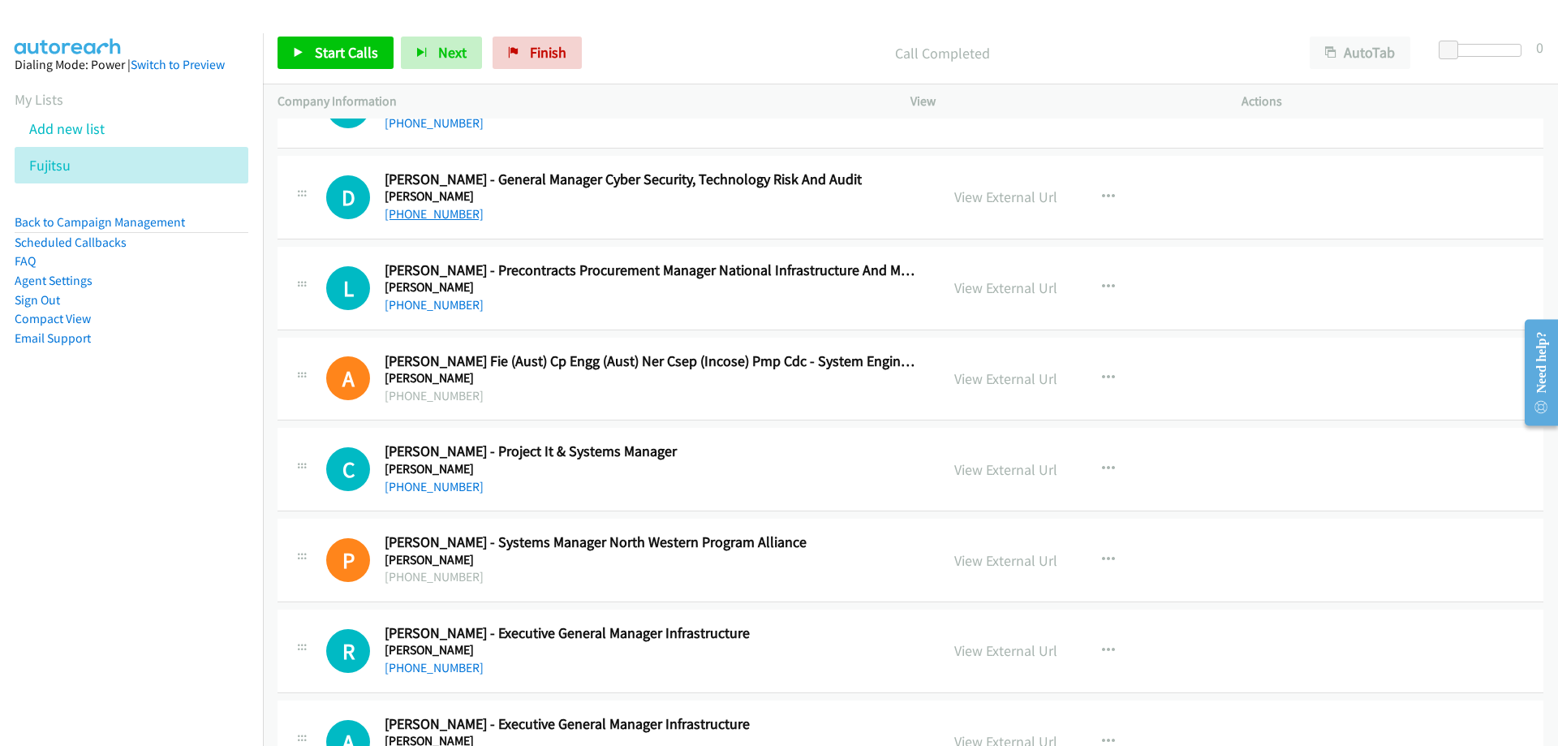
click at [398, 217] on link "[PHONE_NUMBER]" at bounding box center [434, 213] width 99 height 15
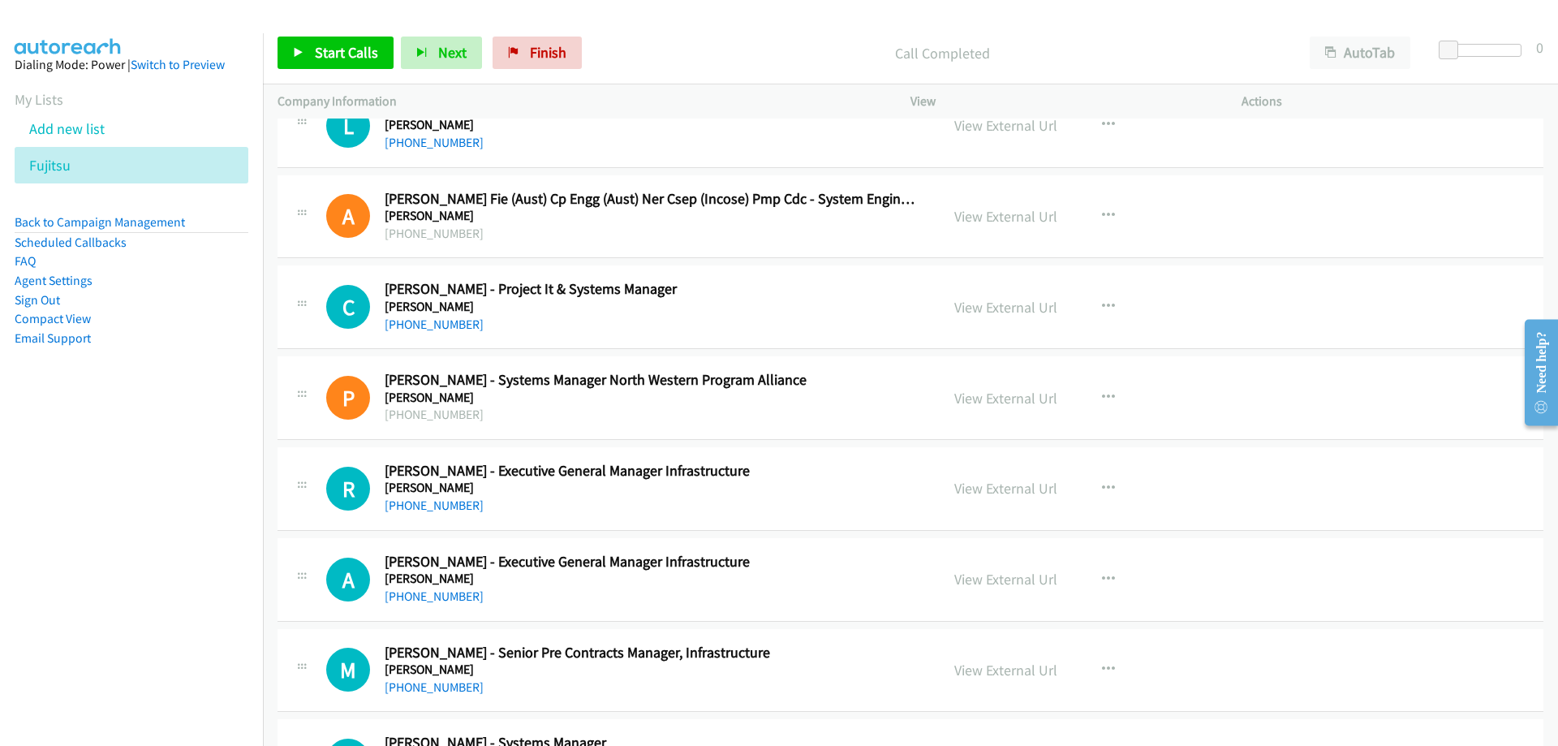
scroll to position [13144, 0]
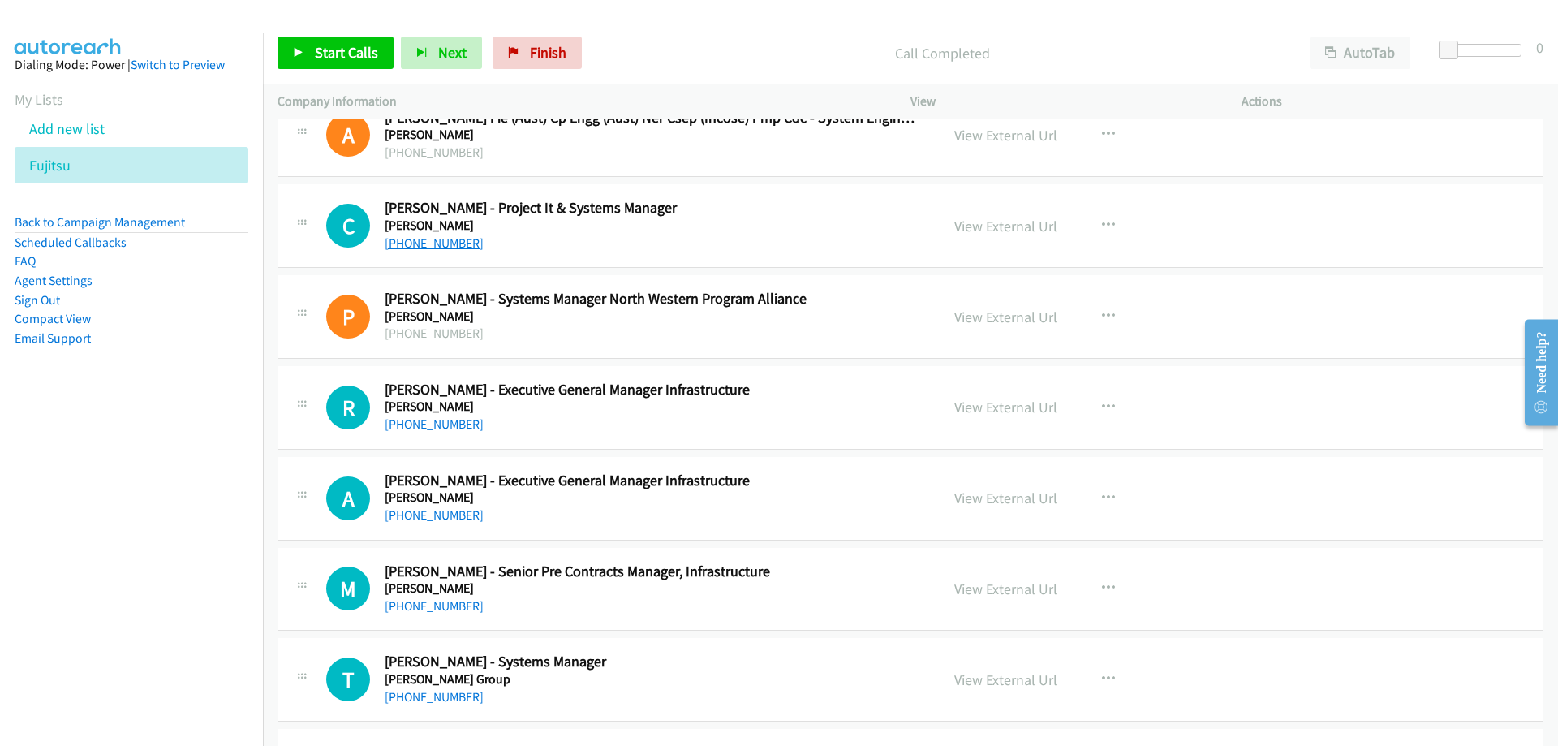
click at [447, 247] on link "[PHONE_NUMBER]" at bounding box center [434, 242] width 99 height 15
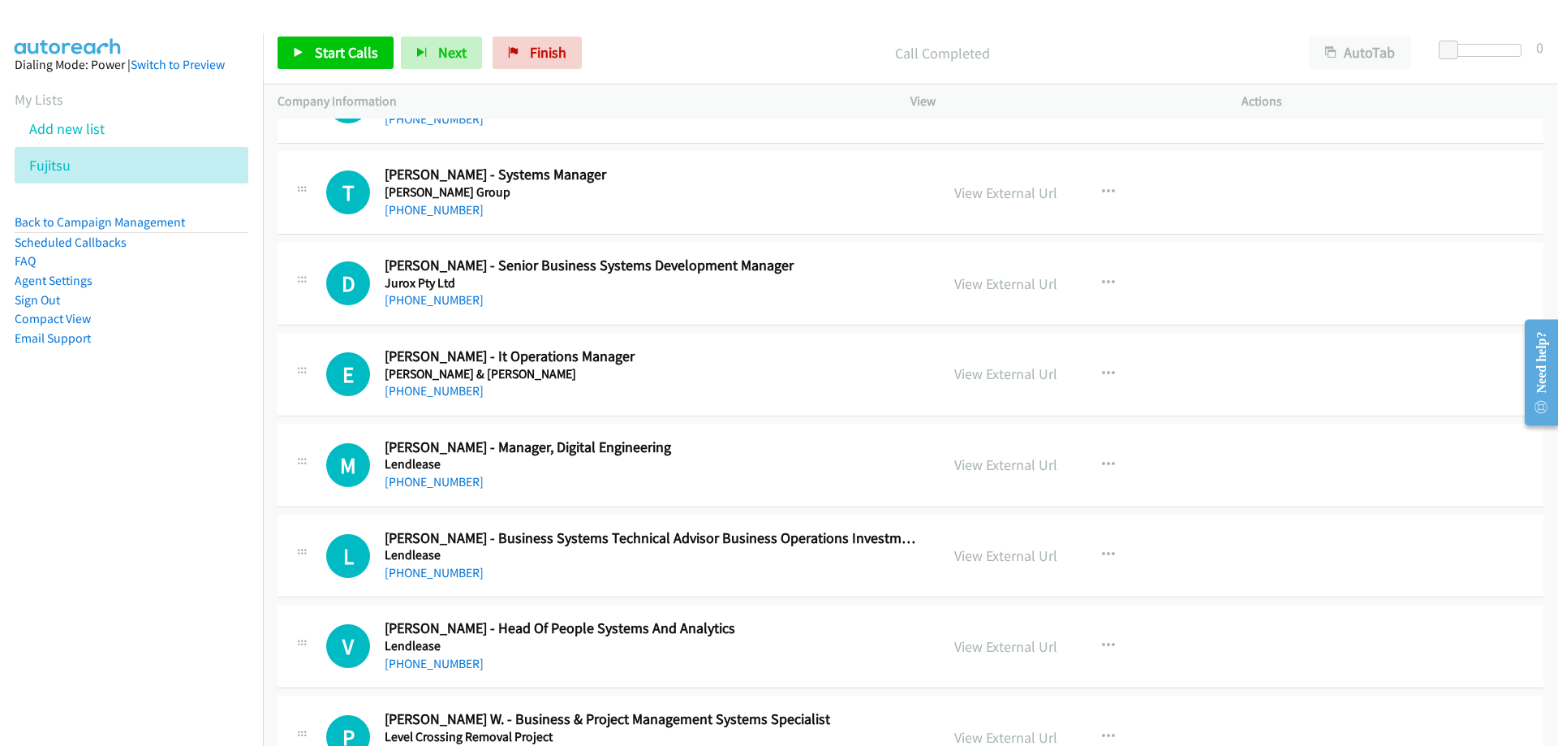
scroll to position [13712, 0]
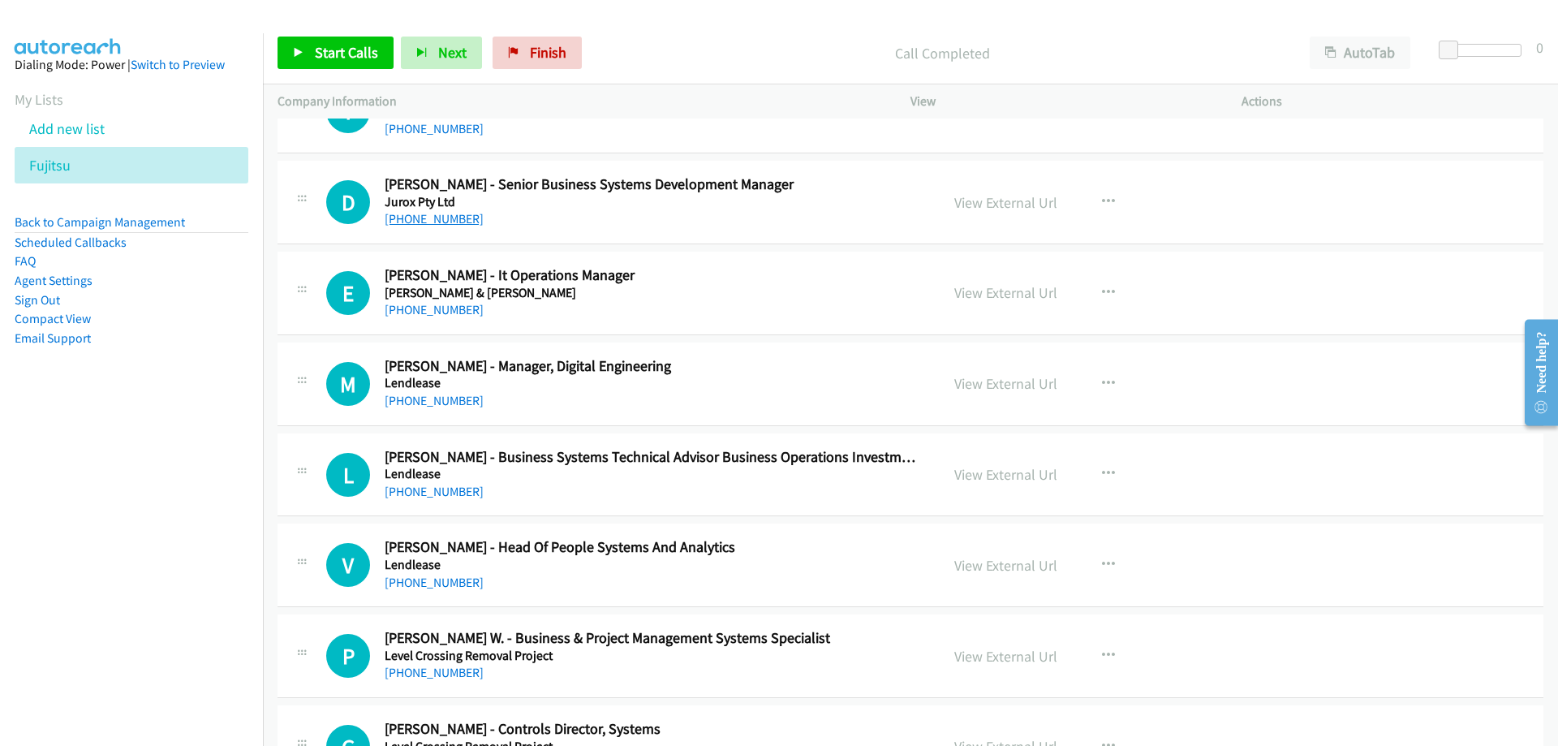
click at [437, 217] on link "[PHONE_NUMBER]" at bounding box center [434, 218] width 99 height 15
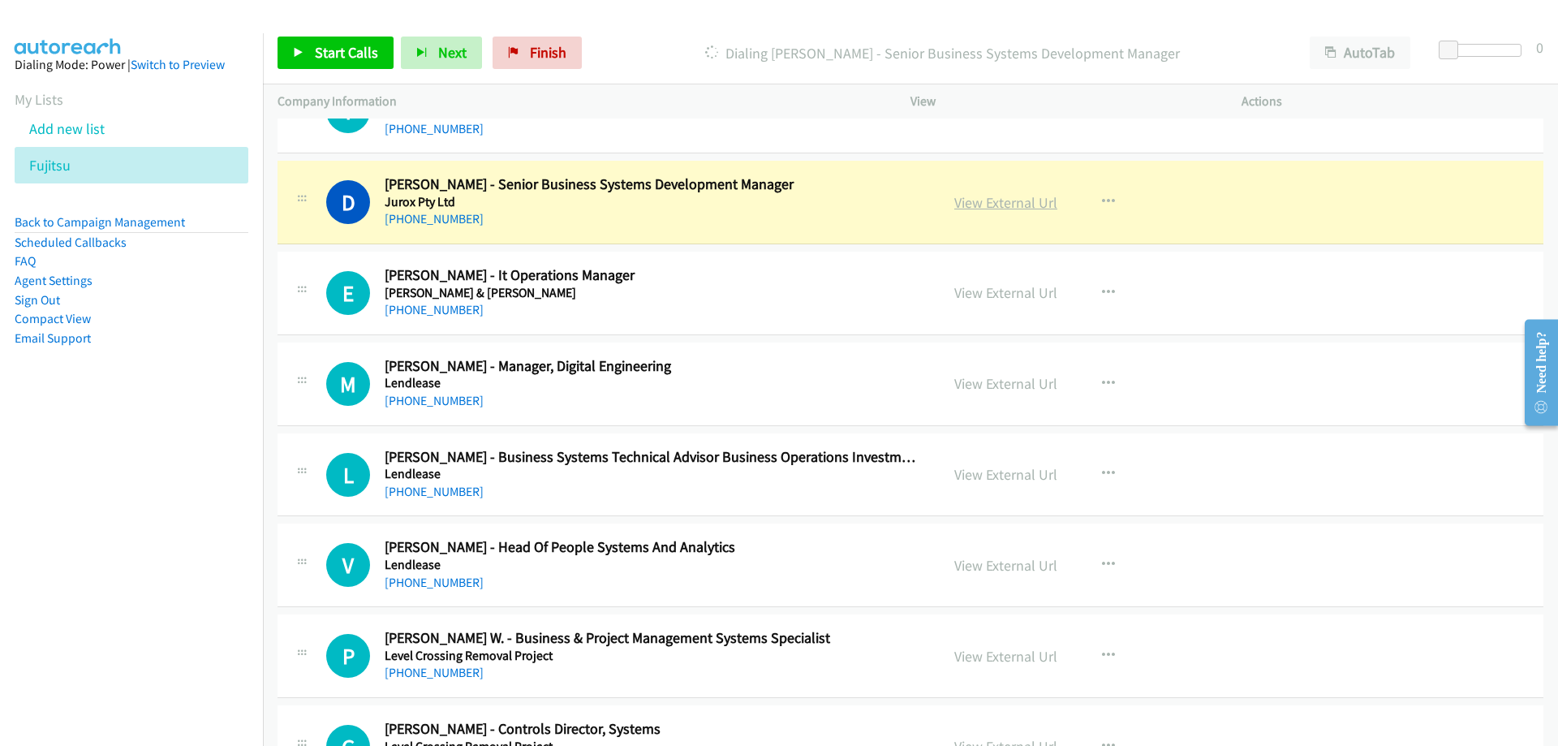
click at [964, 204] on link "View External Url" at bounding box center [1005, 202] width 103 height 19
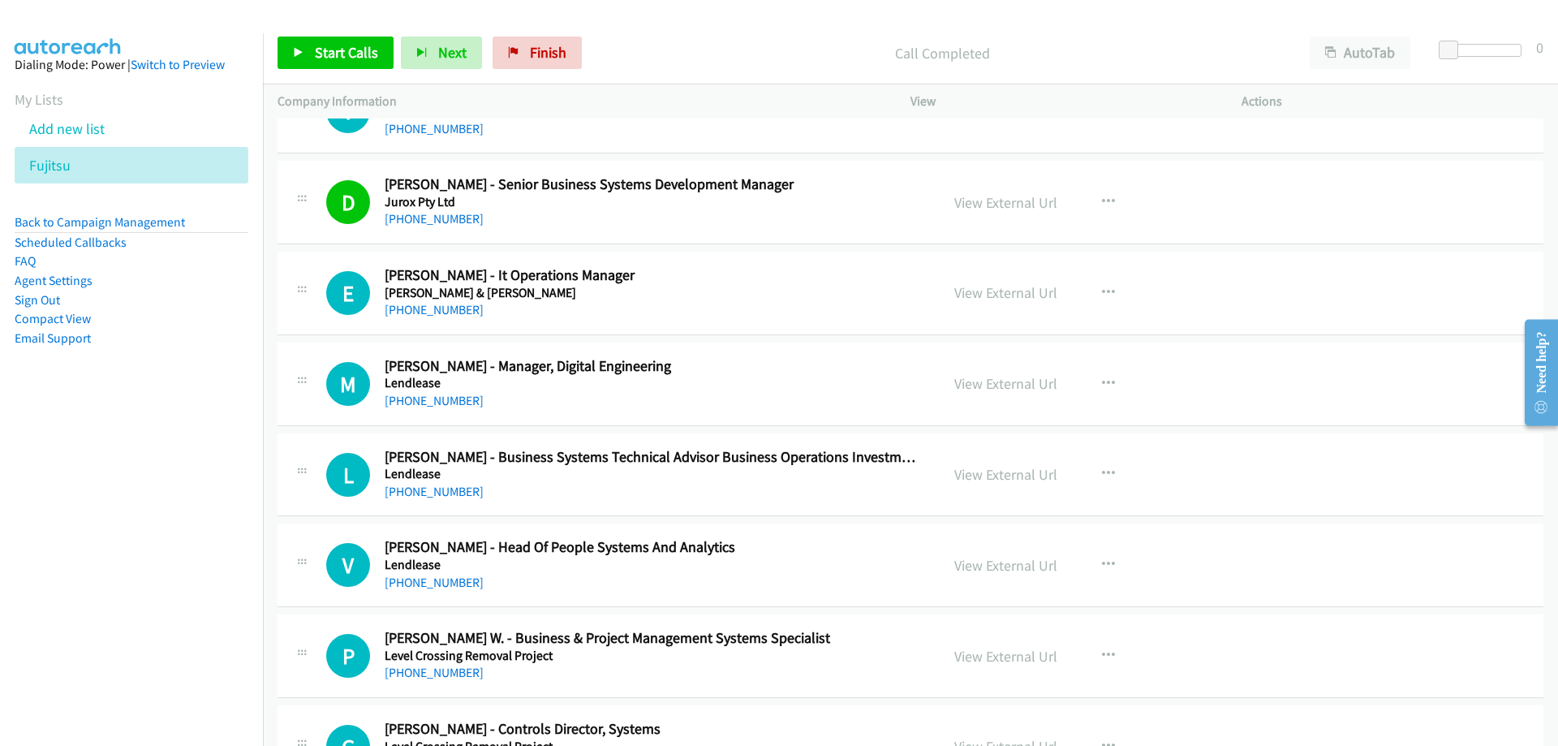
scroll to position [13793, 0]
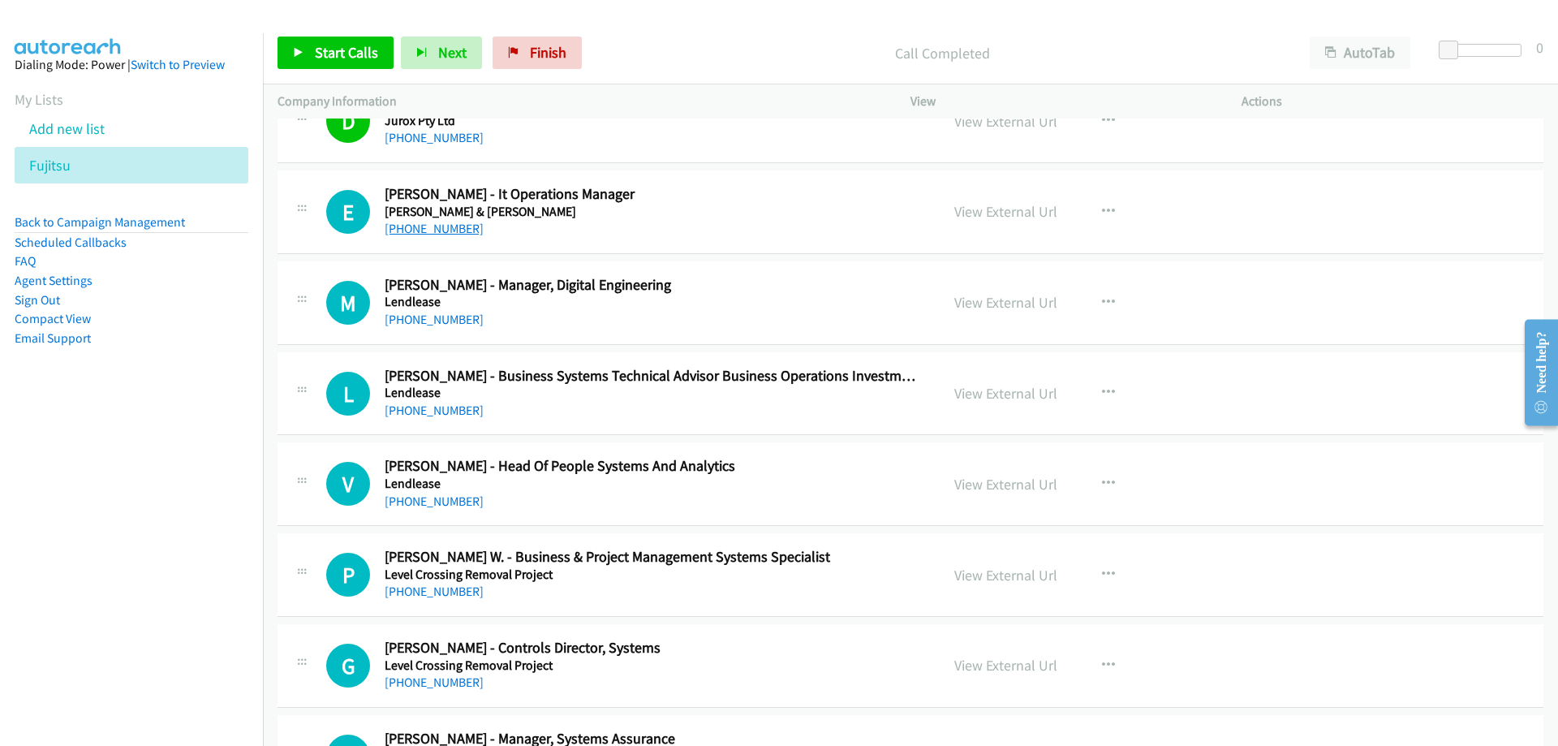
click at [454, 235] on link "[PHONE_NUMBER]" at bounding box center [434, 228] width 99 height 15
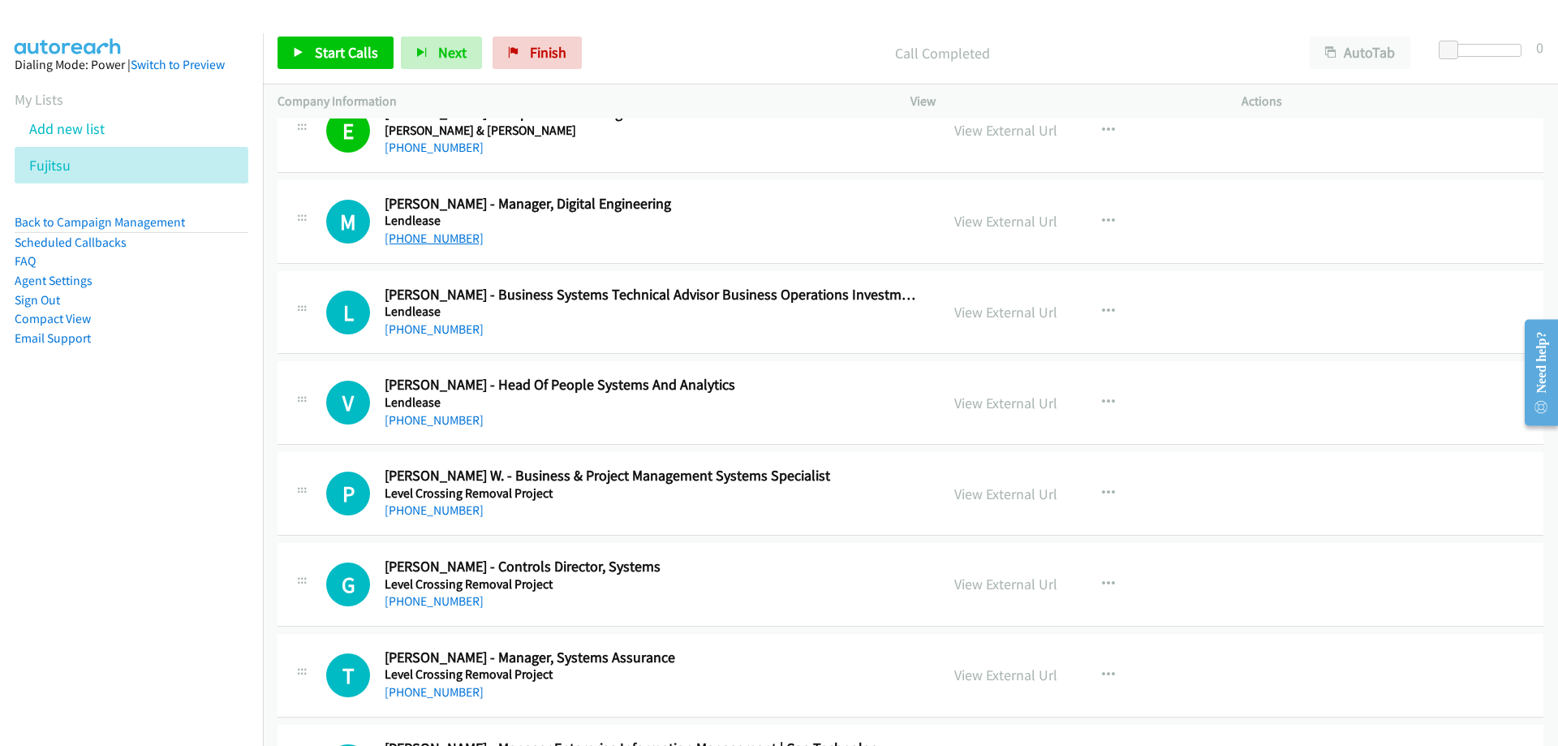
click at [444, 236] on link "[PHONE_NUMBER]" at bounding box center [434, 237] width 99 height 15
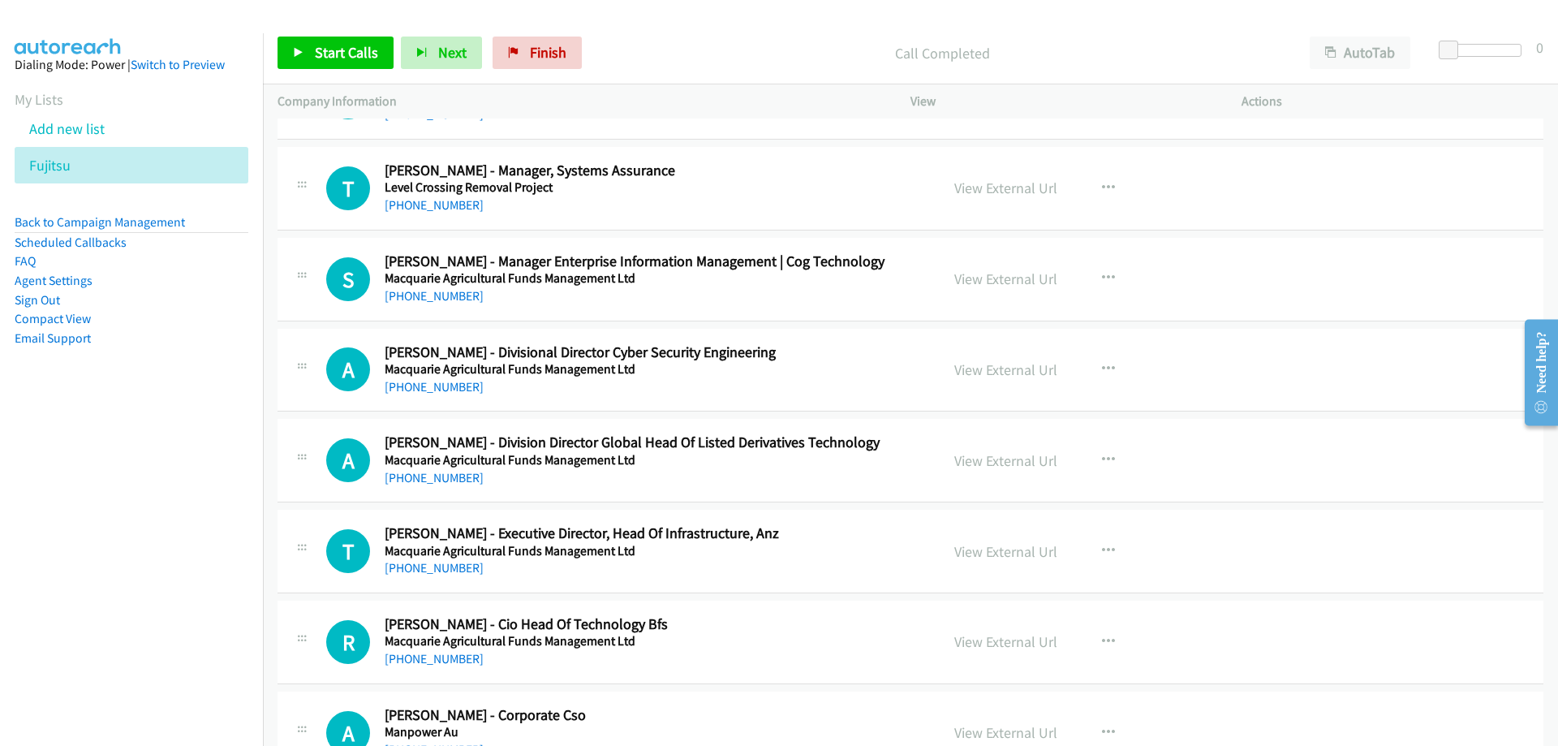
scroll to position [14442, 0]
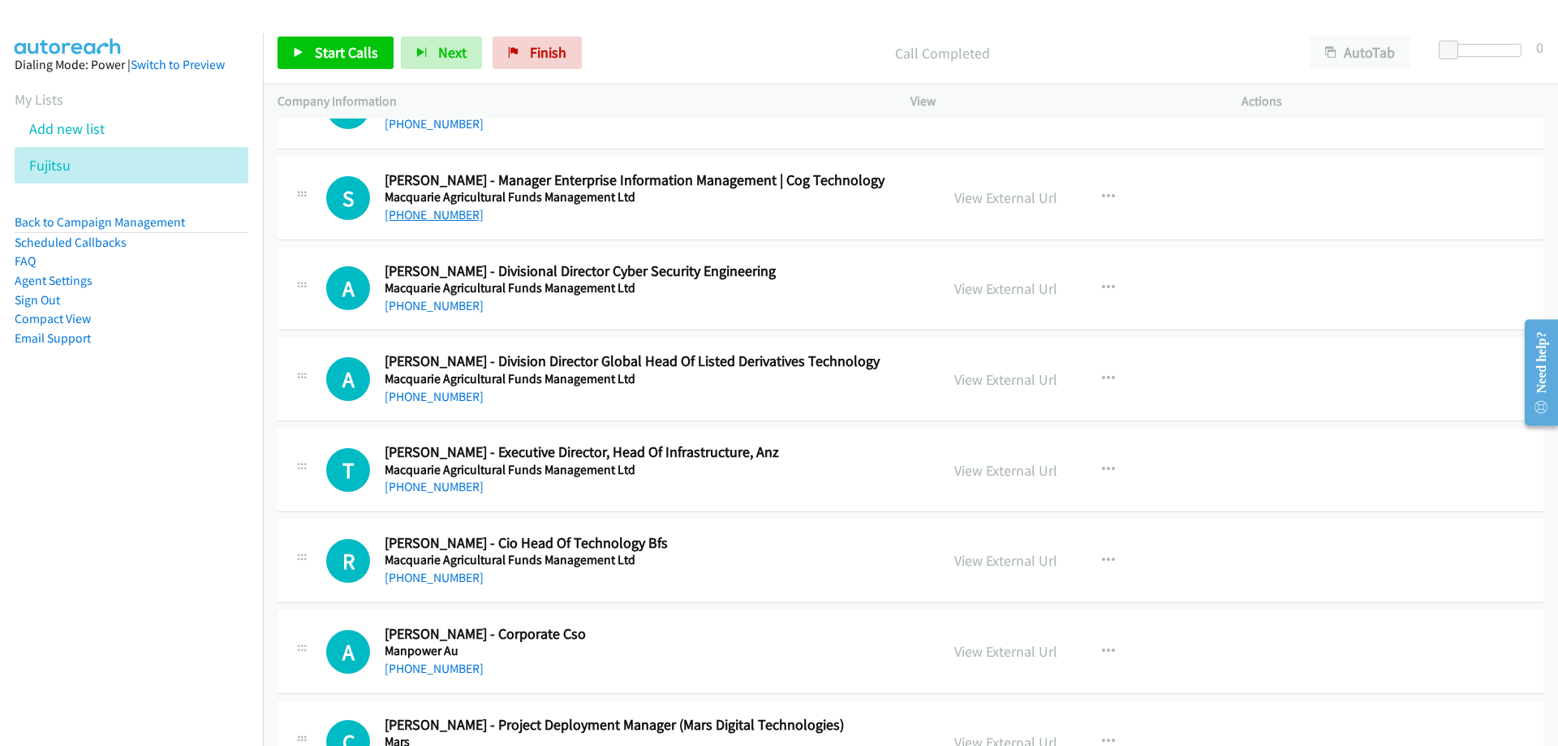
click at [428, 213] on link "[PHONE_NUMBER]" at bounding box center [434, 214] width 99 height 15
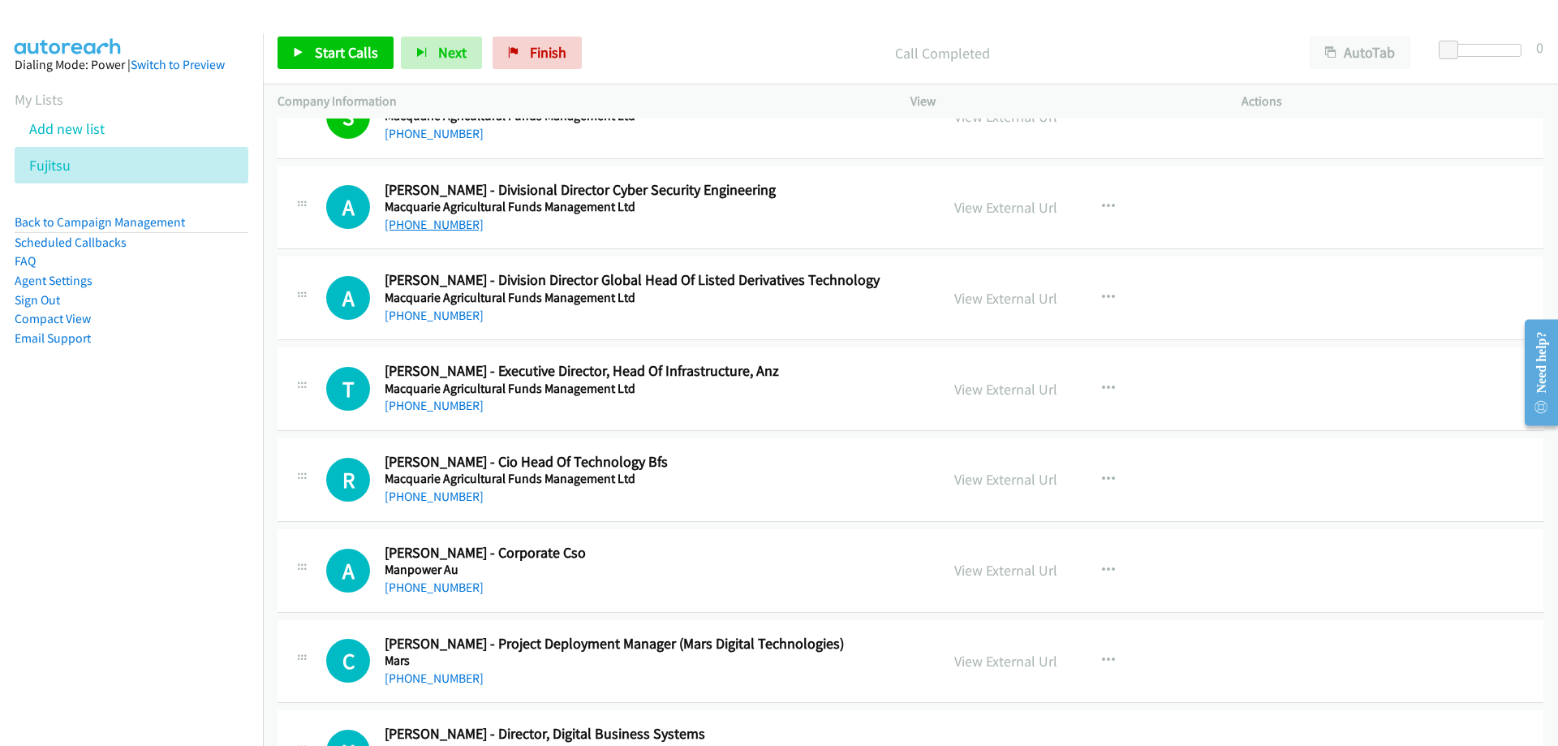
click at [410, 225] on link "[PHONE_NUMBER]" at bounding box center [434, 224] width 99 height 15
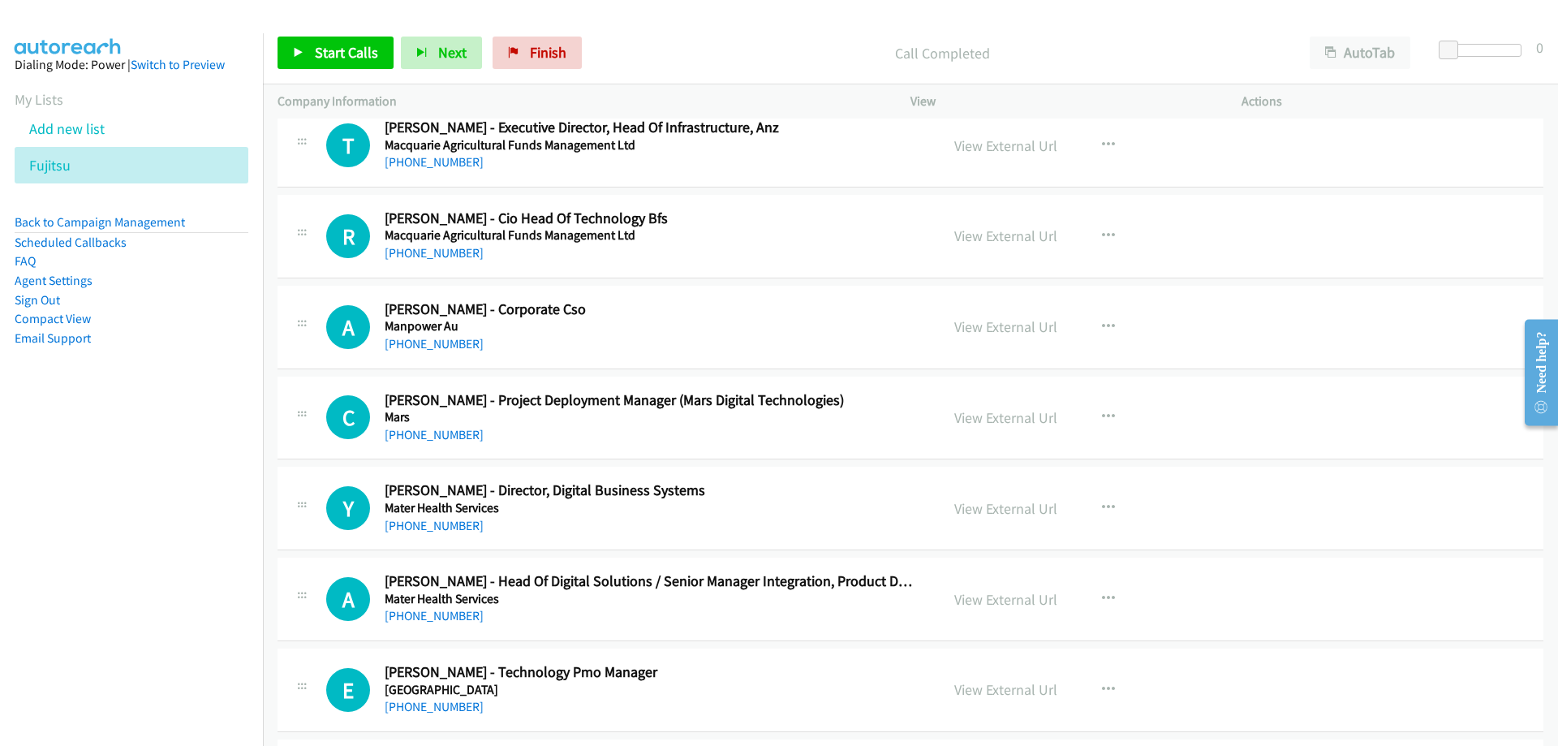
scroll to position [14848, 0]
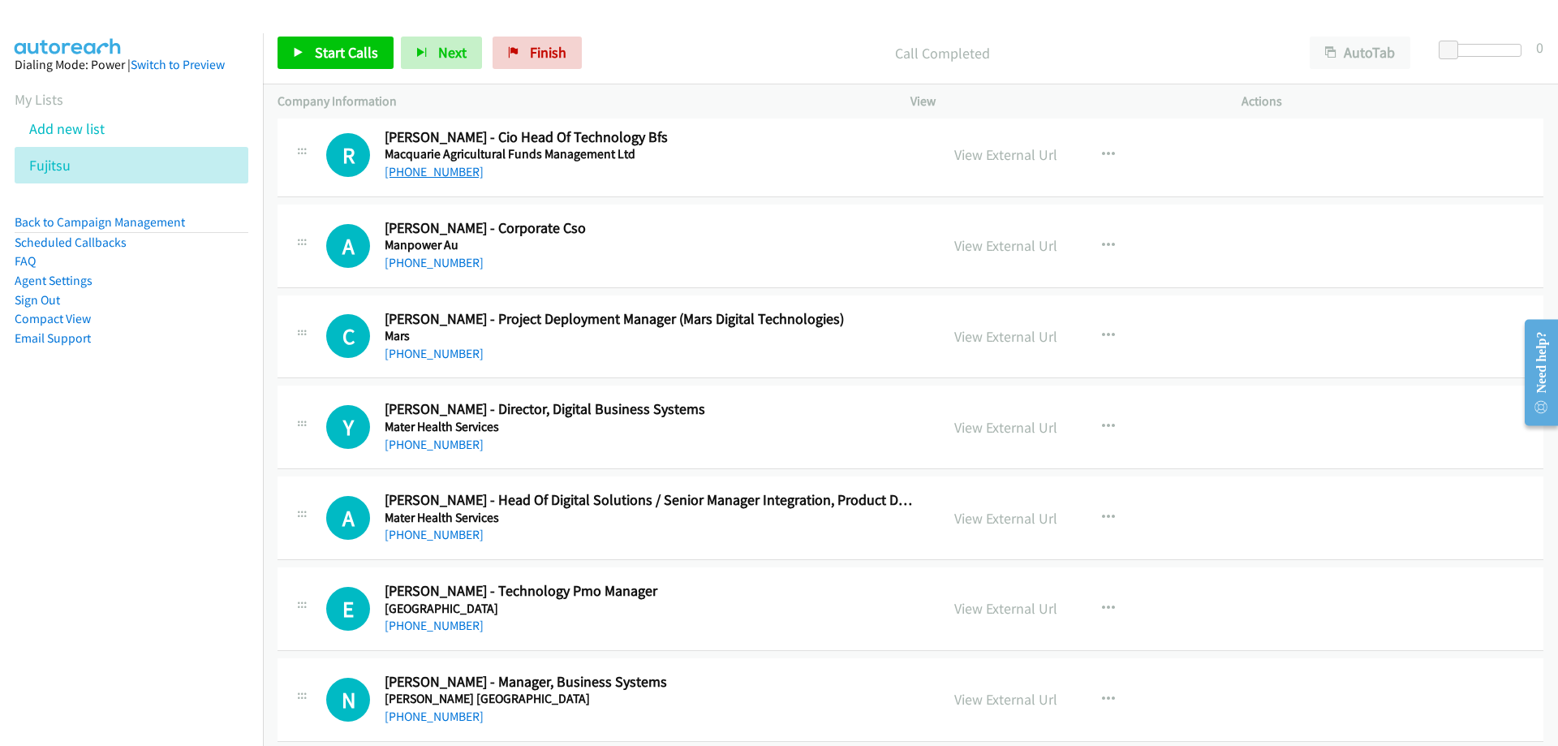
click at [446, 174] on link "[PHONE_NUMBER]" at bounding box center [434, 171] width 99 height 15
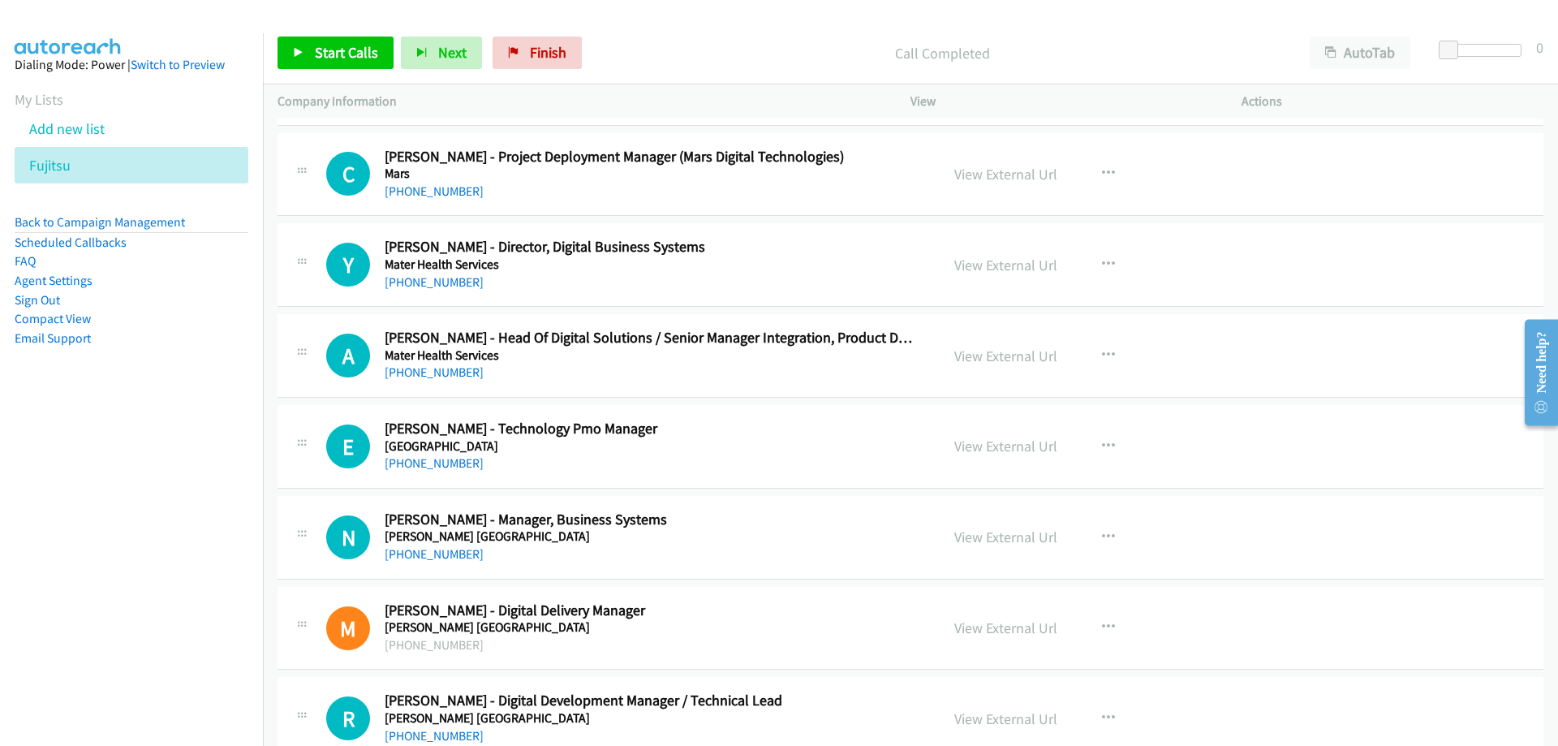
scroll to position [15091, 0]
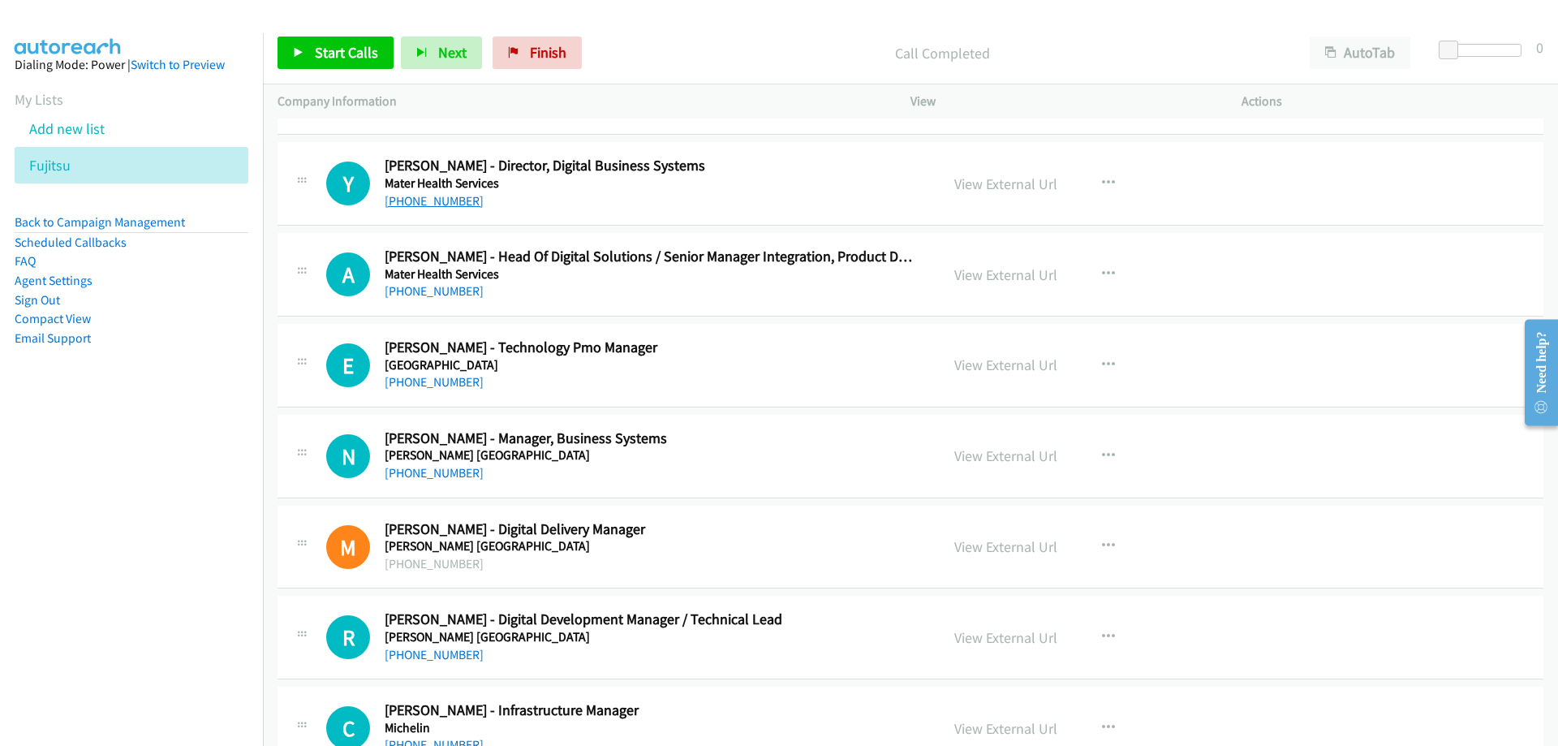
click at [445, 204] on link "[PHONE_NUMBER]" at bounding box center [434, 200] width 99 height 15
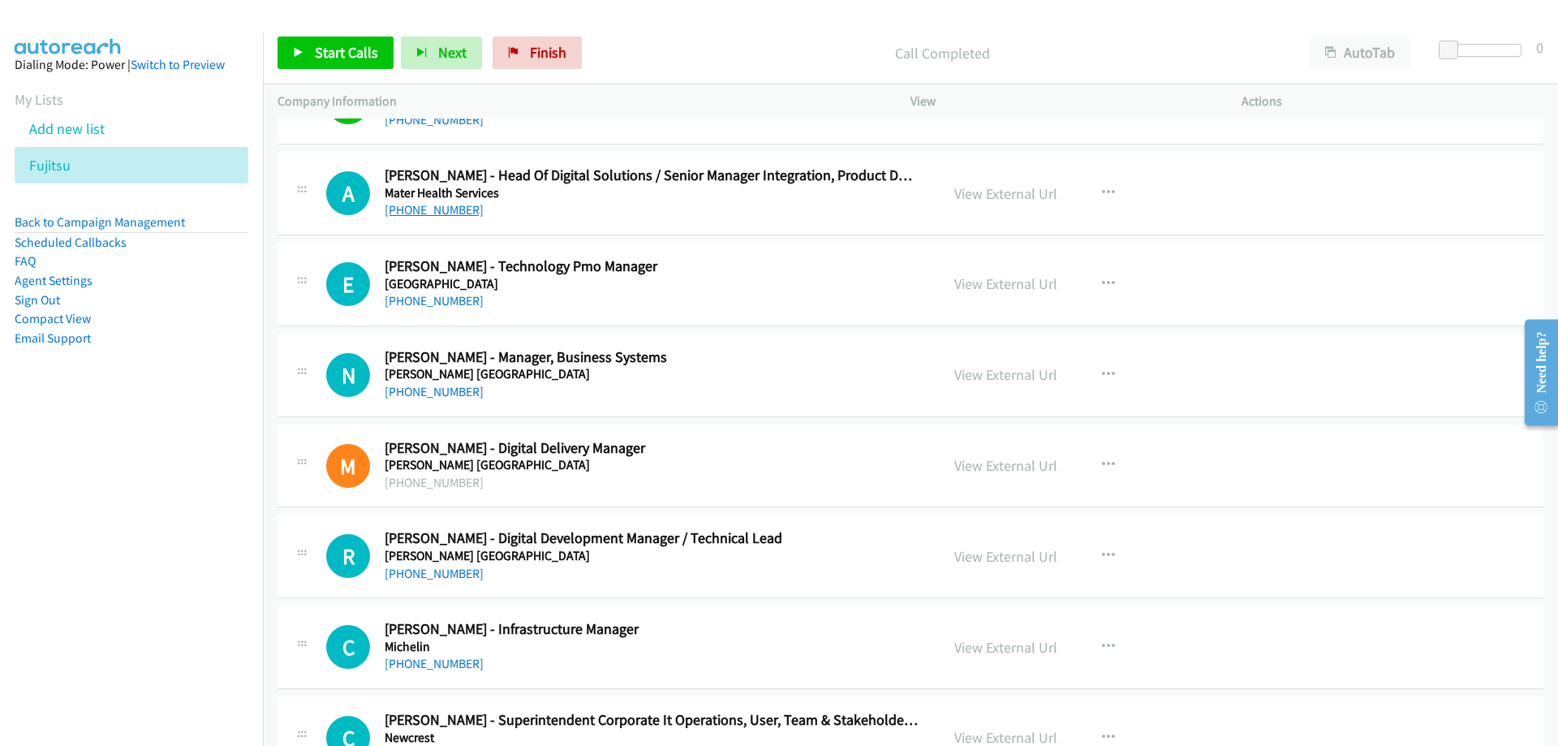
click at [441, 213] on link "[PHONE_NUMBER]" at bounding box center [434, 209] width 99 height 15
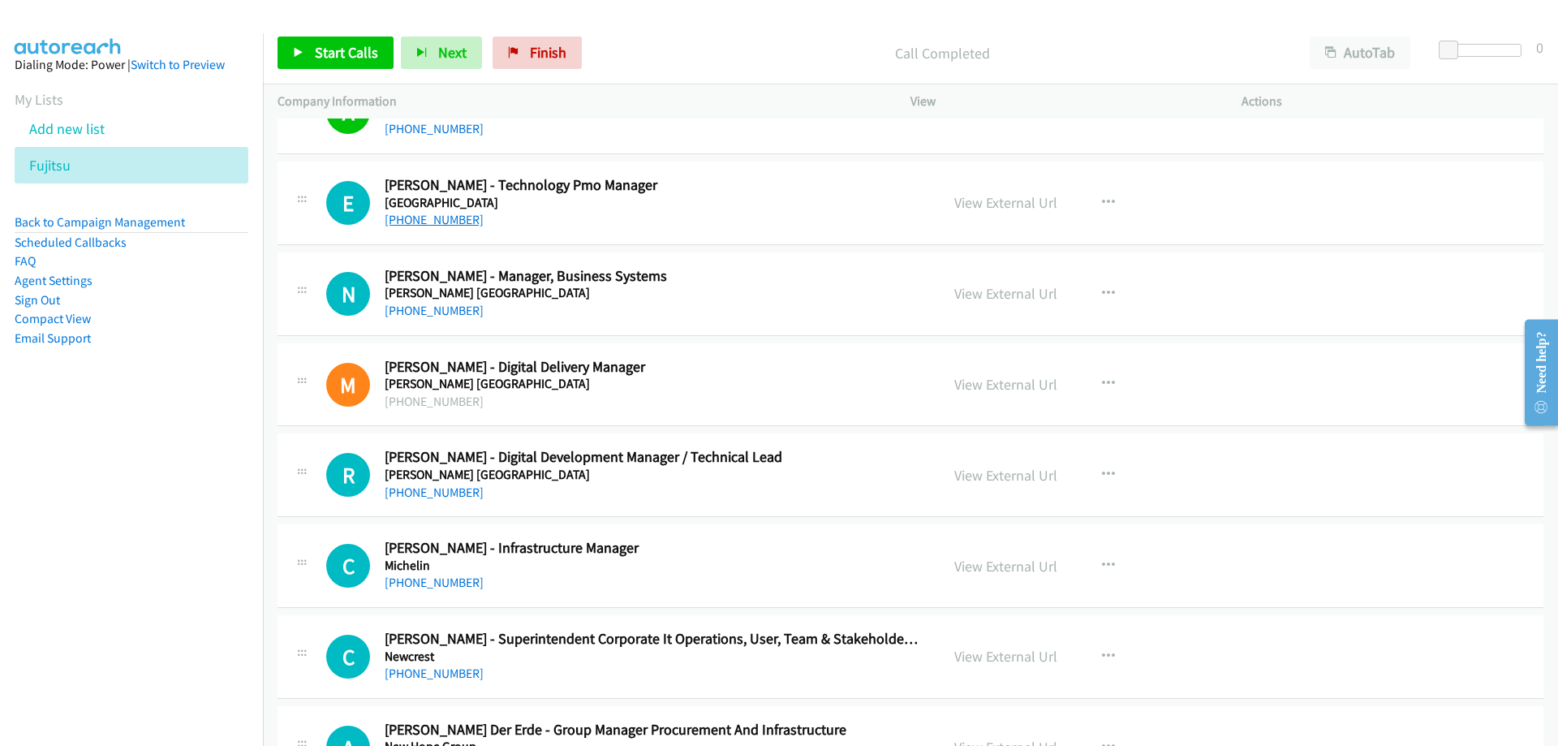
click at [447, 227] on link "[PHONE_NUMBER]" at bounding box center [434, 219] width 99 height 15
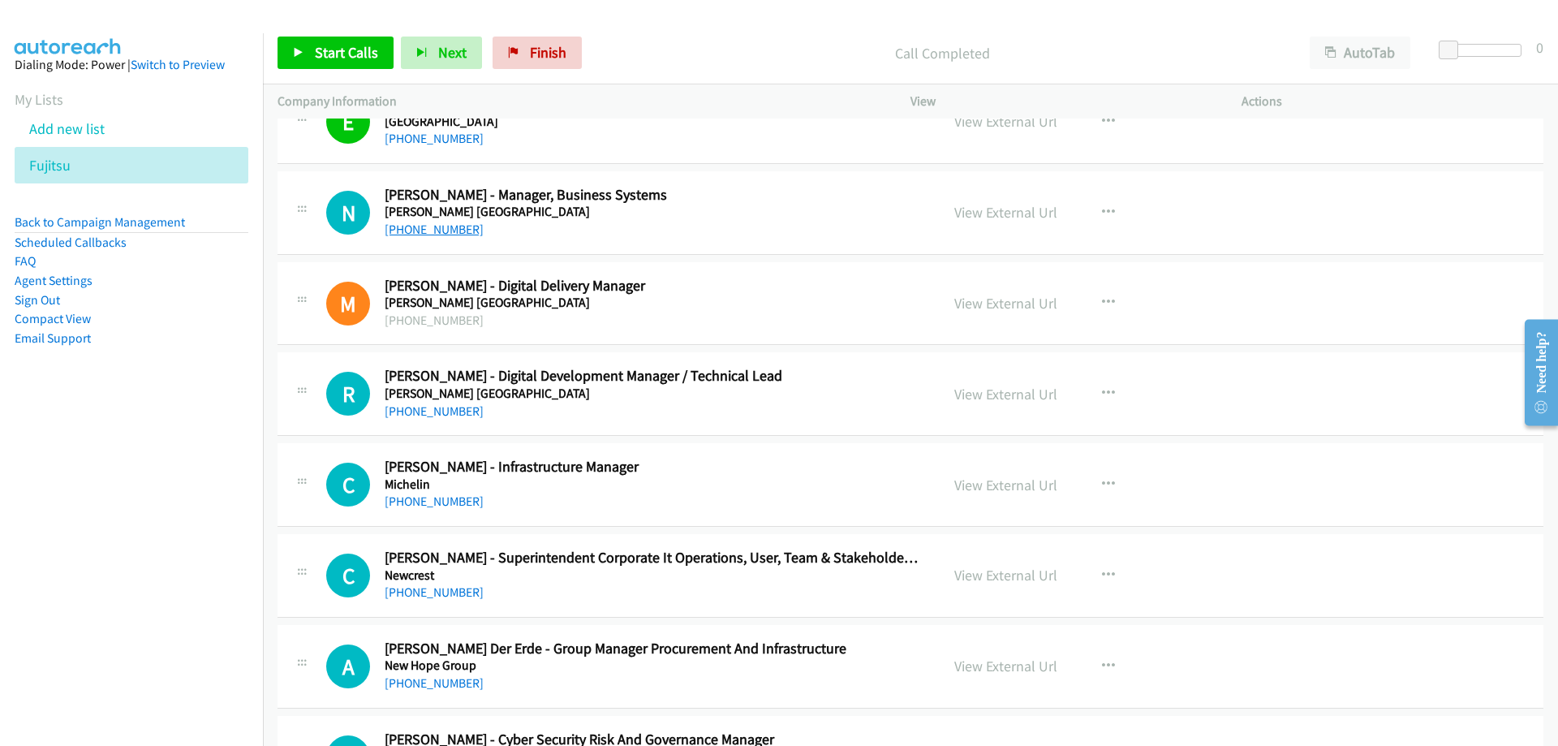
click at [456, 233] on link "[PHONE_NUMBER]" at bounding box center [434, 229] width 99 height 15
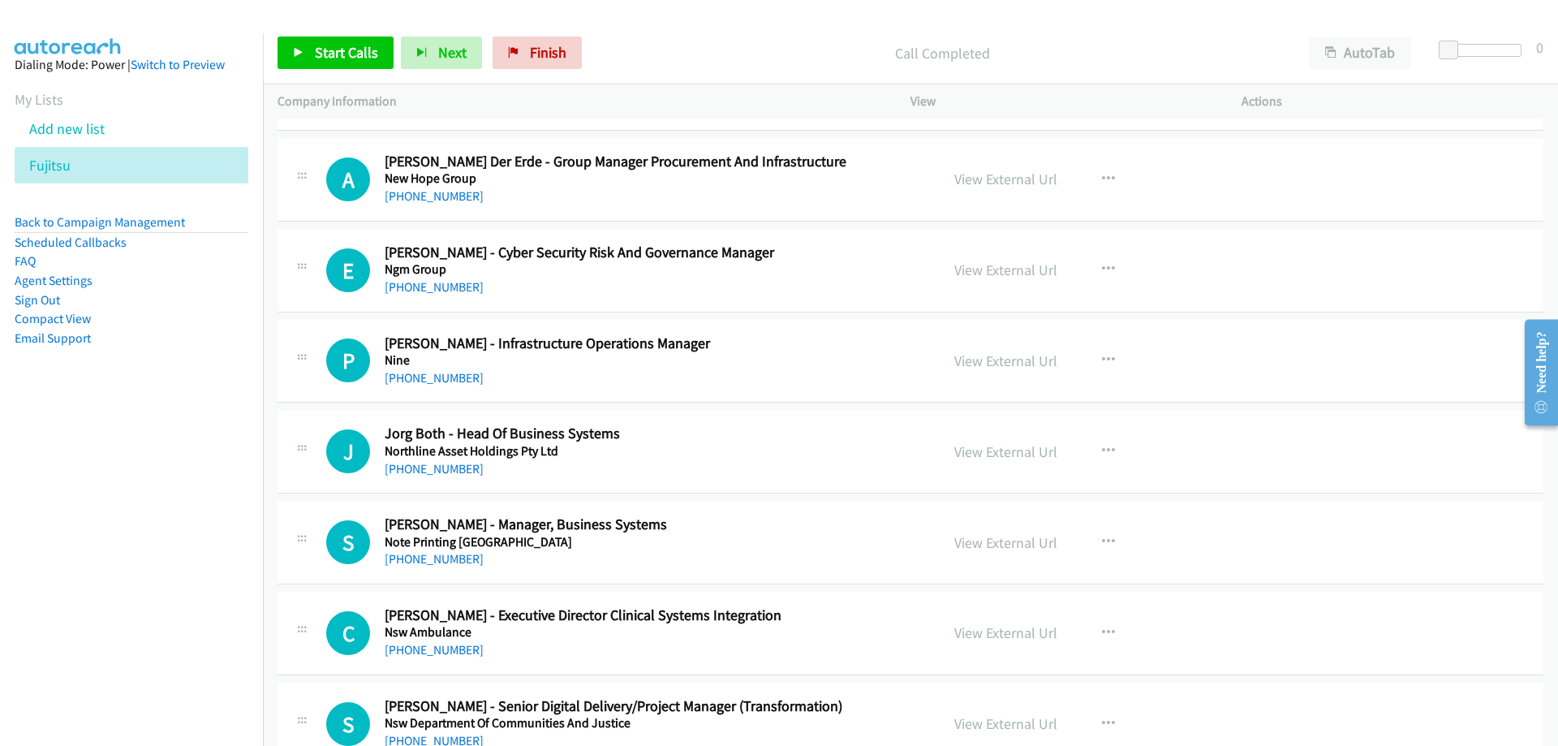
scroll to position [15903, 0]
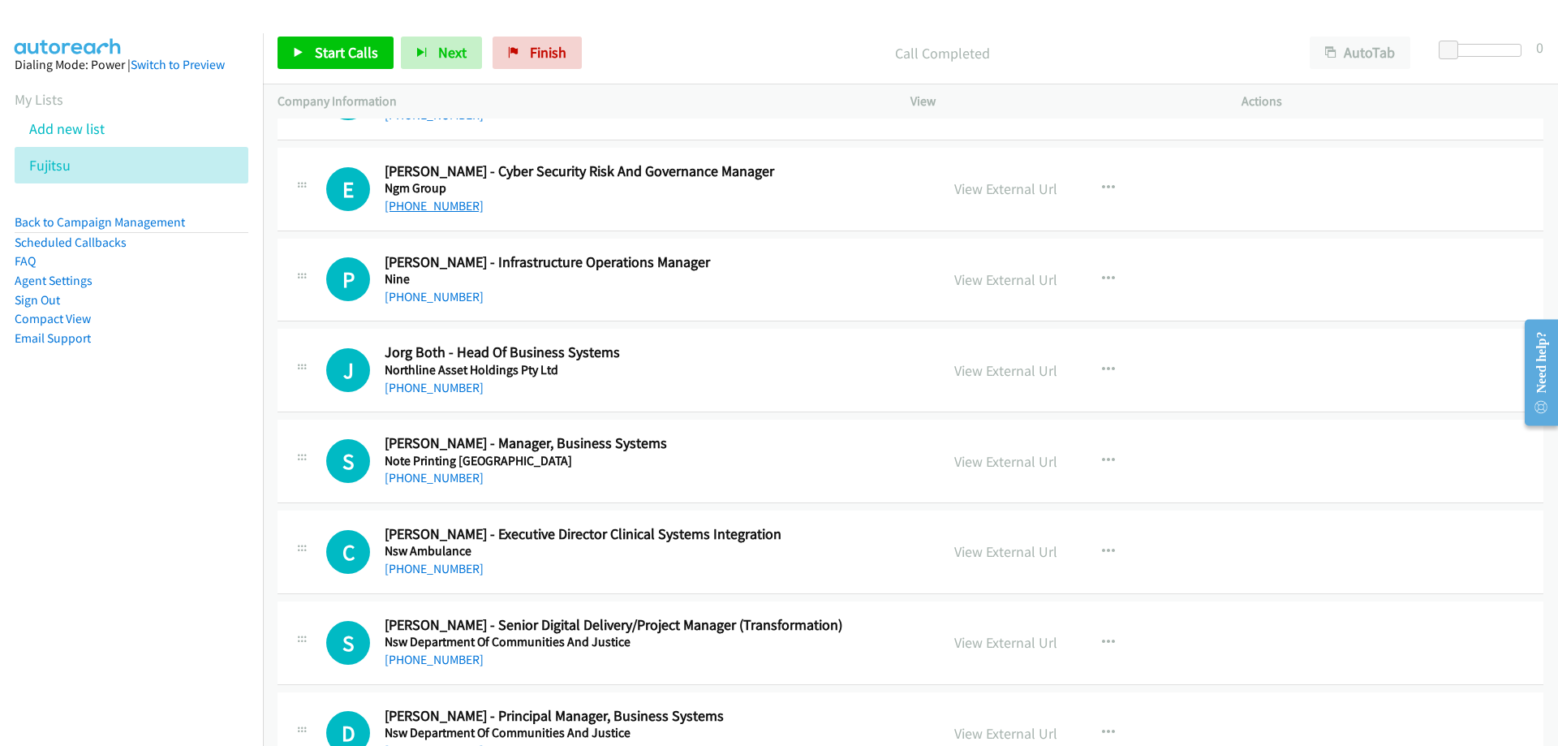
click at [427, 209] on link "[PHONE_NUMBER]" at bounding box center [434, 205] width 99 height 15
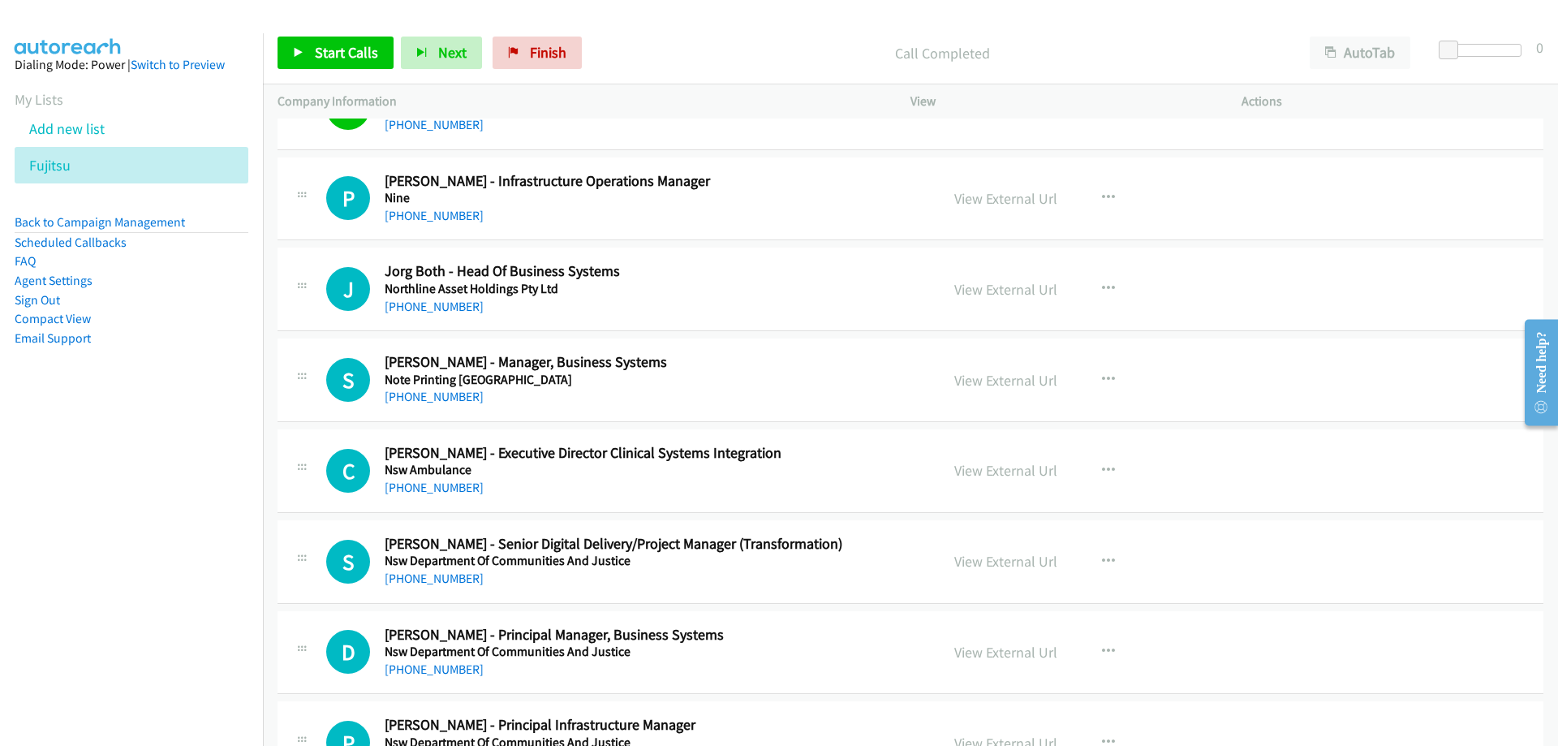
scroll to position [16065, 0]
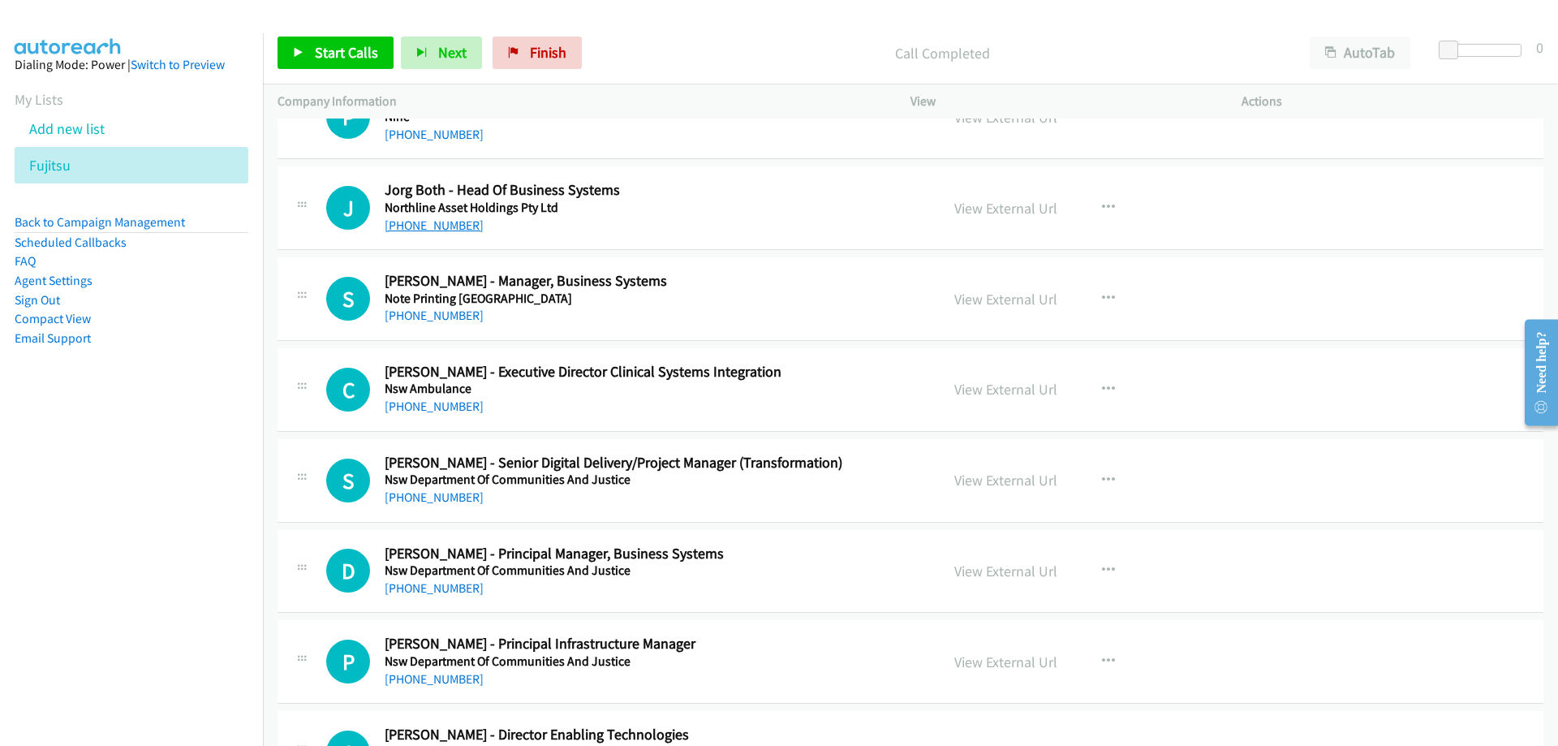
click at [458, 232] on link "[PHONE_NUMBER]" at bounding box center [434, 224] width 99 height 15
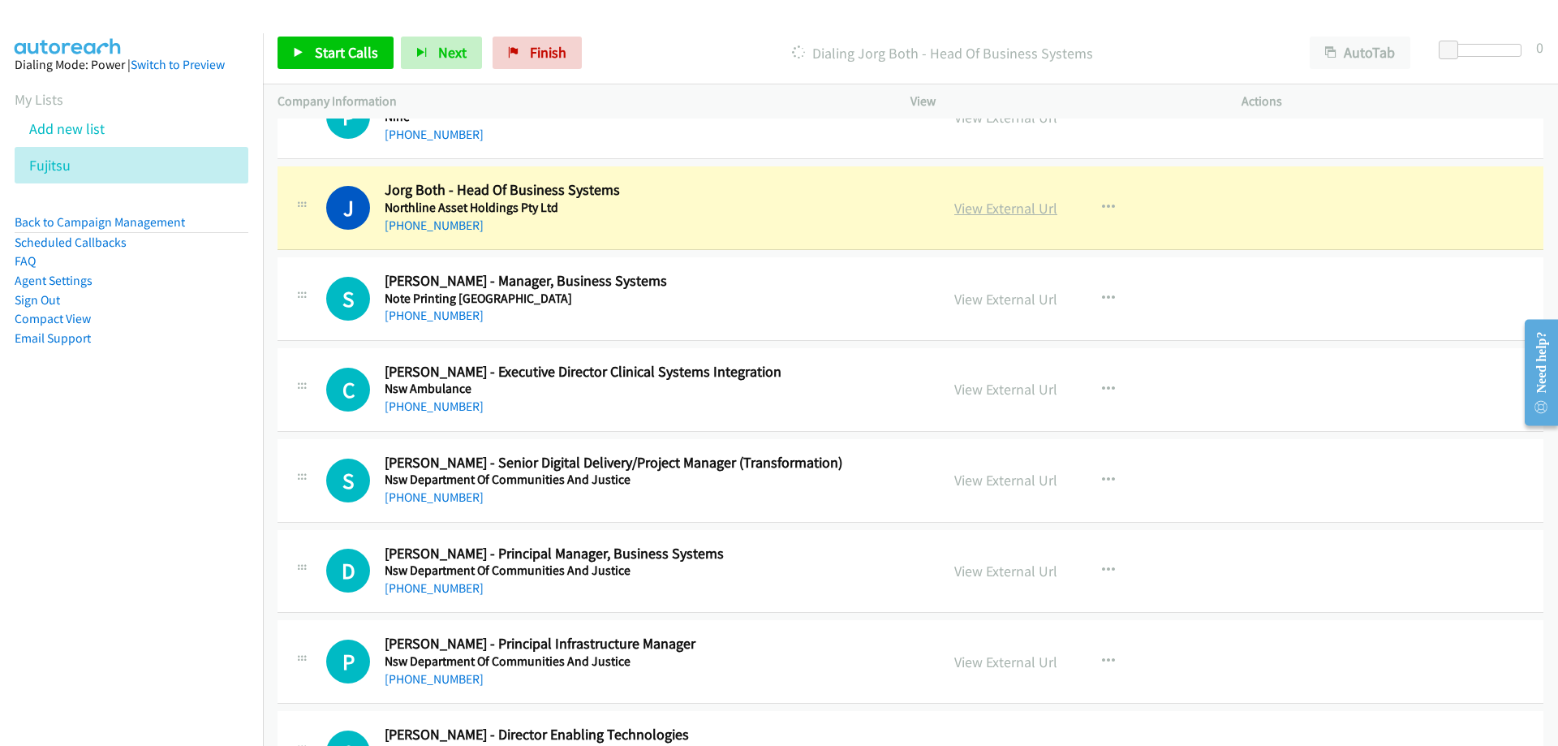
click at [987, 209] on link "View External Url" at bounding box center [1005, 208] width 103 height 19
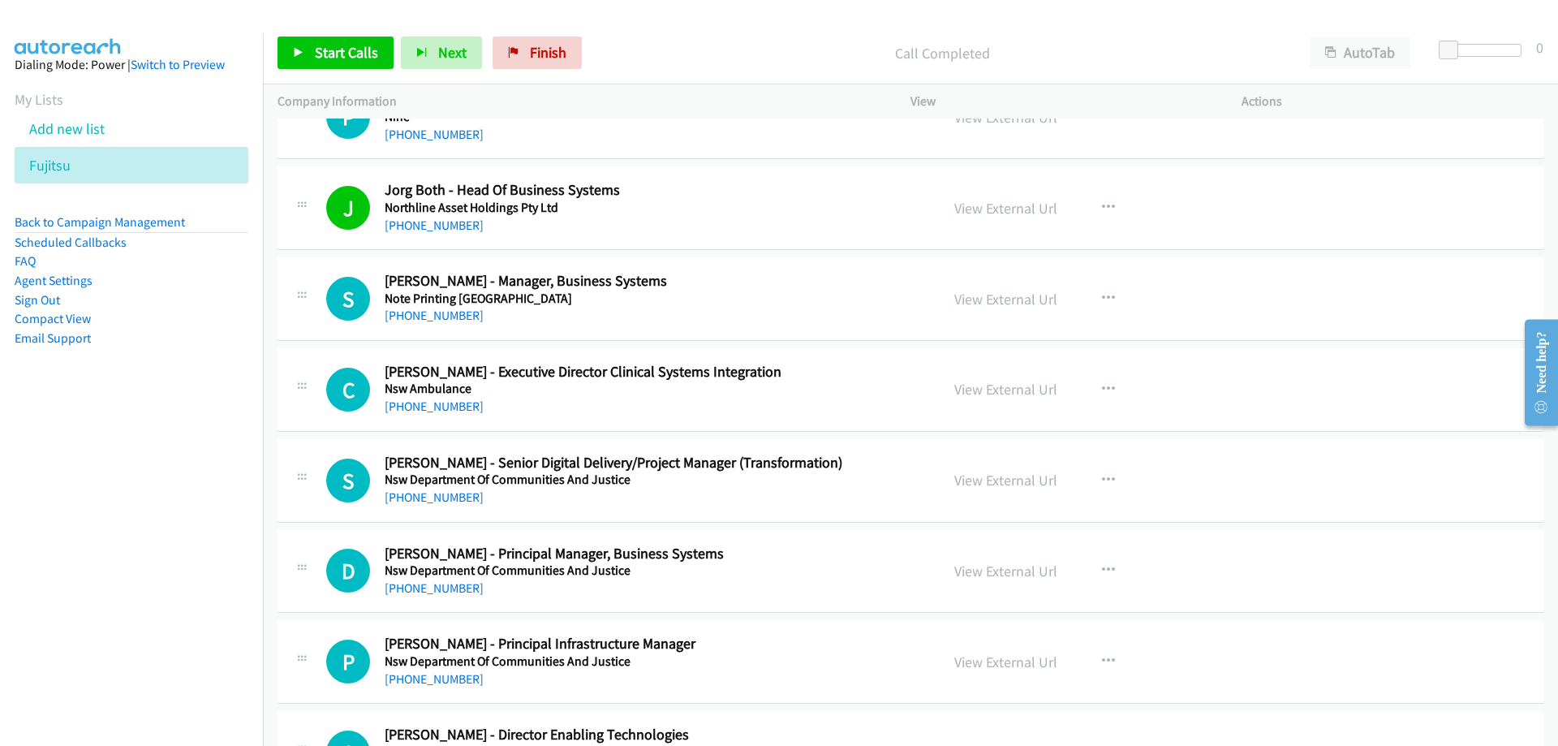
scroll to position [16146, 0]
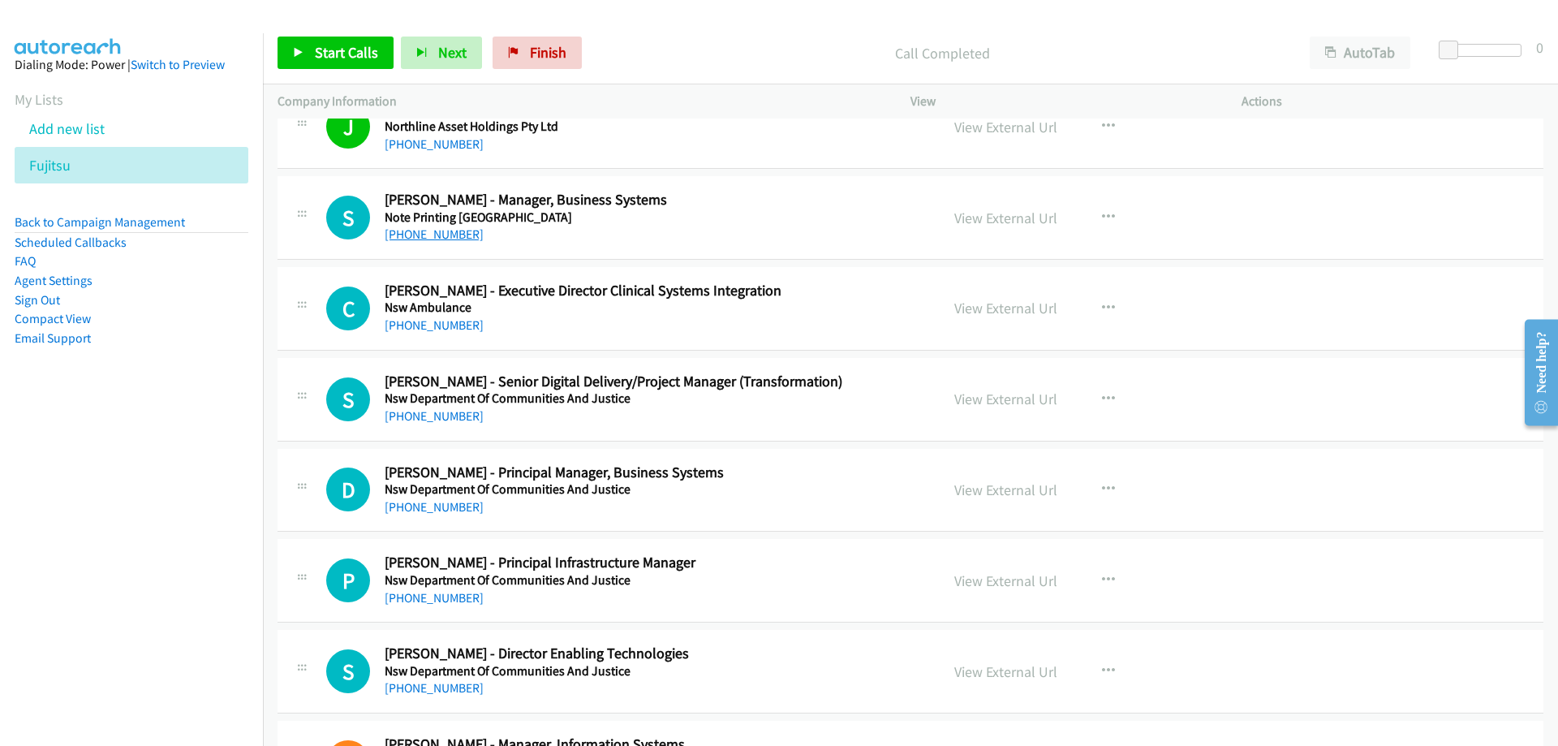
click at [469, 237] on link "[PHONE_NUMBER]" at bounding box center [434, 233] width 99 height 15
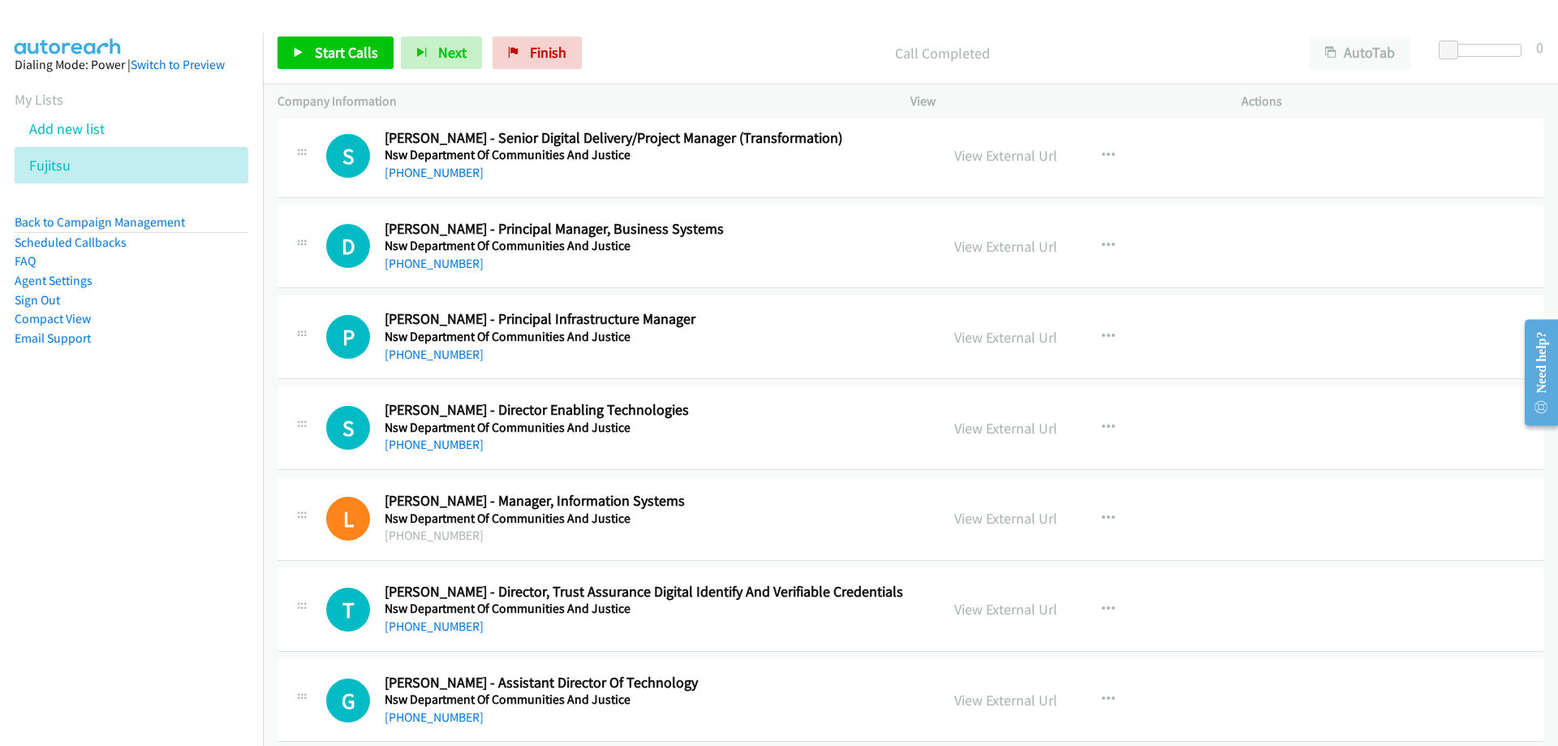
scroll to position [16471, 0]
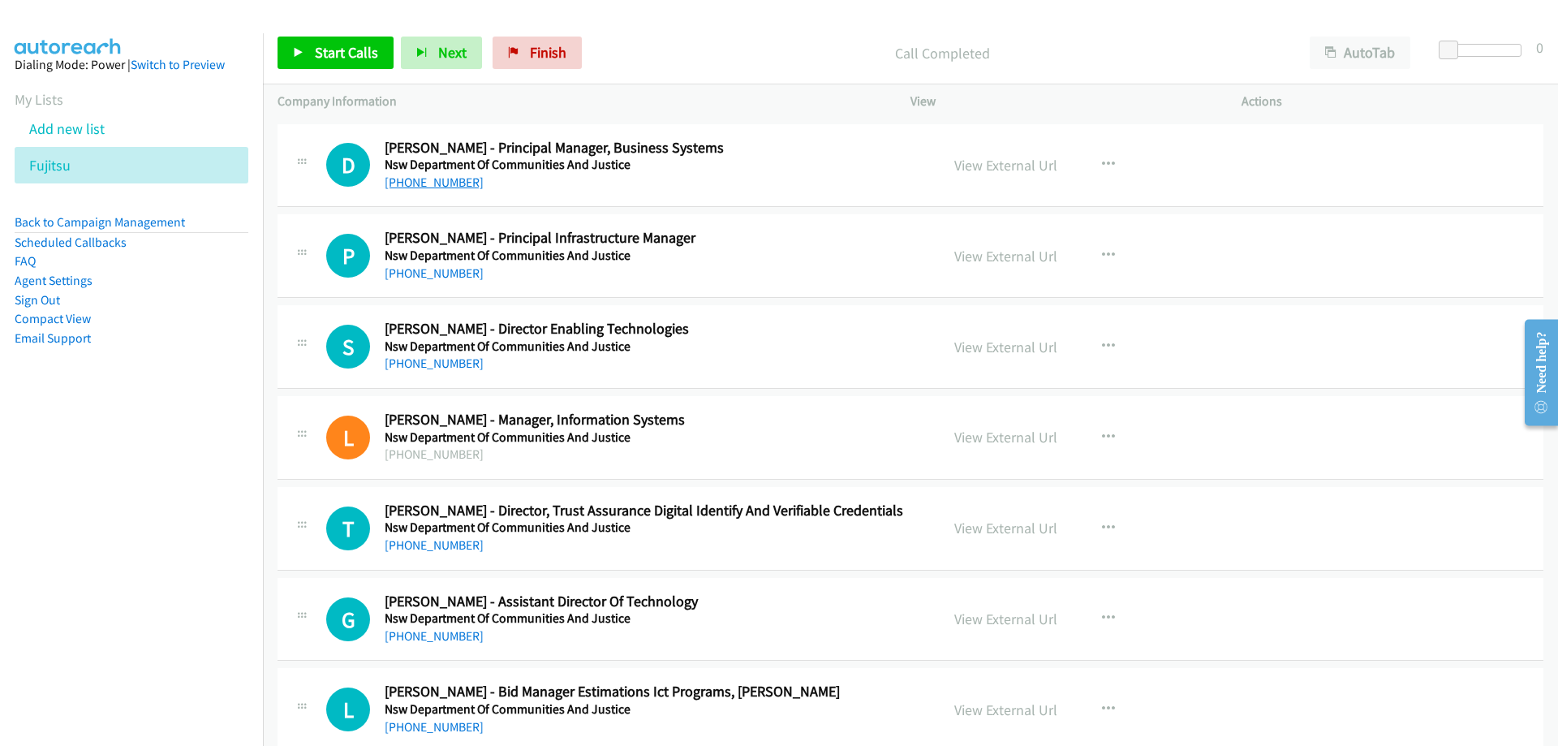
click at [435, 183] on link "[PHONE_NUMBER]" at bounding box center [434, 181] width 99 height 15
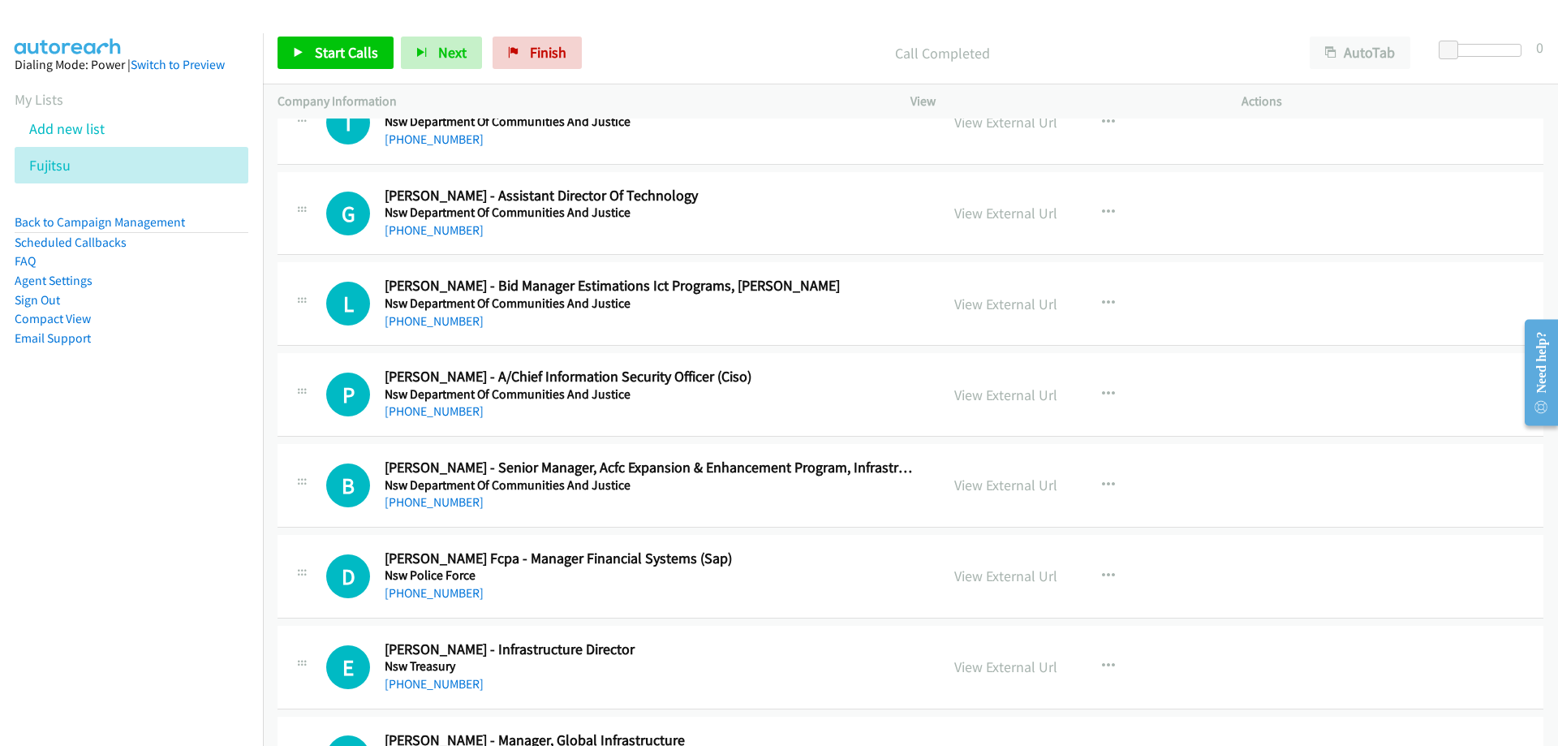
scroll to position [16957, 0]
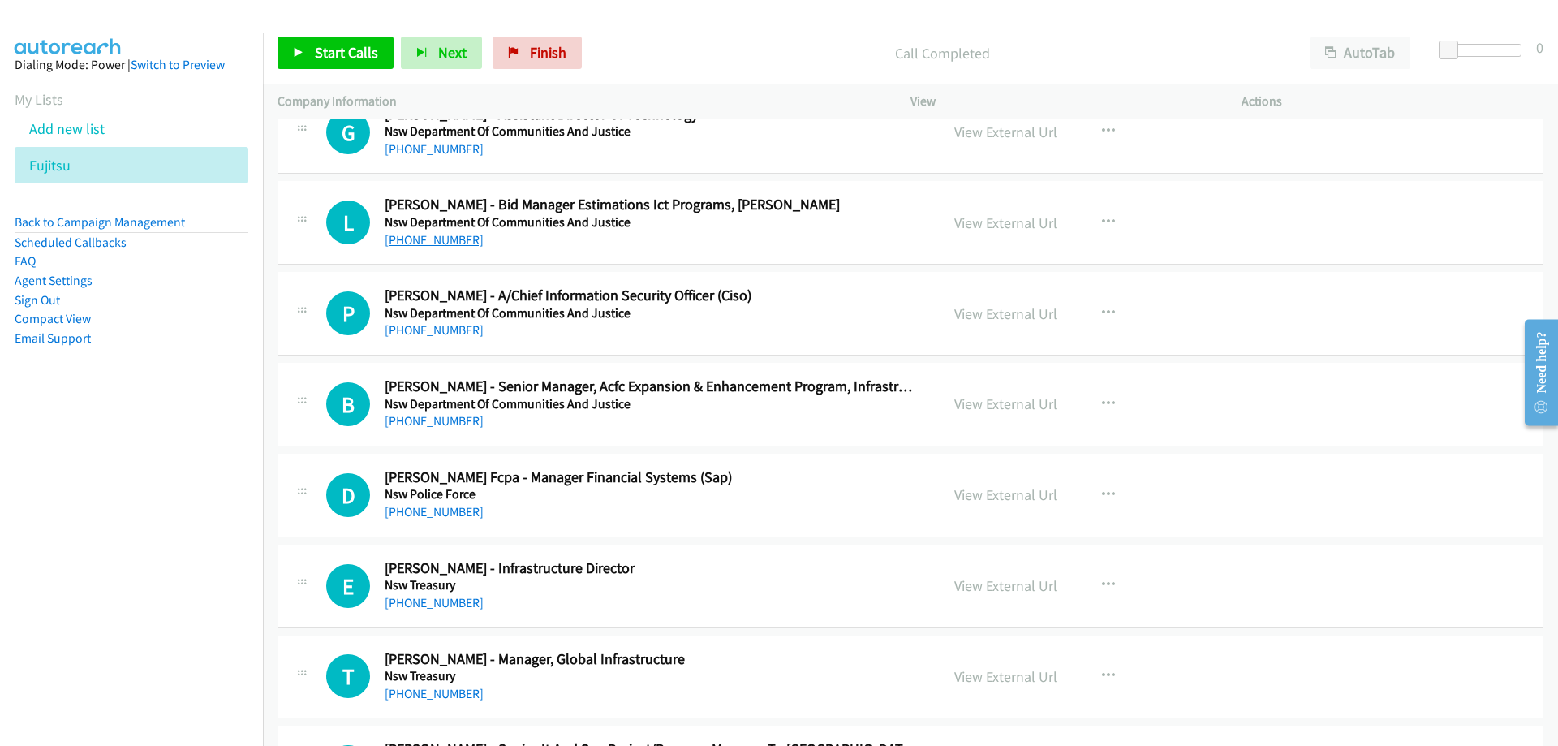
click at [446, 239] on link "[PHONE_NUMBER]" at bounding box center [434, 239] width 99 height 15
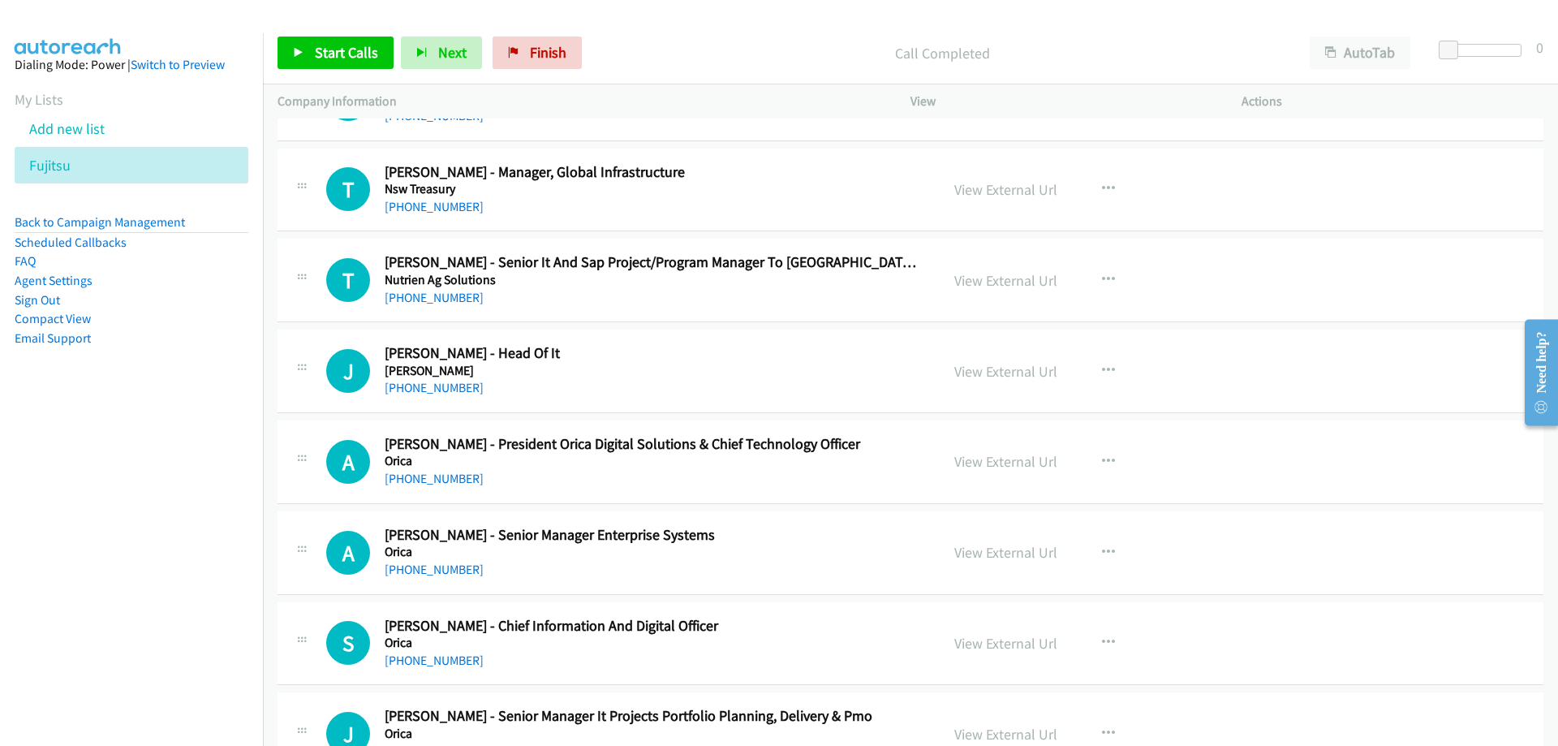
scroll to position [17525, 0]
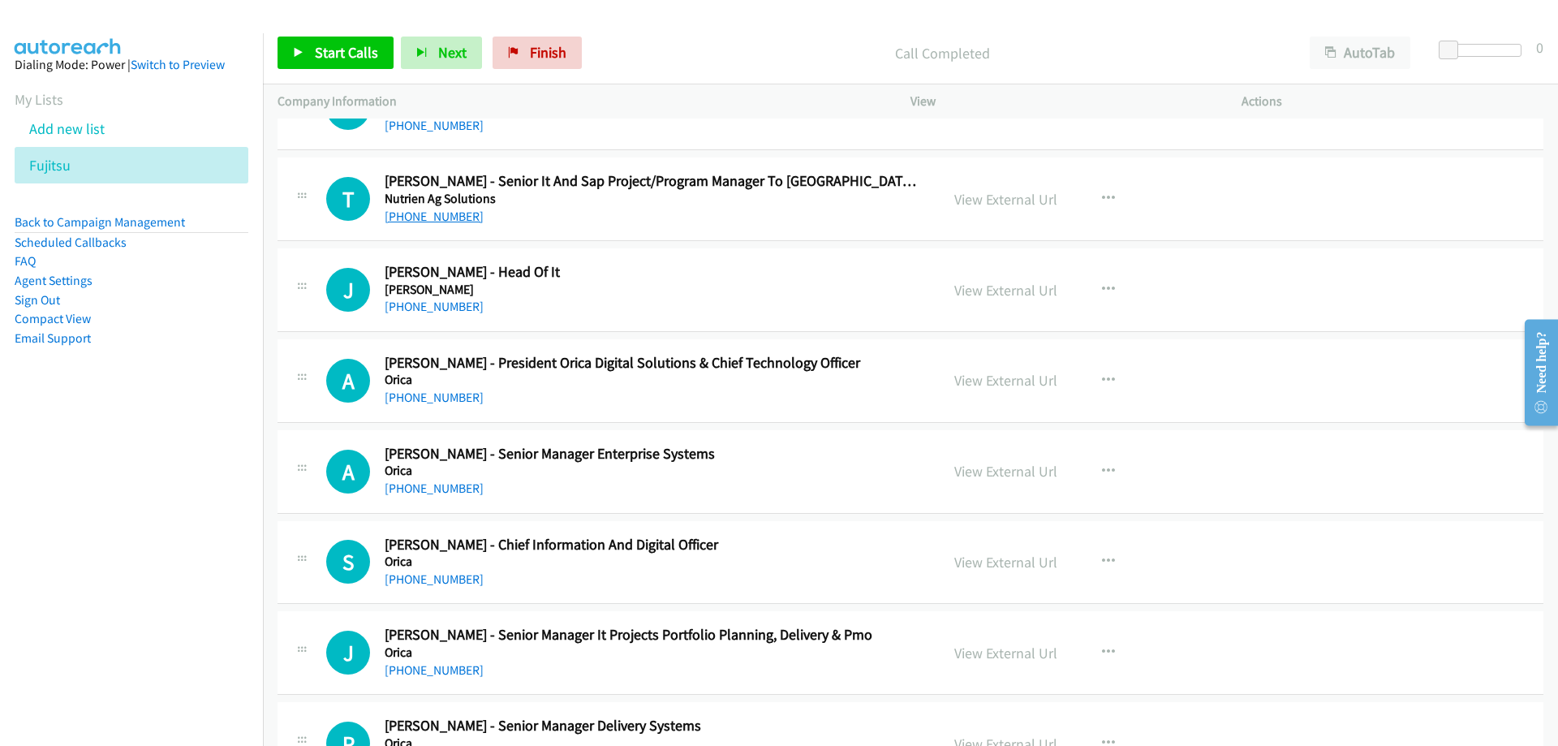
click at [418, 216] on link "[PHONE_NUMBER]" at bounding box center [434, 216] width 99 height 15
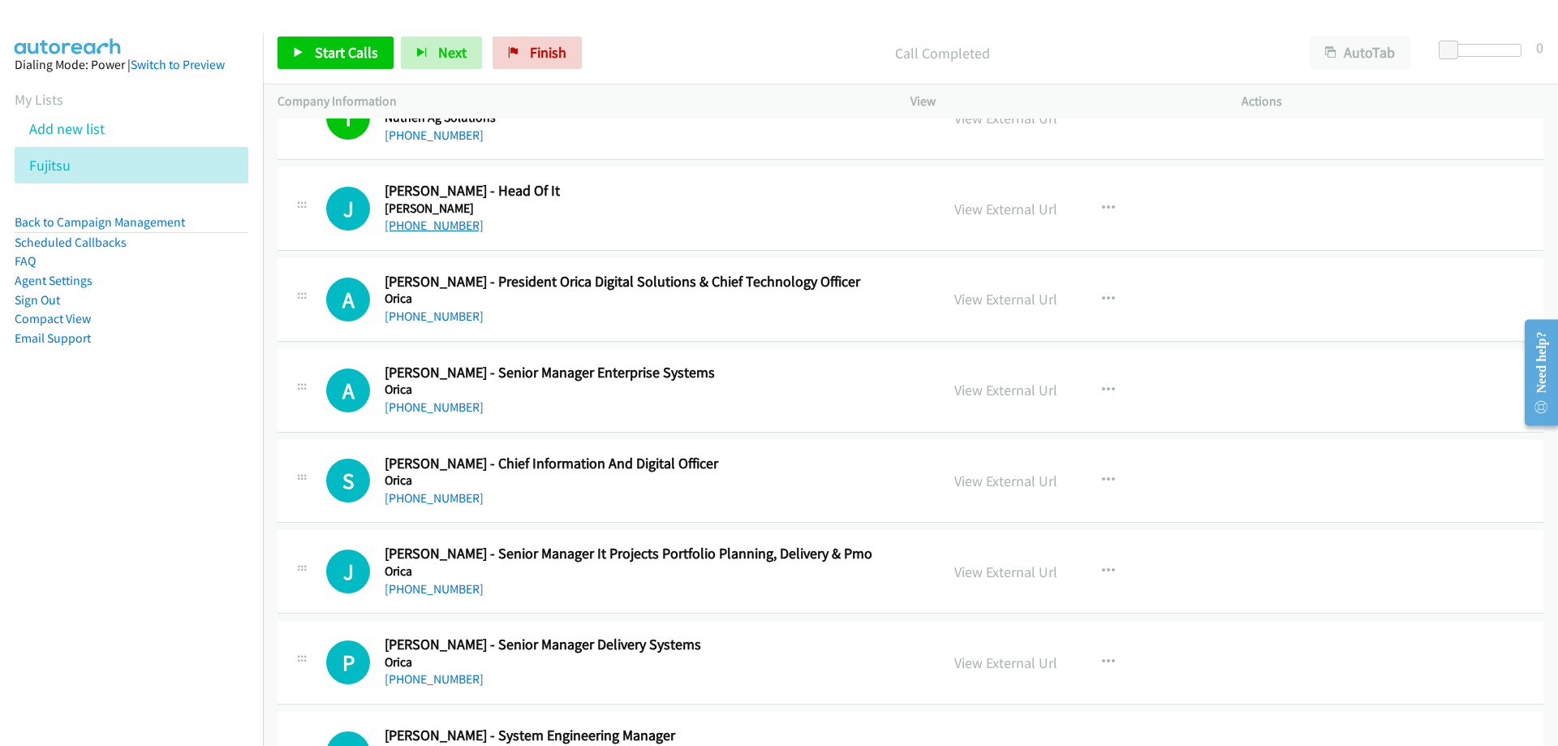
click at [455, 222] on link "[PHONE_NUMBER]" at bounding box center [434, 224] width 99 height 15
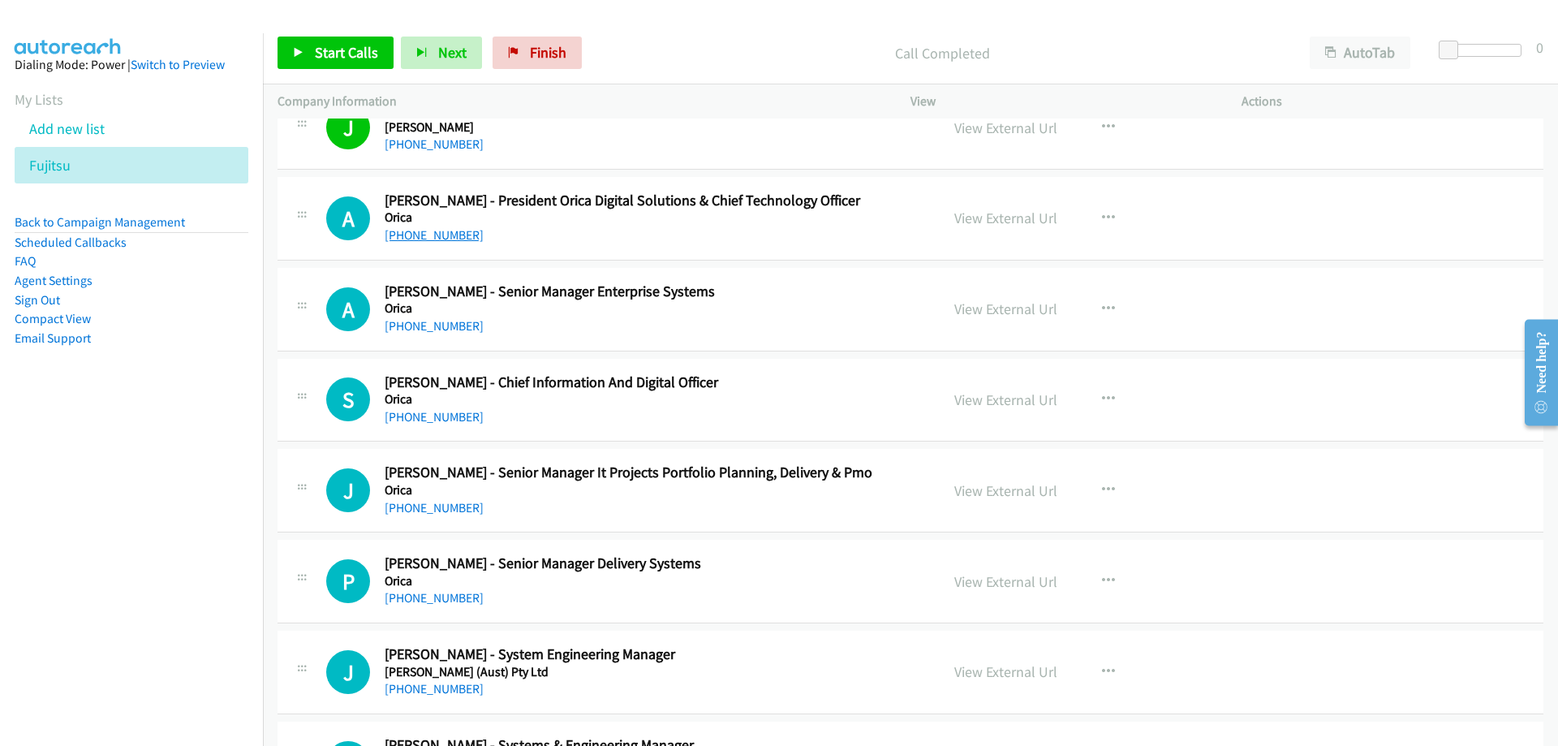
click at [441, 229] on link "[PHONE_NUMBER]" at bounding box center [434, 234] width 99 height 15
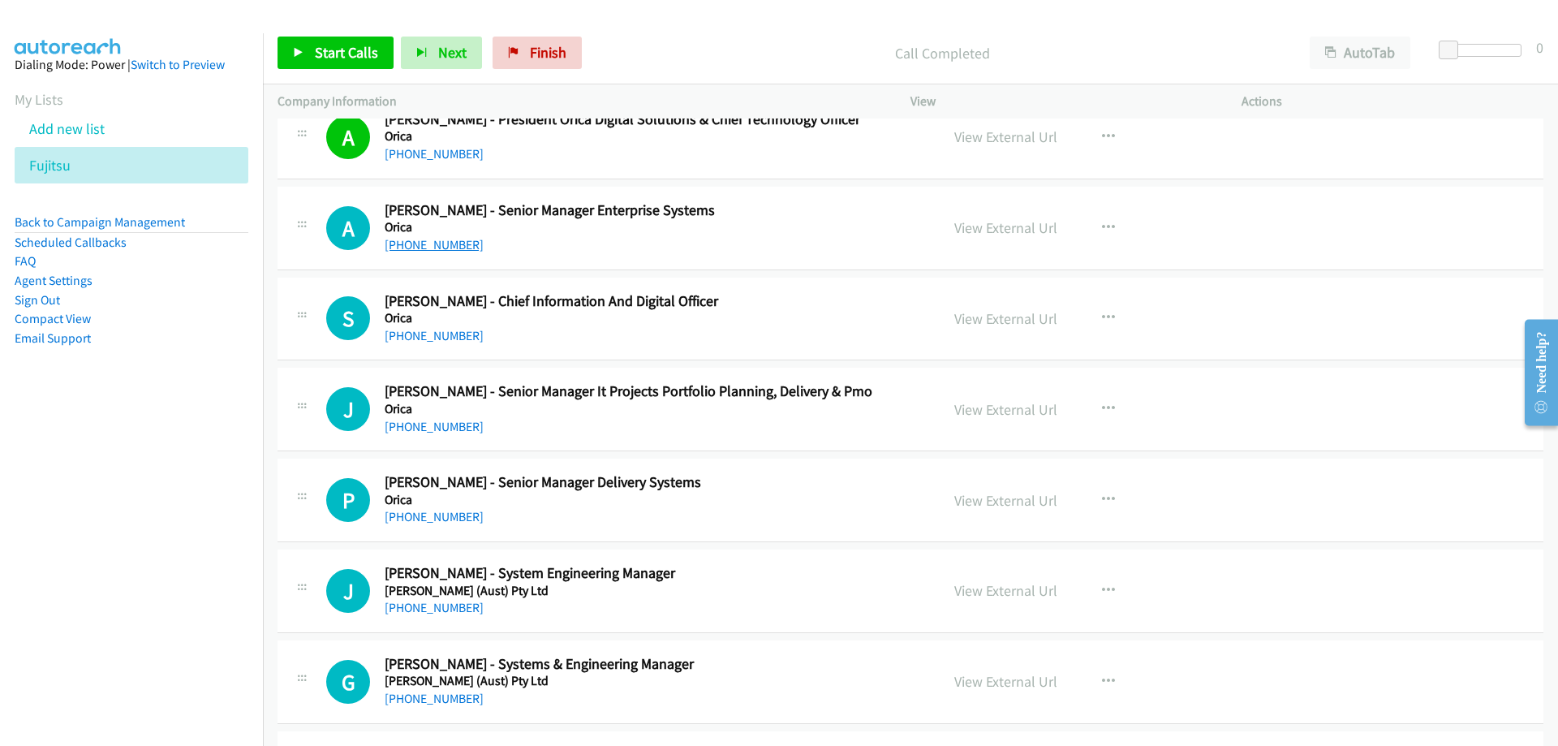
click at [455, 245] on link "[PHONE_NUMBER]" at bounding box center [434, 244] width 99 height 15
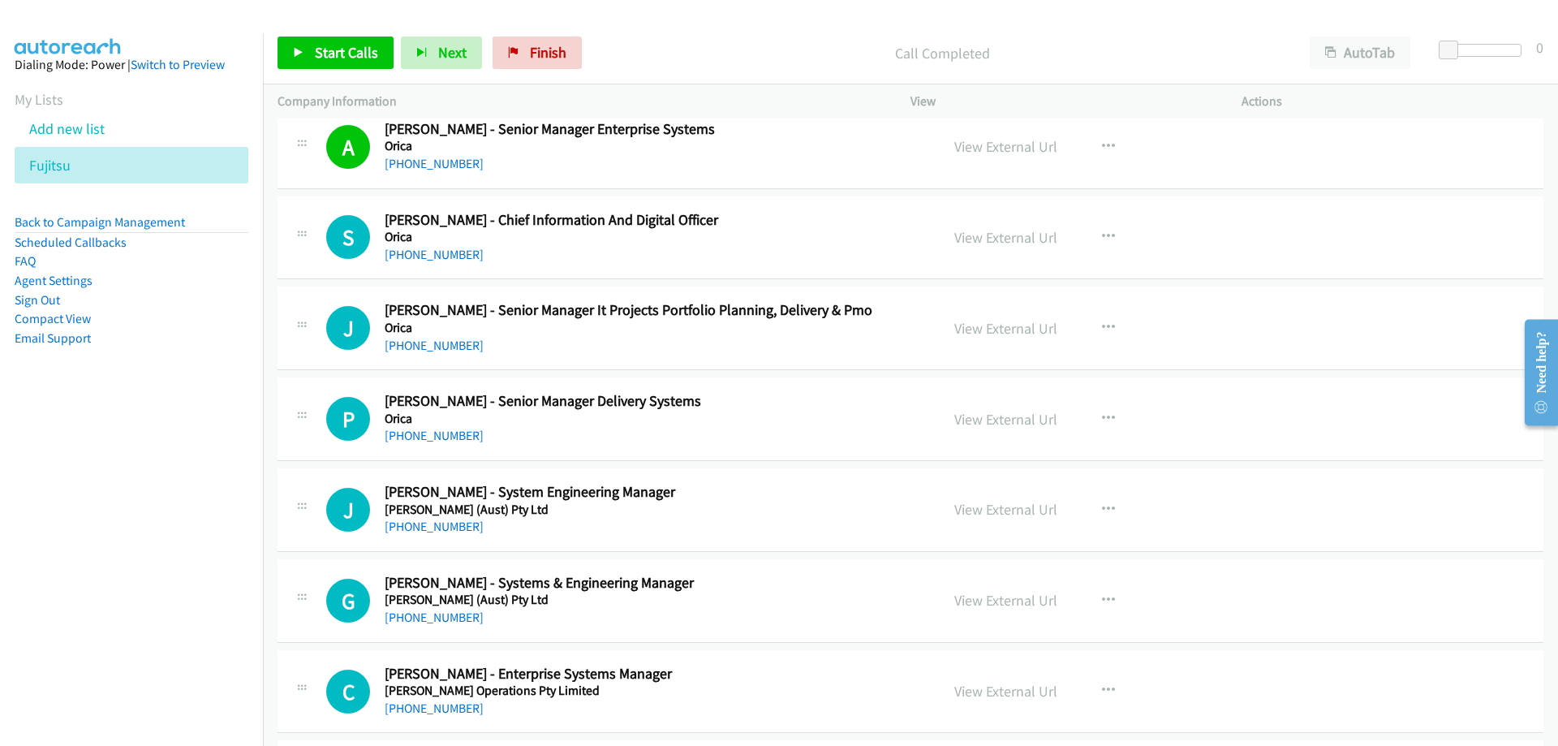
scroll to position [17931, 0]
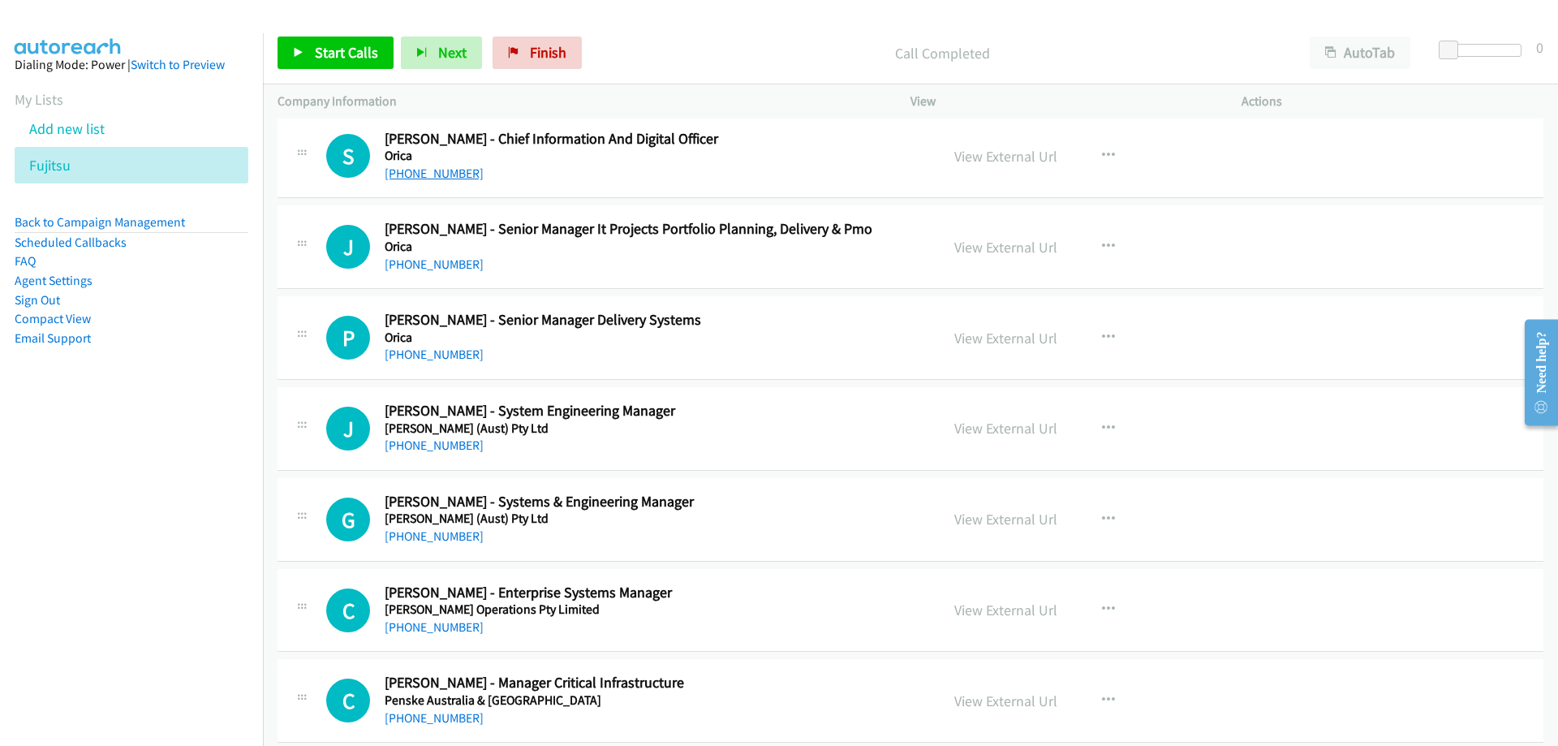
click at [413, 174] on link "[PHONE_NUMBER]" at bounding box center [434, 173] width 99 height 15
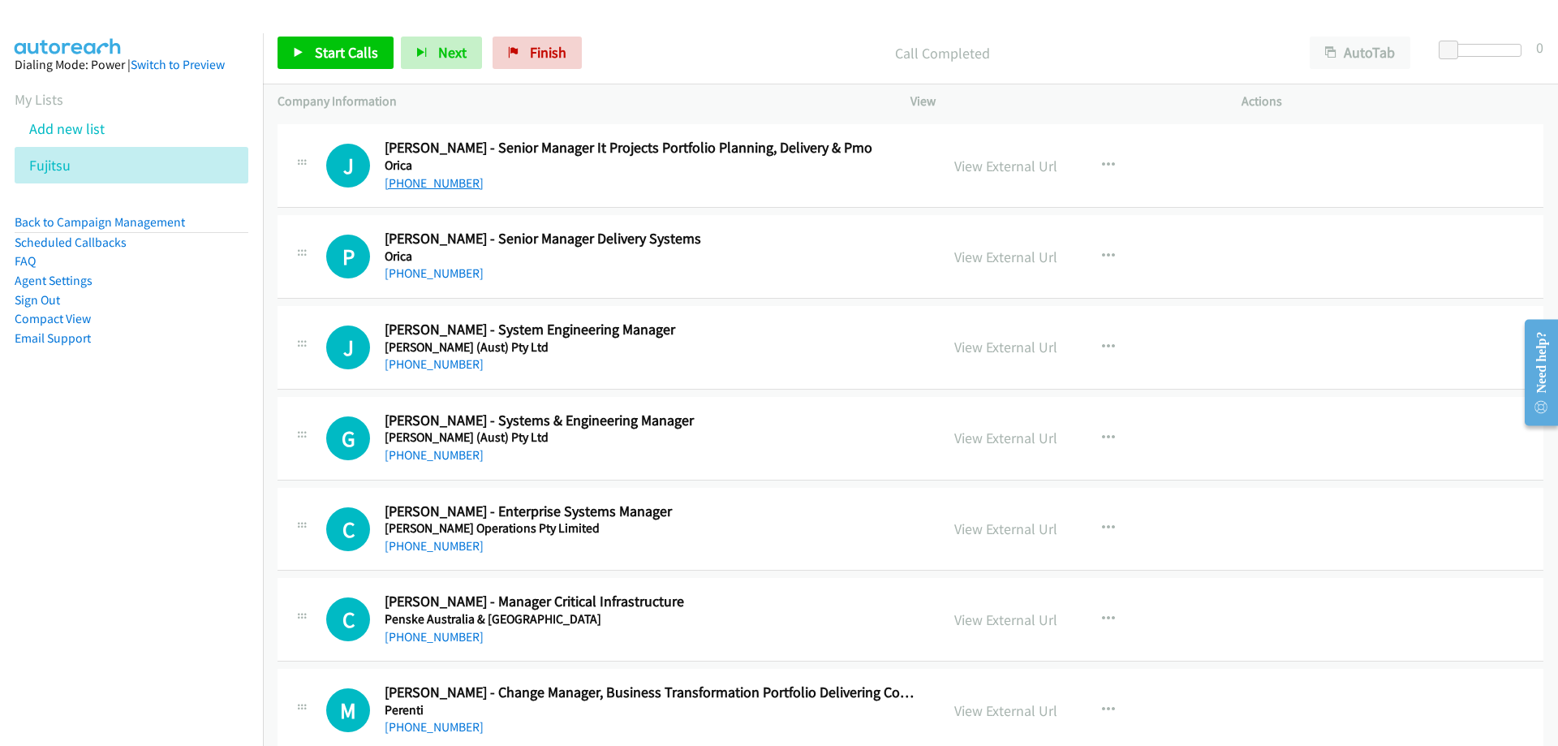
click at [458, 189] on link "[PHONE_NUMBER]" at bounding box center [434, 182] width 99 height 15
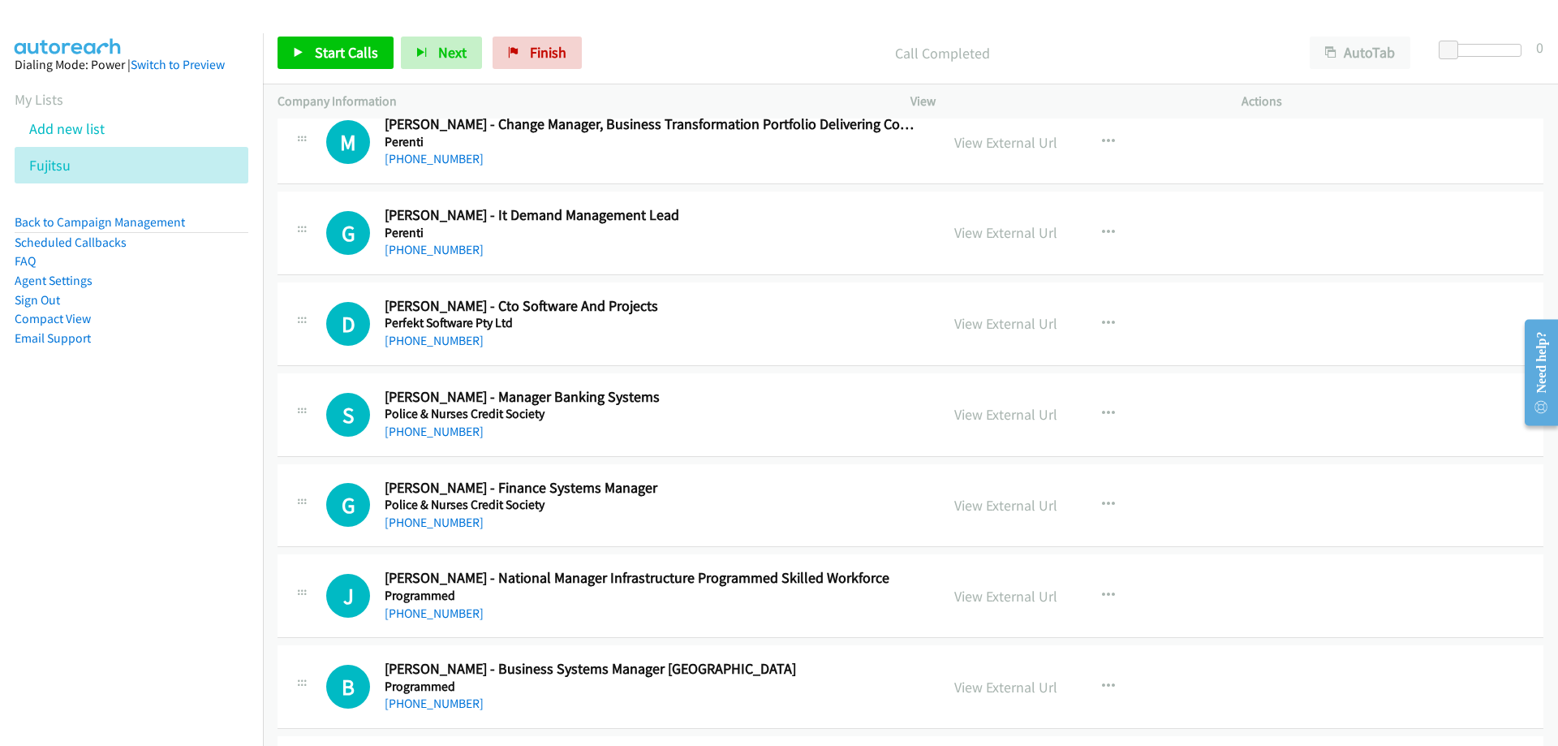
scroll to position [18661, 0]
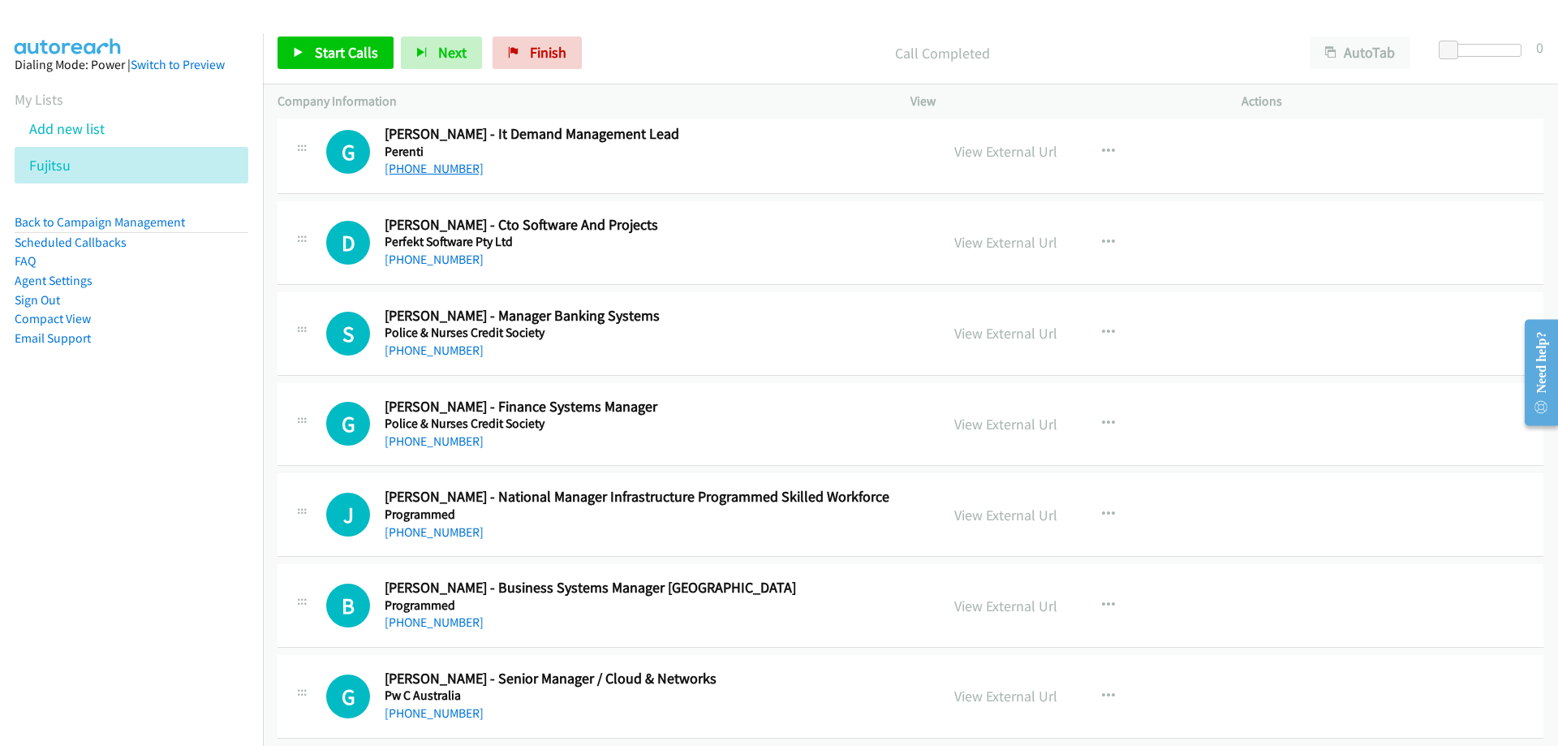
click at [406, 175] on link "[PHONE_NUMBER]" at bounding box center [434, 168] width 99 height 15
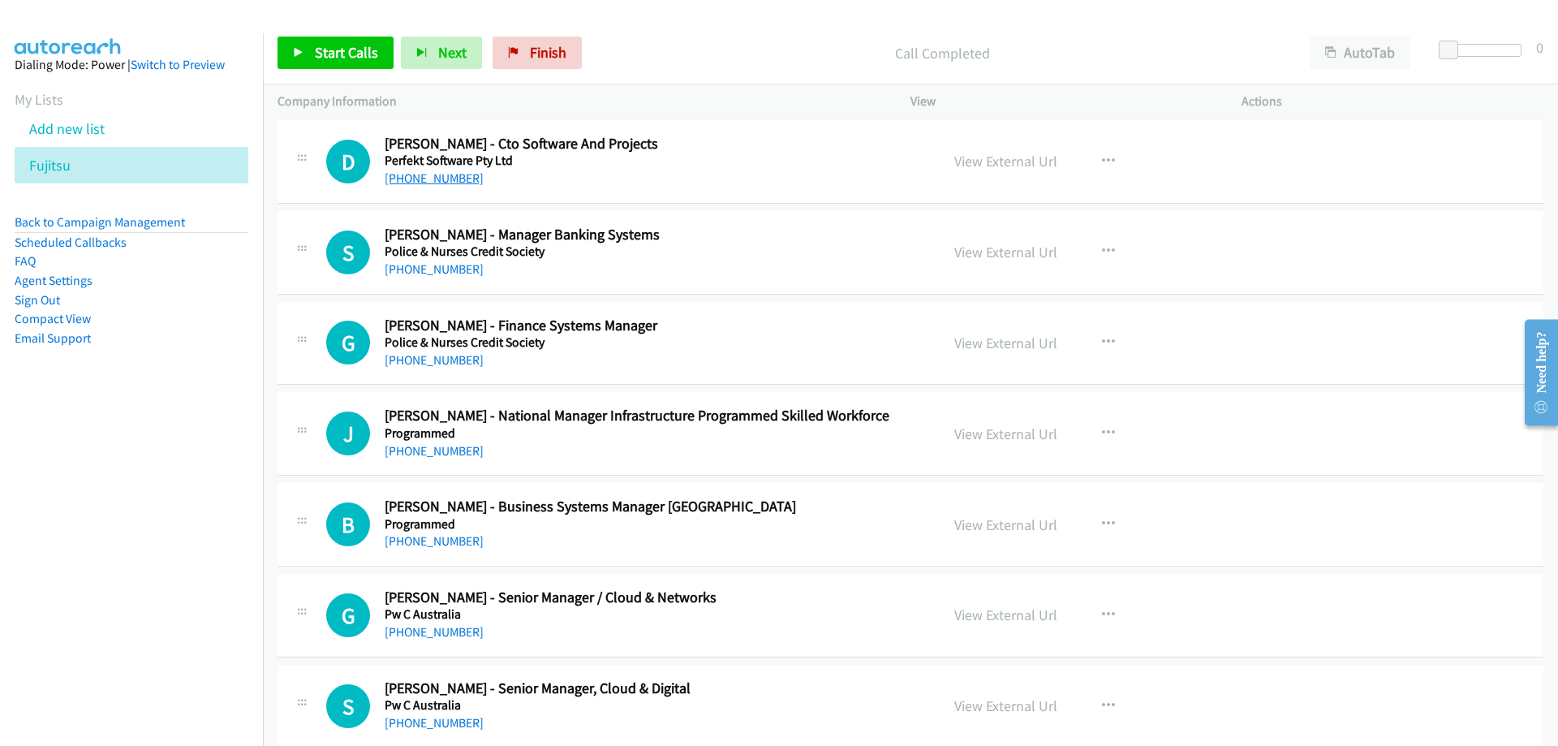
click at [454, 182] on link "[PHONE_NUMBER]" at bounding box center [434, 177] width 99 height 15
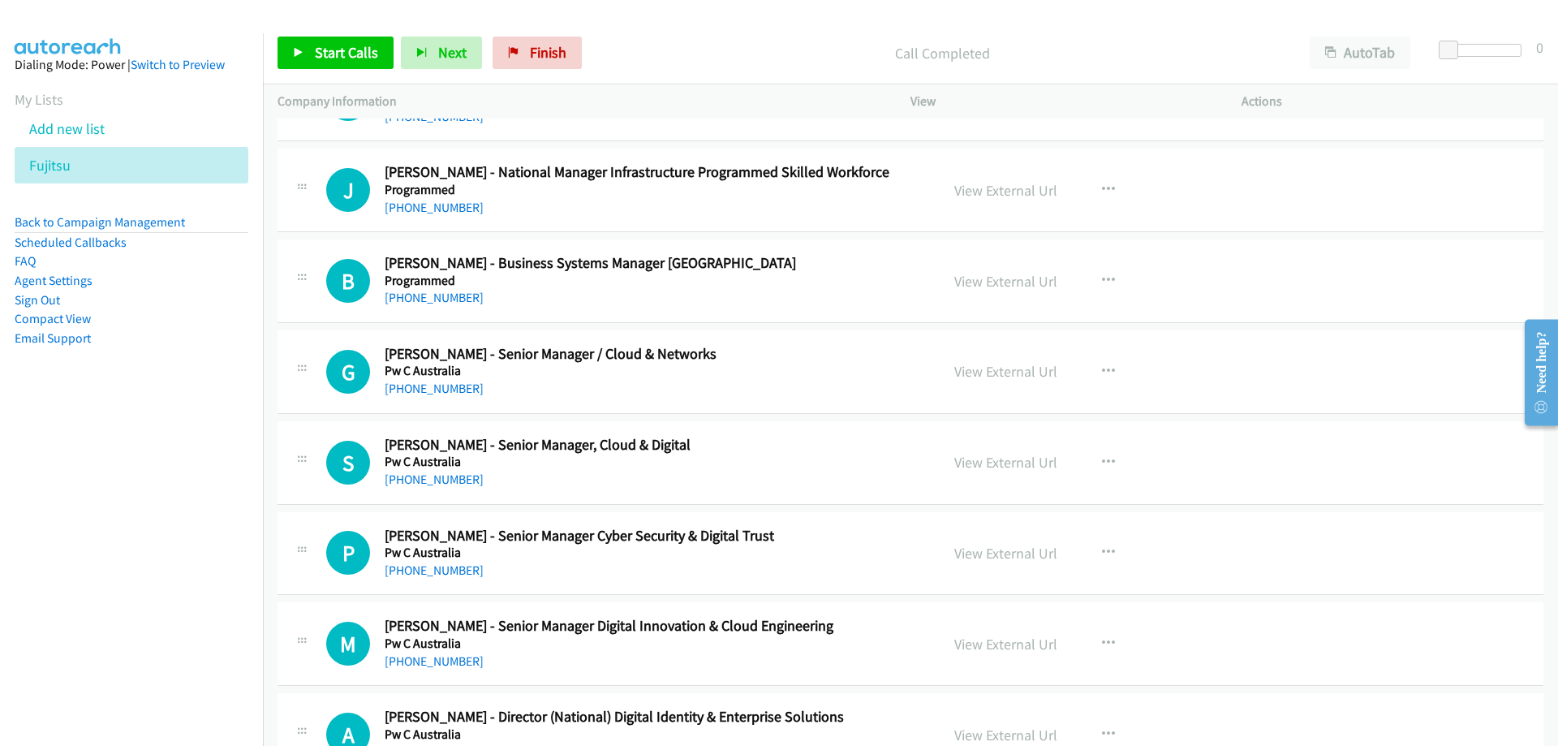
scroll to position [19067, 0]
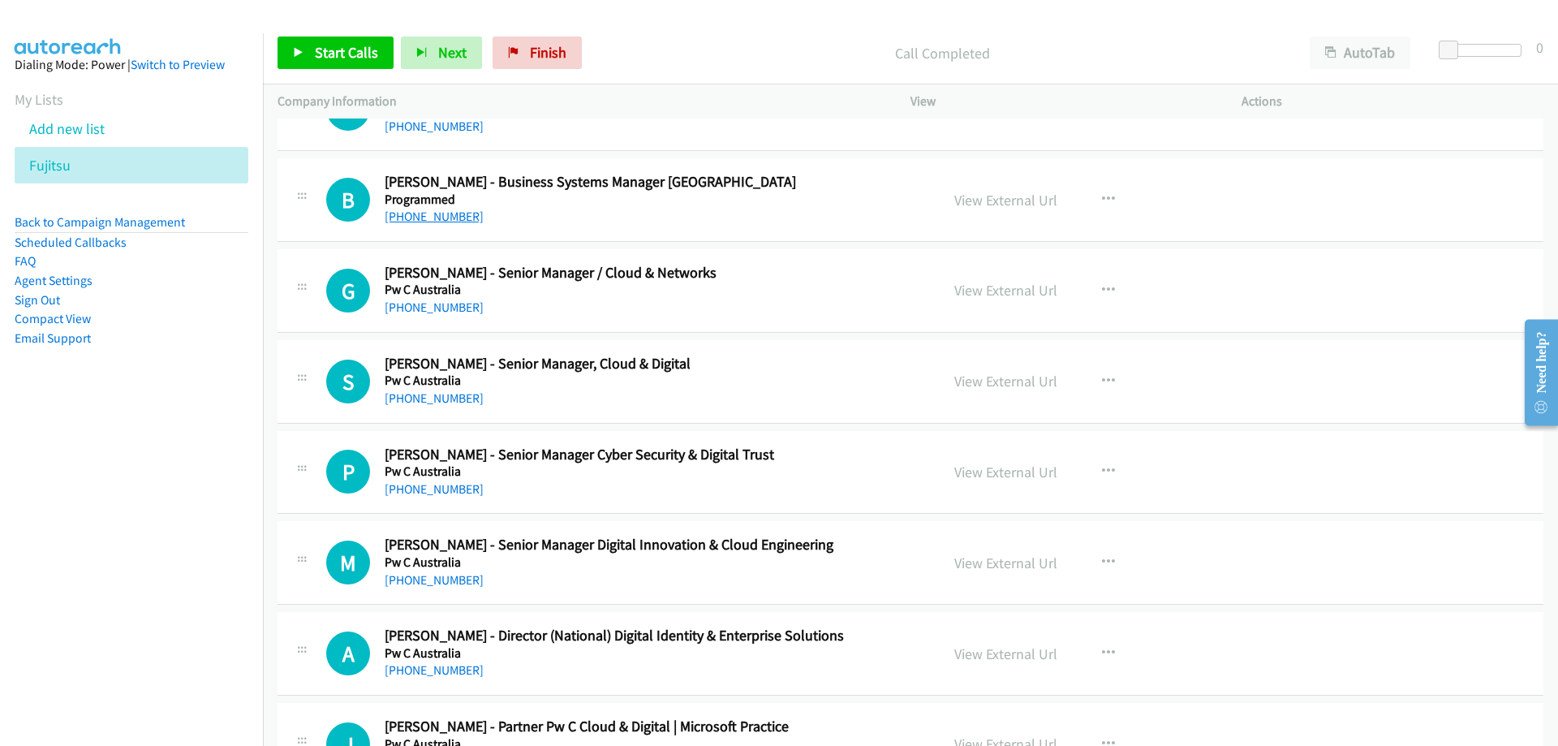
click at [446, 218] on link "[PHONE_NUMBER]" at bounding box center [434, 216] width 99 height 15
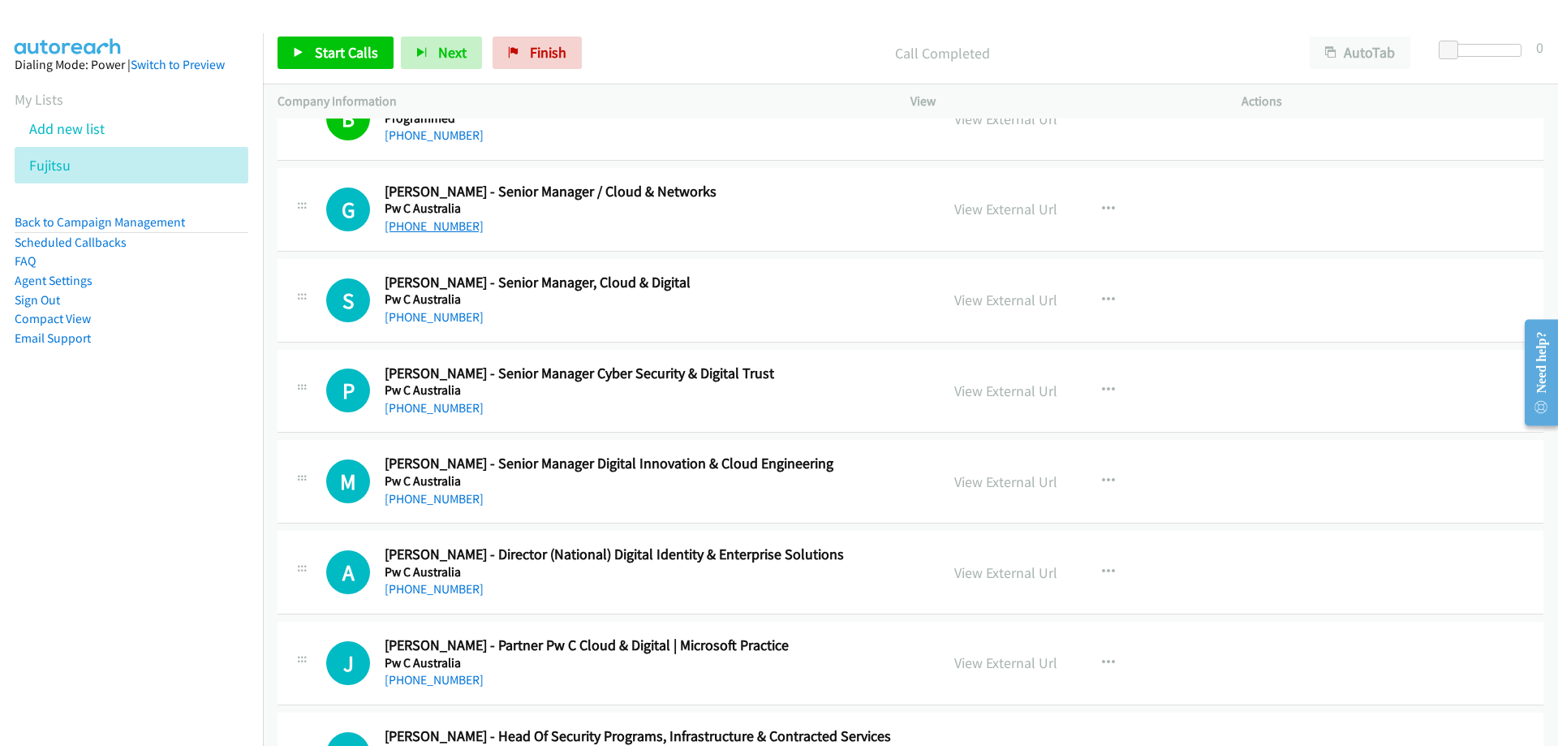
click at [401, 222] on link "[PHONE_NUMBER]" at bounding box center [434, 225] width 99 height 15
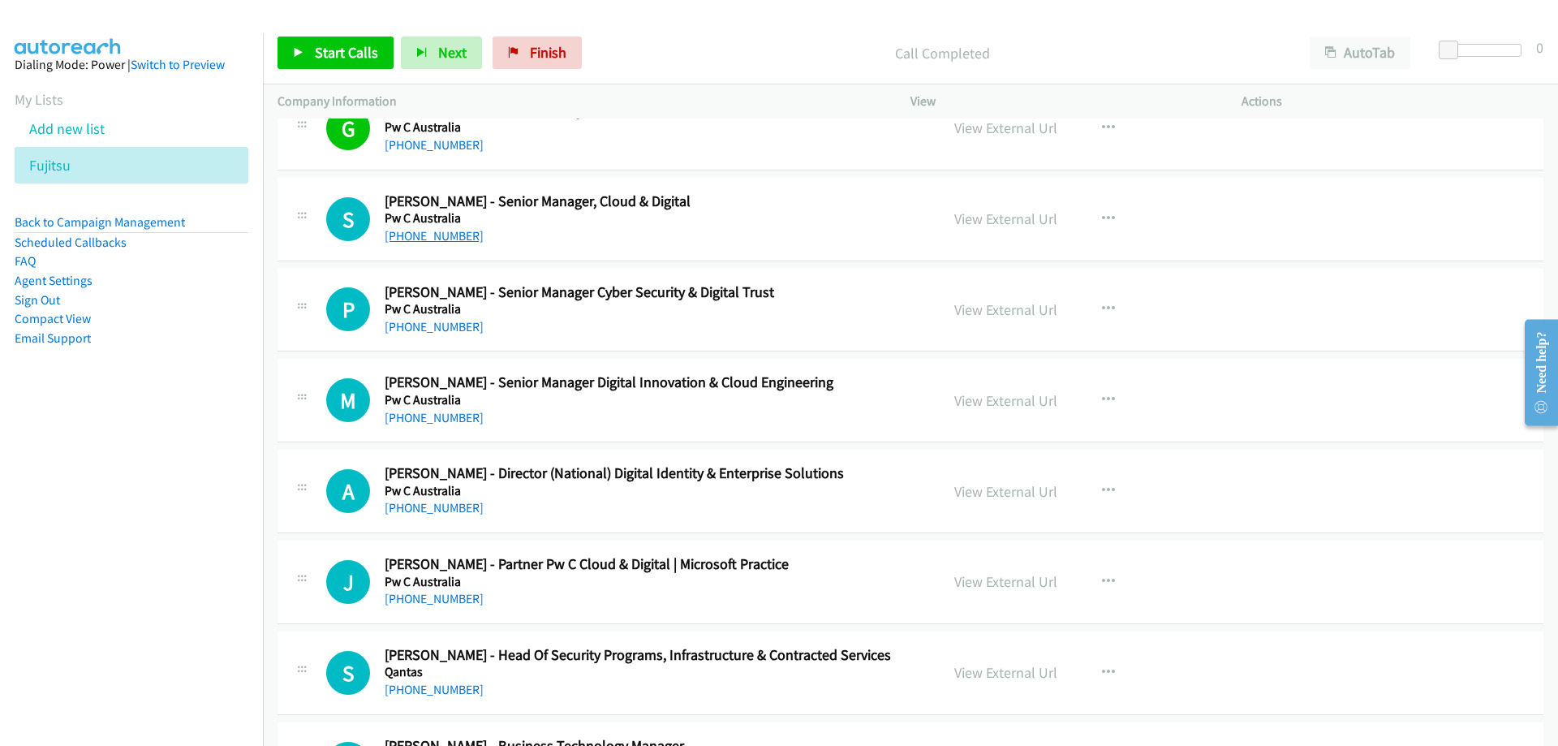
click at [457, 237] on link "[PHONE_NUMBER]" at bounding box center [434, 235] width 99 height 15
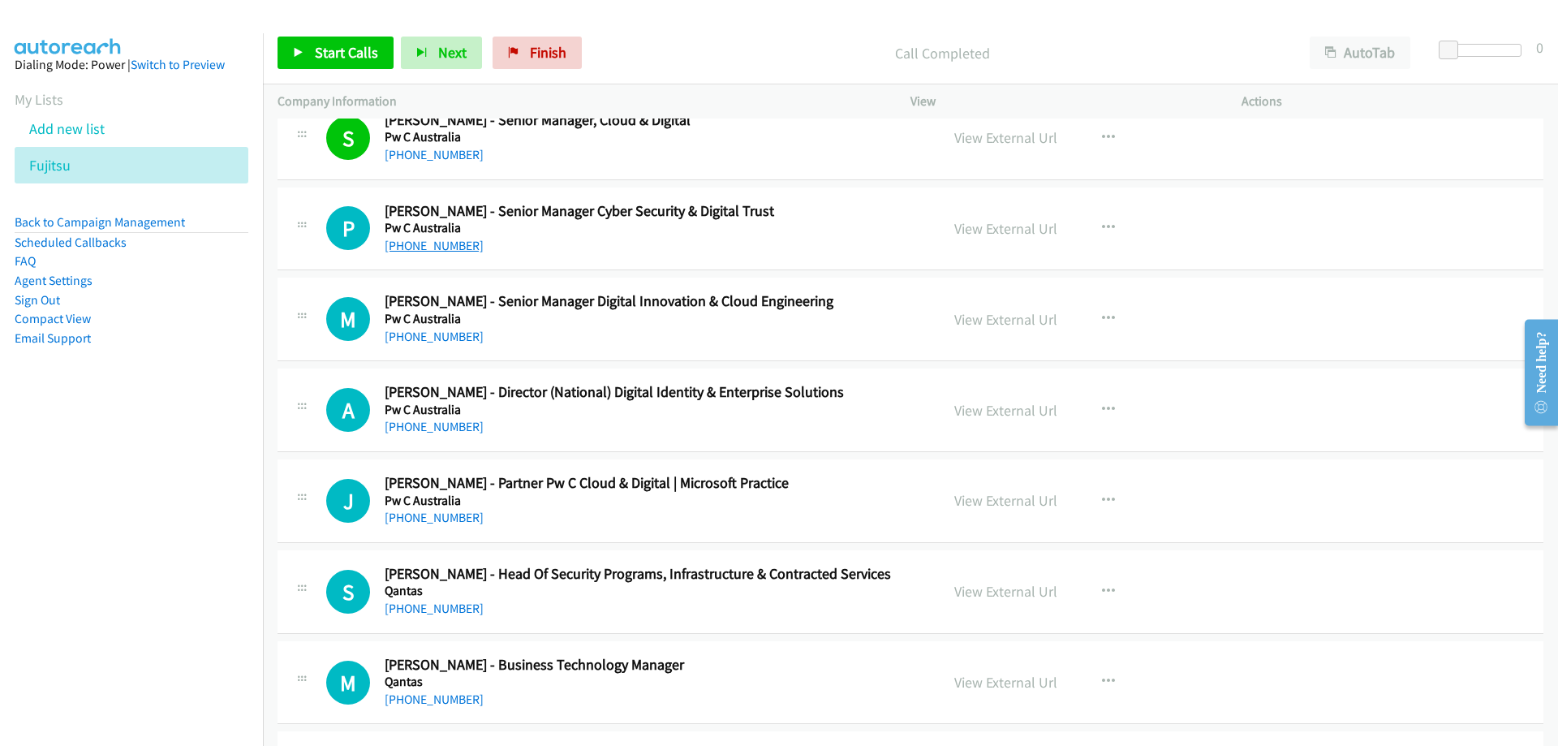
click at [432, 239] on link "[PHONE_NUMBER]" at bounding box center [434, 245] width 99 height 15
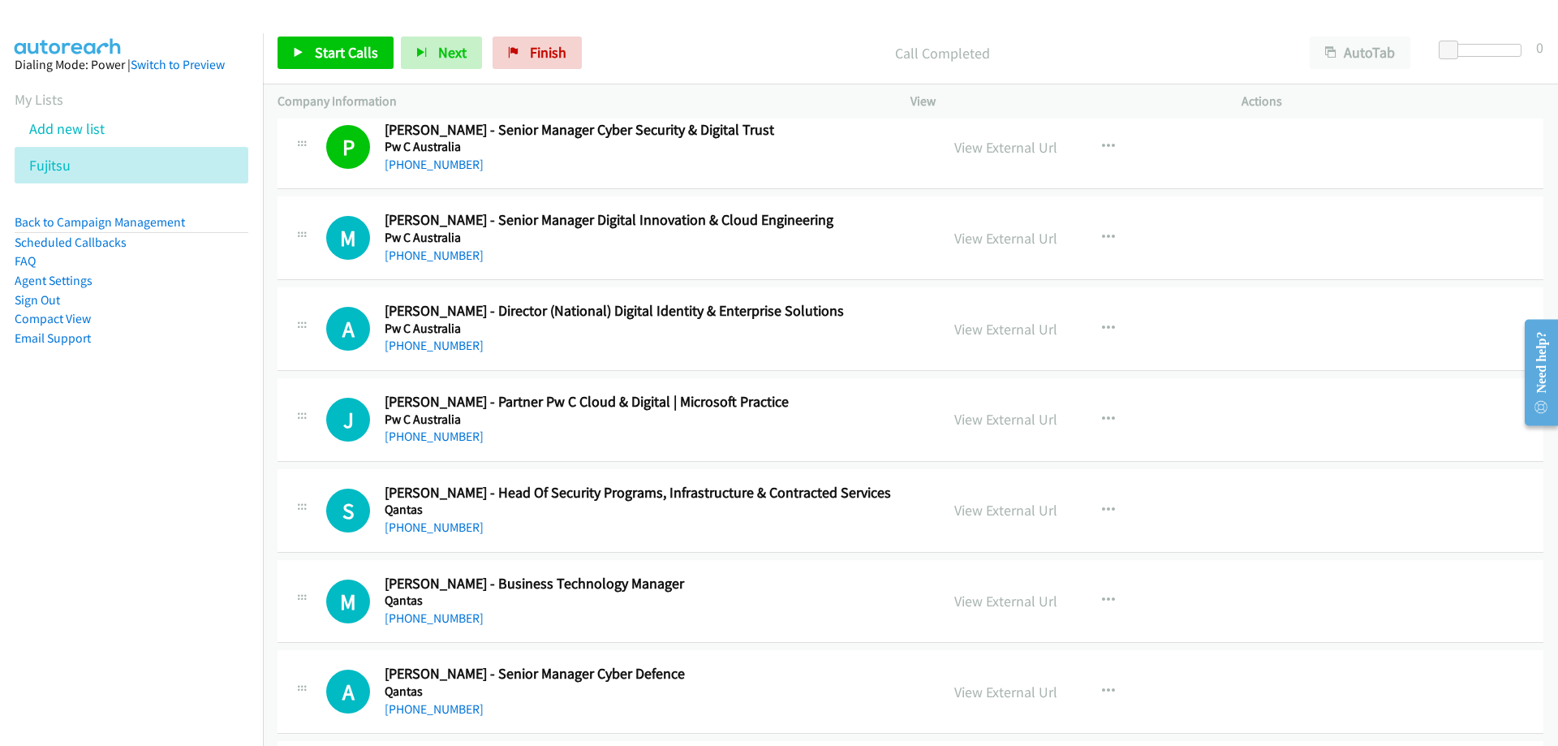
scroll to position [19473, 0]
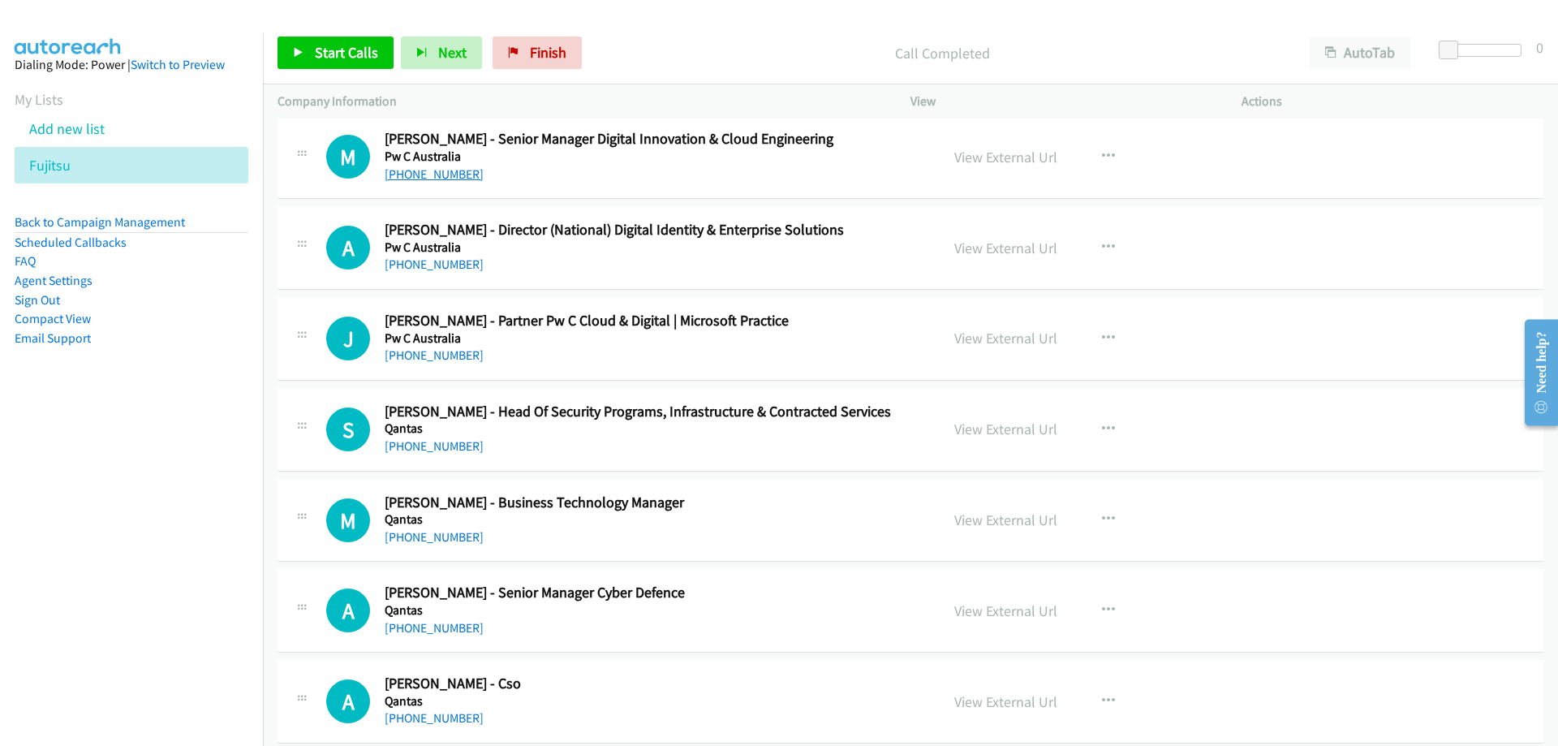
click at [458, 174] on link "[PHONE_NUMBER]" at bounding box center [434, 173] width 99 height 15
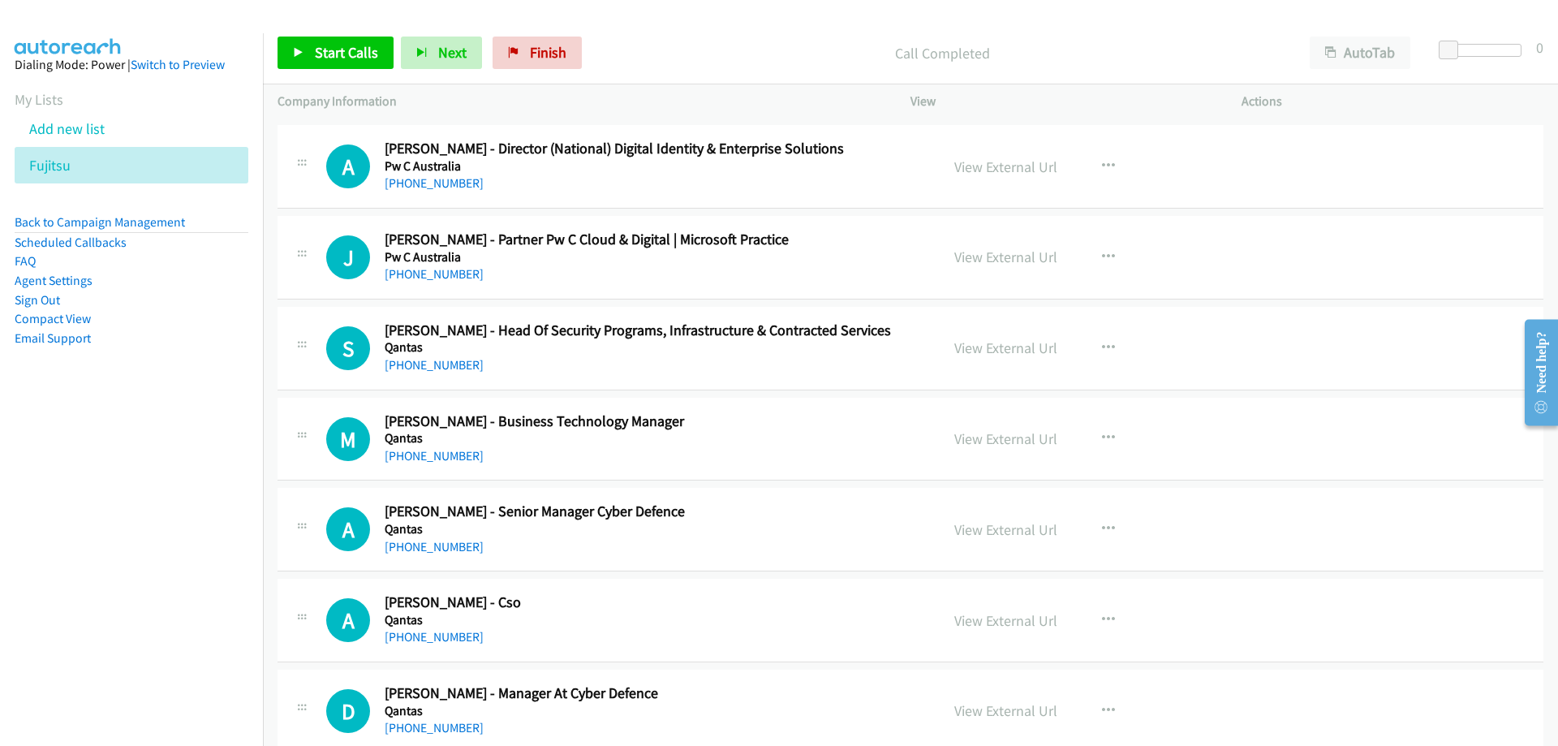
scroll to position [19635, 0]
